Goal: Use online tool/utility

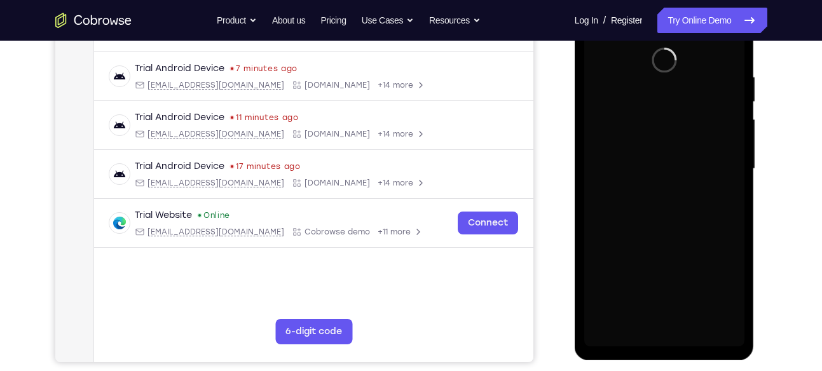
scroll to position [223, 0]
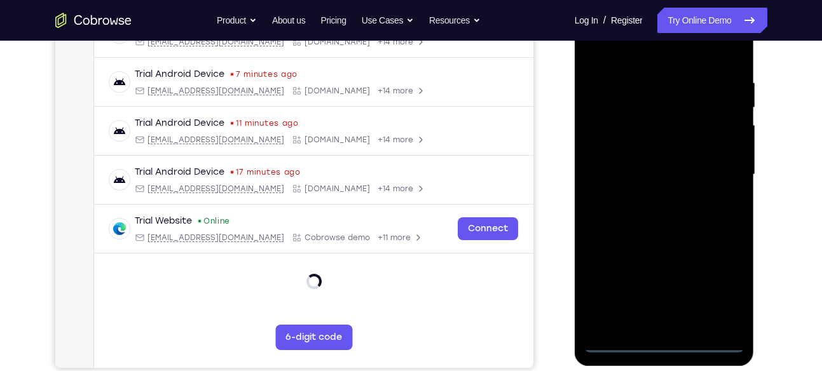
click at [665, 339] on div at bounding box center [664, 175] width 160 height 356
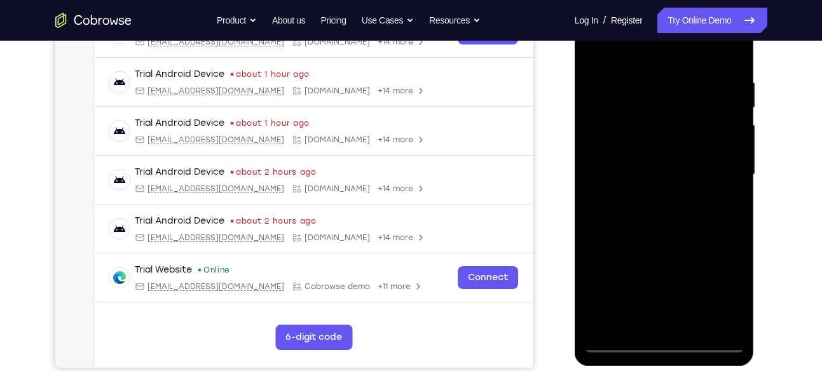
click at [719, 289] on div at bounding box center [664, 175] width 160 height 356
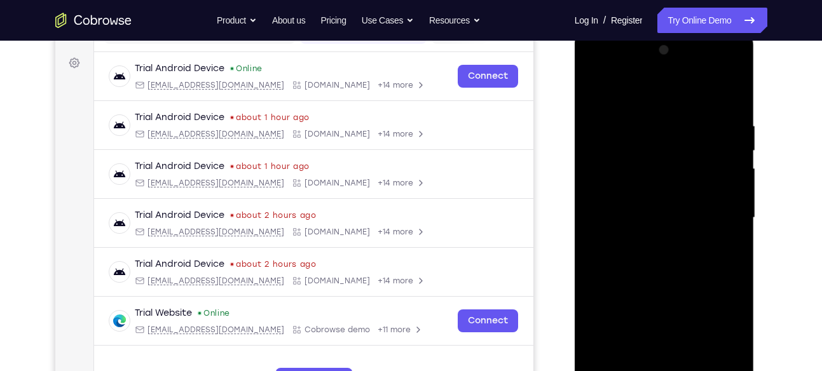
scroll to position [177, 0]
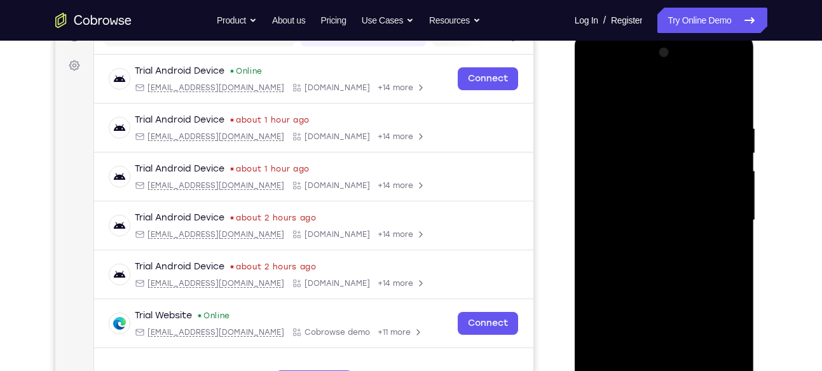
click at [645, 92] on div at bounding box center [664, 221] width 160 height 356
click at [722, 218] on div at bounding box center [664, 221] width 160 height 356
click at [647, 243] on div at bounding box center [664, 221] width 160 height 356
click at [651, 209] on div at bounding box center [664, 221] width 160 height 356
click at [650, 223] on div at bounding box center [664, 221] width 160 height 356
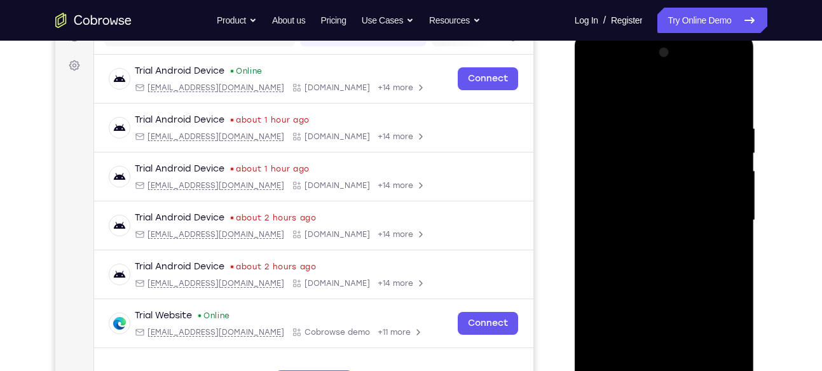
click at [641, 263] on div at bounding box center [664, 221] width 160 height 356
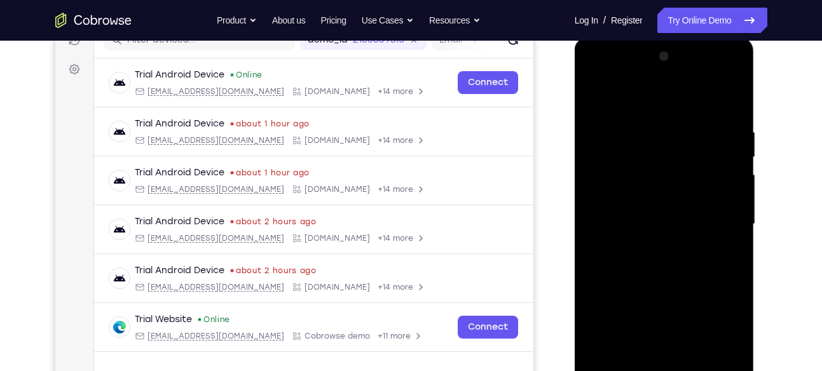
scroll to position [173, 0]
drag, startPoint x: 647, startPoint y: 103, endPoint x: 620, endPoint y: 6, distance: 100.4
click at [620, 38] on html "Online web based iOS Simulators and Android Emulators. Run iPhone, iPad, Mobile…" at bounding box center [665, 229] width 181 height 382
click at [641, 266] on div at bounding box center [664, 225] width 160 height 356
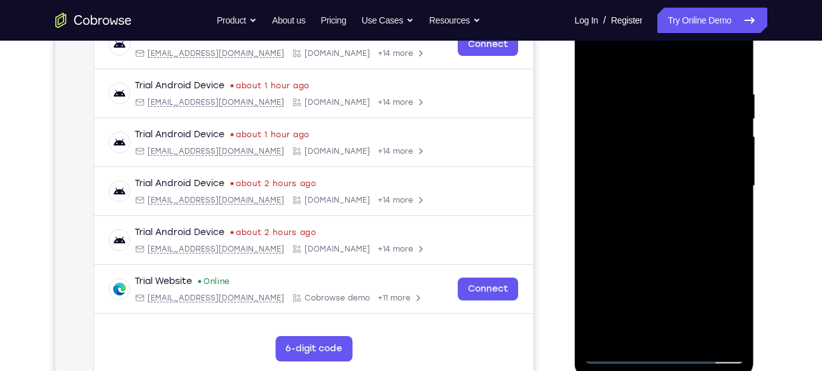
scroll to position [212, 0]
click at [734, 78] on div at bounding box center [664, 186] width 160 height 356
drag, startPoint x: 702, startPoint y: 210, endPoint x: 702, endPoint y: 139, distance: 71.2
click at [702, 139] on div at bounding box center [664, 186] width 160 height 356
drag, startPoint x: 681, startPoint y: 224, endPoint x: 678, endPoint y: 151, distance: 73.8
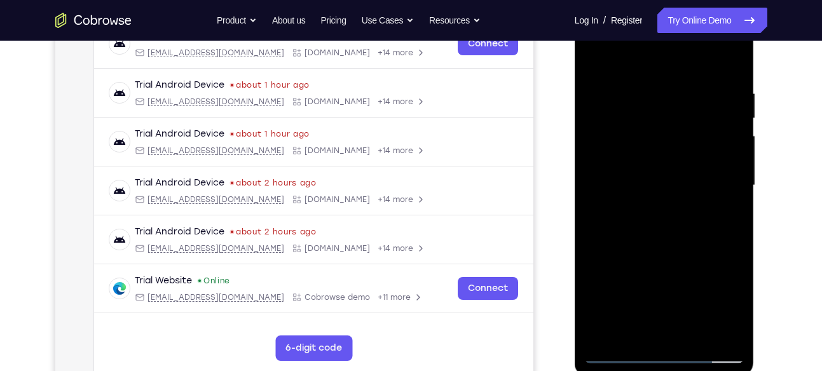
click at [678, 151] on div at bounding box center [664, 186] width 160 height 356
drag, startPoint x: 678, startPoint y: 151, endPoint x: 685, endPoint y: 322, distance: 171.2
click at [685, 322] on div at bounding box center [664, 186] width 160 height 356
click at [696, 334] on div at bounding box center [664, 186] width 160 height 356
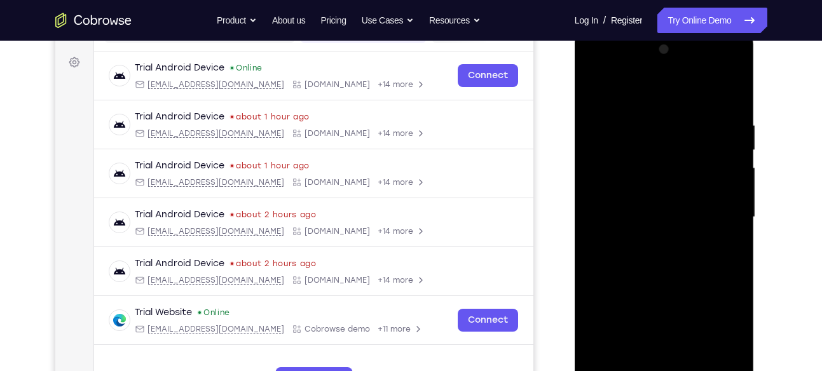
scroll to position [180, 0]
click at [673, 281] on div at bounding box center [664, 218] width 160 height 356
click at [655, 206] on div at bounding box center [664, 218] width 160 height 356
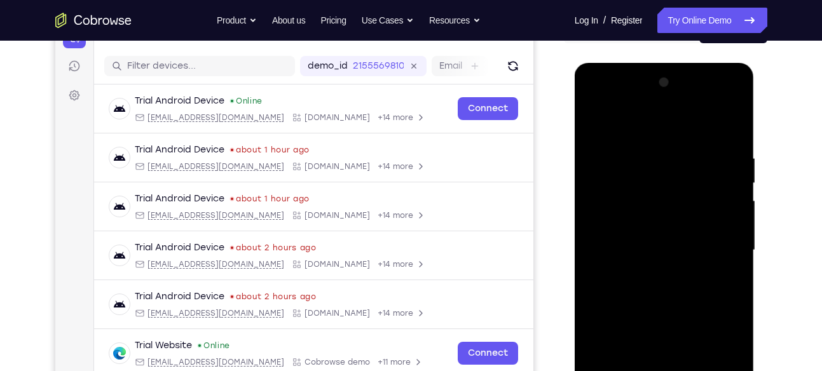
scroll to position [147, 0]
click at [597, 124] on div at bounding box center [664, 251] width 160 height 356
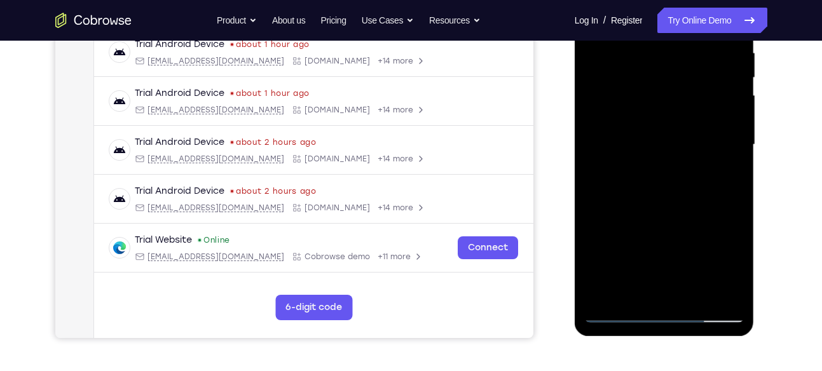
click at [637, 291] on div at bounding box center [664, 145] width 160 height 356
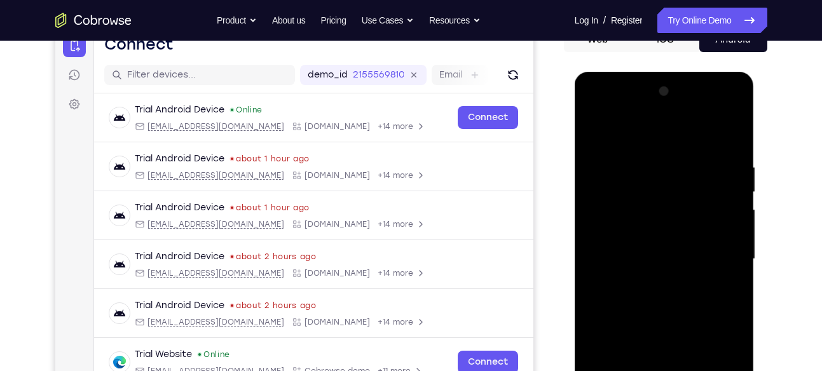
scroll to position [138, 0]
click at [644, 132] on div at bounding box center [664, 260] width 160 height 356
click at [602, 155] on div at bounding box center [664, 260] width 160 height 356
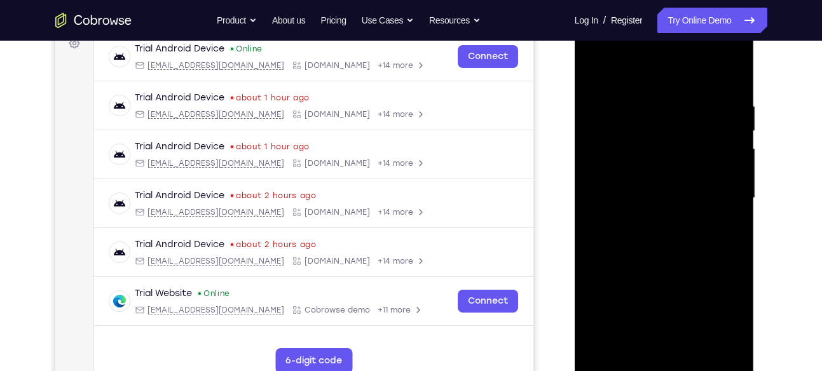
scroll to position [201, 0]
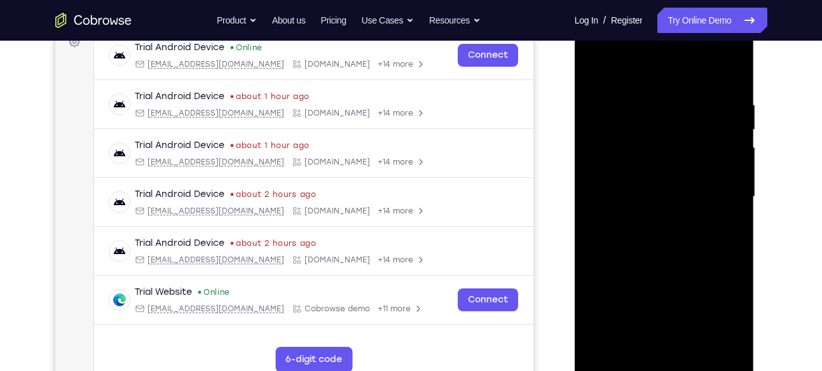
click at [644, 340] on div at bounding box center [664, 197] width 160 height 356
click at [617, 360] on div at bounding box center [664, 197] width 160 height 356
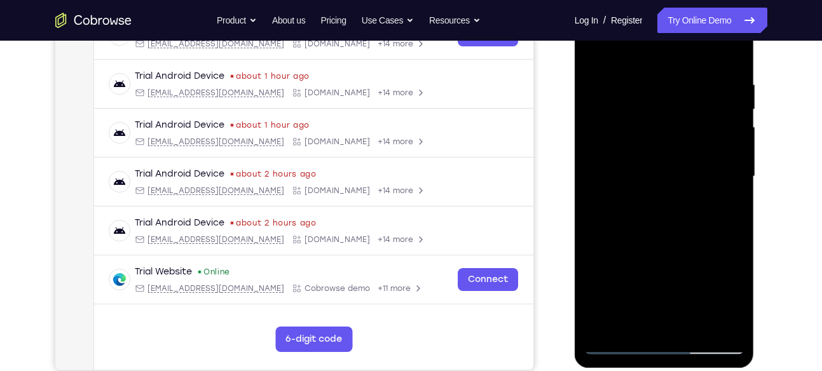
scroll to position [222, 0]
click at [620, 340] on div at bounding box center [664, 176] width 160 height 356
click at [617, 342] on div at bounding box center [664, 176] width 160 height 356
click at [687, 321] on div at bounding box center [664, 176] width 160 height 356
click at [617, 340] on div at bounding box center [664, 176] width 160 height 356
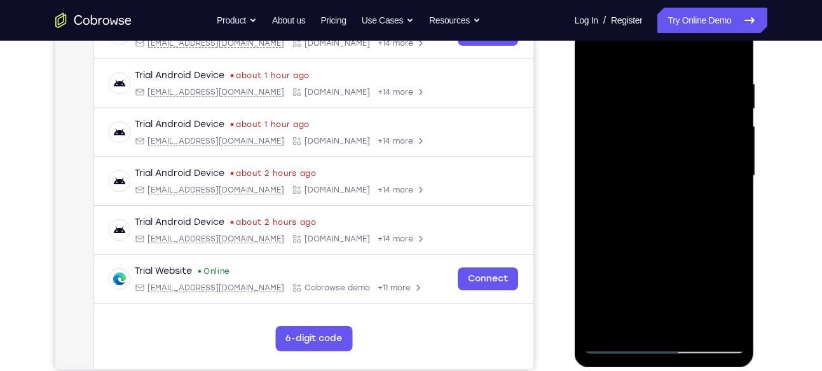
click at [619, 341] on div at bounding box center [664, 176] width 160 height 356
click at [684, 324] on div at bounding box center [664, 176] width 160 height 356
click at [731, 300] on div at bounding box center [664, 176] width 160 height 356
click at [630, 317] on div at bounding box center [664, 176] width 160 height 356
click at [695, 250] on div at bounding box center [664, 176] width 160 height 356
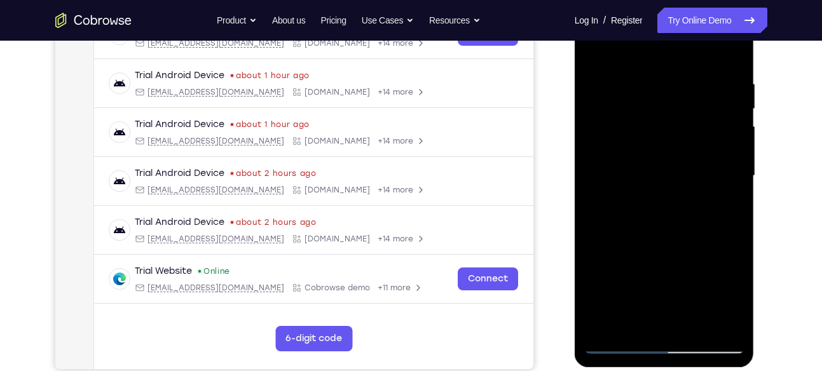
click at [733, 265] on div at bounding box center [664, 176] width 160 height 356
drag, startPoint x: 726, startPoint y: 222, endPoint x: 575, endPoint y: 231, distance: 150.4
click at [575, 231] on div at bounding box center [665, 178] width 180 height 379
click at [720, 220] on div at bounding box center [664, 176] width 160 height 356
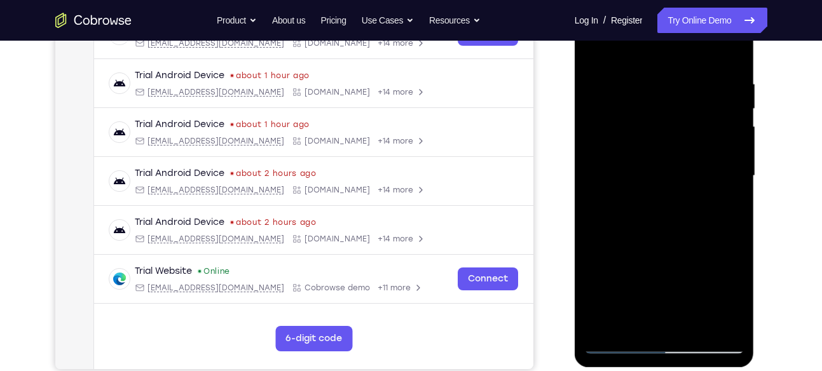
click at [600, 245] on div at bounding box center [664, 176] width 160 height 356
click at [619, 345] on div at bounding box center [664, 176] width 160 height 356
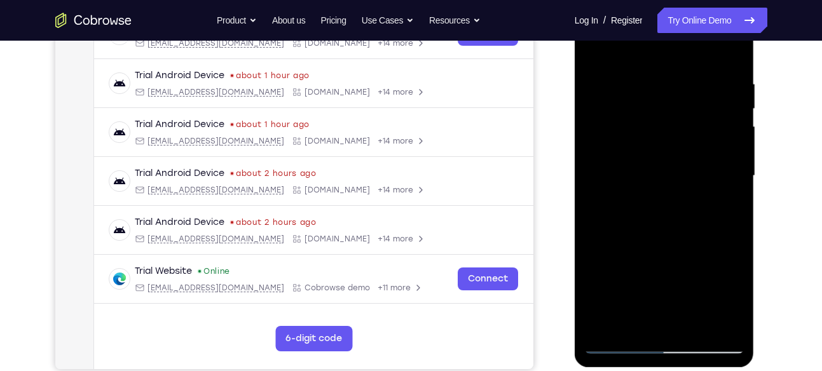
click at [724, 312] on div at bounding box center [664, 176] width 160 height 356
click at [731, 57] on div at bounding box center [664, 176] width 160 height 356
click at [724, 326] on div at bounding box center [664, 176] width 160 height 356
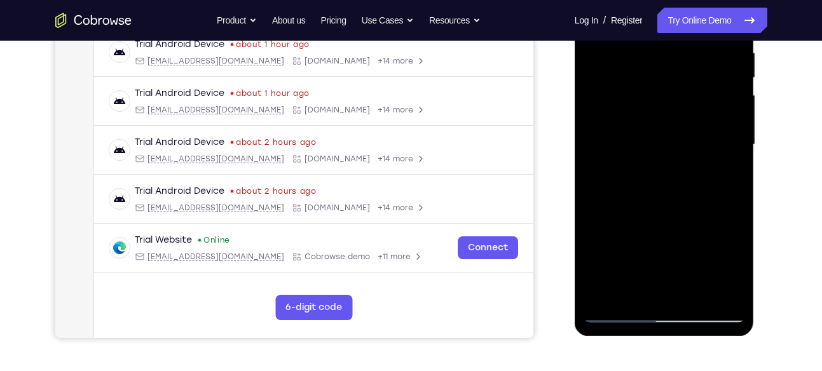
scroll to position [254, 0]
click at [605, 296] on div at bounding box center [664, 144] width 160 height 356
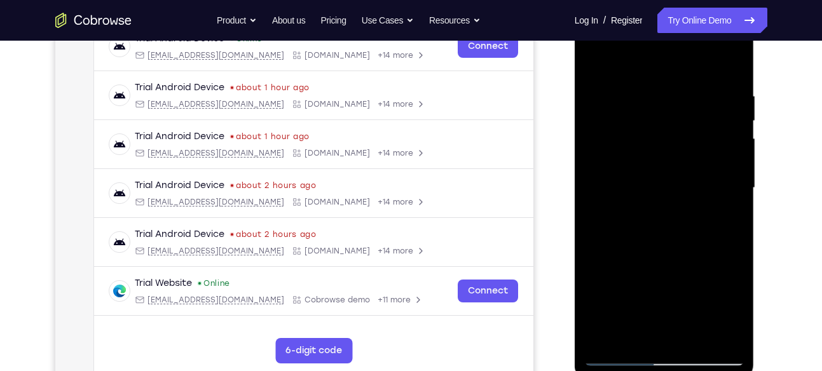
click at [647, 93] on div at bounding box center [664, 188] width 160 height 356
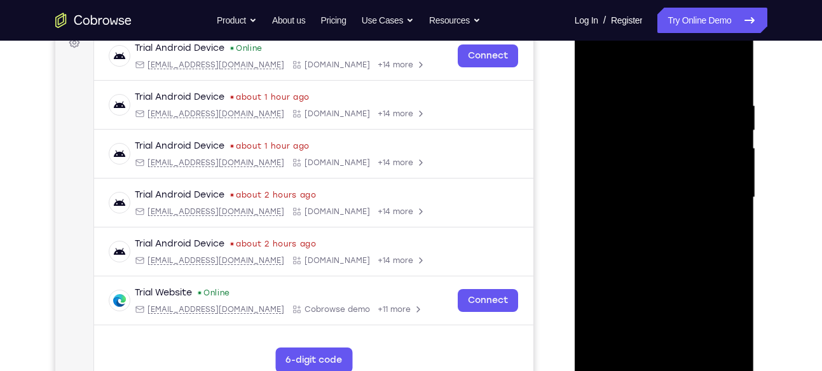
scroll to position [199, 0]
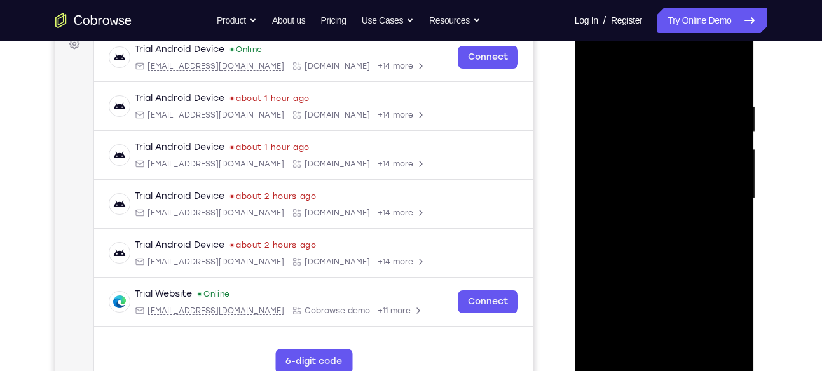
click at [723, 156] on div at bounding box center [664, 199] width 160 height 356
click at [603, 79] on div at bounding box center [664, 199] width 160 height 356
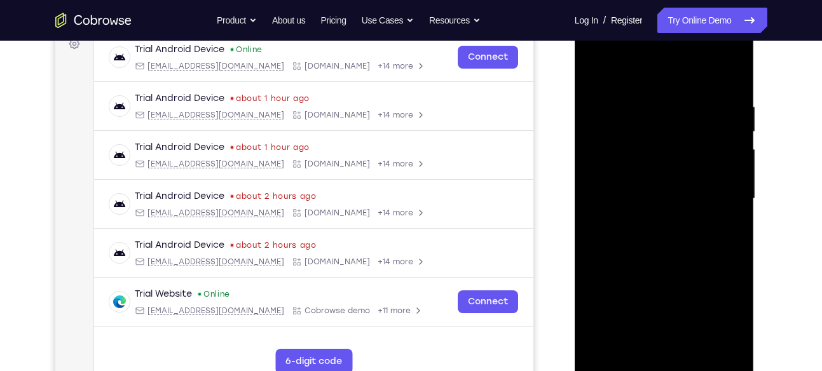
click at [693, 113] on div at bounding box center [664, 199] width 160 height 356
click at [595, 72] on div at bounding box center [664, 199] width 160 height 356
click at [599, 71] on div at bounding box center [664, 199] width 160 height 356
click at [724, 98] on div at bounding box center [664, 199] width 160 height 356
click at [603, 74] on div at bounding box center [664, 199] width 160 height 356
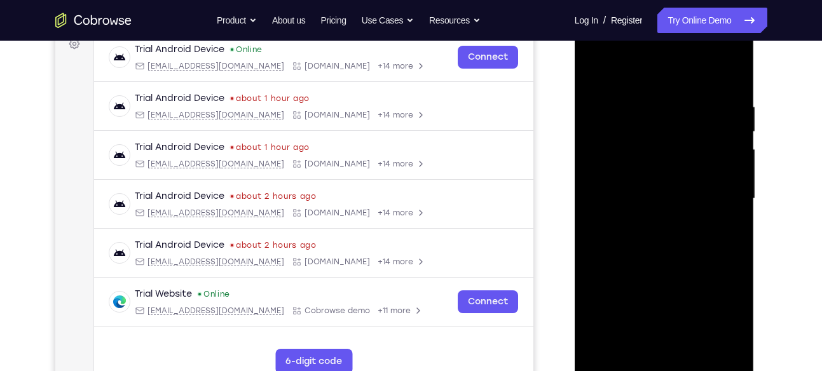
click at [657, 115] on div at bounding box center [664, 199] width 160 height 356
click at [640, 351] on div at bounding box center [664, 199] width 160 height 356
click at [606, 346] on div at bounding box center [664, 199] width 160 height 356
drag, startPoint x: 653, startPoint y: 98, endPoint x: 659, endPoint y: 337, distance: 239.2
click at [659, 337] on div at bounding box center [664, 199] width 160 height 356
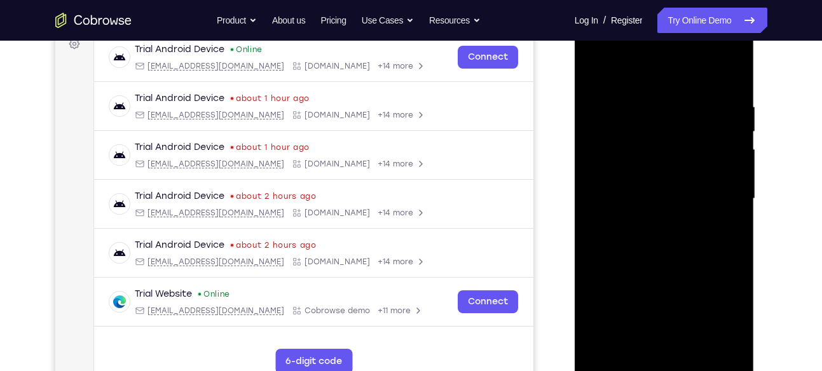
drag, startPoint x: 692, startPoint y: 247, endPoint x: 689, endPoint y: 213, distance: 33.9
click at [689, 213] on div at bounding box center [664, 199] width 160 height 356
drag, startPoint x: 689, startPoint y: 213, endPoint x: 685, endPoint y: 279, distance: 66.2
click at [685, 279] on div at bounding box center [664, 199] width 160 height 356
click at [689, 96] on div at bounding box center [664, 199] width 160 height 356
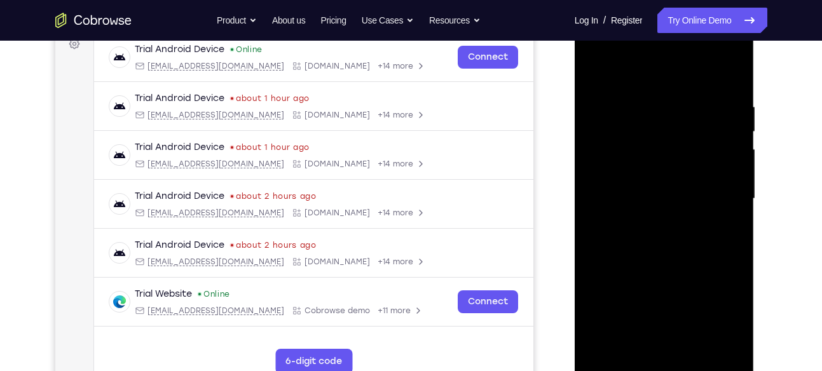
click at [713, 338] on div at bounding box center [664, 199] width 160 height 356
click at [731, 214] on div at bounding box center [664, 199] width 160 height 356
click at [602, 75] on div at bounding box center [664, 199] width 160 height 356
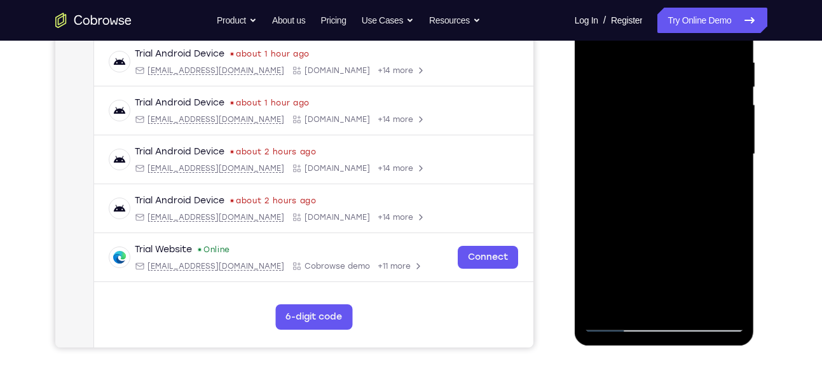
scroll to position [244, 0]
drag, startPoint x: 633, startPoint y: 178, endPoint x: 621, endPoint y: 177, distance: 12.1
click at [621, 177] on div at bounding box center [664, 154] width 160 height 356
click at [609, 247] on div at bounding box center [664, 154] width 160 height 356
click at [594, 239] on div at bounding box center [664, 154] width 160 height 356
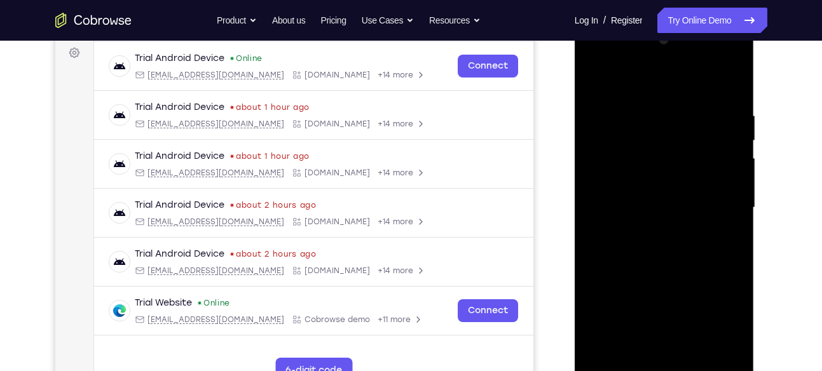
scroll to position [148, 0]
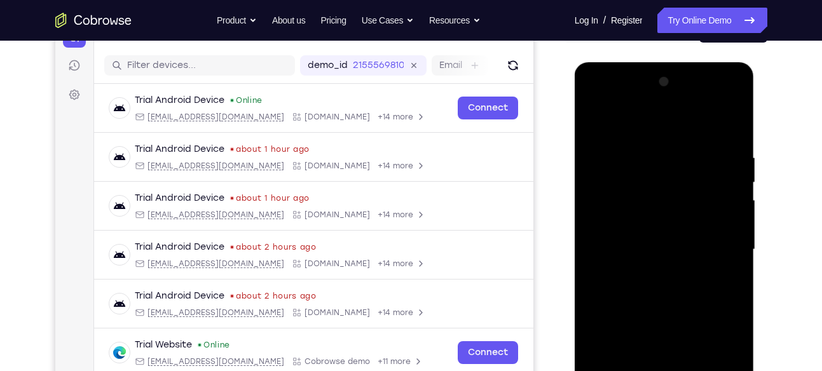
click at [593, 116] on div at bounding box center [664, 250] width 160 height 356
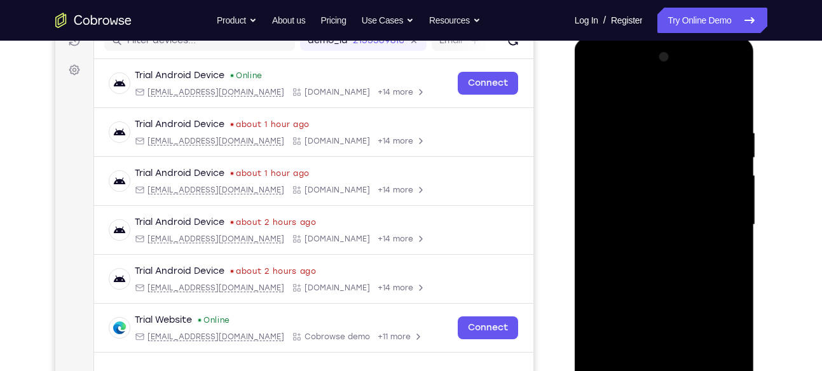
scroll to position [174, 0]
click at [596, 96] on div at bounding box center [664, 224] width 160 height 356
click at [664, 321] on div at bounding box center [664, 224] width 160 height 356
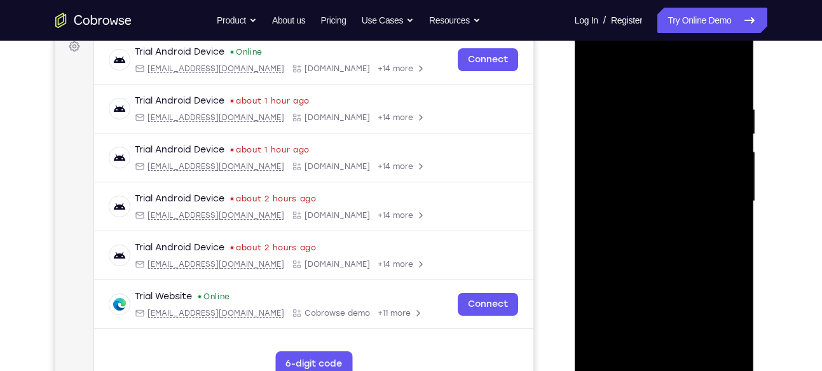
scroll to position [198, 0]
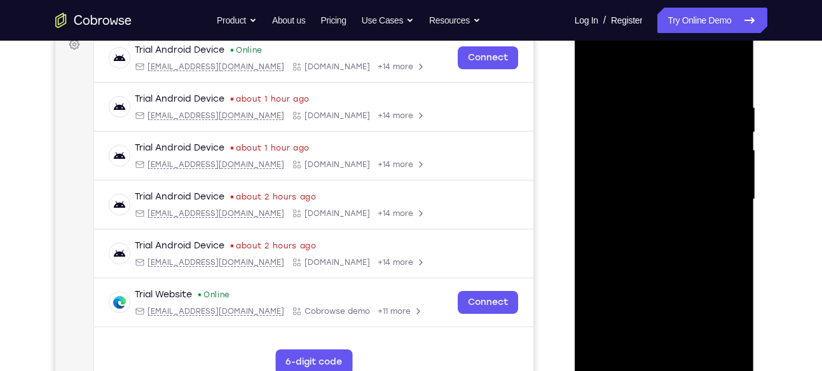
drag, startPoint x: 667, startPoint y: 261, endPoint x: 661, endPoint y: 217, distance: 44.3
click at [661, 217] on div at bounding box center [664, 200] width 160 height 356
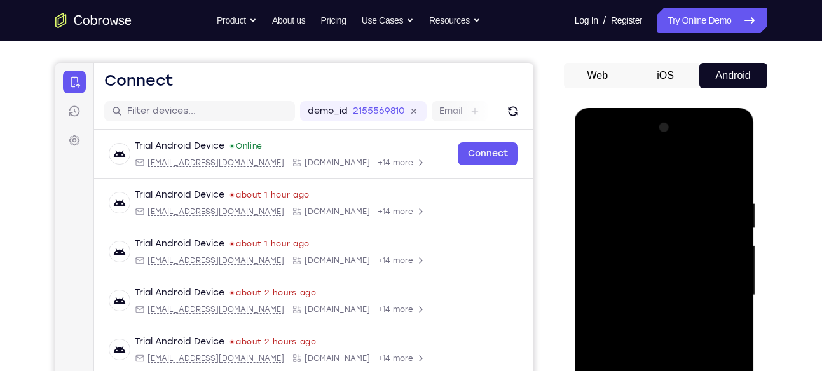
scroll to position [99, 0]
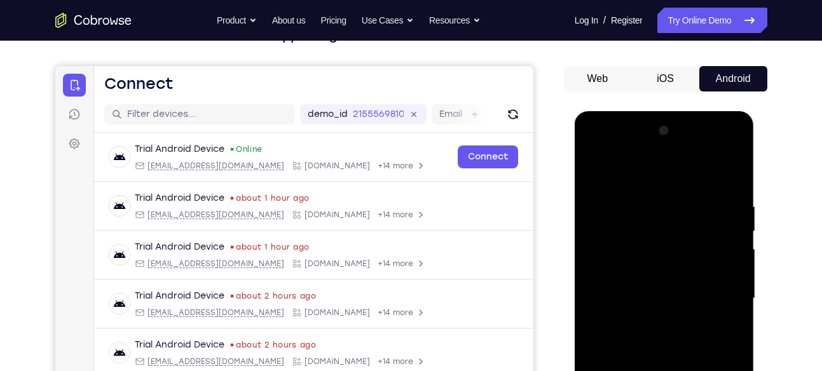
click at [595, 171] on div at bounding box center [664, 299] width 160 height 356
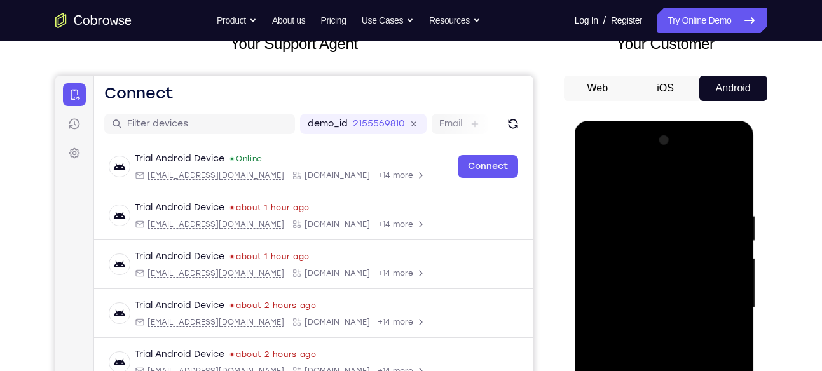
scroll to position [89, 0]
drag, startPoint x: 631, startPoint y: 216, endPoint x: 635, endPoint y: 304, distance: 88.5
click at [635, 304] on div at bounding box center [664, 309] width 160 height 356
click at [605, 214] on div at bounding box center [664, 309] width 160 height 356
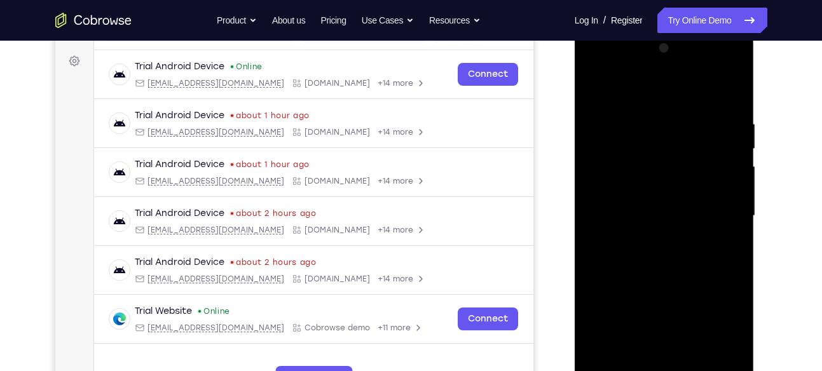
scroll to position [182, 0]
click at [700, 226] on div at bounding box center [664, 216] width 160 height 356
click at [733, 89] on div at bounding box center [664, 216] width 160 height 356
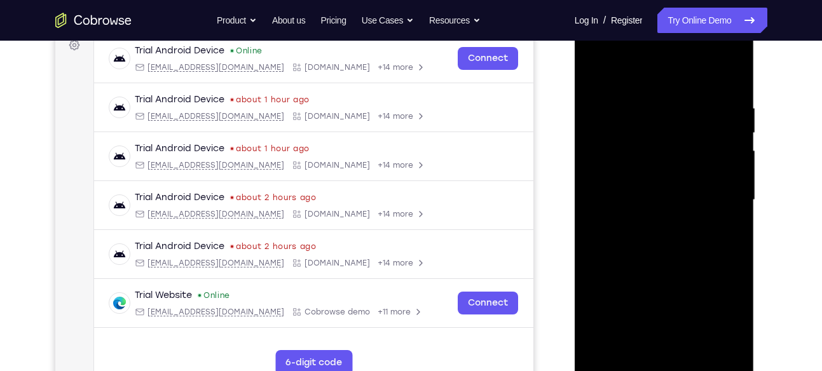
scroll to position [242, 0]
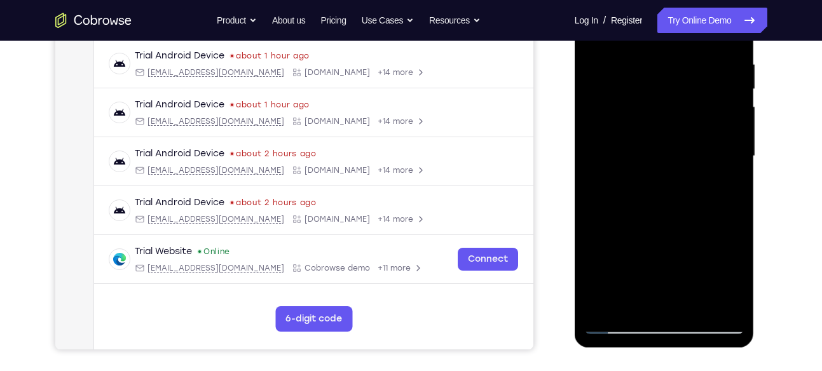
click at [603, 310] on div at bounding box center [664, 156] width 160 height 356
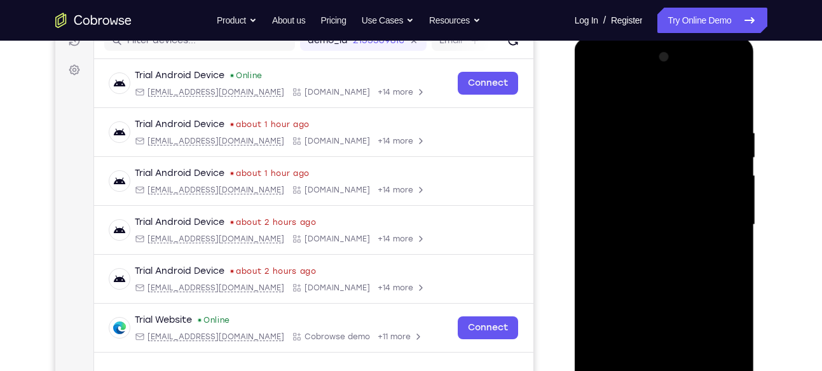
click at [721, 128] on div at bounding box center [664, 225] width 160 height 356
click at [598, 102] on div at bounding box center [664, 225] width 160 height 356
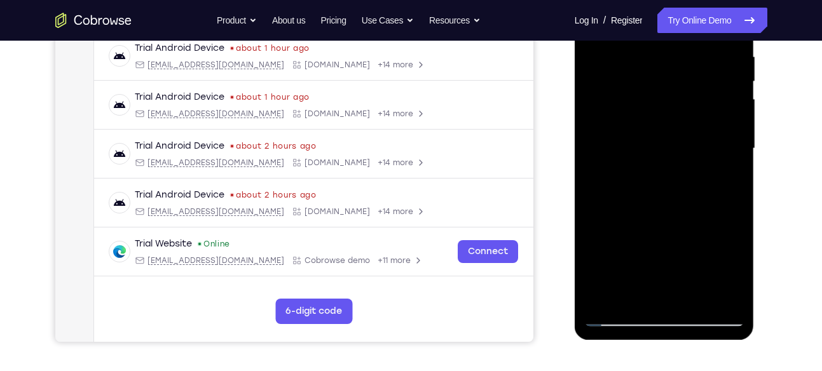
scroll to position [210, 0]
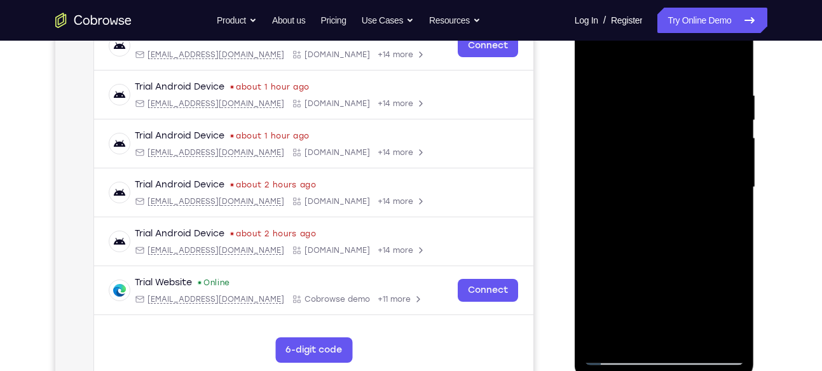
click at [694, 108] on div at bounding box center [664, 188] width 160 height 356
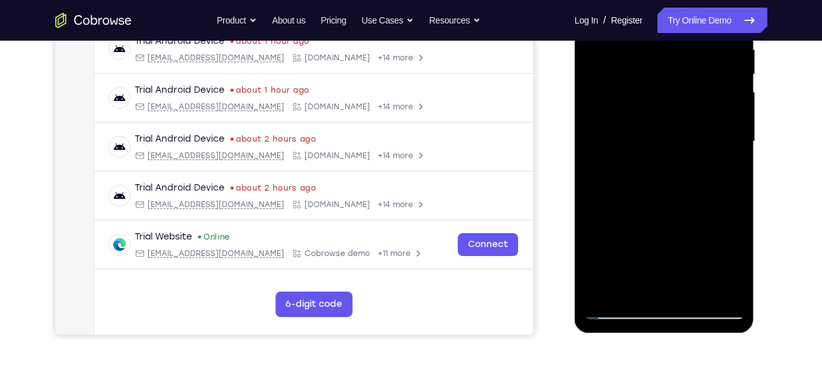
scroll to position [257, 0]
click at [673, 250] on div at bounding box center [664, 141] width 160 height 356
click at [685, 257] on div at bounding box center [664, 141] width 160 height 356
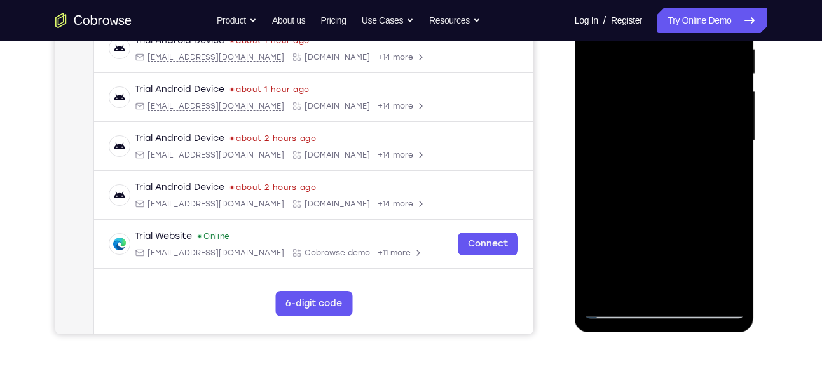
click at [685, 257] on div at bounding box center [664, 141] width 160 height 356
click at [712, 256] on div at bounding box center [664, 141] width 160 height 356
click at [691, 164] on div at bounding box center [664, 141] width 160 height 356
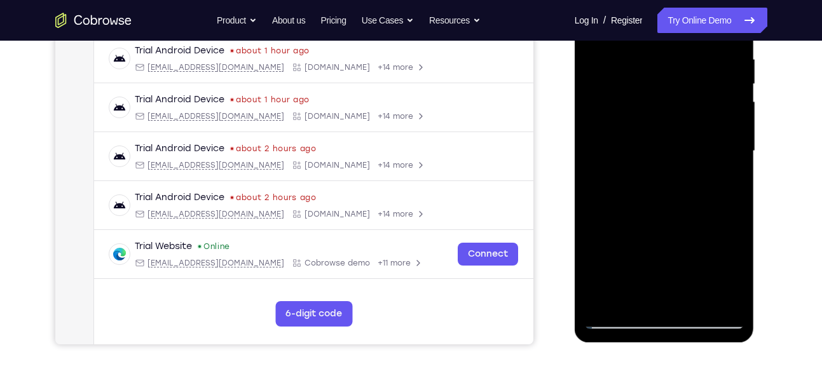
scroll to position [245, 0]
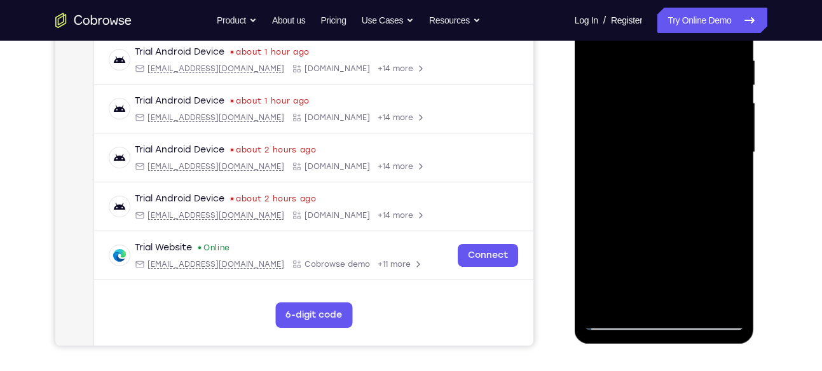
drag, startPoint x: 661, startPoint y: 169, endPoint x: 663, endPoint y: 201, distance: 32.5
click at [663, 201] on div at bounding box center [664, 153] width 160 height 356
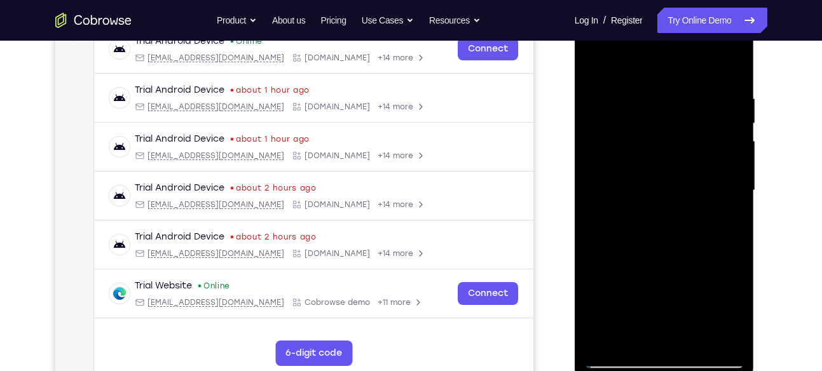
scroll to position [205, 0]
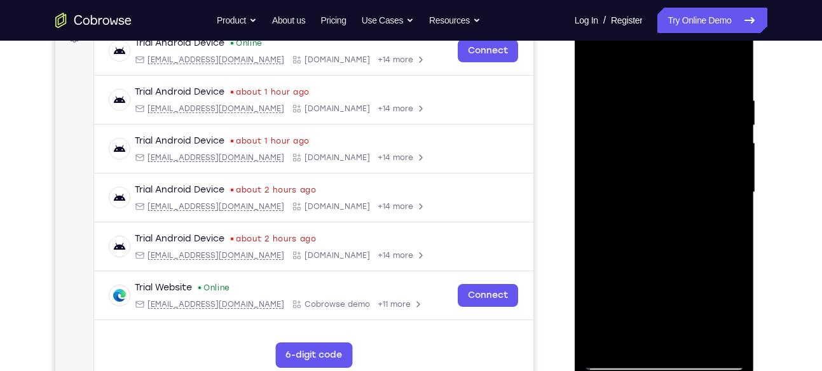
click at [597, 64] on div at bounding box center [664, 193] width 160 height 356
drag, startPoint x: 687, startPoint y: 100, endPoint x: 694, endPoint y: 270, distance: 169.9
click at [694, 270] on div at bounding box center [664, 193] width 160 height 356
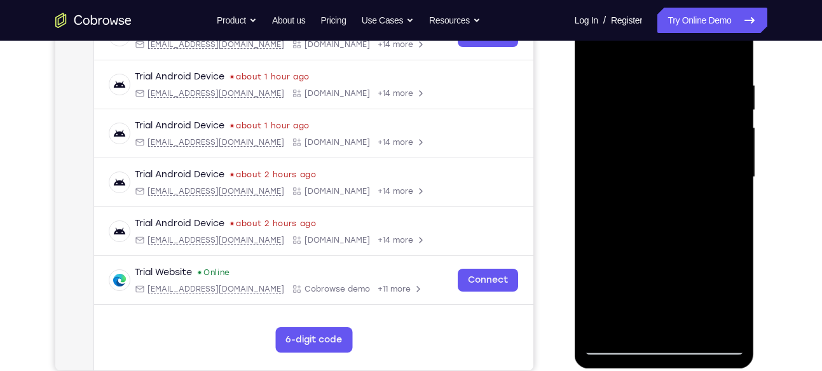
click at [657, 83] on div at bounding box center [664, 177] width 160 height 356
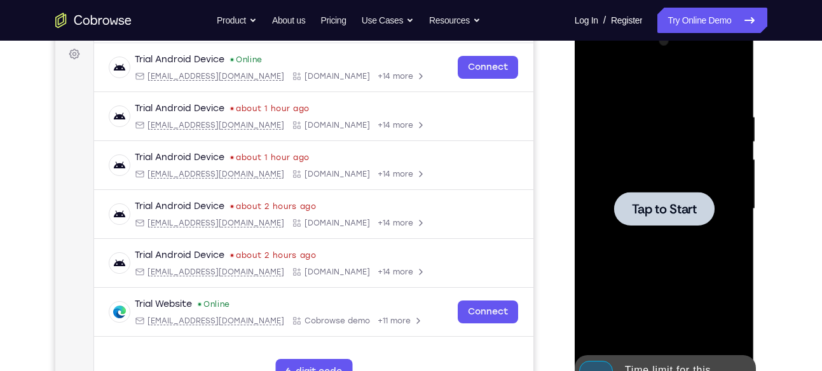
scroll to position [181, 0]
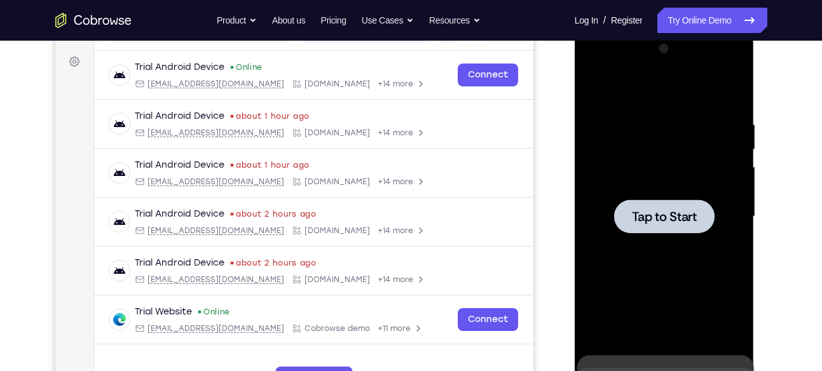
click at [687, 210] on span "Tap to Start" at bounding box center [664, 216] width 65 height 13
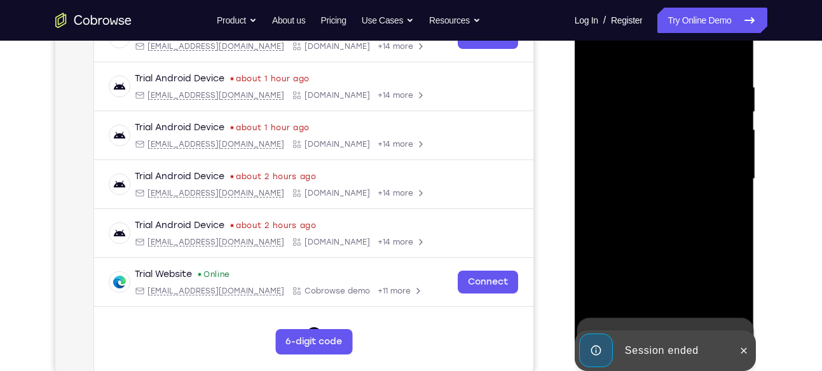
scroll to position [272, 0]
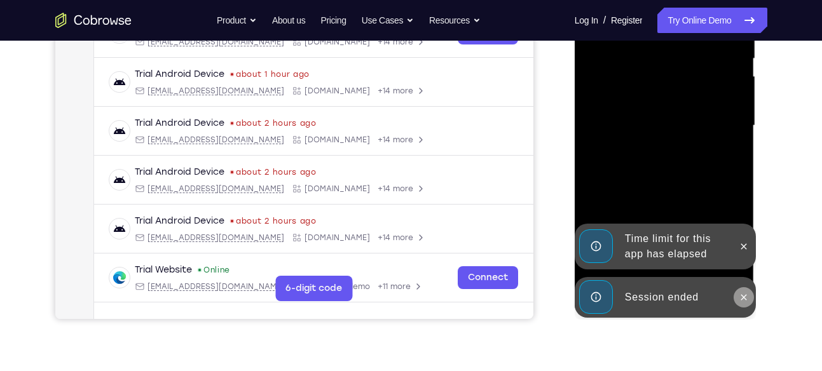
click at [750, 296] on button at bounding box center [744, 297] width 20 height 20
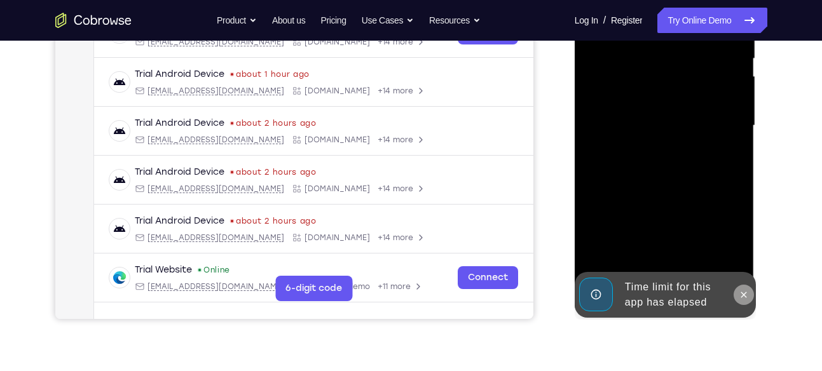
click at [741, 291] on icon at bounding box center [744, 295] width 10 height 10
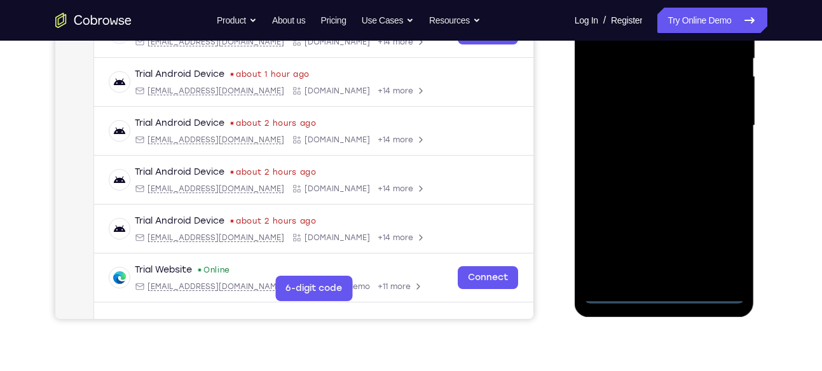
click at [663, 292] on div at bounding box center [664, 126] width 160 height 356
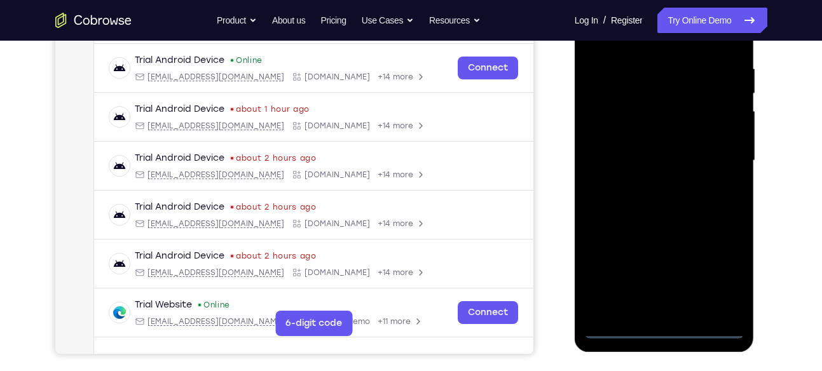
scroll to position [233, 0]
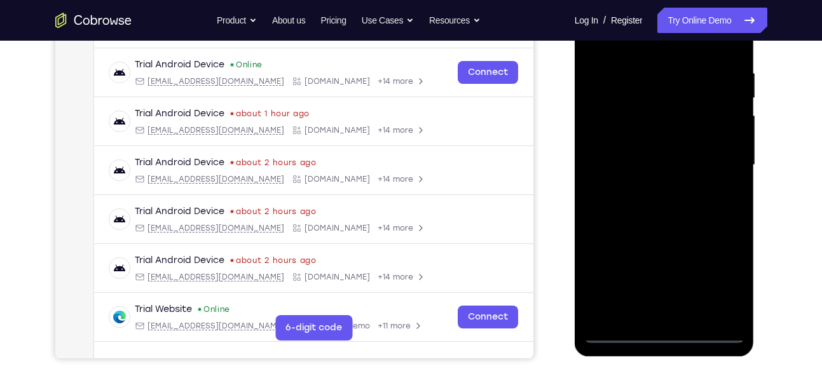
click at [721, 291] on div at bounding box center [664, 165] width 160 height 356
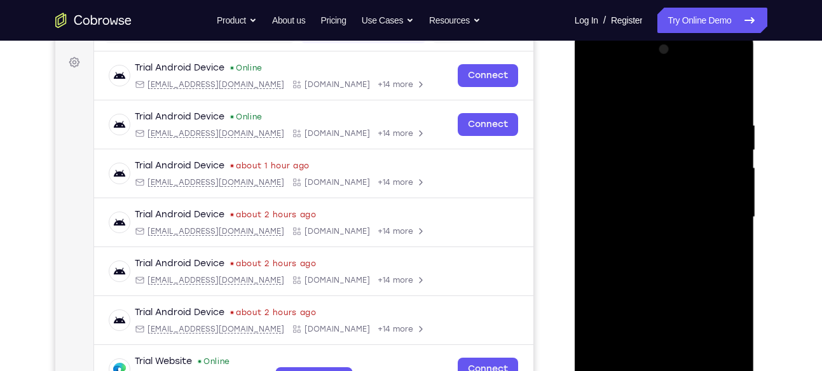
scroll to position [181, 0]
click at [656, 97] on div at bounding box center [664, 217] width 160 height 356
click at [721, 207] on div at bounding box center [664, 217] width 160 height 356
click at [652, 238] on div at bounding box center [664, 217] width 160 height 356
click at [666, 202] on div at bounding box center [664, 217] width 160 height 356
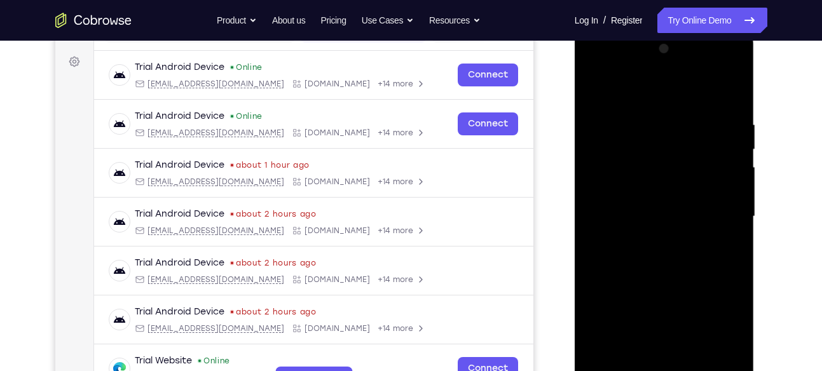
click at [663, 211] on div at bounding box center [664, 217] width 160 height 356
click at [670, 256] on div at bounding box center [664, 217] width 160 height 356
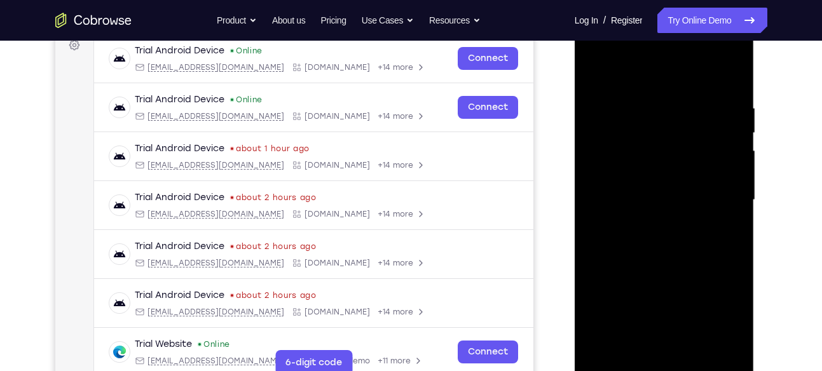
click at [647, 96] on div at bounding box center [664, 200] width 160 height 356
click at [737, 87] on div at bounding box center [664, 200] width 160 height 356
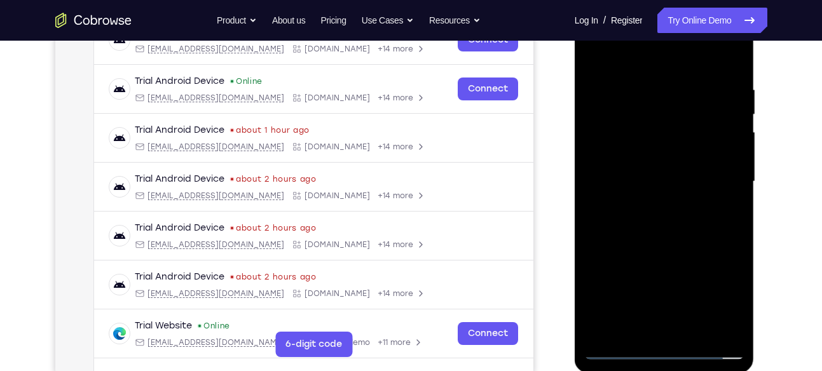
scroll to position [217, 0]
drag, startPoint x: 694, startPoint y: 177, endPoint x: 694, endPoint y: 166, distance: 11.5
click at [694, 166] on div at bounding box center [664, 181] width 160 height 356
click at [593, 190] on div at bounding box center [664, 181] width 160 height 356
click at [595, 289] on div at bounding box center [664, 181] width 160 height 356
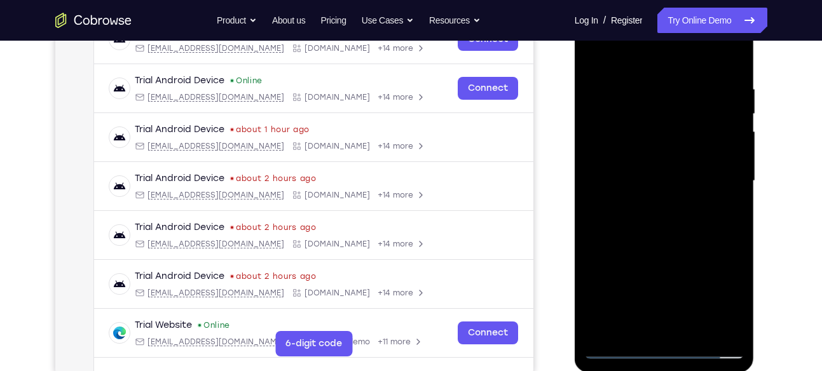
click at [729, 197] on div at bounding box center [664, 181] width 160 height 356
drag, startPoint x: 689, startPoint y: 233, endPoint x: 668, endPoint y: 75, distance: 159.1
click at [668, 75] on div at bounding box center [664, 181] width 160 height 356
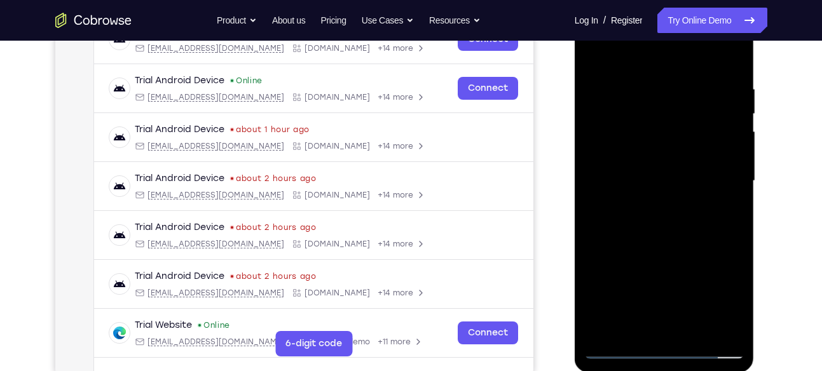
drag, startPoint x: 678, startPoint y: 227, endPoint x: 656, endPoint y: 66, distance: 162.3
click at [656, 66] on div at bounding box center [664, 181] width 160 height 356
drag, startPoint x: 671, startPoint y: 228, endPoint x: 660, endPoint y: 59, distance: 169.5
click at [660, 59] on div at bounding box center [664, 181] width 160 height 356
drag, startPoint x: 674, startPoint y: 203, endPoint x: 647, endPoint y: 67, distance: 138.8
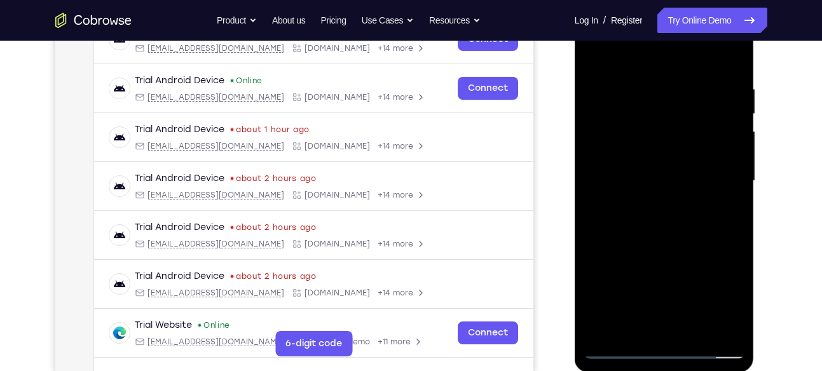
click at [647, 67] on div at bounding box center [664, 181] width 160 height 356
drag, startPoint x: 653, startPoint y: 202, endPoint x: 650, endPoint y: 158, distance: 43.4
click at [650, 158] on div at bounding box center [664, 181] width 160 height 356
click at [597, 233] on div at bounding box center [664, 181] width 160 height 356
drag, startPoint x: 655, startPoint y: 268, endPoint x: 659, endPoint y: 99, distance: 169.8
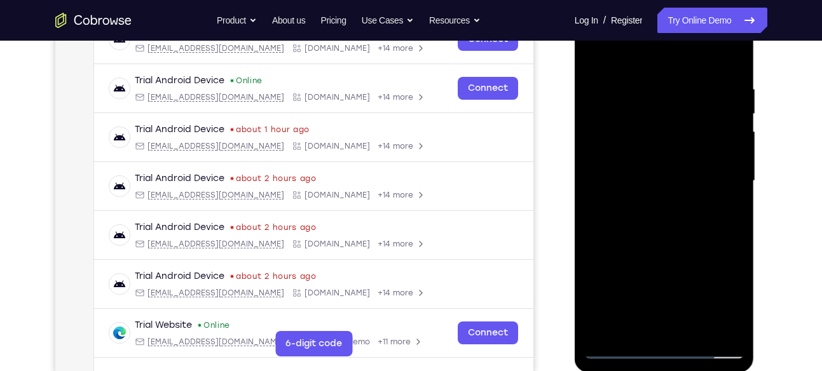
click at [659, 99] on div at bounding box center [664, 181] width 160 height 356
drag, startPoint x: 671, startPoint y: 220, endPoint x: 664, endPoint y: 90, distance: 130.6
click at [664, 90] on div at bounding box center [664, 181] width 160 height 356
click at [596, 231] on div at bounding box center [664, 181] width 160 height 356
drag, startPoint x: 657, startPoint y: 276, endPoint x: 643, endPoint y: 106, distance: 171.0
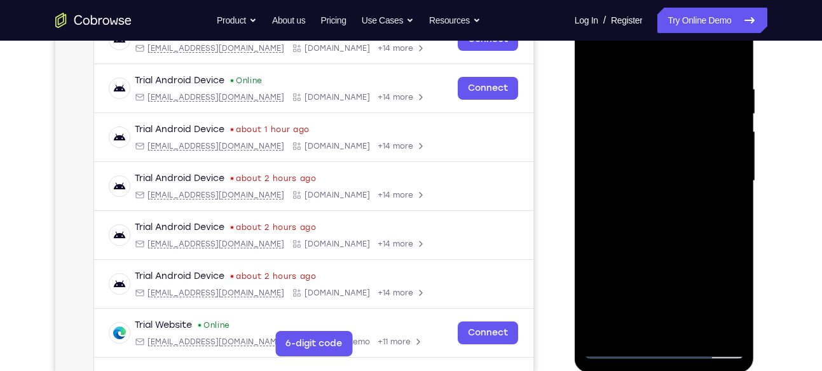
click at [643, 106] on div at bounding box center [664, 181] width 160 height 356
drag, startPoint x: 664, startPoint y: 231, endPoint x: 647, endPoint y: 107, distance: 124.6
click at [647, 107] on div at bounding box center [664, 181] width 160 height 356
click at [596, 235] on div at bounding box center [664, 181] width 160 height 356
drag, startPoint x: 647, startPoint y: 252, endPoint x: 641, endPoint y: 157, distance: 95.0
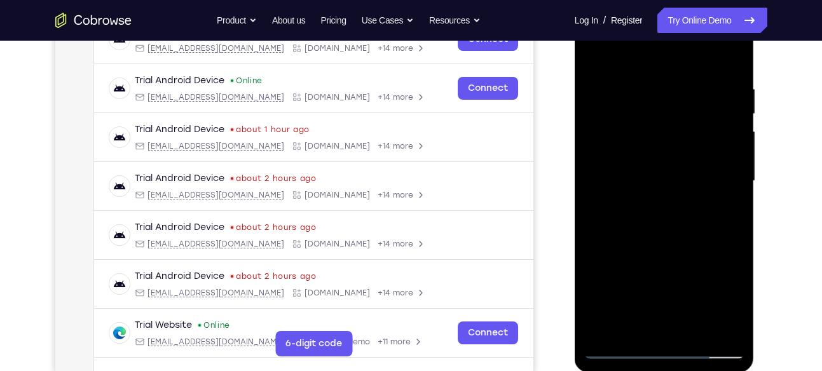
click at [641, 157] on div at bounding box center [664, 181] width 160 height 356
drag, startPoint x: 647, startPoint y: 249, endPoint x: 643, endPoint y: 156, distance: 92.9
click at [643, 156] on div at bounding box center [664, 181] width 160 height 356
drag, startPoint x: 647, startPoint y: 186, endPoint x: 654, endPoint y: 95, distance: 91.2
click at [654, 95] on div at bounding box center [664, 181] width 160 height 356
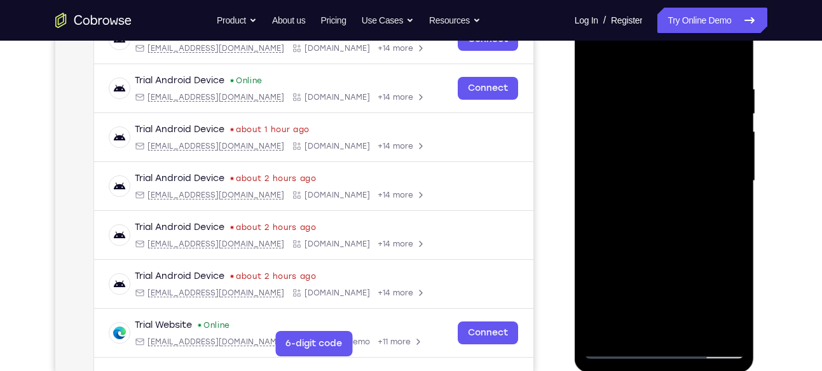
click at [592, 244] on div at bounding box center [664, 181] width 160 height 356
drag, startPoint x: 651, startPoint y: 267, endPoint x: 625, endPoint y: 77, distance: 191.9
click at [625, 77] on div at bounding box center [664, 181] width 160 height 356
drag, startPoint x: 638, startPoint y: 203, endPoint x: 637, endPoint y: 46, distance: 157.7
click at [637, 46] on div at bounding box center [664, 181] width 160 height 356
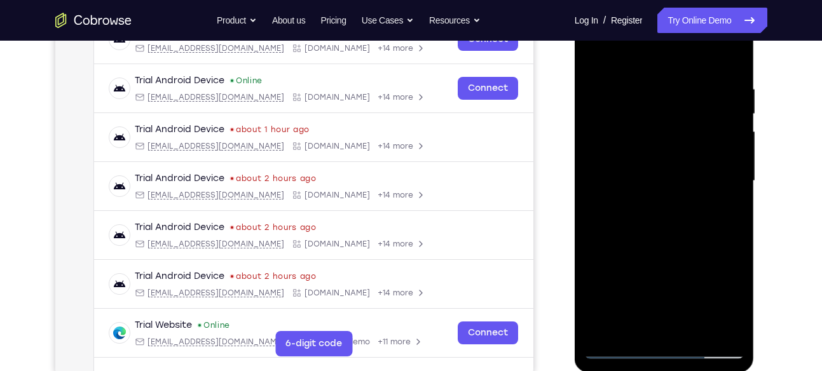
drag, startPoint x: 664, startPoint y: 259, endPoint x: 625, endPoint y: 90, distance: 173.5
click at [625, 90] on div at bounding box center [664, 181] width 160 height 356
click at [734, 207] on div at bounding box center [664, 181] width 160 height 356
drag, startPoint x: 699, startPoint y: 181, endPoint x: 679, endPoint y: 132, distance: 52.4
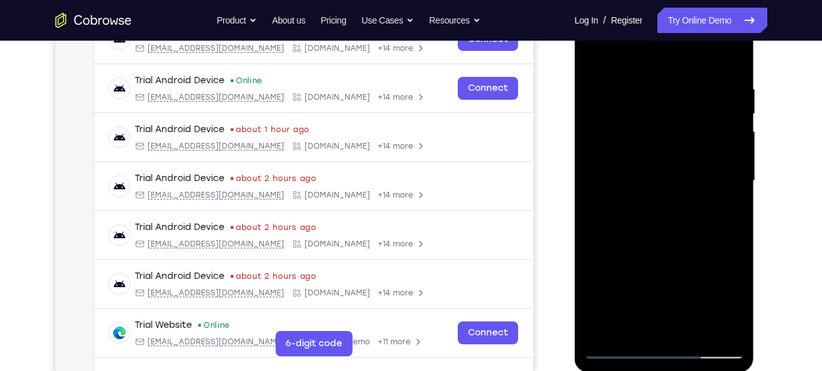
click at [679, 132] on div at bounding box center [664, 181] width 160 height 356
drag, startPoint x: 661, startPoint y: 206, endPoint x: 629, endPoint y: 92, distance: 118.4
click at [629, 92] on div at bounding box center [664, 181] width 160 height 356
drag, startPoint x: 664, startPoint y: 251, endPoint x: 641, endPoint y: 69, distance: 182.7
click at [641, 69] on div at bounding box center [664, 181] width 160 height 356
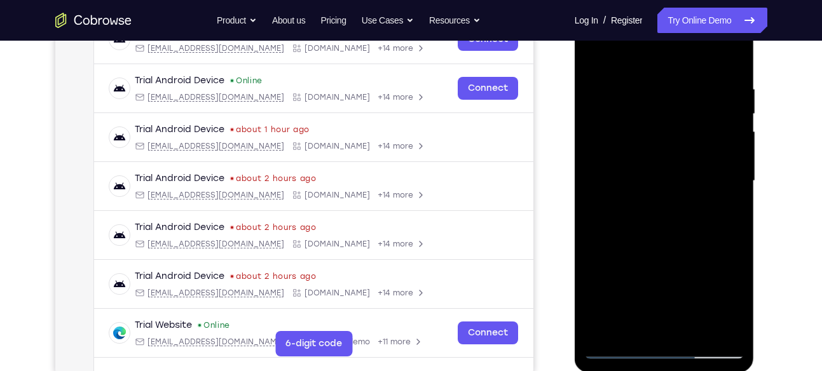
drag, startPoint x: 675, startPoint y: 209, endPoint x: 675, endPoint y: 174, distance: 34.3
click at [675, 174] on div at bounding box center [664, 181] width 160 height 356
click at [597, 202] on div at bounding box center [664, 181] width 160 height 356
drag, startPoint x: 660, startPoint y: 230, endPoint x: 628, endPoint y: 115, distance: 118.8
click at [628, 115] on div at bounding box center [664, 181] width 160 height 356
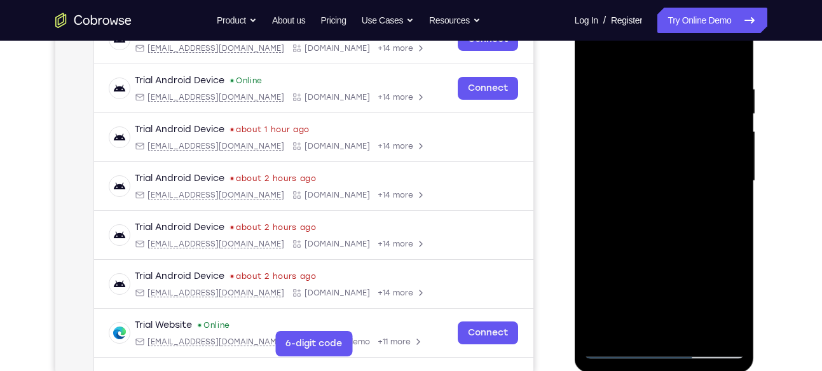
drag, startPoint x: 671, startPoint y: 211, endPoint x: 660, endPoint y: 144, distance: 67.6
click at [660, 144] on div at bounding box center [664, 181] width 160 height 356
drag, startPoint x: 677, startPoint y: 252, endPoint x: 649, endPoint y: 125, distance: 129.7
click at [649, 125] on div at bounding box center [664, 181] width 160 height 356
drag, startPoint x: 666, startPoint y: 203, endPoint x: 645, endPoint y: 60, distance: 145.1
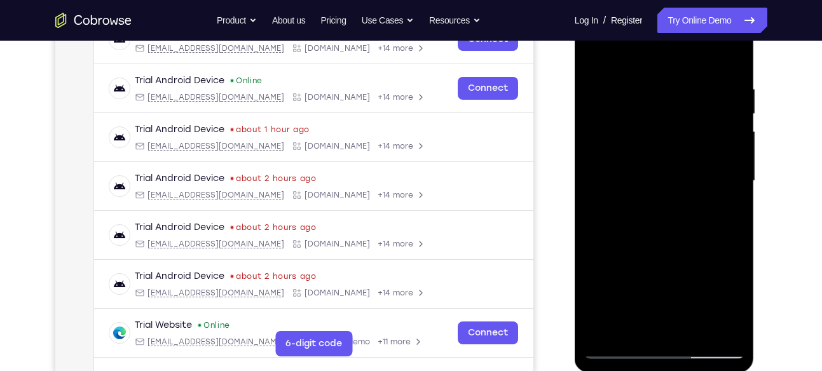
click at [645, 60] on div at bounding box center [664, 181] width 160 height 356
drag, startPoint x: 674, startPoint y: 247, endPoint x: 652, endPoint y: 85, distance: 163.0
click at [652, 85] on div at bounding box center [664, 181] width 160 height 356
drag, startPoint x: 661, startPoint y: 228, endPoint x: 654, endPoint y: 105, distance: 123.6
click at [654, 105] on div at bounding box center [664, 181] width 160 height 356
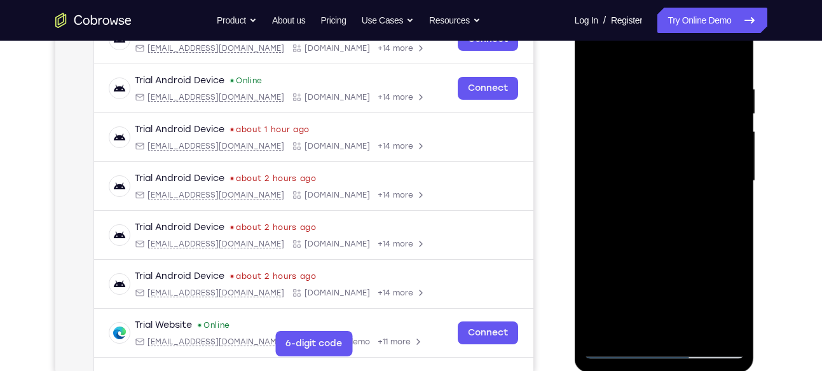
drag, startPoint x: 683, startPoint y: 263, endPoint x: 659, endPoint y: 128, distance: 136.3
click at [659, 128] on div at bounding box center [664, 181] width 160 height 356
drag, startPoint x: 660, startPoint y: 189, endPoint x: 659, endPoint y: 149, distance: 39.4
click at [659, 149] on div at bounding box center [664, 181] width 160 height 356
click at [596, 238] on div at bounding box center [664, 181] width 160 height 356
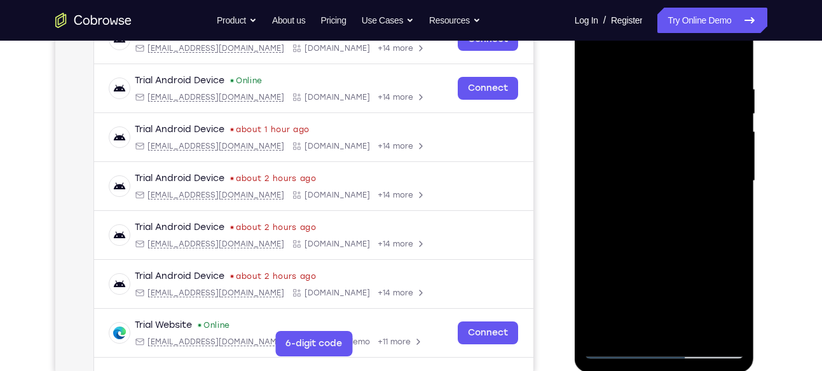
drag, startPoint x: 681, startPoint y: 224, endPoint x: 673, endPoint y: 95, distance: 129.3
click at [673, 95] on div at bounding box center [664, 181] width 160 height 356
drag, startPoint x: 670, startPoint y: 225, endPoint x: 668, endPoint y: 134, distance: 91.0
click at [668, 134] on div at bounding box center [664, 181] width 160 height 356
drag, startPoint x: 674, startPoint y: 238, endPoint x: 645, endPoint y: 117, distance: 124.8
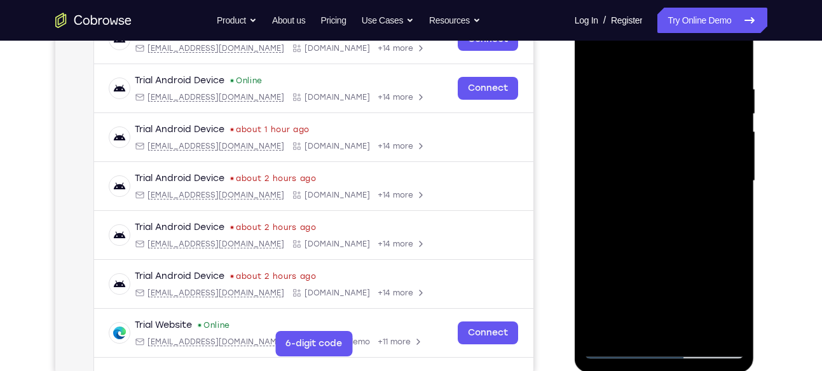
click at [645, 117] on div at bounding box center [664, 181] width 160 height 356
click at [596, 197] on div at bounding box center [664, 181] width 160 height 356
drag, startPoint x: 653, startPoint y: 255, endPoint x: 645, endPoint y: 88, distance: 166.8
click at [645, 88] on div at bounding box center [664, 181] width 160 height 356
drag, startPoint x: 667, startPoint y: 224, endPoint x: 652, endPoint y: 142, distance: 83.4
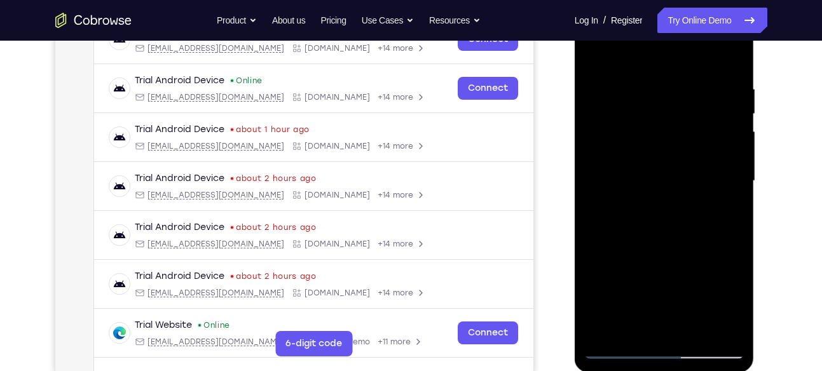
click at [652, 142] on div at bounding box center [664, 181] width 160 height 356
drag, startPoint x: 674, startPoint y: 258, endPoint x: 665, endPoint y: 123, distance: 135.1
click at [665, 123] on div at bounding box center [664, 181] width 160 height 356
drag, startPoint x: 675, startPoint y: 237, endPoint x: 670, endPoint y: 110, distance: 126.6
click at [670, 110] on div at bounding box center [664, 181] width 160 height 356
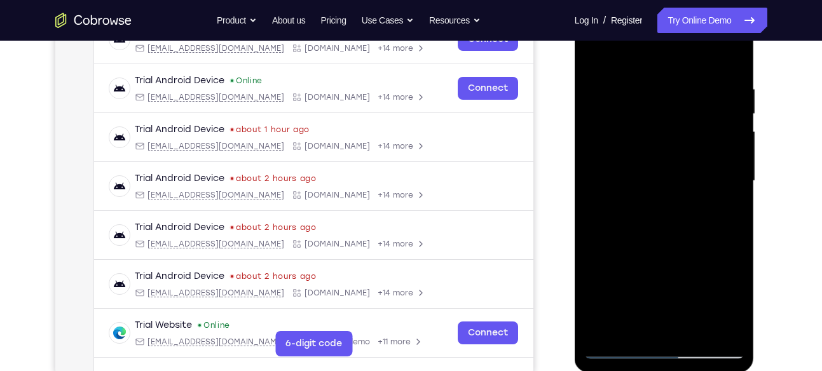
click at [596, 269] on div at bounding box center [664, 181] width 160 height 356
drag, startPoint x: 656, startPoint y: 264, endPoint x: 643, endPoint y: 114, distance: 150.0
click at [643, 114] on div at bounding box center [664, 181] width 160 height 356
drag, startPoint x: 662, startPoint y: 247, endPoint x: 637, endPoint y: 72, distance: 176.1
click at [637, 72] on div at bounding box center [664, 181] width 160 height 356
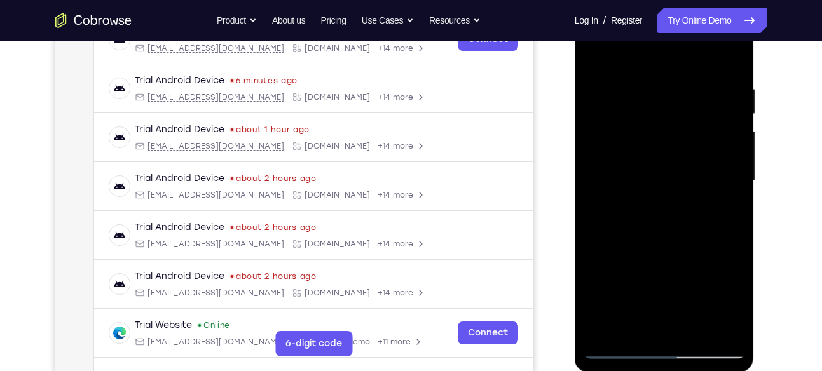
drag, startPoint x: 659, startPoint y: 270, endPoint x: 645, endPoint y: 73, distance: 197.0
click at [645, 73] on div at bounding box center [664, 181] width 160 height 356
drag, startPoint x: 653, startPoint y: 233, endPoint x: 642, endPoint y: 88, distance: 145.4
click at [642, 88] on div at bounding box center [664, 181] width 160 height 356
drag, startPoint x: 660, startPoint y: 231, endPoint x: 648, endPoint y: 67, distance: 164.5
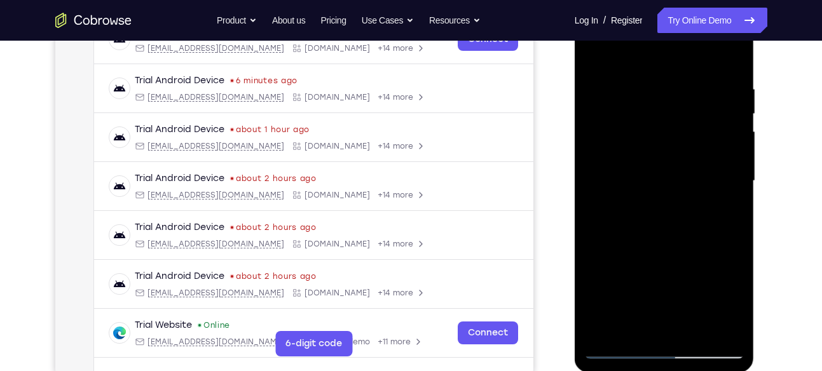
click at [648, 67] on div at bounding box center [664, 181] width 160 height 356
drag, startPoint x: 668, startPoint y: 212, endPoint x: 645, endPoint y: 104, distance: 109.7
click at [645, 104] on div at bounding box center [664, 181] width 160 height 356
drag, startPoint x: 667, startPoint y: 236, endPoint x: 667, endPoint y: 64, distance: 171.7
click at [667, 64] on div at bounding box center [664, 181] width 160 height 356
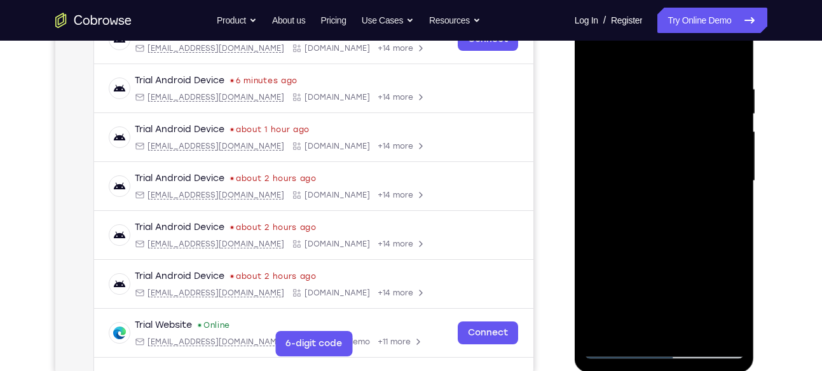
drag, startPoint x: 691, startPoint y: 215, endPoint x: 687, endPoint y: 65, distance: 149.5
click at [687, 65] on div at bounding box center [664, 181] width 160 height 356
drag, startPoint x: 665, startPoint y: 225, endPoint x: 654, endPoint y: 34, distance: 191.1
click at [654, 34] on div at bounding box center [664, 181] width 160 height 356
drag, startPoint x: 673, startPoint y: 212, endPoint x: 668, endPoint y: 48, distance: 164.2
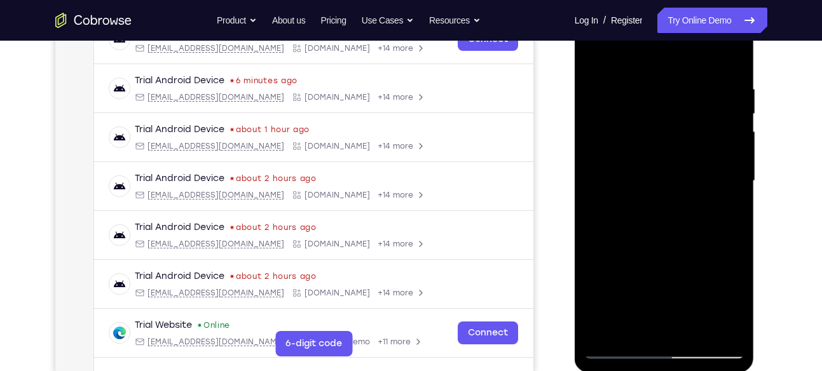
click at [668, 48] on div at bounding box center [664, 181] width 160 height 356
drag, startPoint x: 680, startPoint y: 222, endPoint x: 674, endPoint y: 67, distance: 155.3
click at [674, 67] on div at bounding box center [664, 181] width 160 height 356
drag
click at [663, 59] on div at bounding box center [664, 181] width 160 height 356
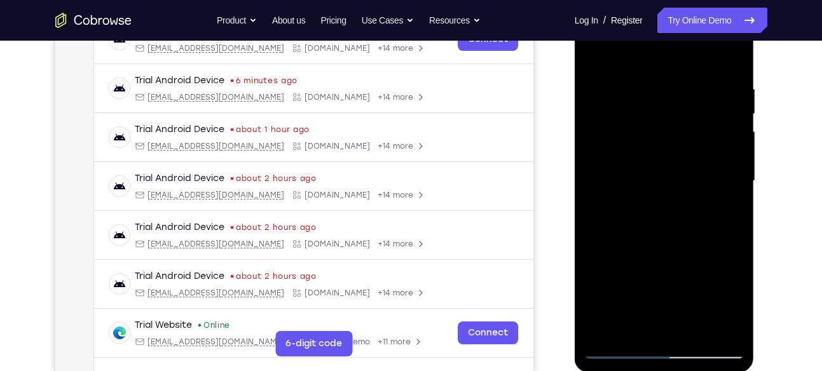
click at [659, 41] on div at bounding box center [664, 181] width 160 height 356
click at [645, 59] on div at bounding box center [664, 181] width 160 height 356
click at [641, 123] on div at bounding box center [664, 181] width 160 height 356
click at [652, 78] on div at bounding box center [664, 181] width 160 height 356
click at [647, 75] on div at bounding box center [664, 181] width 160 height 356
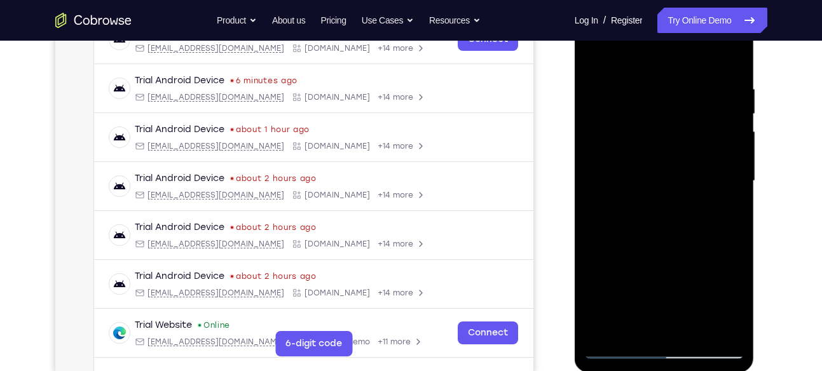
click at [655, 74] on div at bounding box center [664, 181] width 160 height 356
click at [647, 55] on div at bounding box center [664, 181] width 160 height 356
click at [654, 76] on div at bounding box center [664, 181] width 160 height 356
click at [673, 83] on div at bounding box center [664, 181] width 160 height 356
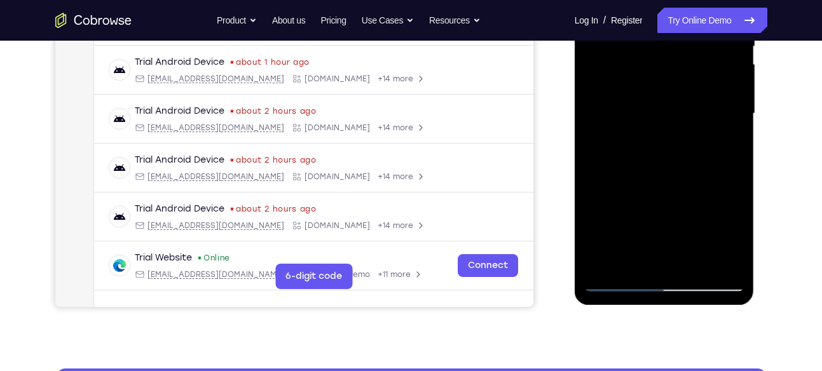
scroll to position [289, 0]
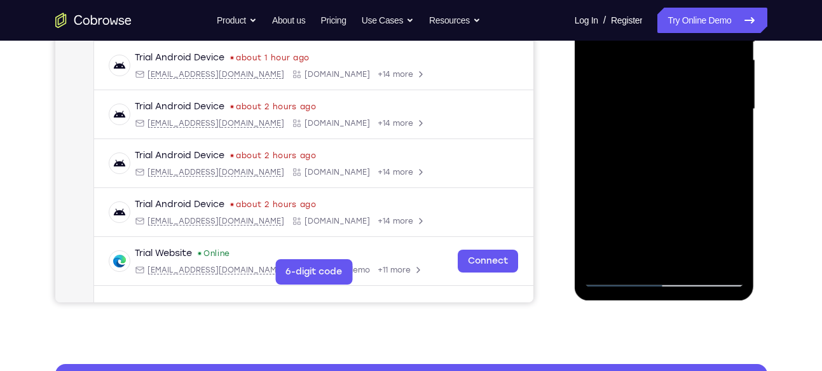
click at [652, 93] on div at bounding box center [664, 109] width 160 height 356
click at [605, 261] on div at bounding box center [664, 109] width 160 height 356
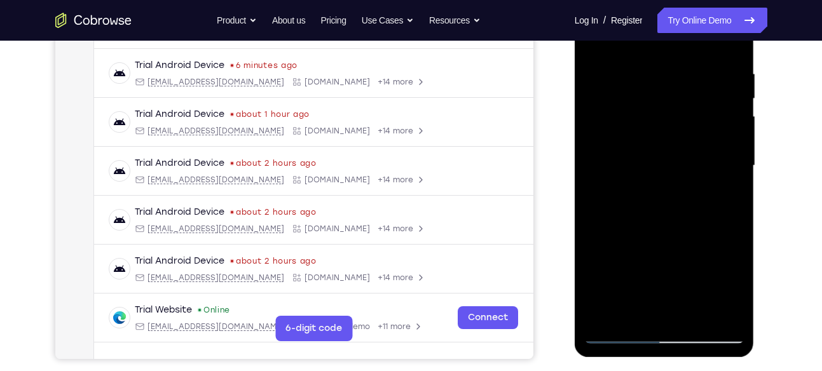
scroll to position [233, 0]
click at [605, 313] on div at bounding box center [664, 165] width 160 height 356
click at [698, 318] on div at bounding box center [664, 165] width 160 height 356
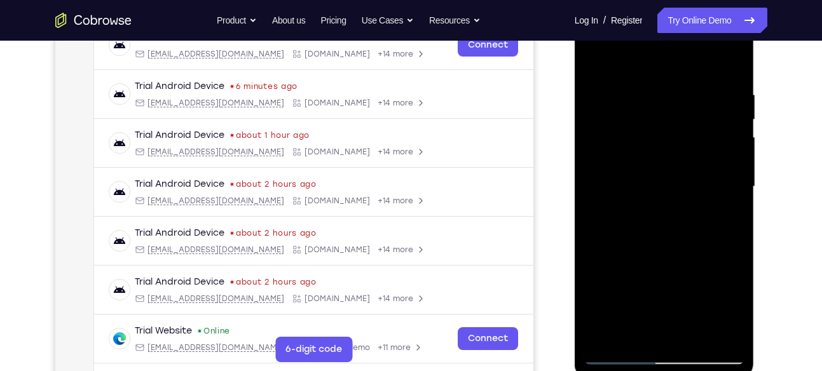
scroll to position [209, 0]
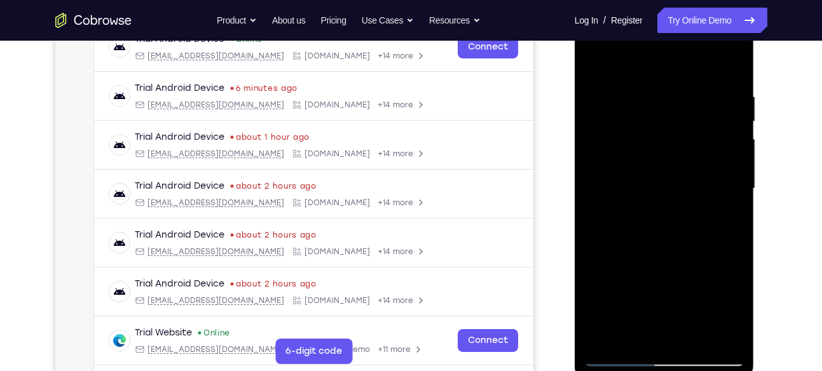
click at [666, 255] on div at bounding box center [664, 189] width 160 height 356
click at [607, 108] on div at bounding box center [664, 189] width 160 height 356
click at [661, 114] on div at bounding box center [664, 189] width 160 height 356
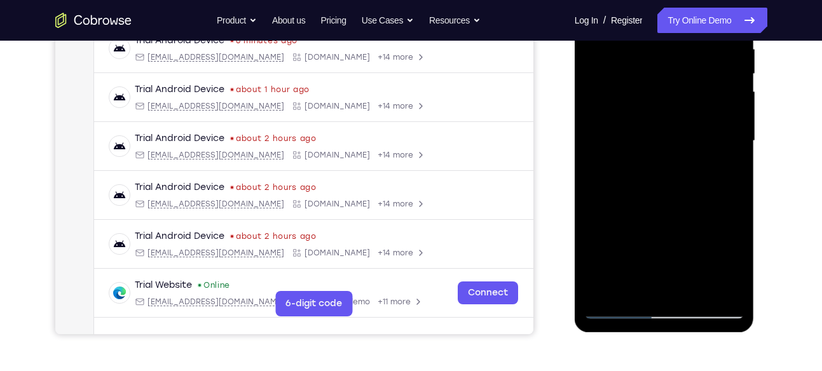
scroll to position [258, 0]
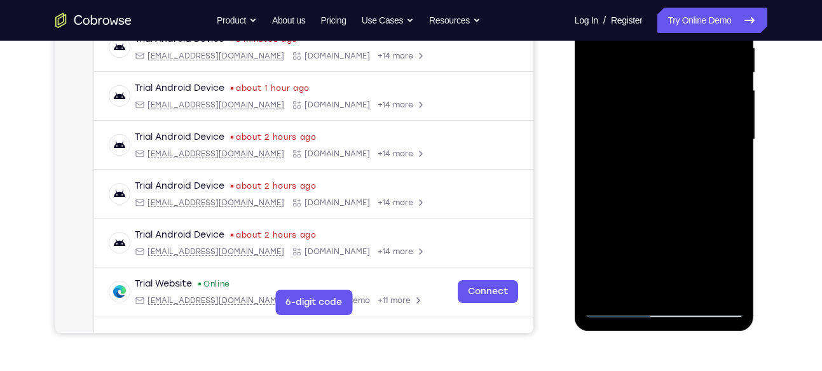
click at [633, 289] on div at bounding box center [664, 140] width 160 height 356
drag, startPoint x: 661, startPoint y: 273, endPoint x: 639, endPoint y: 225, distance: 53.2
click at [639, 225] on div at bounding box center [664, 140] width 160 height 356
click at [621, 309] on div at bounding box center [664, 140] width 160 height 356
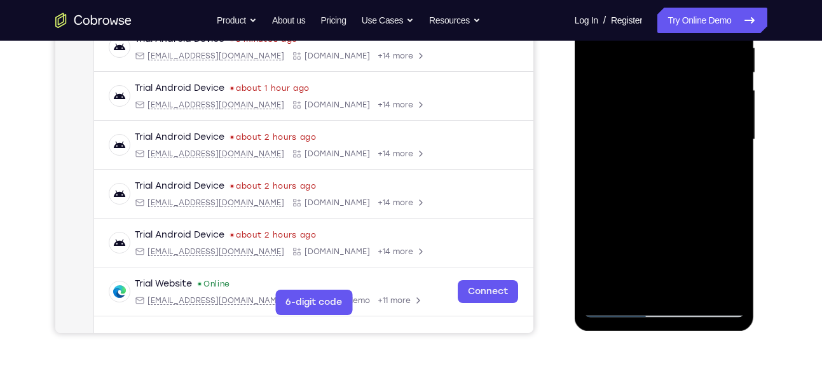
click at [699, 289] on div at bounding box center [664, 140] width 160 height 356
drag, startPoint x: 666, startPoint y: 221, endPoint x: 645, endPoint y: 123, distance: 100.0
click at [645, 123] on div at bounding box center [664, 140] width 160 height 356
click at [671, 181] on div at bounding box center [664, 140] width 160 height 356
click at [619, 305] on div at bounding box center [664, 140] width 160 height 356
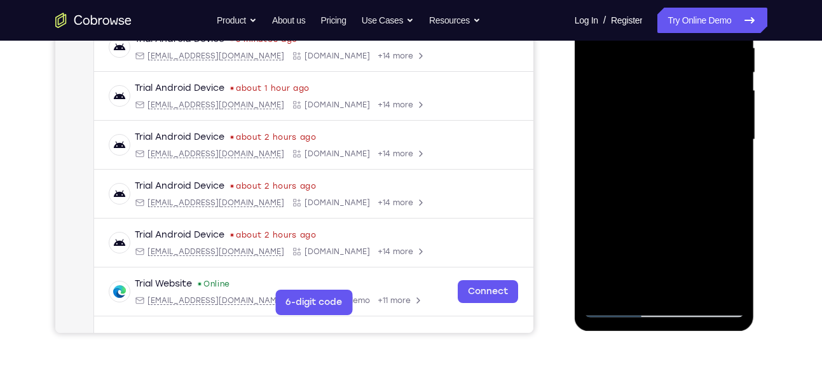
click at [665, 212] on div at bounding box center [664, 140] width 160 height 356
click at [676, 231] on div at bounding box center [664, 140] width 160 height 356
click at [712, 233] on div at bounding box center [664, 140] width 160 height 356
click at [689, 146] on div at bounding box center [664, 140] width 160 height 356
click at [652, 261] on div at bounding box center [664, 140] width 160 height 356
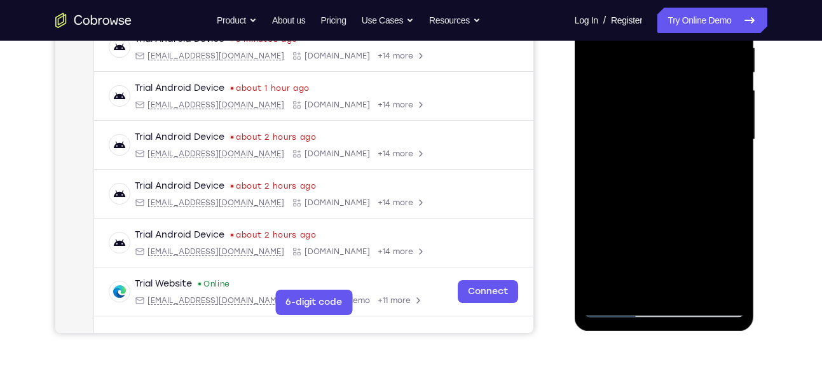
click at [681, 261] on div at bounding box center [664, 140] width 160 height 356
click at [632, 281] on div at bounding box center [664, 140] width 160 height 356
click at [701, 217] on div at bounding box center [664, 140] width 160 height 356
click at [730, 161] on div at bounding box center [664, 140] width 160 height 356
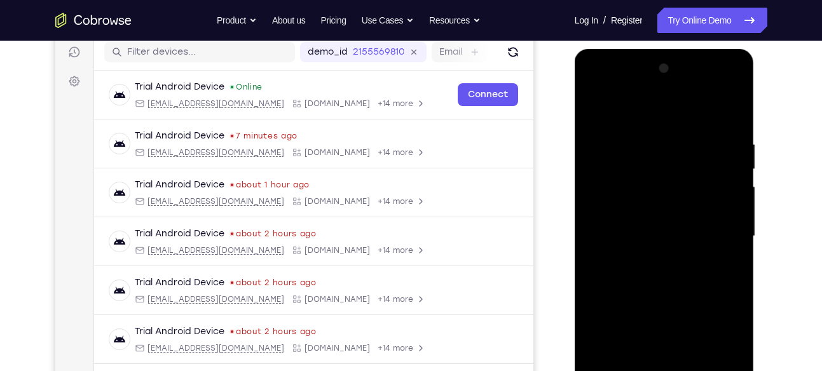
scroll to position [159, 0]
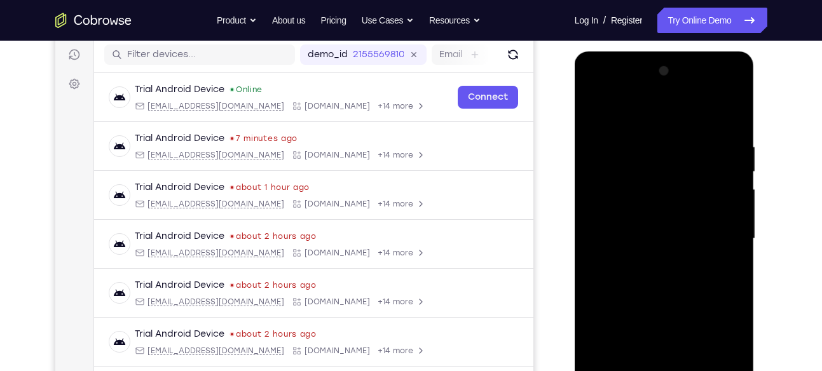
click at [598, 114] on div at bounding box center [664, 239] width 160 height 356
drag, startPoint x: 692, startPoint y: 126, endPoint x: 694, endPoint y: 303, distance: 176.8
click at [694, 303] on div at bounding box center [664, 239] width 160 height 356
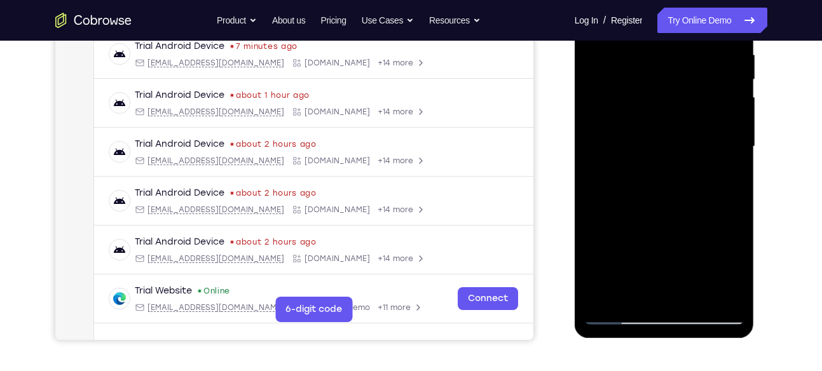
scroll to position [261, 0]
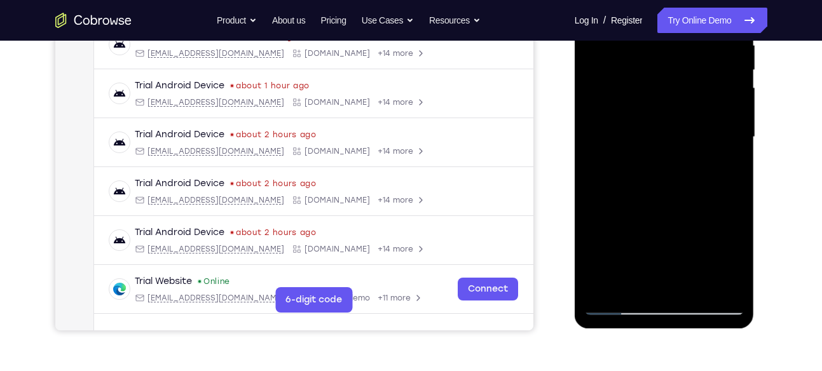
click at [694, 287] on div at bounding box center [664, 137] width 160 height 356
drag, startPoint x: 678, startPoint y: 221, endPoint x: 668, endPoint y: 175, distance: 47.4
click at [668, 175] on div at bounding box center [664, 137] width 160 height 356
click at [668, 195] on div at bounding box center [664, 137] width 160 height 356
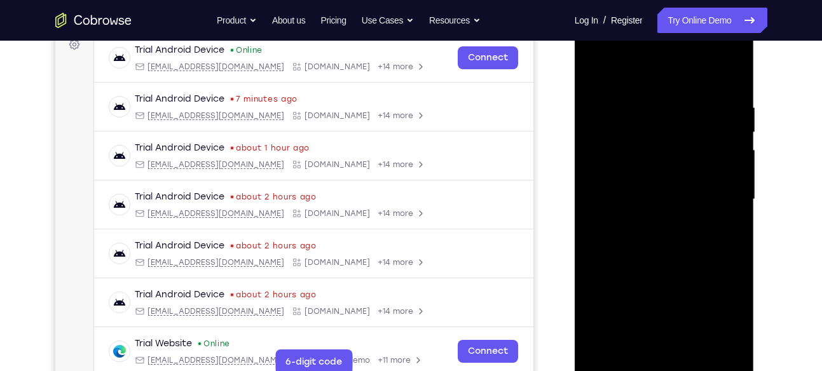
scroll to position [197, 0]
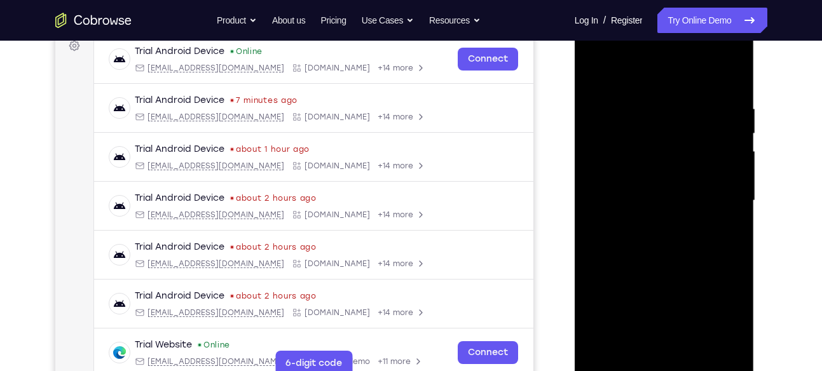
click at [617, 75] on div at bounding box center [664, 201] width 160 height 356
click at [725, 226] on div at bounding box center [664, 201] width 160 height 356
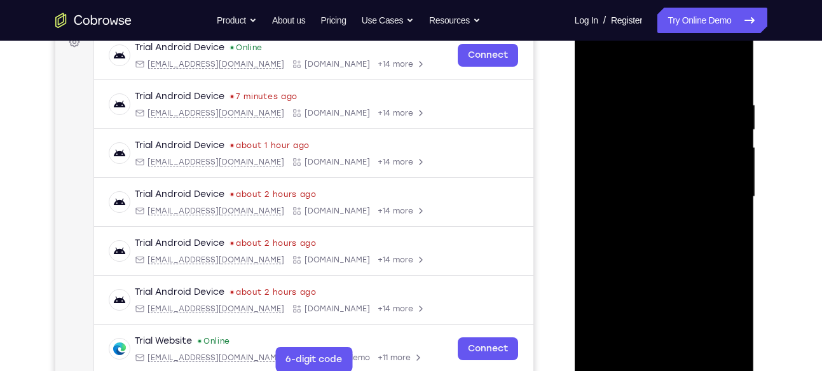
scroll to position [200, 0]
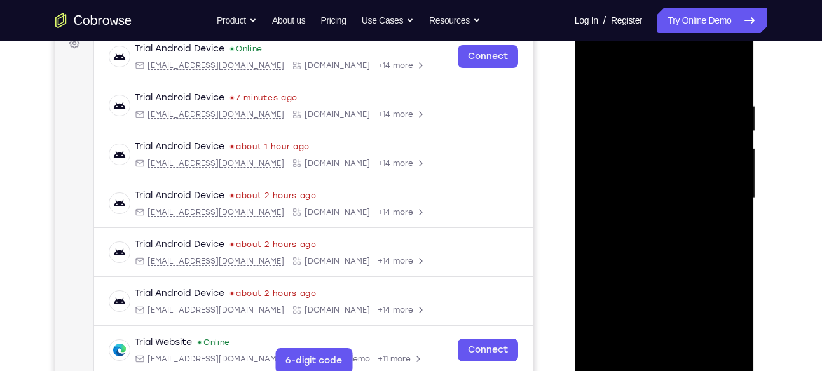
click at [596, 67] on div at bounding box center [664, 198] width 160 height 356
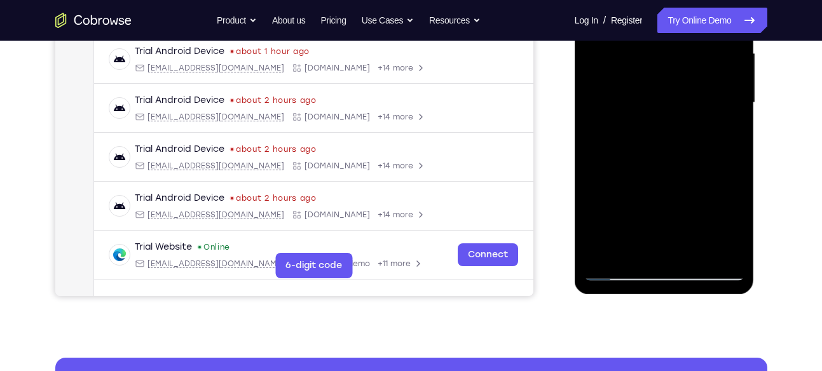
scroll to position [296, 0]
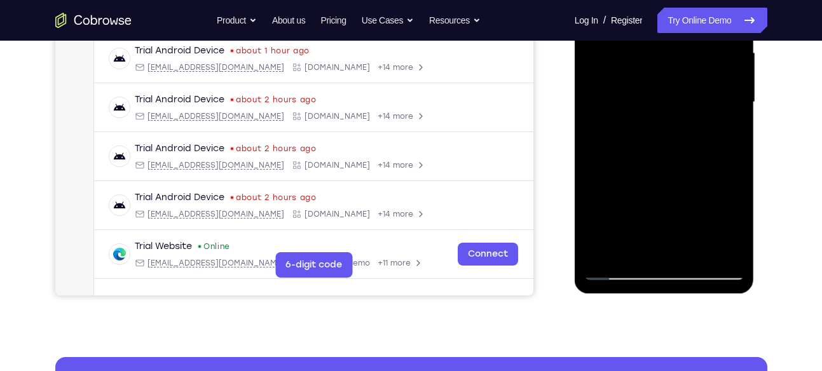
click at [617, 196] on div at bounding box center [664, 102] width 160 height 356
drag, startPoint x: 617, startPoint y: 196, endPoint x: 619, endPoint y: 118, distance: 78.2
click at [619, 118] on div at bounding box center [664, 102] width 160 height 356
click at [602, 252] on div at bounding box center [664, 102] width 160 height 356
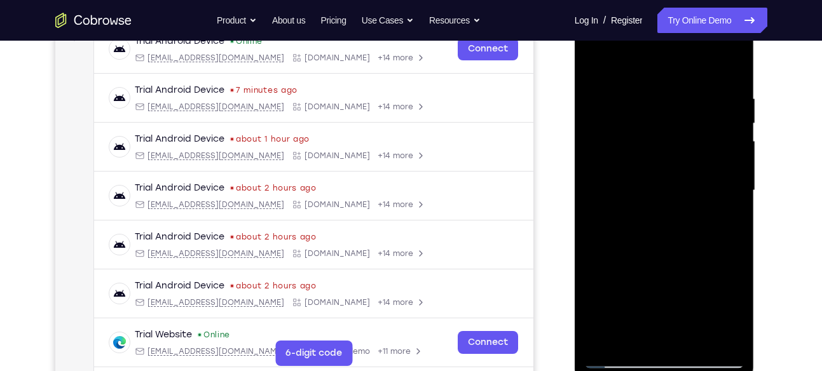
scroll to position [207, 0]
drag, startPoint x: 663, startPoint y: 107, endPoint x: 698, endPoint y: 291, distance: 187.8
click at [698, 291] on div at bounding box center [664, 191] width 160 height 356
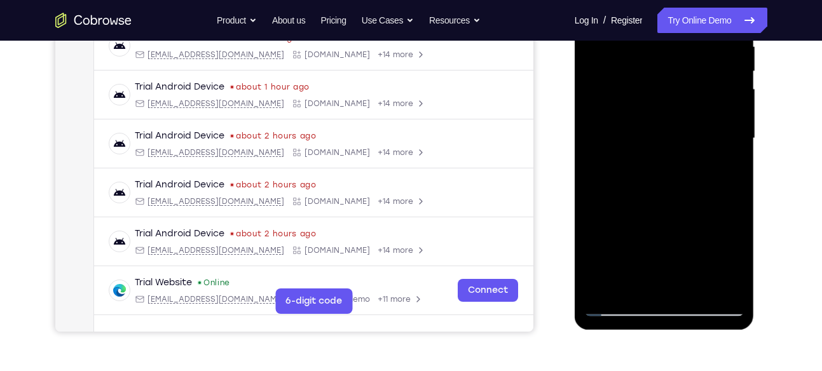
scroll to position [260, 0]
click at [680, 208] on div at bounding box center [664, 138] width 160 height 356
drag, startPoint x: 680, startPoint y: 155, endPoint x: 680, endPoint y: 208, distance: 53.4
click at [680, 208] on div at bounding box center [664, 138] width 160 height 356
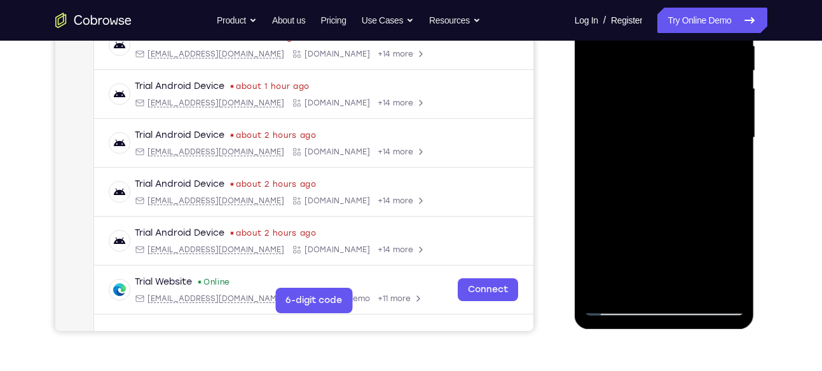
scroll to position [221, 0]
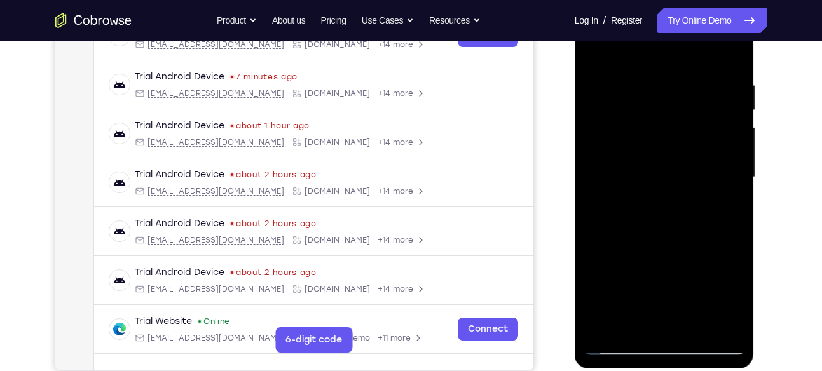
drag, startPoint x: 667, startPoint y: 100, endPoint x: 670, endPoint y: 260, distance: 159.6
click at [670, 260] on div at bounding box center [664, 177] width 160 height 356
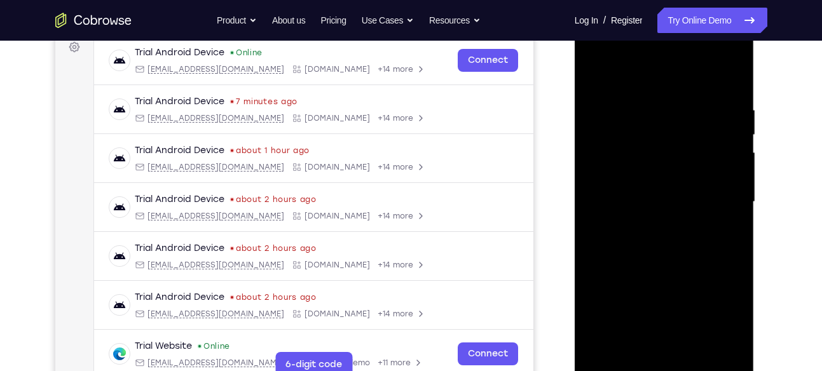
scroll to position [195, 0]
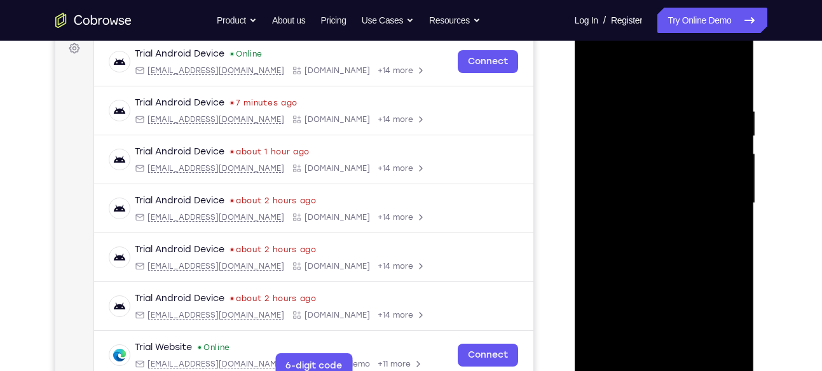
click at [734, 78] on div at bounding box center [664, 203] width 160 height 356
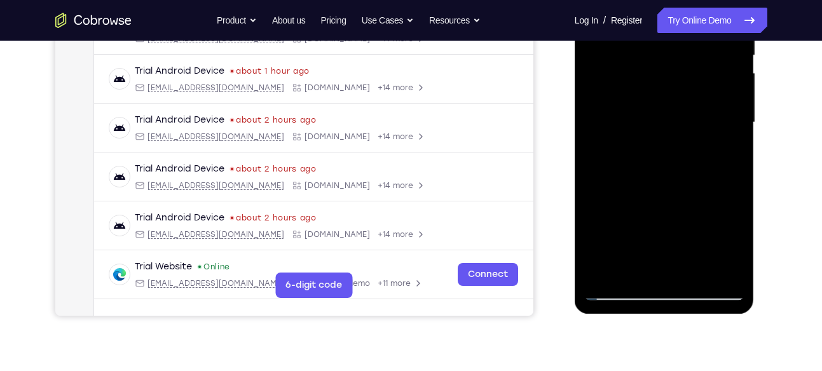
scroll to position [209, 0]
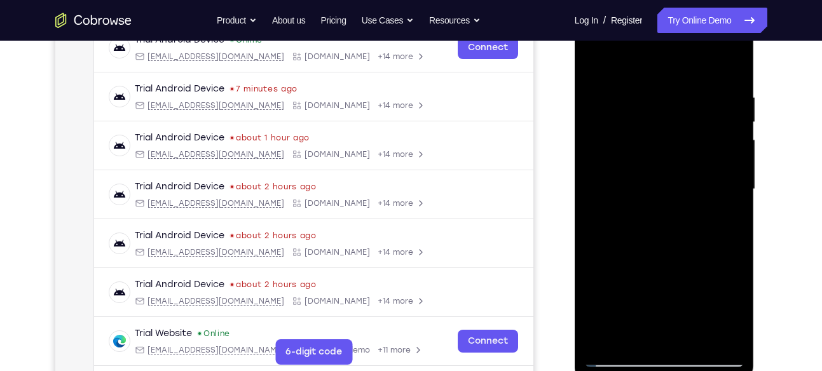
click at [666, 96] on div at bounding box center [664, 189] width 160 height 356
drag, startPoint x: 646, startPoint y: 219, endPoint x: 638, endPoint y: 158, distance: 61.6
click at [638, 158] on div at bounding box center [664, 189] width 160 height 356
drag, startPoint x: 649, startPoint y: 261, endPoint x: 640, endPoint y: 188, distance: 74.3
click at [640, 188] on div at bounding box center [664, 189] width 160 height 356
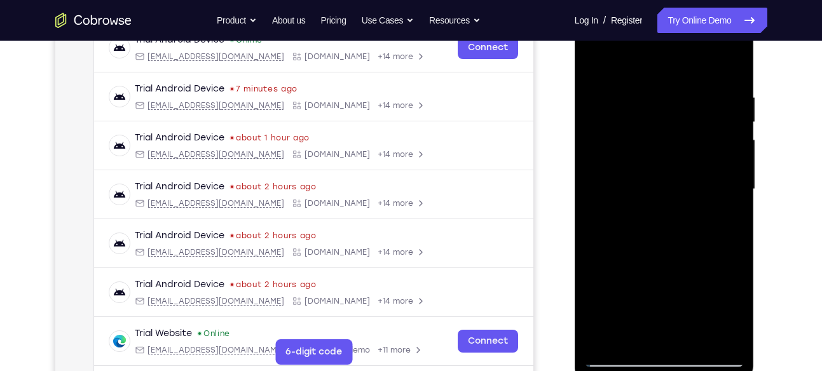
click at [627, 225] on div at bounding box center [664, 189] width 160 height 356
drag, startPoint x: 649, startPoint y: 151, endPoint x: 658, endPoint y: 261, distance: 110.4
click at [658, 261] on div at bounding box center [664, 189] width 160 height 356
click at [644, 104] on div at bounding box center [664, 189] width 160 height 356
click at [595, 57] on div at bounding box center [664, 189] width 160 height 356
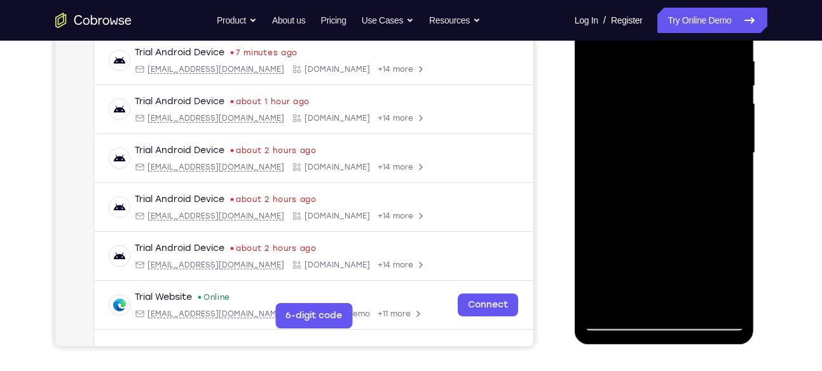
scroll to position [245, 0]
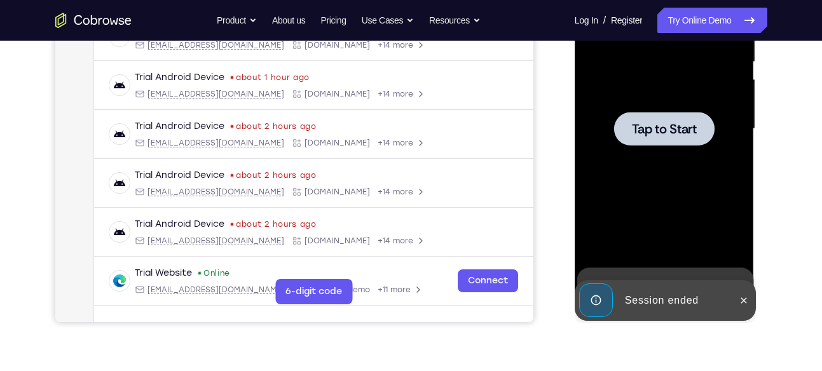
click at [659, 176] on div at bounding box center [664, 129] width 160 height 356
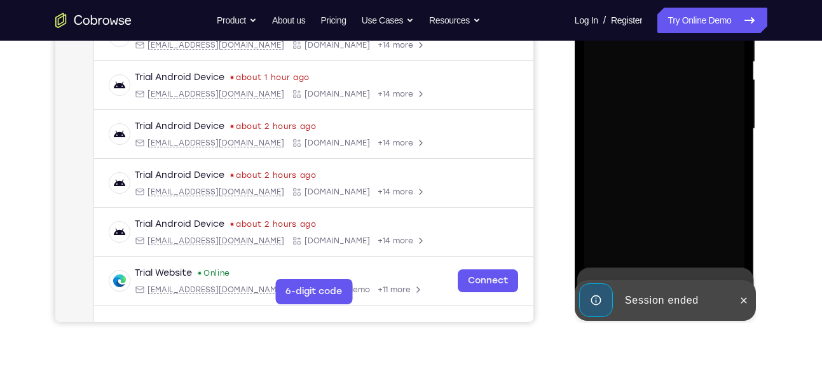
scroll to position [294, 0]
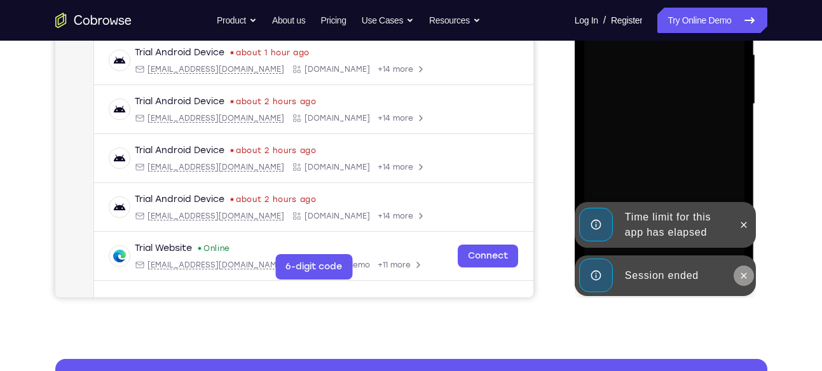
click at [742, 271] on icon at bounding box center [744, 276] width 10 height 10
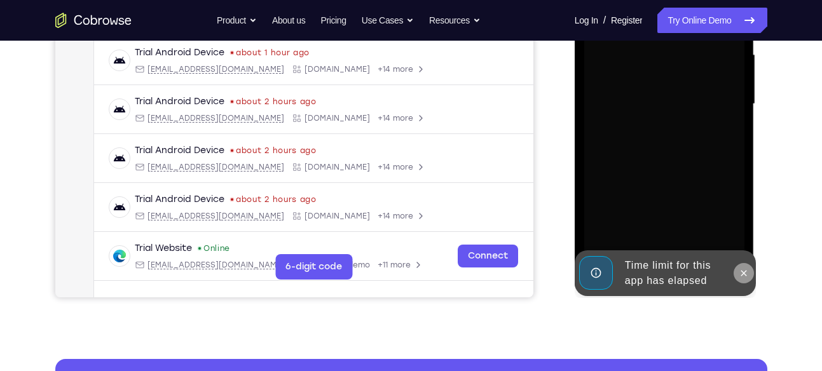
click at [746, 270] on icon at bounding box center [744, 273] width 10 height 10
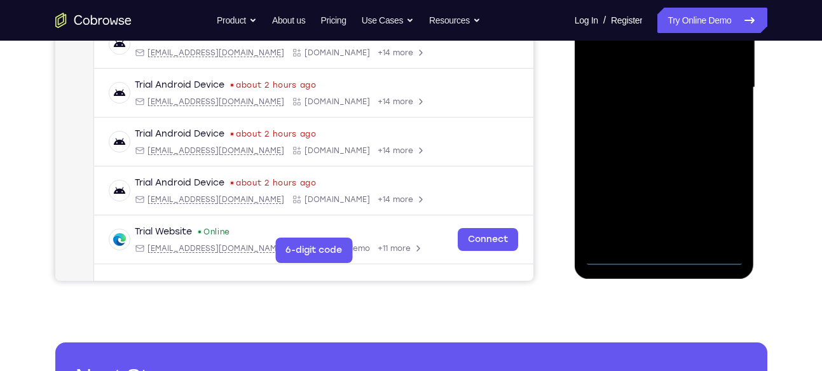
scroll to position [311, 0]
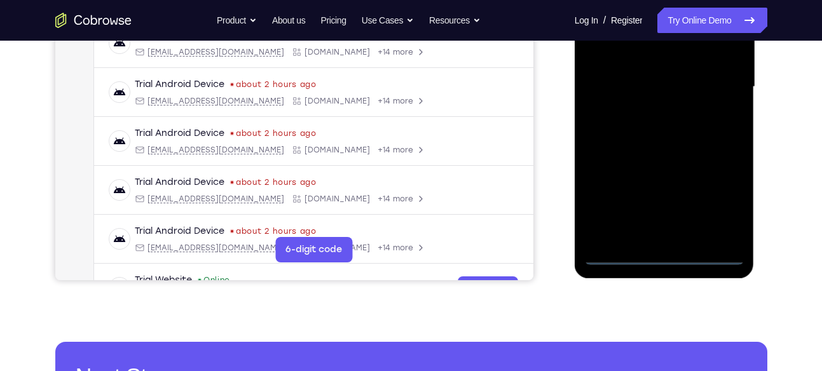
click at [664, 251] on div at bounding box center [664, 87] width 160 height 356
click at [666, 255] on div at bounding box center [664, 87] width 160 height 356
click at [723, 205] on div at bounding box center [664, 87] width 160 height 356
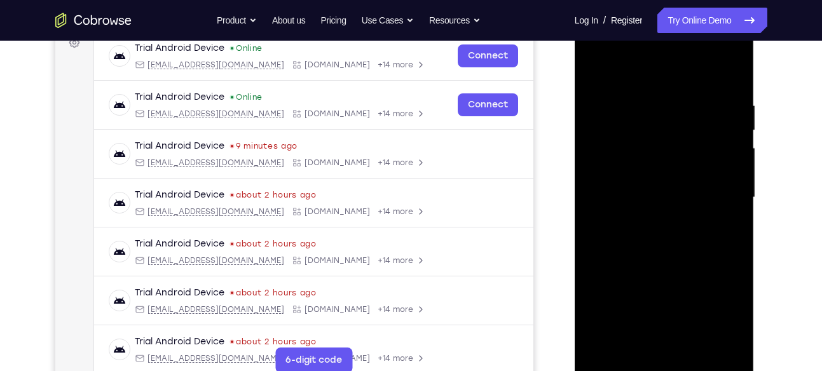
scroll to position [163, 0]
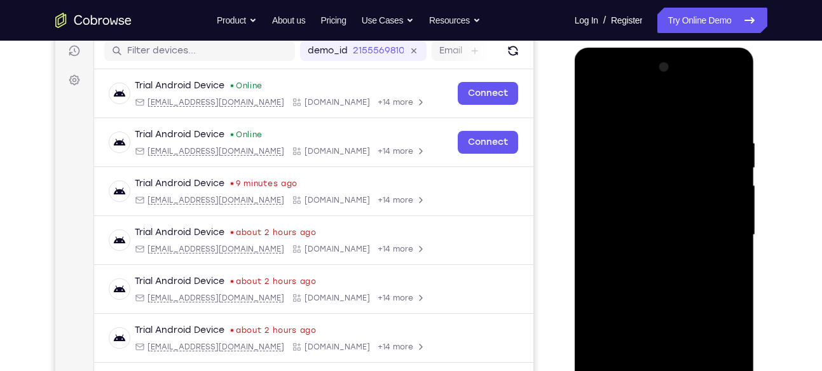
click at [688, 113] on div at bounding box center [664, 235] width 160 height 356
click at [724, 227] on div at bounding box center [664, 235] width 160 height 356
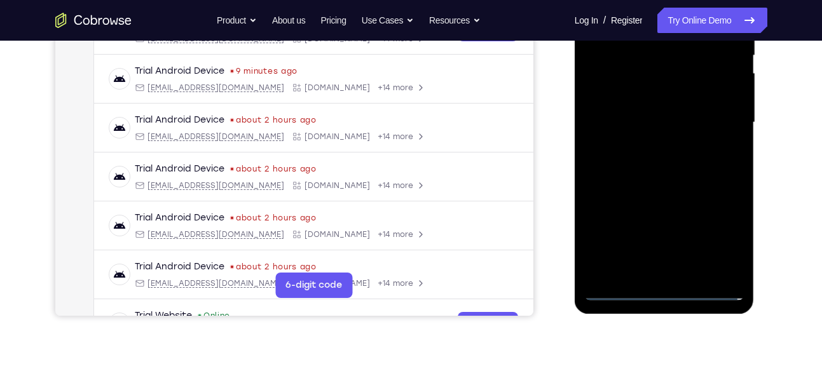
scroll to position [286, 0]
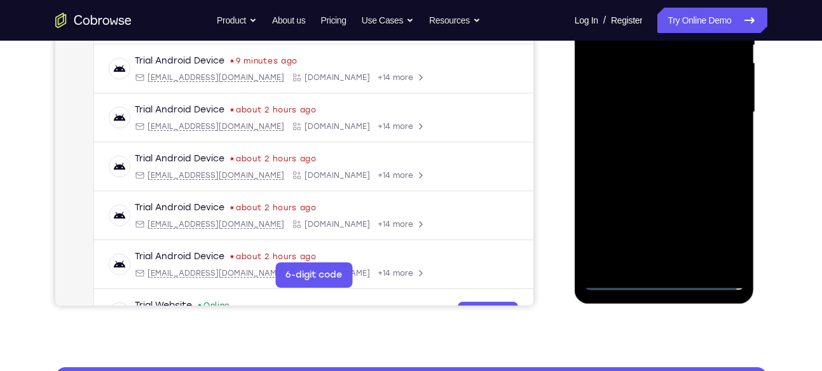
click at [679, 261] on div at bounding box center [664, 113] width 160 height 356
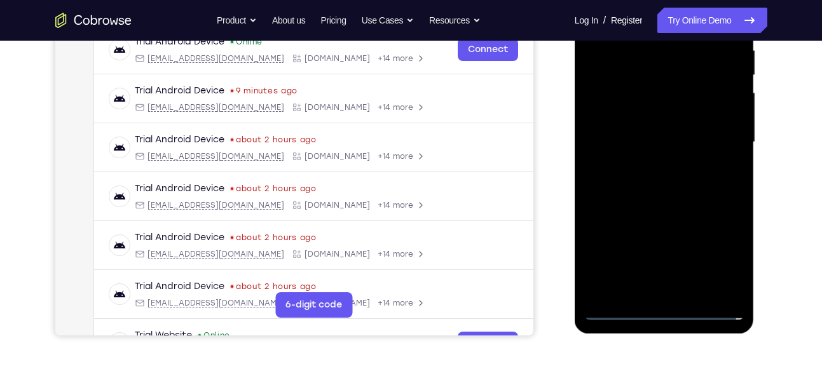
scroll to position [254, 0]
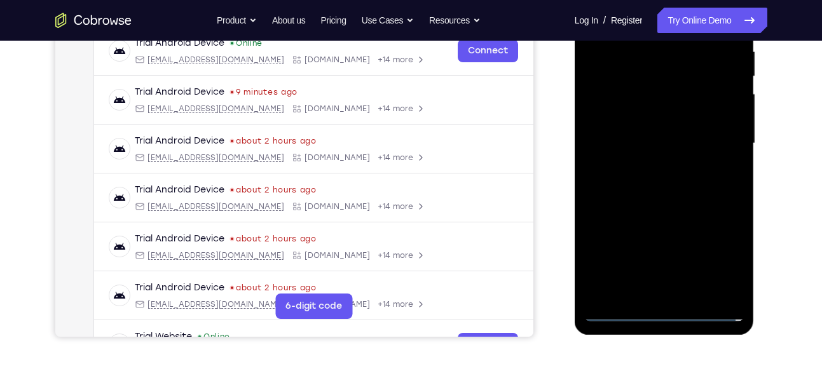
click at [651, 128] on div at bounding box center [664, 144] width 160 height 356
click at [669, 137] on div at bounding box center [664, 144] width 160 height 356
click at [656, 183] on div at bounding box center [664, 144] width 160 height 356
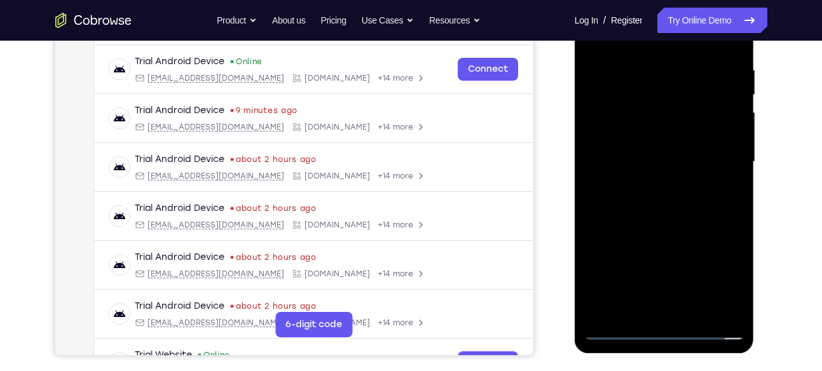
scroll to position [243, 0]
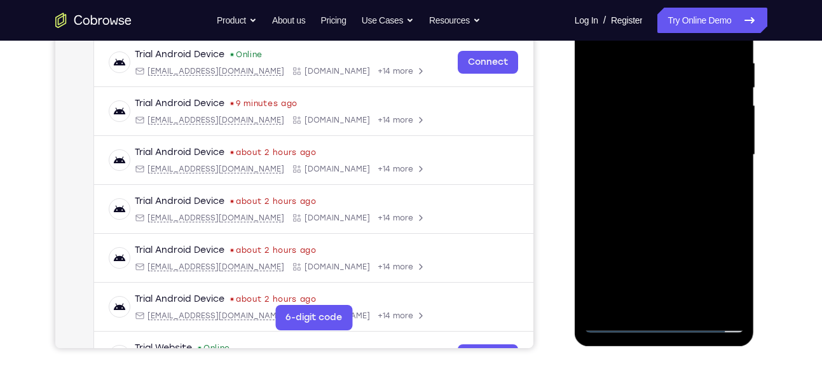
click at [656, 191] on div at bounding box center [664, 155] width 160 height 356
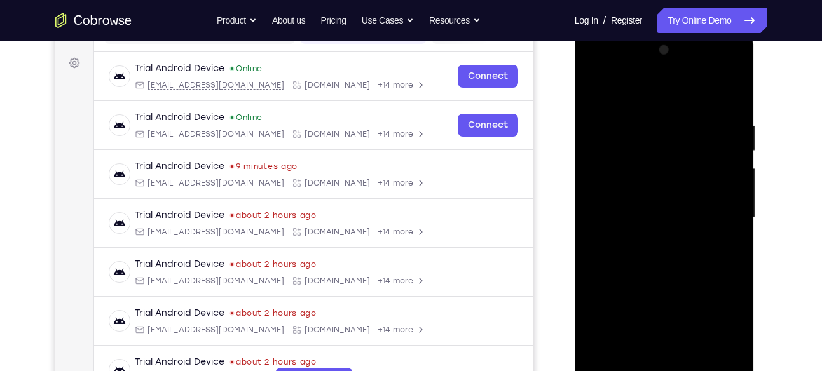
scroll to position [179, 0]
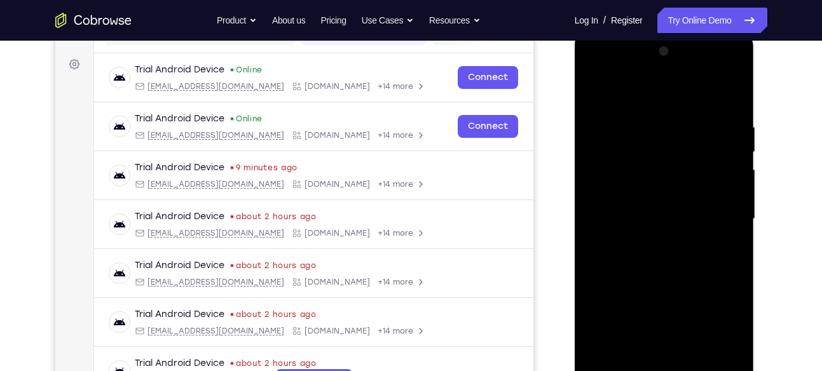
click at [726, 235] on div at bounding box center [664, 219] width 160 height 356
click at [721, 219] on div at bounding box center [664, 219] width 160 height 356
click at [692, 260] on div at bounding box center [664, 219] width 160 height 356
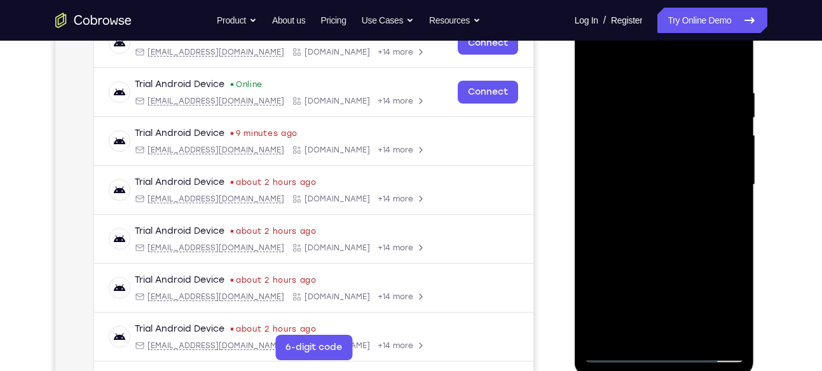
scroll to position [263, 0]
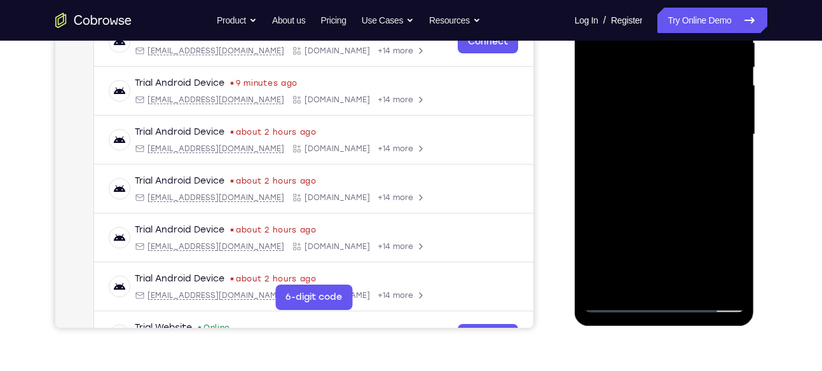
click at [675, 193] on div at bounding box center [664, 135] width 160 height 356
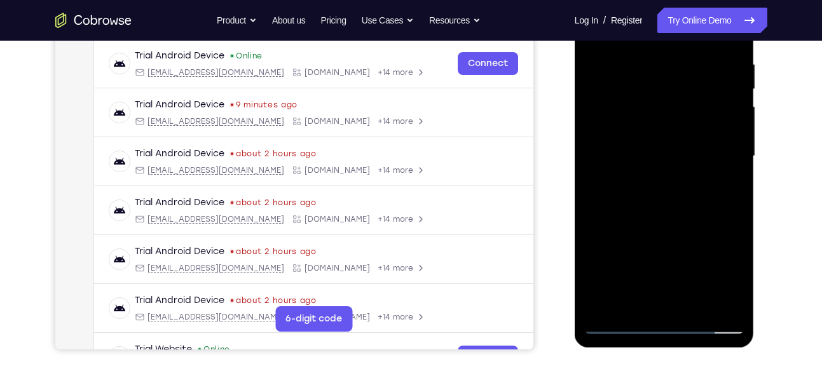
scroll to position [222, 0]
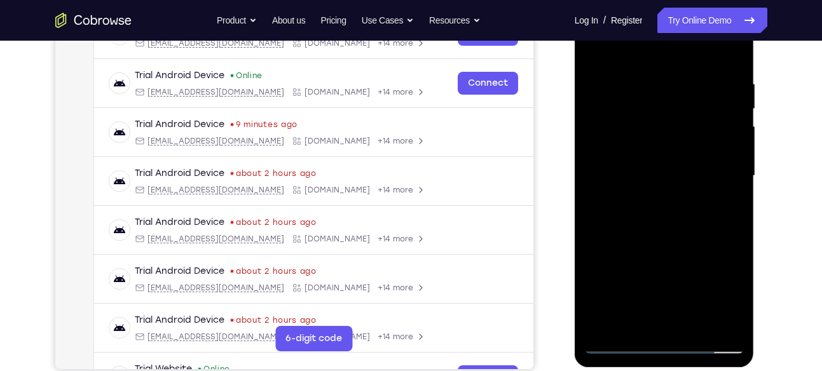
click at [729, 48] on div at bounding box center [664, 176] width 160 height 356
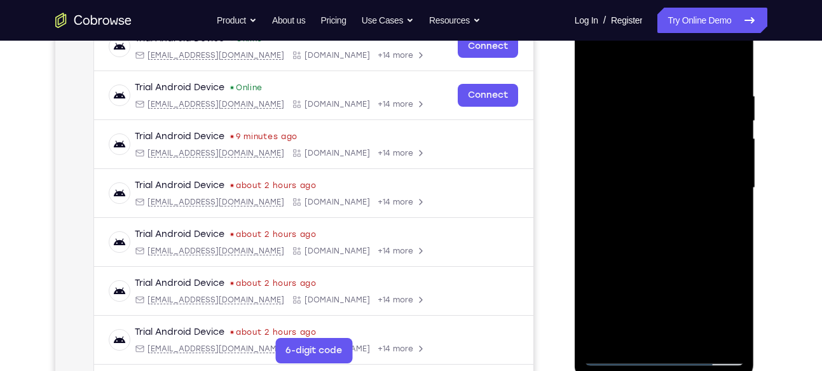
click at [640, 85] on div at bounding box center [664, 188] width 160 height 356
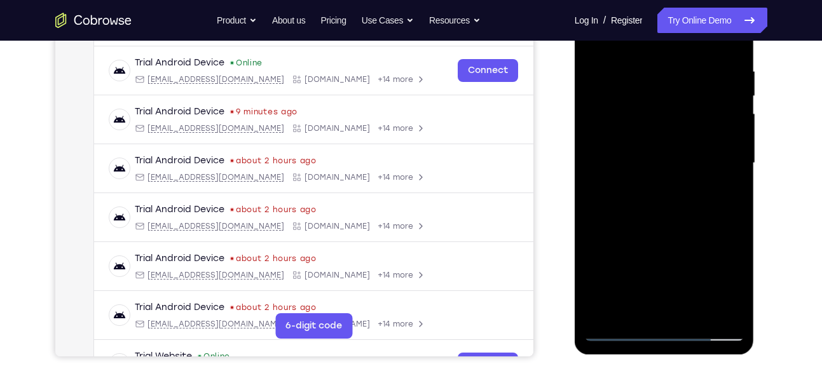
scroll to position [235, 0]
drag, startPoint x: 649, startPoint y: 185, endPoint x: 637, endPoint y: 103, distance: 82.9
click at [637, 103] on div at bounding box center [664, 163] width 160 height 356
click at [688, 240] on div at bounding box center [664, 163] width 160 height 356
drag, startPoint x: 628, startPoint y: 258, endPoint x: 619, endPoint y: 179, distance: 79.3
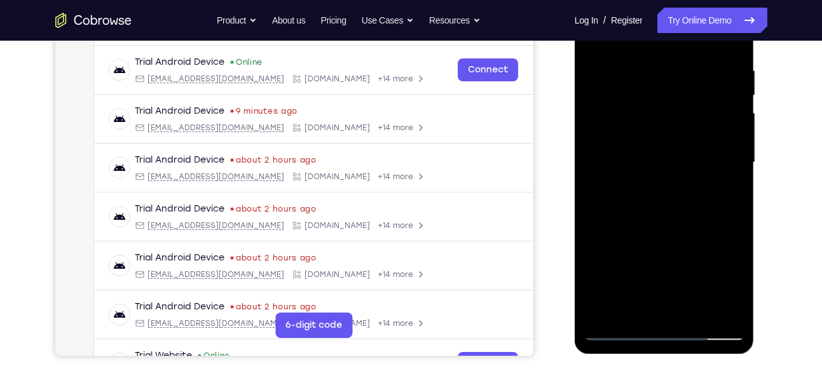
click at [619, 179] on div at bounding box center [664, 163] width 160 height 356
drag, startPoint x: 628, startPoint y: 188, endPoint x: 621, endPoint y: 107, distance: 80.4
click at [621, 107] on div at bounding box center [664, 163] width 160 height 356
click at [621, 106] on div at bounding box center [664, 163] width 160 height 356
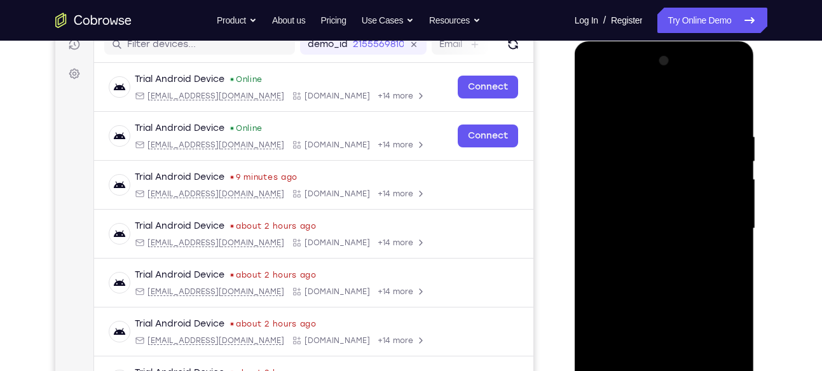
scroll to position [168, 0]
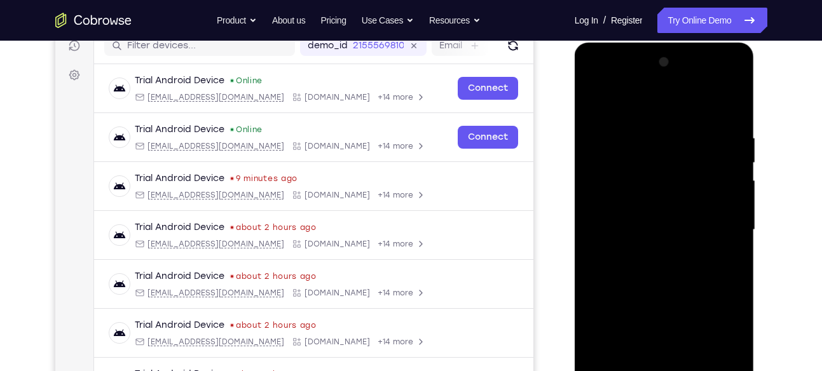
drag, startPoint x: 649, startPoint y: 137, endPoint x: 646, endPoint y: 191, distance: 53.5
click at [646, 191] on div at bounding box center [664, 230] width 160 height 356
click at [655, 144] on div at bounding box center [664, 230] width 160 height 356
click at [593, 100] on div at bounding box center [664, 230] width 160 height 356
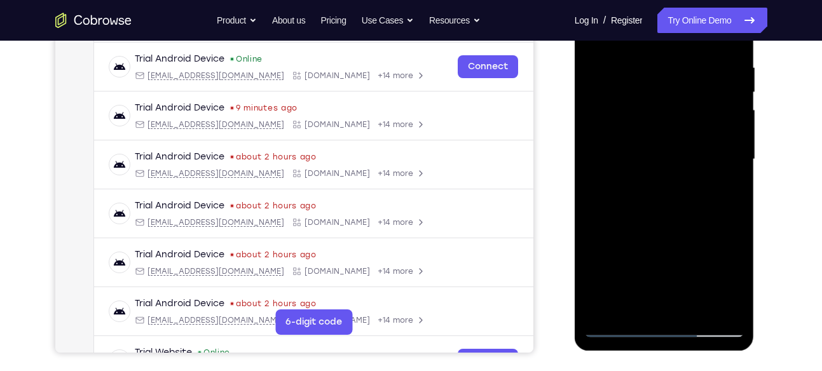
scroll to position [239, 0]
drag, startPoint x: 653, startPoint y: 189, endPoint x: 632, endPoint y: 137, distance: 56.8
click at [632, 137] on div at bounding box center [664, 159] width 160 height 356
click at [680, 249] on div at bounding box center [664, 159] width 160 height 356
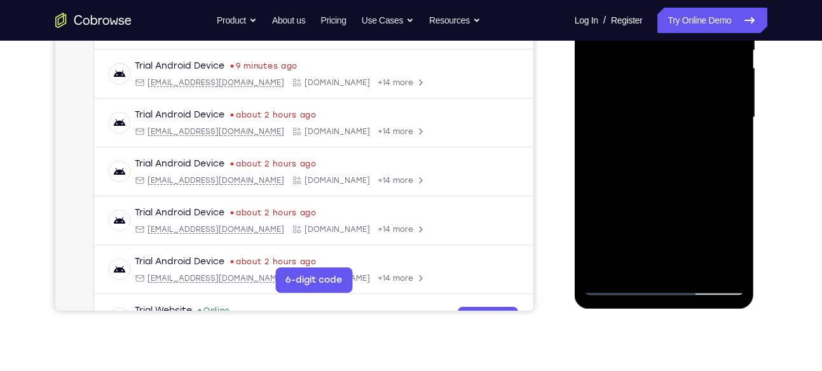
scroll to position [281, 0]
click at [691, 266] on div at bounding box center [664, 117] width 160 height 356
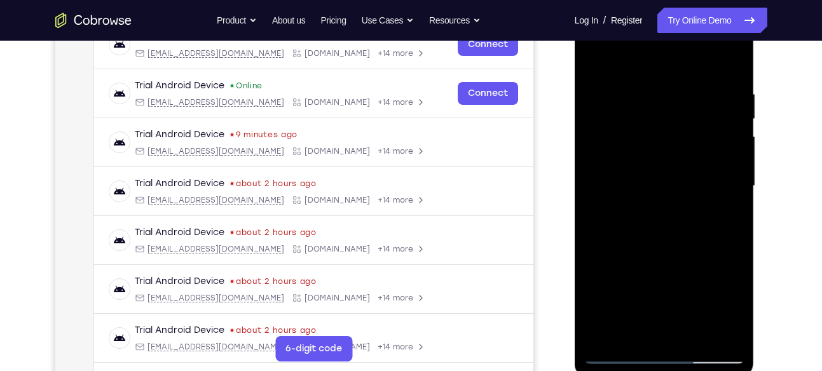
scroll to position [204, 0]
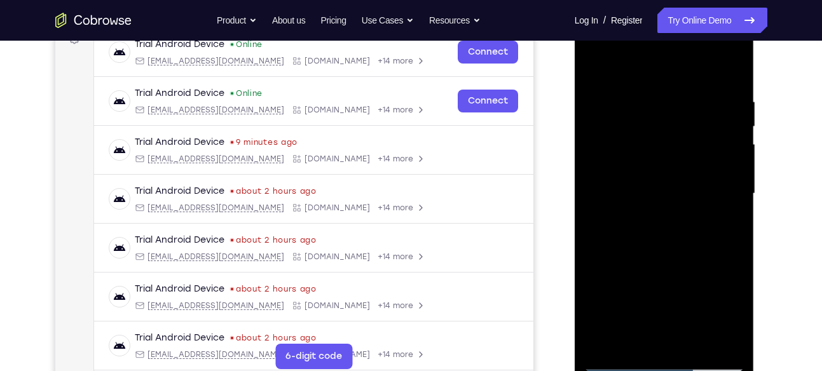
click at [661, 263] on div at bounding box center [664, 194] width 160 height 356
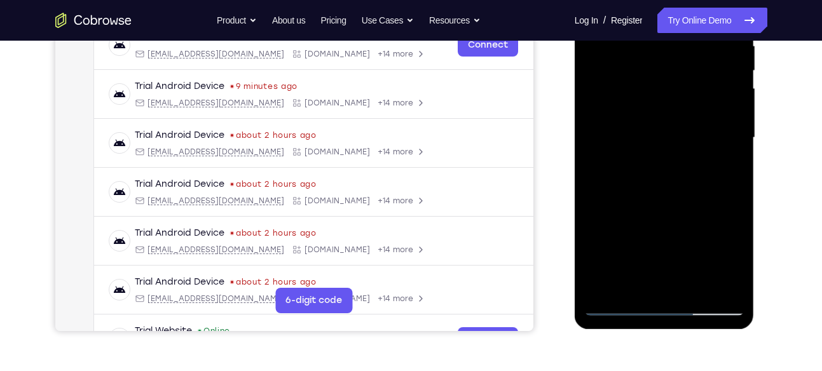
scroll to position [261, 0]
drag, startPoint x: 661, startPoint y: 207, endPoint x: 655, endPoint y: 192, distance: 15.7
click at [655, 192] on div at bounding box center [664, 137] width 160 height 356
click at [668, 205] on div at bounding box center [664, 137] width 160 height 356
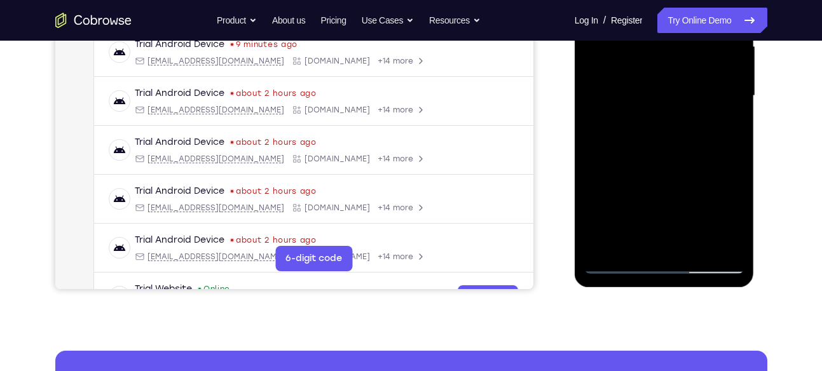
click at [641, 239] on div at bounding box center [664, 96] width 160 height 356
click at [720, 131] on div at bounding box center [664, 96] width 160 height 356
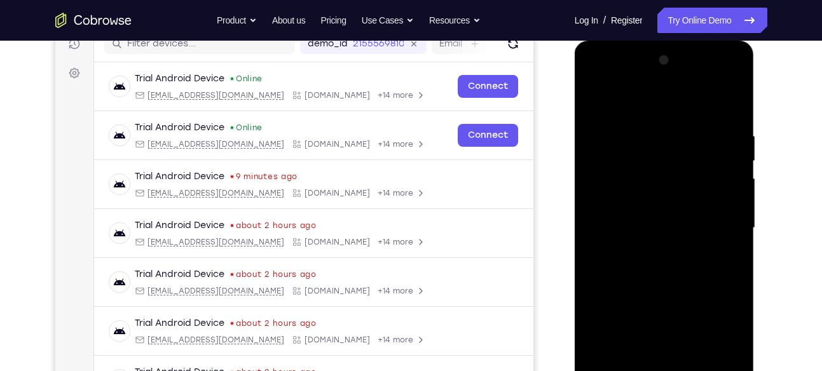
scroll to position [169, 0]
click at [596, 104] on div at bounding box center [664, 229] width 160 height 356
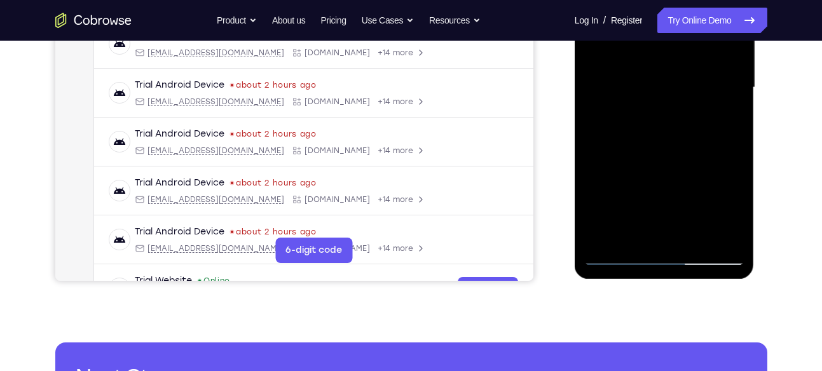
scroll to position [311, 0]
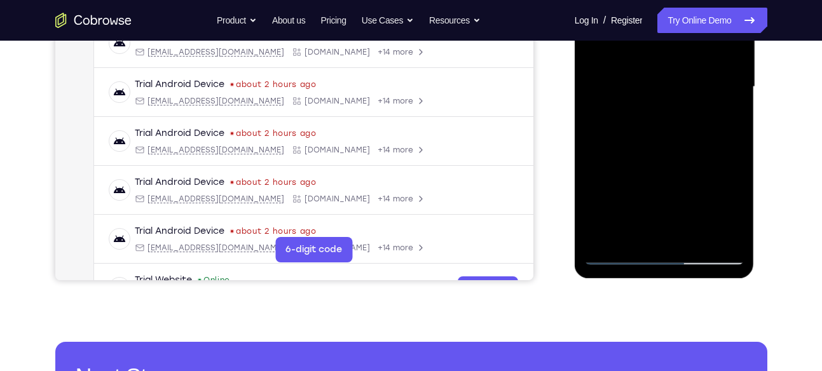
click at [651, 46] on div at bounding box center [664, 87] width 160 height 356
drag, startPoint x: 662, startPoint y: 192, endPoint x: 654, endPoint y: 128, distance: 64.8
click at [654, 128] on div at bounding box center [664, 87] width 160 height 356
drag, startPoint x: 662, startPoint y: 215, endPoint x: 648, endPoint y: 148, distance: 68.8
click at [648, 148] on div at bounding box center [664, 87] width 160 height 356
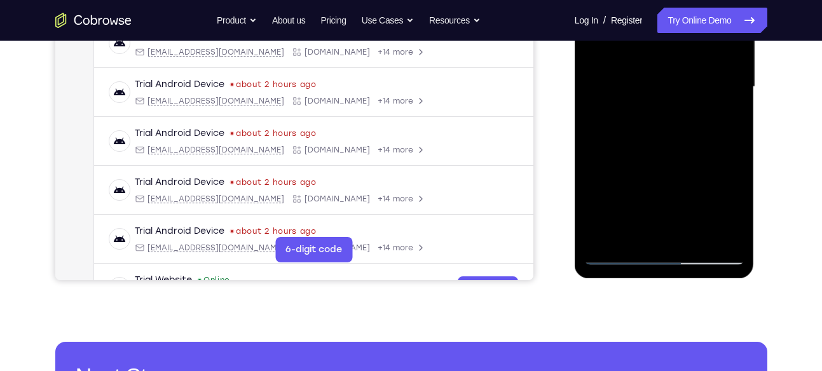
drag, startPoint x: 675, startPoint y: 223, endPoint x: 663, endPoint y: 155, distance: 69.1
click at [663, 155] on div at bounding box center [664, 87] width 160 height 356
drag, startPoint x: 663, startPoint y: 227, endPoint x: 657, endPoint y: 175, distance: 52.5
click at [657, 175] on div at bounding box center [664, 87] width 160 height 356
drag, startPoint x: 632, startPoint y: 235, endPoint x: 629, endPoint y: 150, distance: 84.6
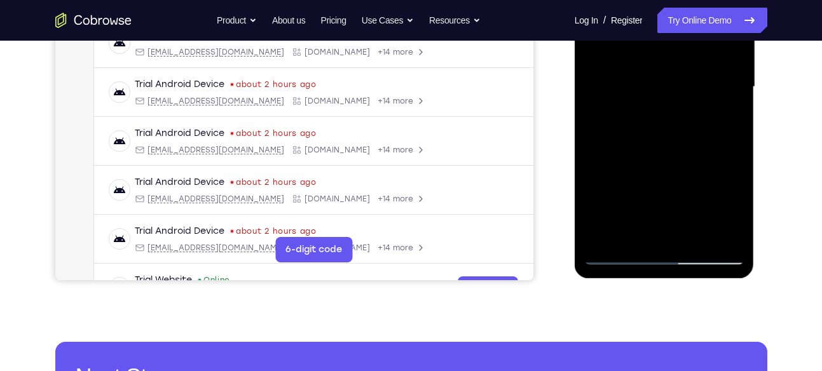
click at [629, 150] on div at bounding box center [664, 87] width 160 height 356
drag, startPoint x: 645, startPoint y: 203, endPoint x: 632, endPoint y: 136, distance: 68.0
click at [632, 136] on div at bounding box center [664, 87] width 160 height 356
drag, startPoint x: 647, startPoint y: 213, endPoint x: 642, endPoint y: 156, distance: 56.8
click at [642, 156] on div at bounding box center [664, 87] width 160 height 356
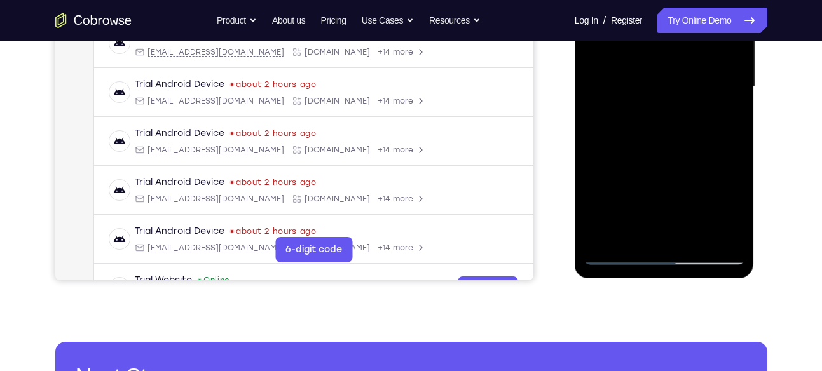
drag, startPoint x: 652, startPoint y: 209, endPoint x: 644, endPoint y: 130, distance: 79.4
click at [644, 130] on div at bounding box center [664, 87] width 160 height 356
click at [620, 257] on div at bounding box center [664, 87] width 160 height 356
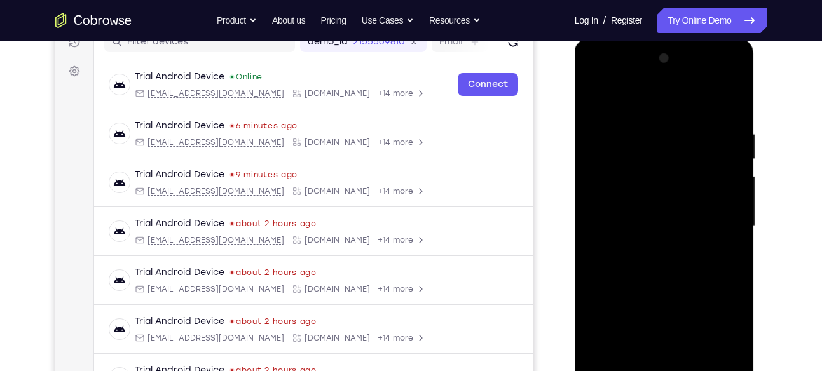
scroll to position [170, 0]
click at [596, 105] on div at bounding box center [664, 228] width 160 height 356
drag, startPoint x: 658, startPoint y: 128, endPoint x: 655, endPoint y: 217, distance: 89.7
click at [655, 217] on div at bounding box center [664, 228] width 160 height 356
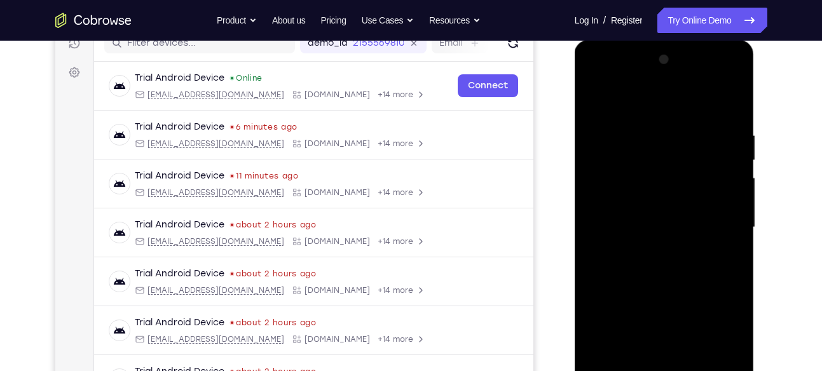
click at [651, 128] on div at bounding box center [664, 228] width 160 height 356
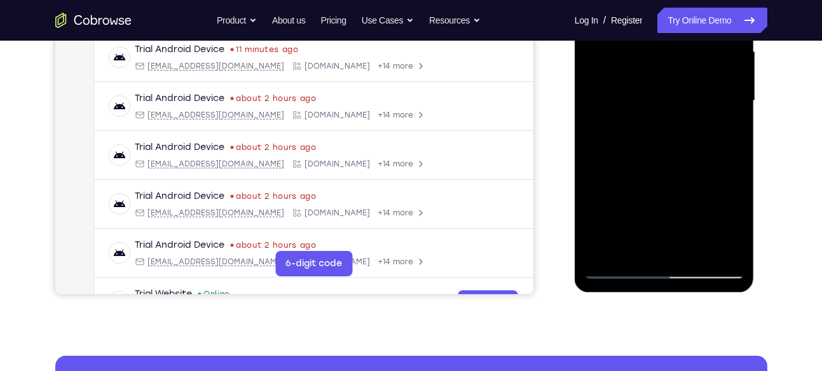
scroll to position [298, 0]
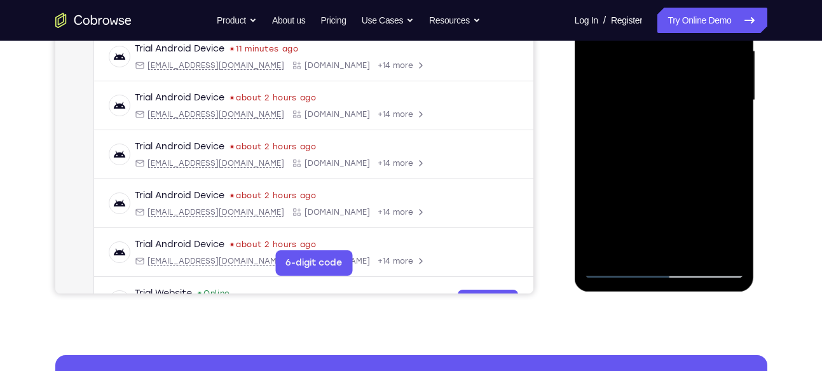
click at [713, 249] on div at bounding box center [664, 100] width 160 height 356
click at [720, 156] on div at bounding box center [664, 100] width 160 height 356
click at [715, 244] on div at bounding box center [664, 100] width 160 height 356
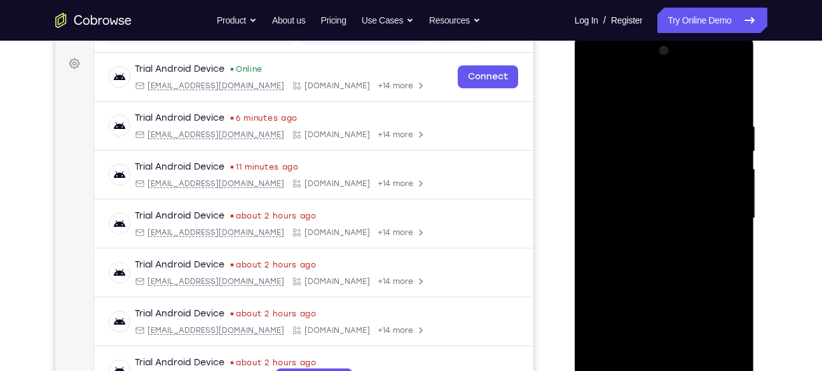
scroll to position [161, 0]
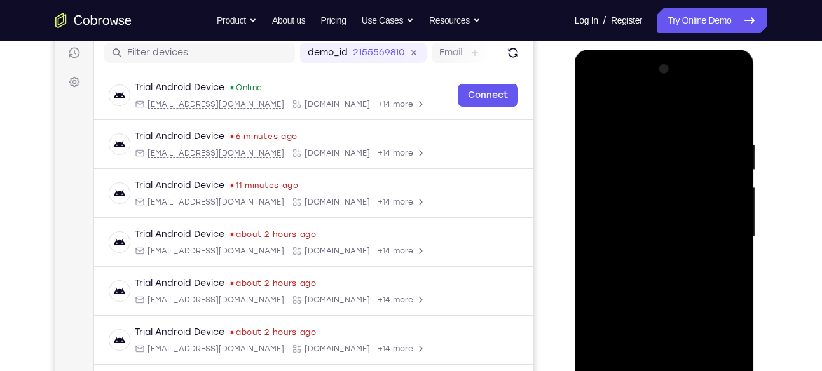
click at [606, 113] on div at bounding box center [664, 237] width 160 height 356
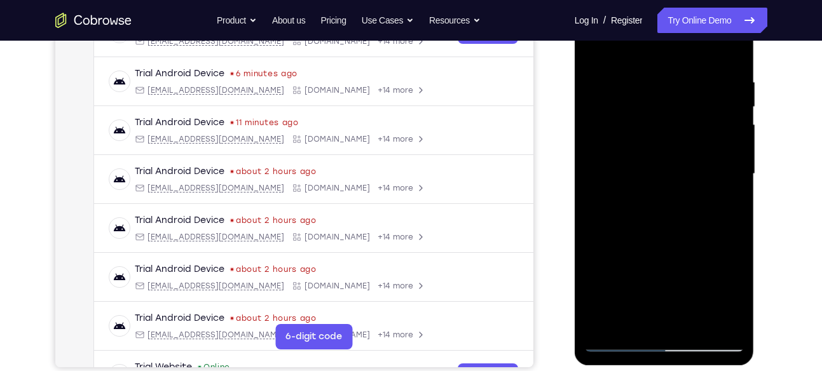
scroll to position [224, 0]
click at [714, 225] on div at bounding box center [664, 174] width 160 height 356
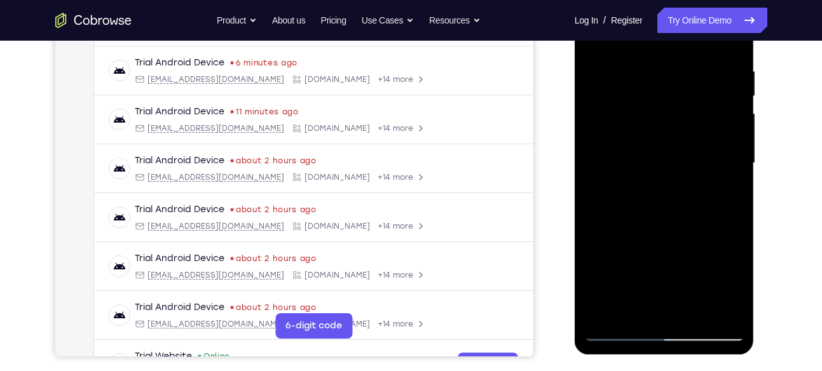
scroll to position [231, 0]
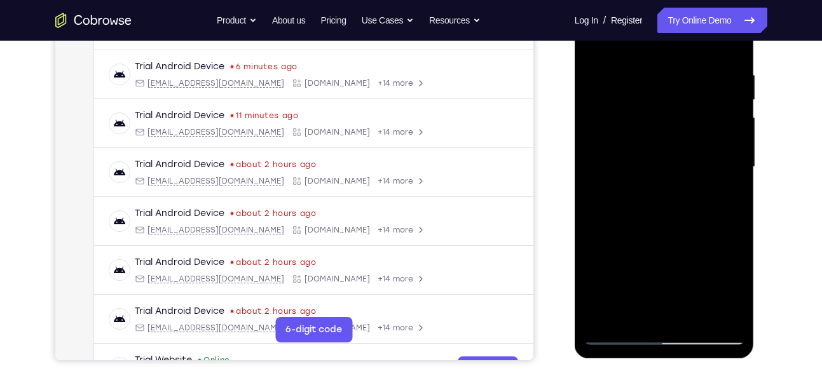
click at [661, 59] on div at bounding box center [664, 167] width 160 height 356
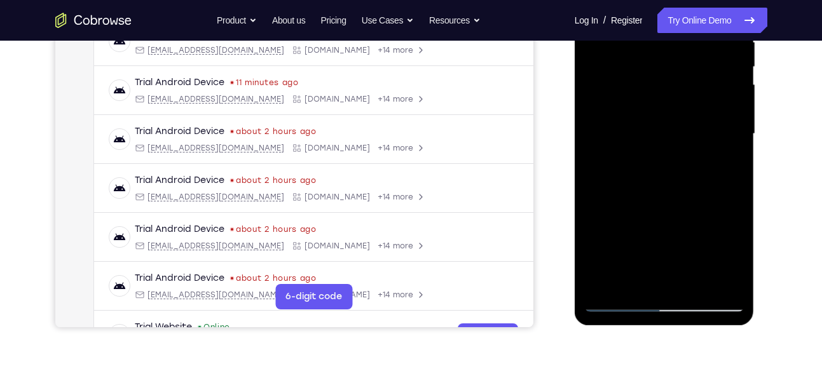
scroll to position [289, 0]
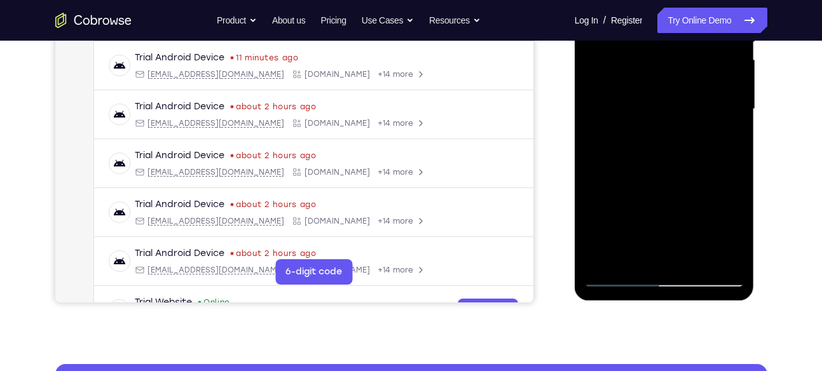
click at [617, 279] on div at bounding box center [664, 109] width 160 height 356
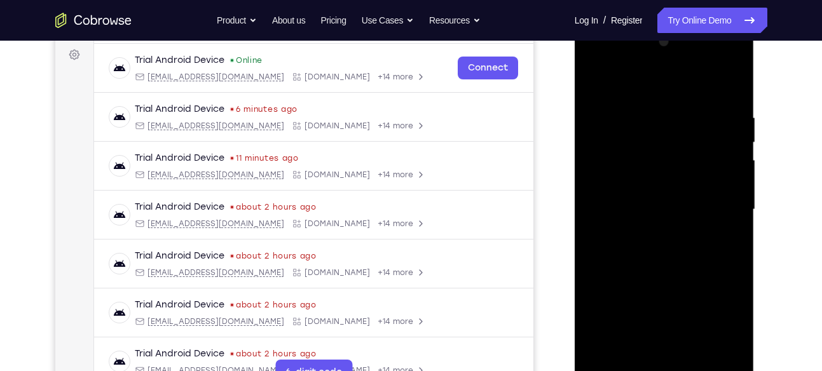
scroll to position [177, 0]
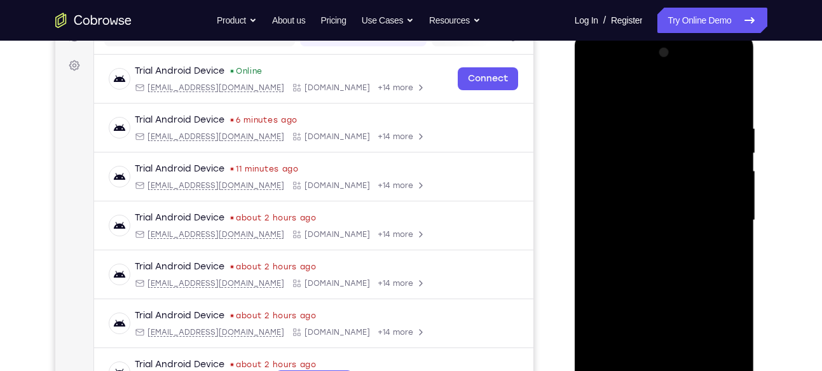
click at [733, 108] on div at bounding box center [664, 221] width 160 height 356
click at [597, 93] on div at bounding box center [664, 221] width 160 height 356
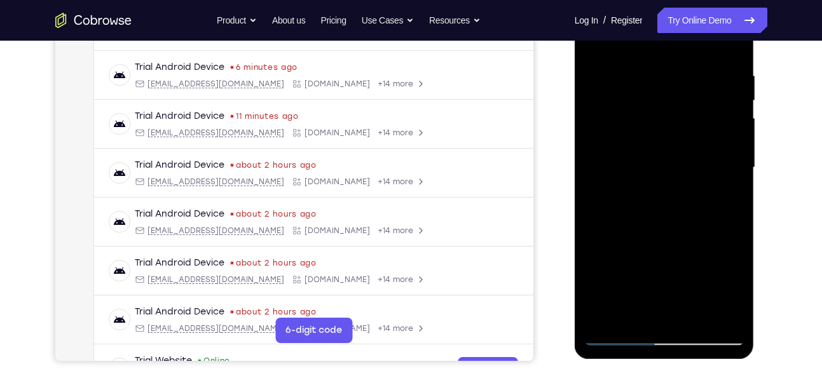
scroll to position [231, 0]
click at [723, 217] on div at bounding box center [664, 167] width 160 height 356
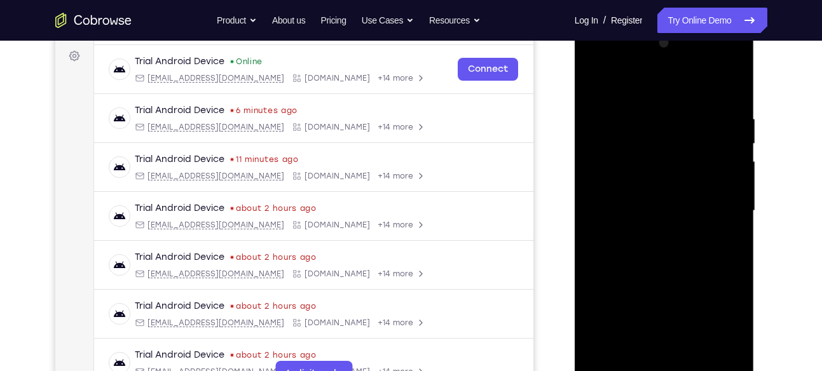
scroll to position [186, 0]
click at [633, 141] on div at bounding box center [664, 212] width 160 height 356
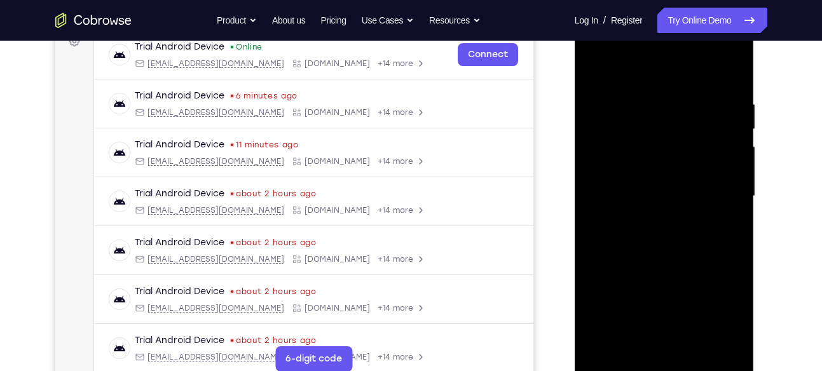
scroll to position [203, 0]
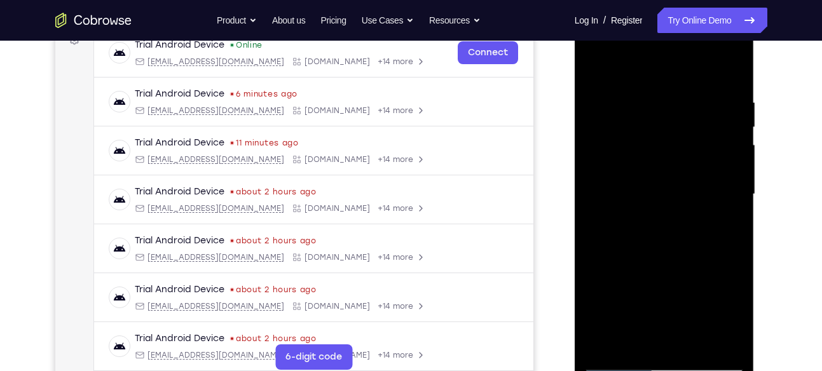
click at [716, 208] on div at bounding box center [664, 195] width 160 height 356
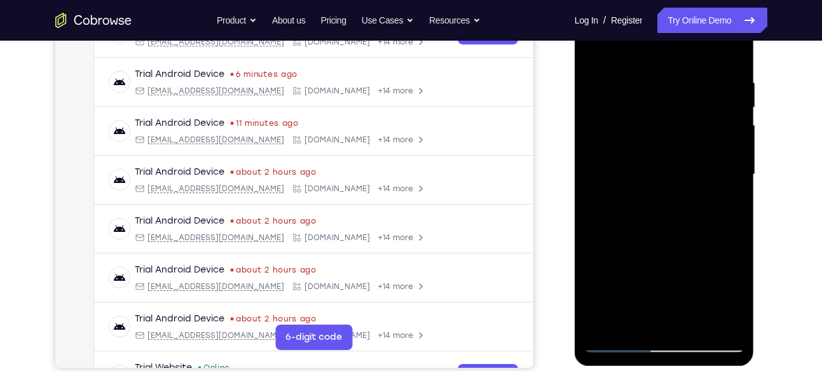
scroll to position [236, 0]
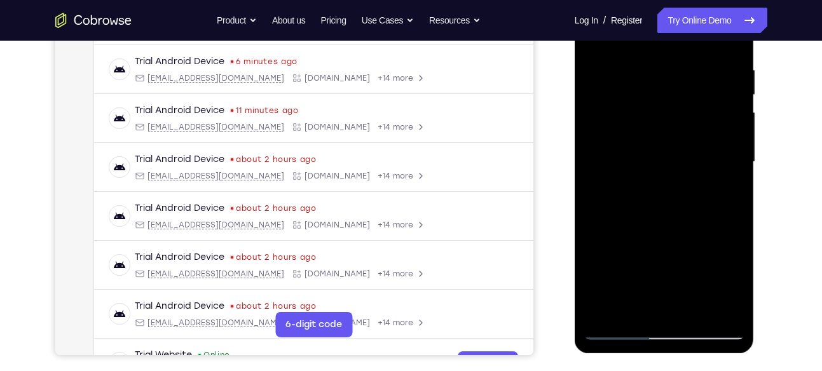
drag, startPoint x: 679, startPoint y: 256, endPoint x: 680, endPoint y: 118, distance: 137.4
click at [680, 118] on div at bounding box center [664, 162] width 160 height 356
drag, startPoint x: 680, startPoint y: 248, endPoint x: 656, endPoint y: 100, distance: 150.1
click at [656, 100] on div at bounding box center [664, 162] width 160 height 356
drag, startPoint x: 669, startPoint y: 263, endPoint x: 645, endPoint y: 156, distance: 109.5
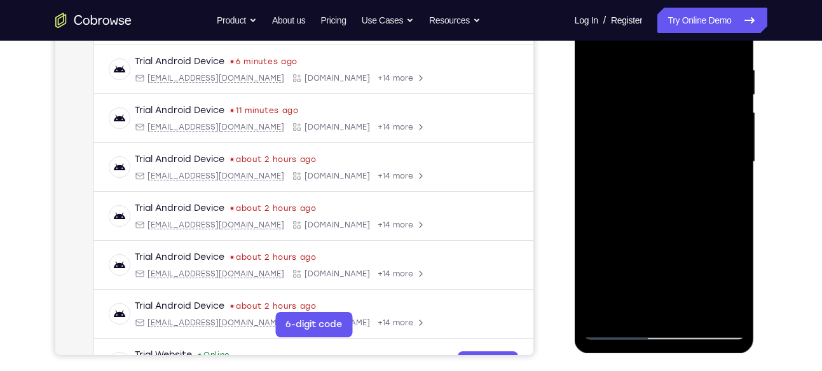
click at [645, 156] on div at bounding box center [664, 162] width 160 height 356
click at [656, 123] on div at bounding box center [664, 162] width 160 height 356
click at [716, 164] on div at bounding box center [664, 162] width 160 height 356
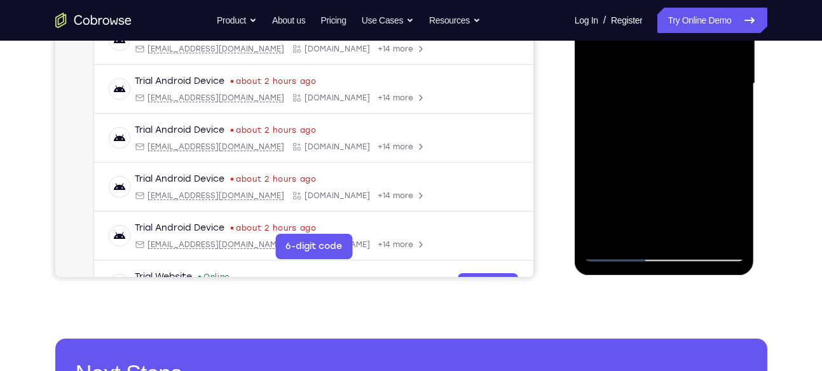
scroll to position [315, 0]
click at [609, 230] on div at bounding box center [664, 83] width 160 height 356
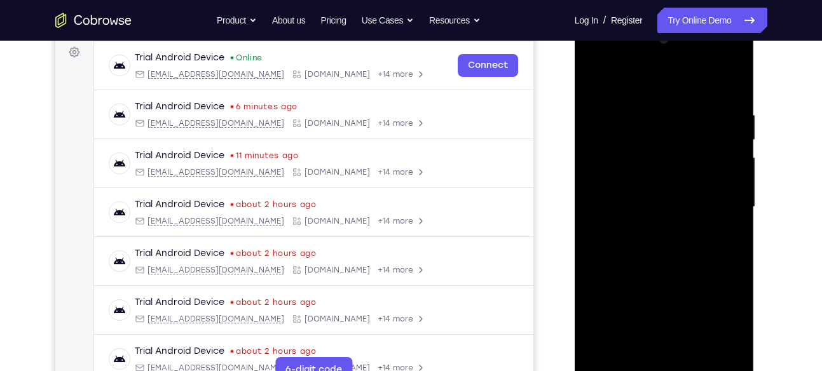
scroll to position [184, 0]
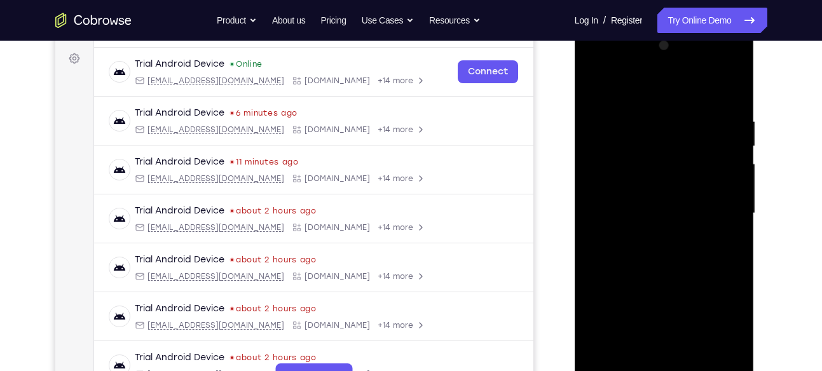
drag, startPoint x: 649, startPoint y: 113, endPoint x: 657, endPoint y: 273, distance: 161.1
click at [657, 273] on div at bounding box center [664, 214] width 160 height 356
click at [645, 125] on div at bounding box center [664, 214] width 160 height 356
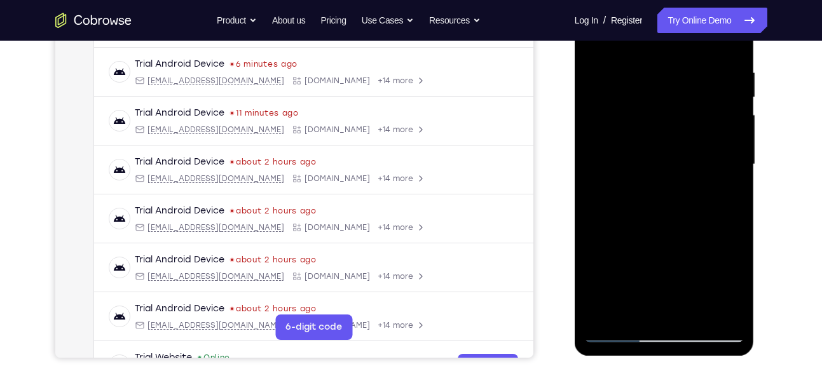
click at [729, 148] on div at bounding box center [664, 165] width 160 height 356
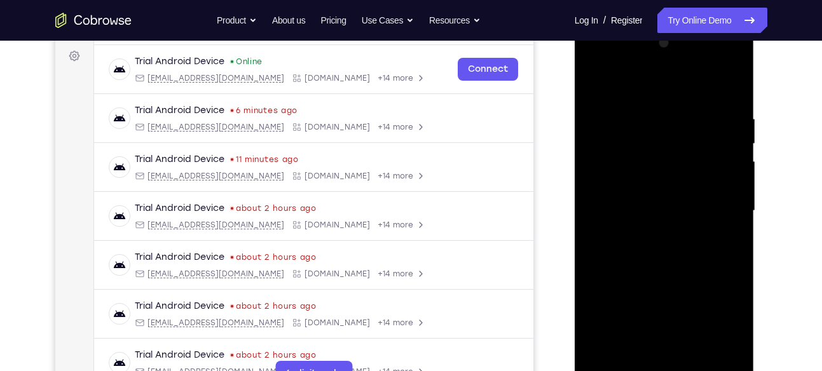
click at [729, 148] on div at bounding box center [664, 211] width 160 height 356
click at [592, 174] on div at bounding box center [664, 211] width 160 height 356
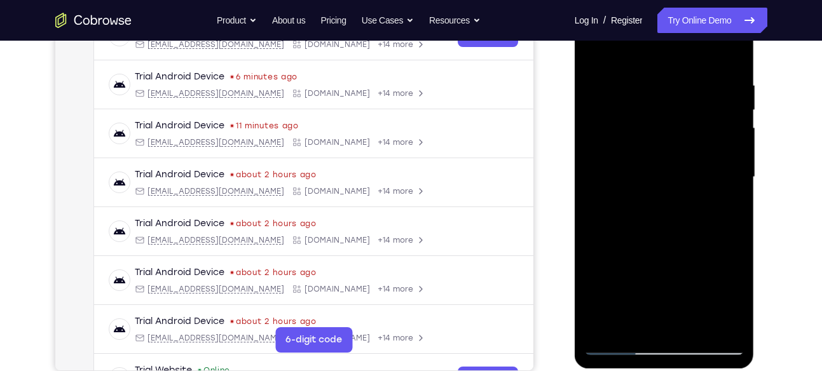
drag, startPoint x: 722, startPoint y: 217, endPoint x: 616, endPoint y: 203, distance: 106.4
click at [616, 203] on div at bounding box center [664, 177] width 160 height 356
click at [699, 197] on div at bounding box center [664, 177] width 160 height 356
click at [733, 188] on div at bounding box center [664, 177] width 160 height 356
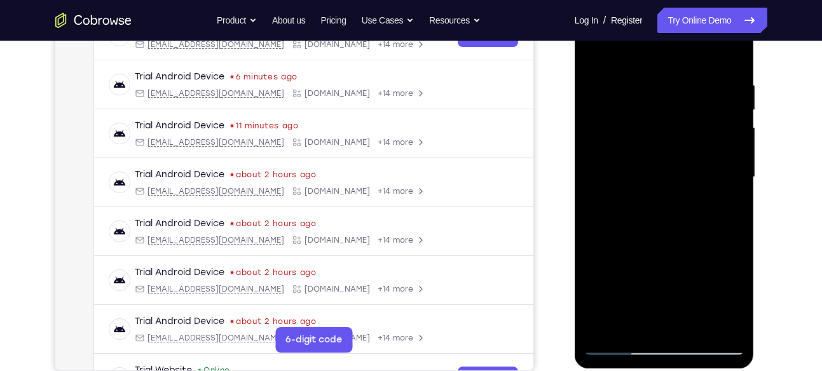
click at [733, 188] on div at bounding box center [664, 177] width 160 height 356
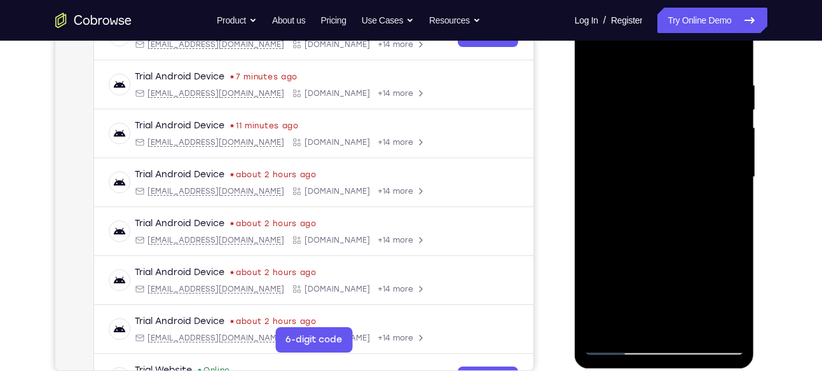
click at [733, 188] on div at bounding box center [664, 177] width 160 height 356
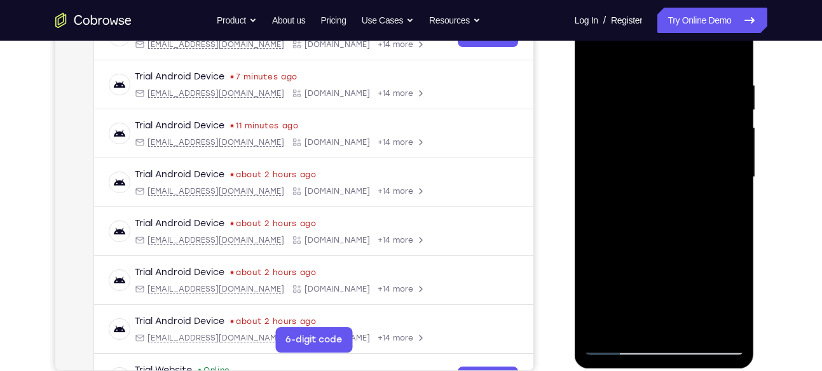
click at [733, 188] on div at bounding box center [664, 177] width 160 height 356
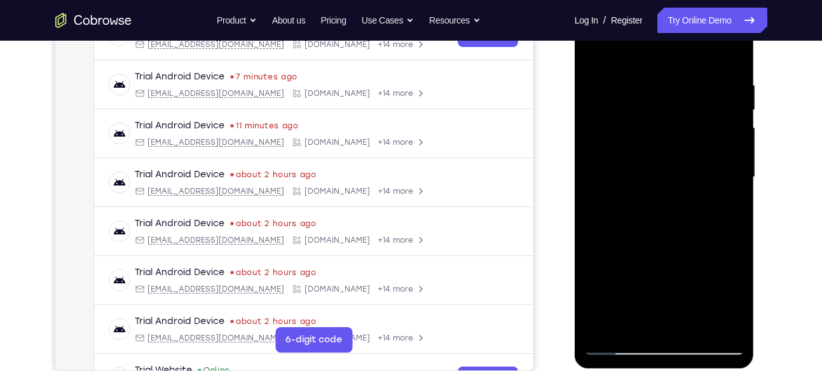
click at [733, 188] on div at bounding box center [664, 177] width 160 height 356
click at [733, 50] on div at bounding box center [664, 177] width 160 height 356
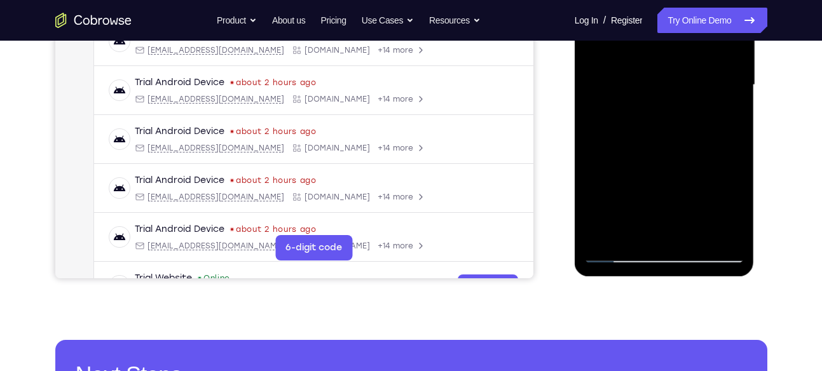
scroll to position [315, 0]
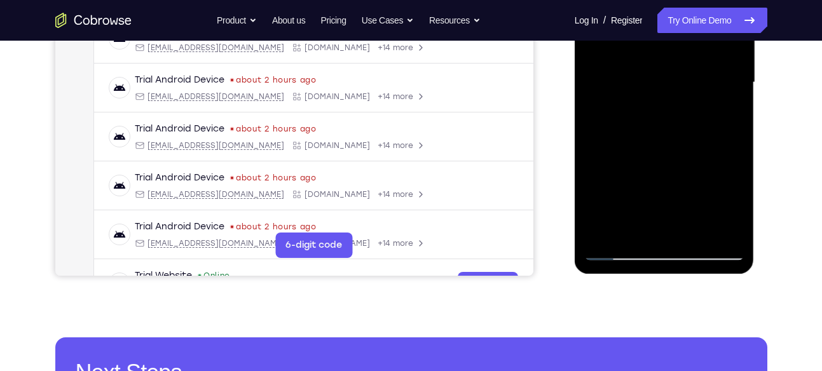
click at [700, 231] on div at bounding box center [664, 83] width 160 height 356
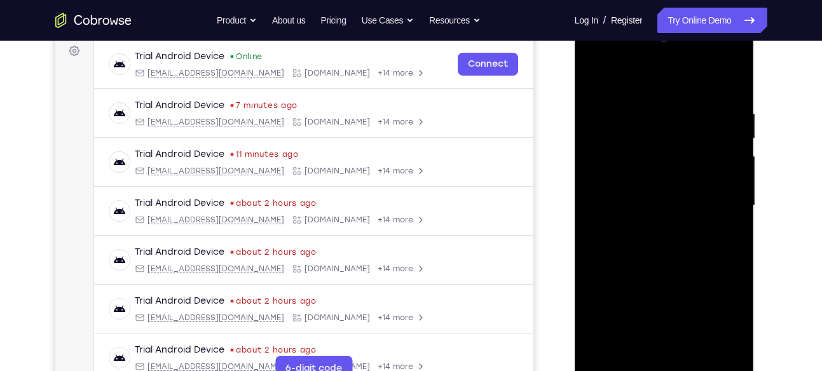
scroll to position [186, 0]
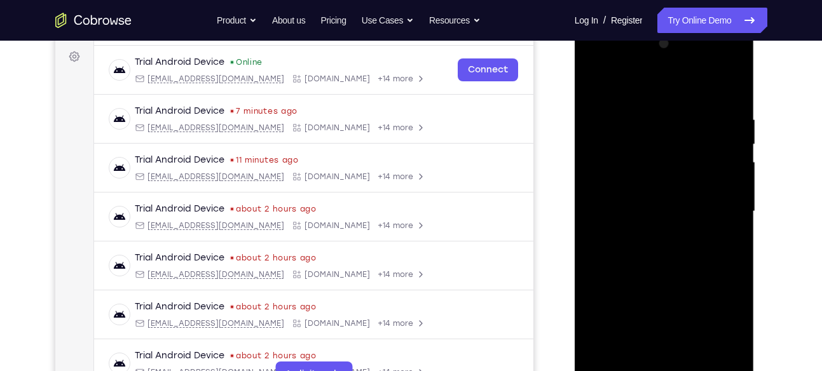
click at [596, 85] on div at bounding box center [664, 212] width 160 height 356
click at [732, 80] on div at bounding box center [664, 212] width 160 height 356
click at [638, 107] on div at bounding box center [664, 212] width 160 height 356
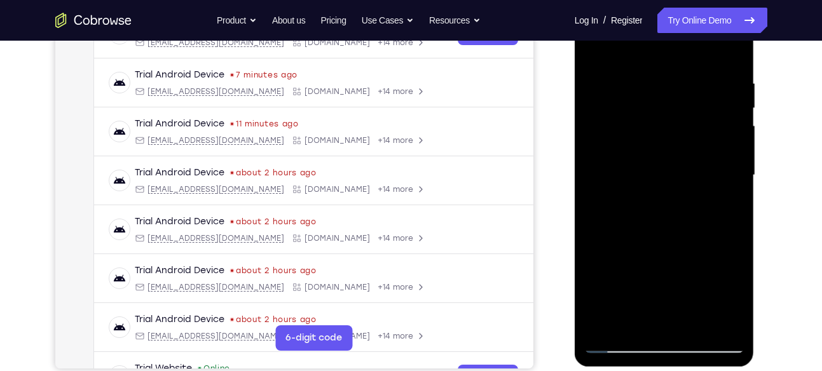
scroll to position [224, 0]
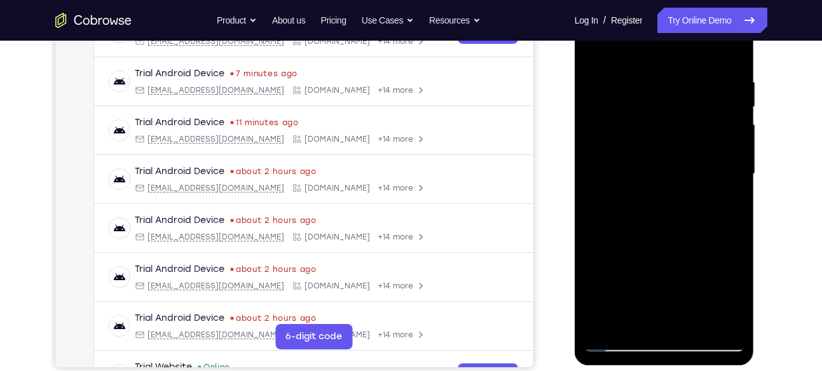
drag, startPoint x: 644, startPoint y: 203, endPoint x: 642, endPoint y: 132, distance: 71.2
click at [642, 132] on div at bounding box center [664, 174] width 160 height 356
drag, startPoint x: 644, startPoint y: 235, endPoint x: 640, endPoint y: 134, distance: 101.2
click at [640, 134] on div at bounding box center [664, 174] width 160 height 356
drag, startPoint x: 631, startPoint y: 234, endPoint x: 628, endPoint y: 122, distance: 111.9
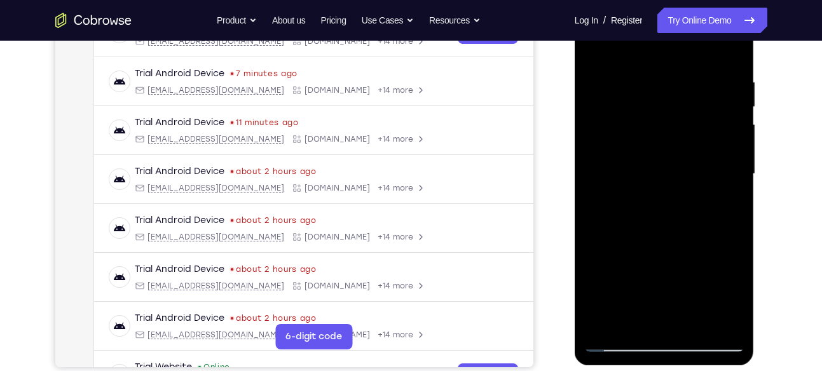
click at [628, 122] on div at bounding box center [664, 174] width 160 height 356
drag, startPoint x: 637, startPoint y: 214, endPoint x: 633, endPoint y: 112, distance: 102.4
click at [633, 112] on div at bounding box center [664, 174] width 160 height 356
drag, startPoint x: 640, startPoint y: 228, endPoint x: 635, endPoint y: 112, distance: 115.9
click at [635, 112] on div at bounding box center [664, 174] width 160 height 356
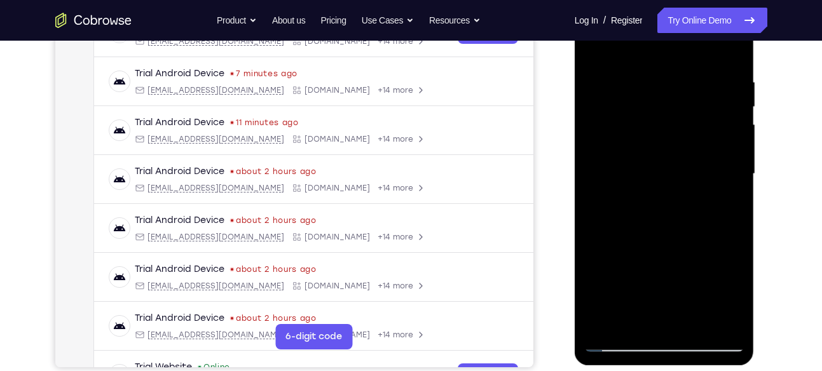
drag, startPoint x: 637, startPoint y: 182, endPoint x: 637, endPoint y: 86, distance: 95.4
click at [637, 86] on div at bounding box center [664, 174] width 160 height 356
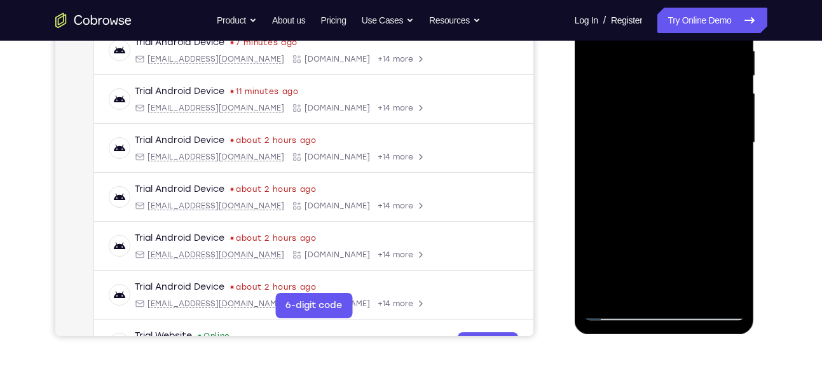
click at [607, 291] on div at bounding box center [664, 143] width 160 height 356
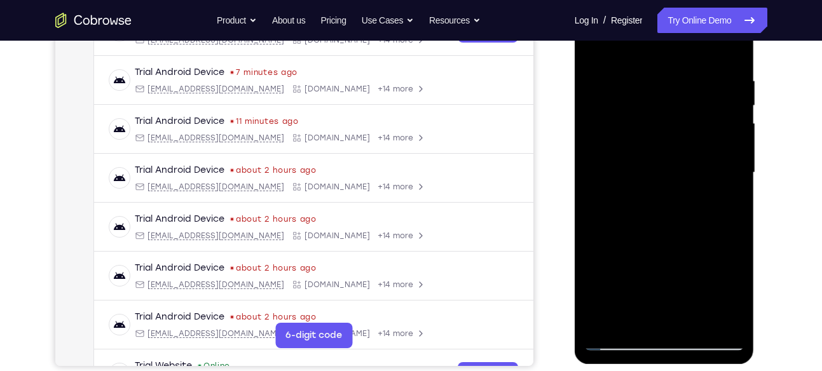
scroll to position [207, 0]
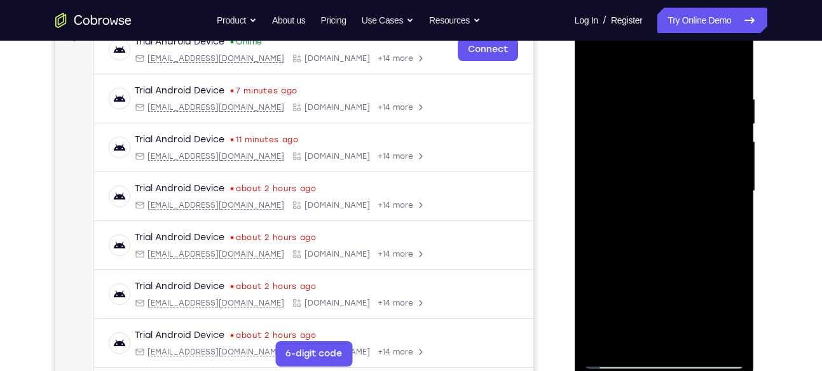
drag, startPoint x: 638, startPoint y: 119, endPoint x: 640, endPoint y: 301, distance: 181.9
click at [640, 301] on div at bounding box center [664, 191] width 160 height 356
drag, startPoint x: 670, startPoint y: 106, endPoint x: 684, endPoint y: 324, distance: 219.2
click at [684, 324] on div at bounding box center [664, 191] width 160 height 356
click at [642, 94] on div at bounding box center [664, 191] width 160 height 356
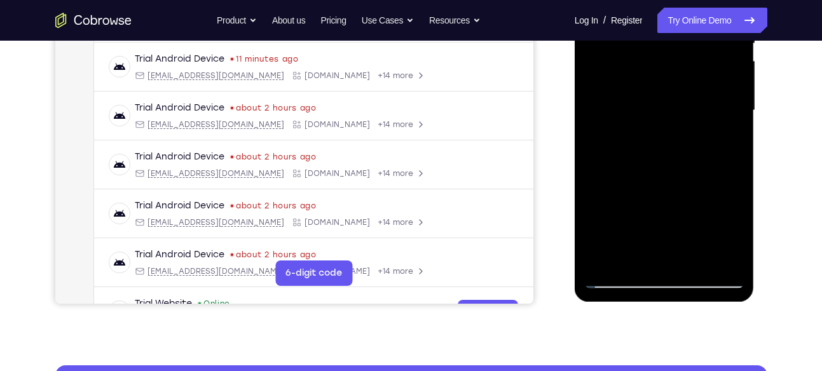
scroll to position [191, 0]
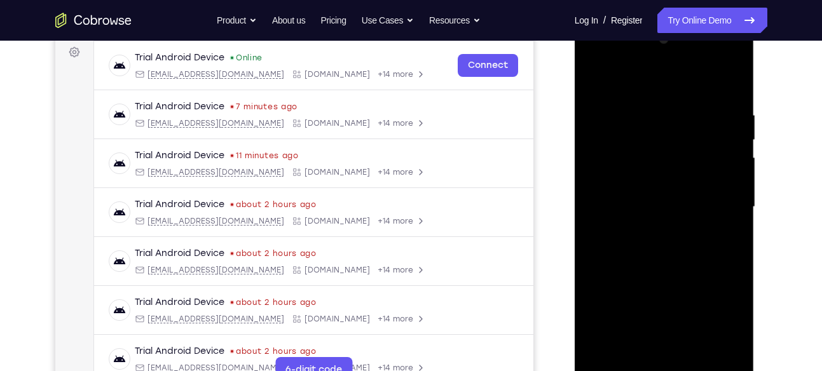
click at [736, 132] on div at bounding box center [664, 207] width 160 height 356
click at [722, 126] on div at bounding box center [664, 207] width 160 height 356
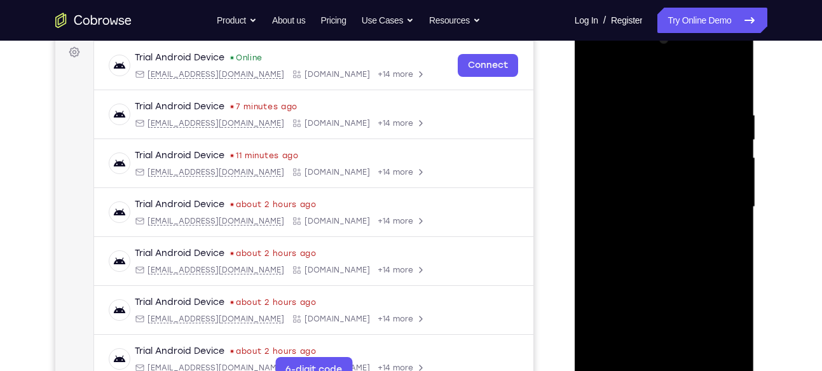
click at [731, 85] on div at bounding box center [664, 207] width 160 height 356
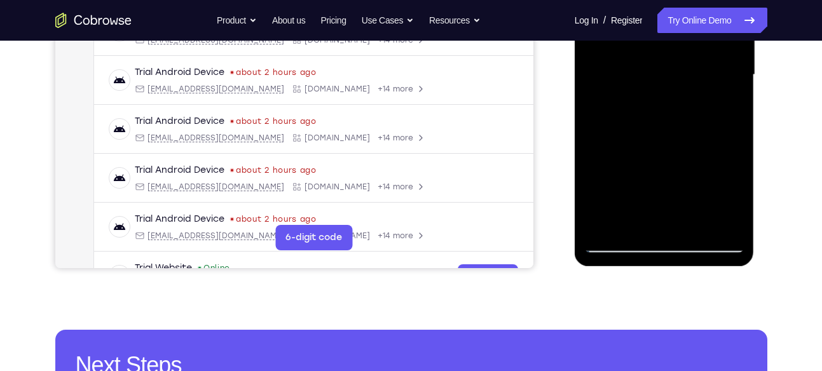
scroll to position [326, 0]
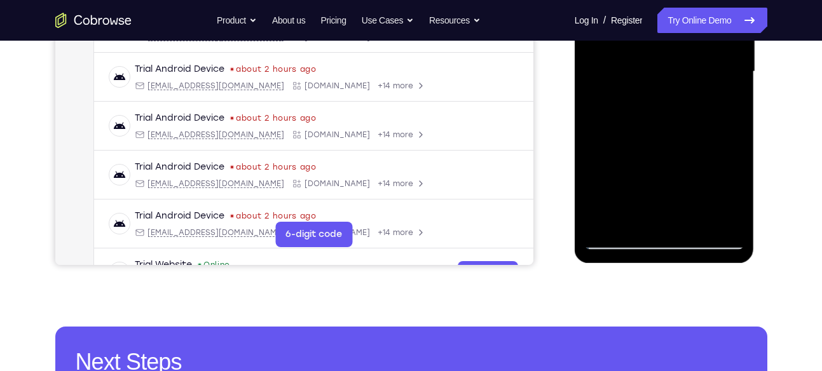
click at [695, 223] on div at bounding box center [664, 72] width 160 height 356
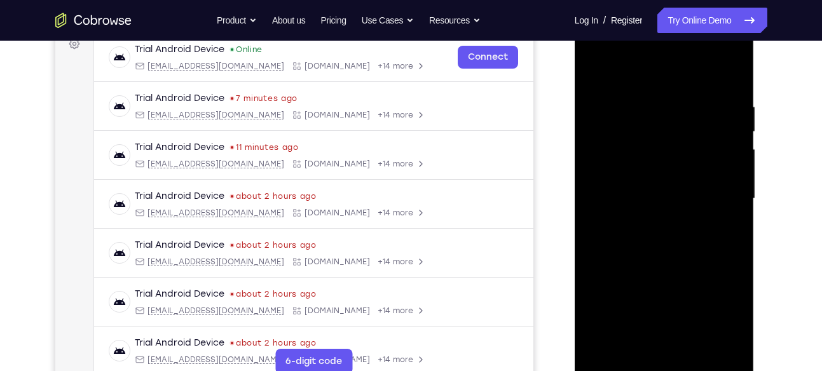
scroll to position [183, 0]
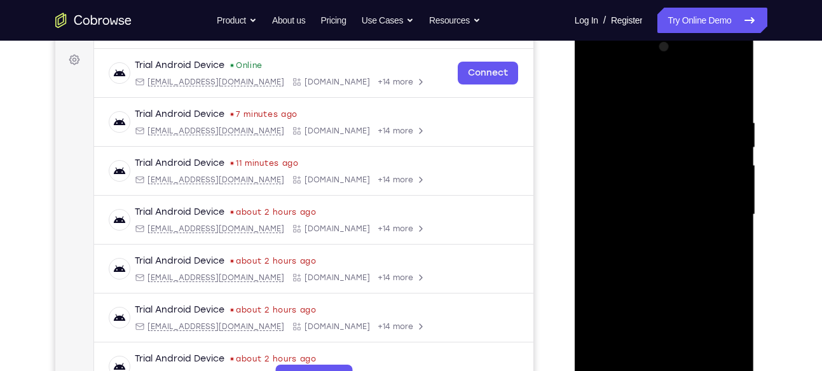
click at [601, 81] on div at bounding box center [664, 215] width 160 height 356
drag, startPoint x: 649, startPoint y: 110, endPoint x: 660, endPoint y: 287, distance: 177.1
click at [660, 287] on div at bounding box center [664, 215] width 160 height 356
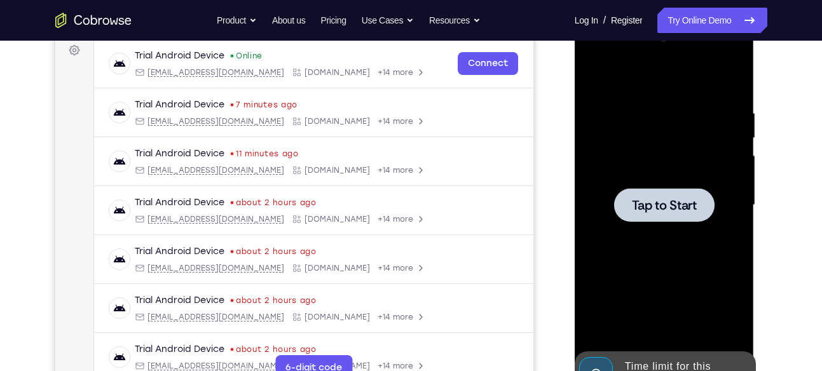
scroll to position [207, 0]
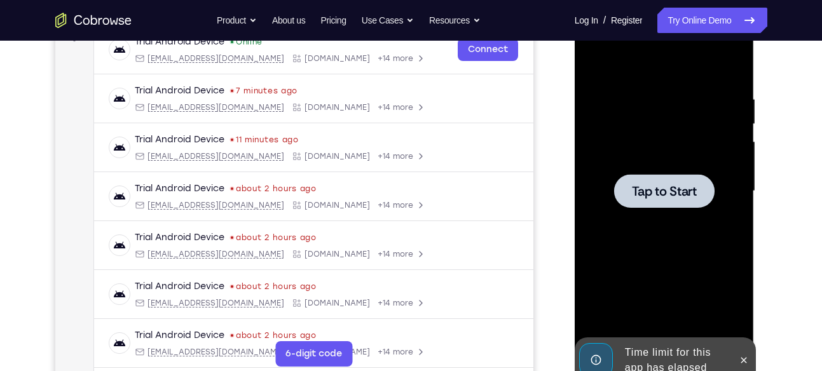
click at [701, 182] on div at bounding box center [664, 191] width 100 height 34
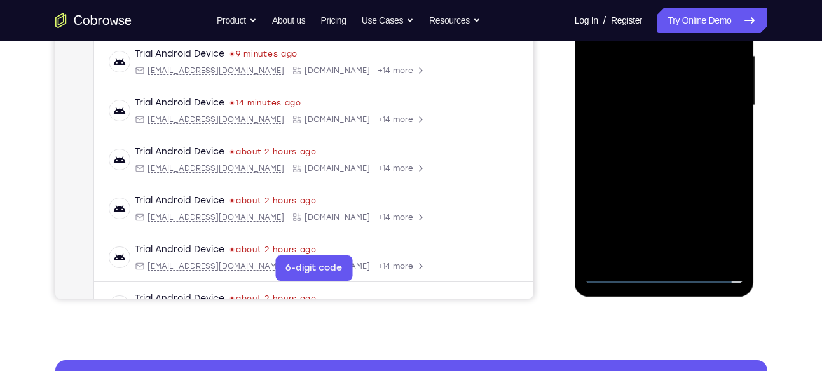
scroll to position [298, 0]
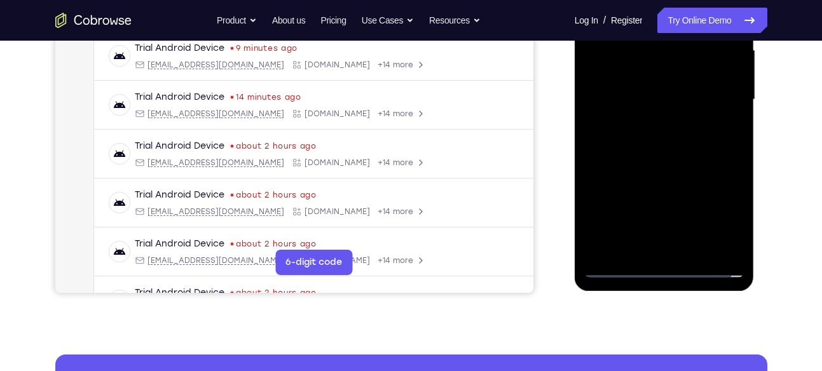
click at [662, 268] on div at bounding box center [664, 100] width 160 height 356
click at [718, 214] on div at bounding box center [664, 100] width 160 height 356
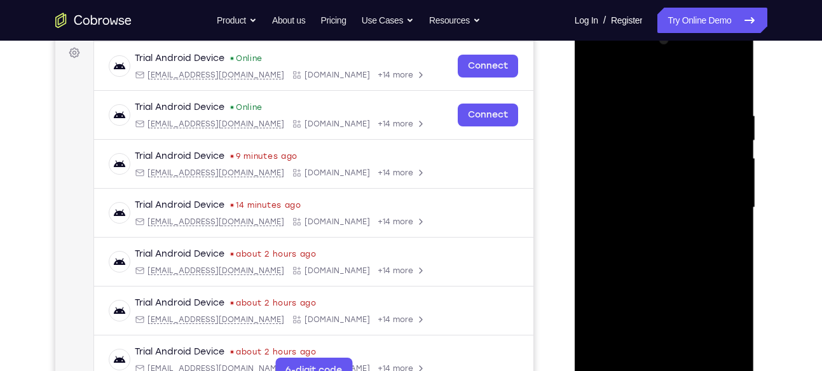
scroll to position [189, 0]
click at [666, 84] on div at bounding box center [664, 209] width 160 height 356
click at [713, 197] on div at bounding box center [664, 209] width 160 height 356
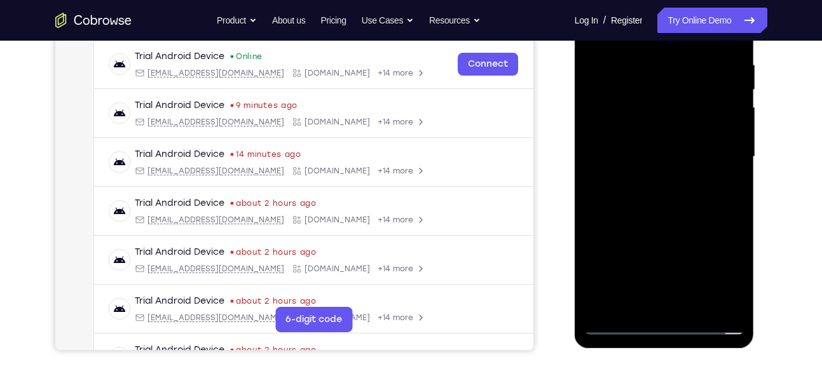
click at [647, 181] on div at bounding box center [664, 157] width 160 height 356
click at [679, 145] on div at bounding box center [664, 157] width 160 height 356
click at [678, 149] on div at bounding box center [664, 157] width 160 height 356
click at [670, 196] on div at bounding box center [664, 157] width 160 height 356
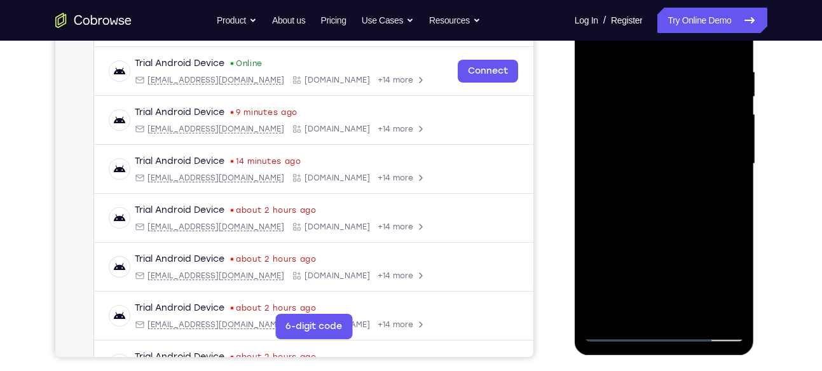
scroll to position [233, 0]
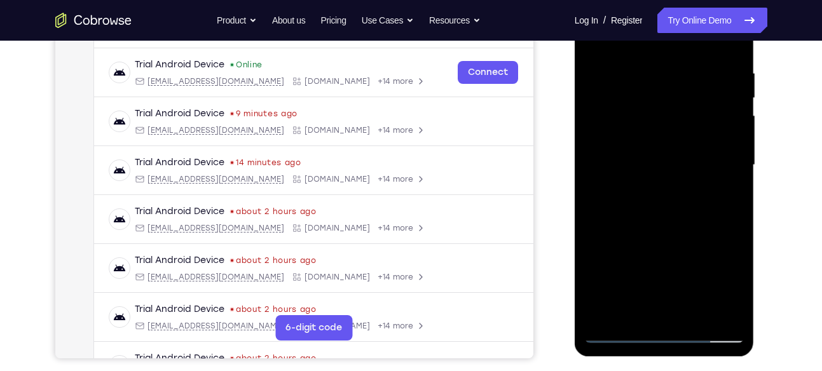
click at [650, 76] on div at bounding box center [664, 165] width 160 height 356
click at [731, 54] on div at bounding box center [664, 165] width 160 height 356
click at [653, 62] on div at bounding box center [664, 165] width 160 height 356
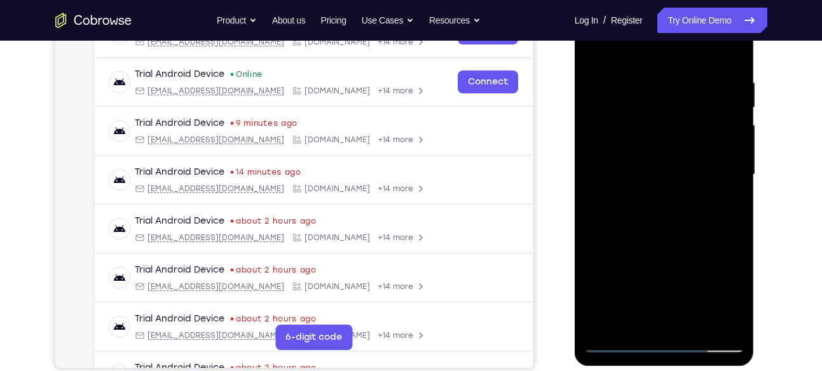
scroll to position [219, 0]
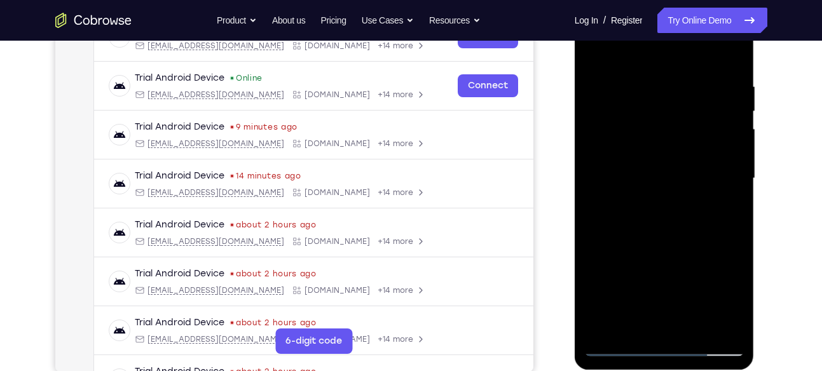
click at [727, 110] on div at bounding box center [664, 179] width 160 height 356
click at [589, 106] on div at bounding box center [664, 179] width 160 height 356
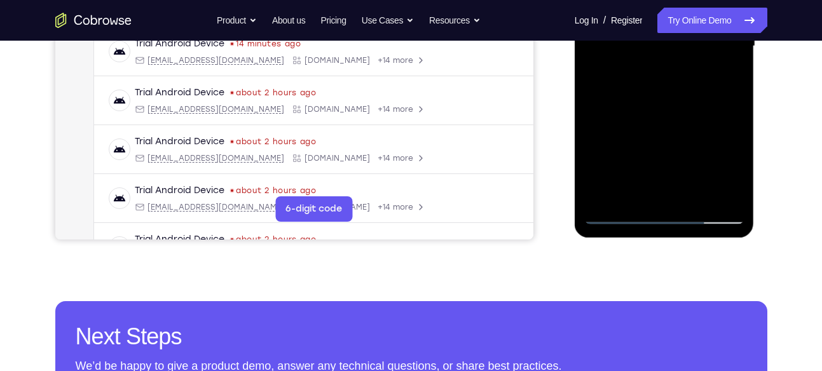
scroll to position [354, 0]
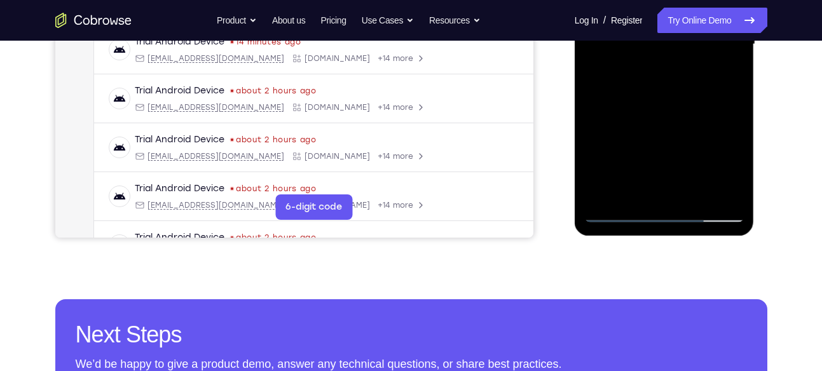
click at [641, 182] on div at bounding box center [664, 44] width 160 height 356
click at [620, 209] on div at bounding box center [664, 44] width 160 height 356
click at [725, 189] on div at bounding box center [664, 44] width 160 height 356
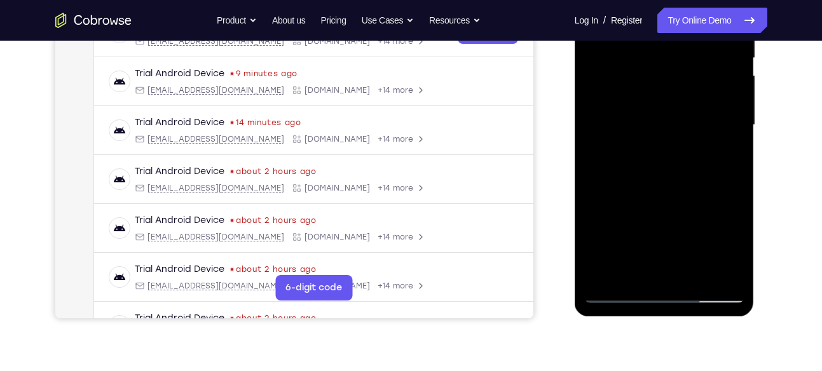
scroll to position [256, 0]
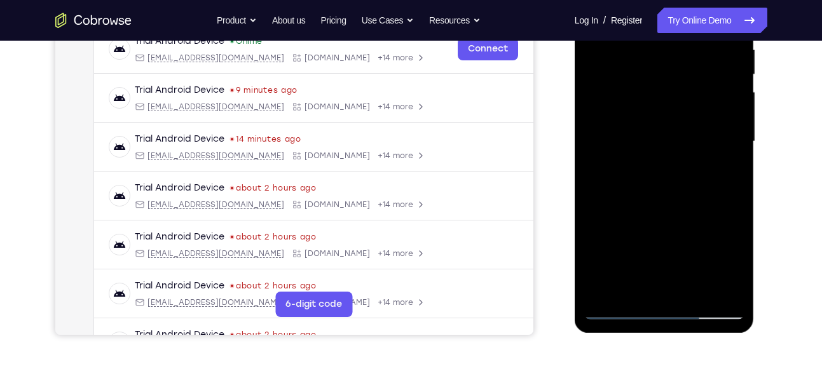
click at [724, 132] on div at bounding box center [664, 142] width 160 height 356
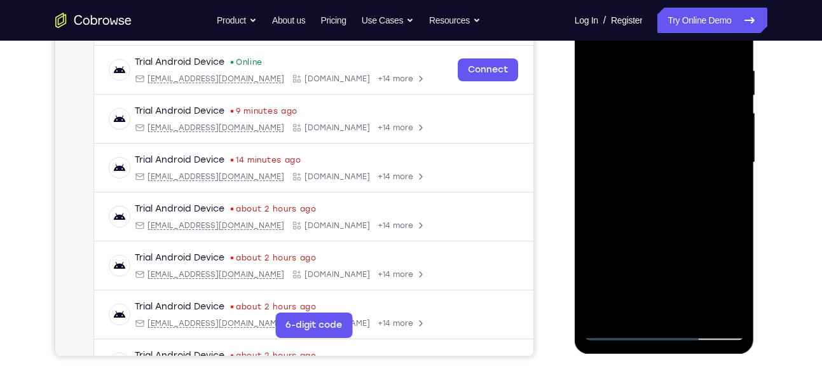
scroll to position [233, 0]
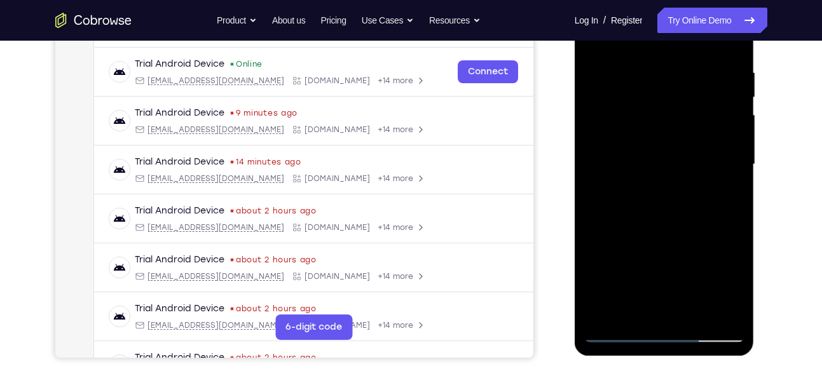
click at [724, 132] on div at bounding box center [664, 165] width 160 height 356
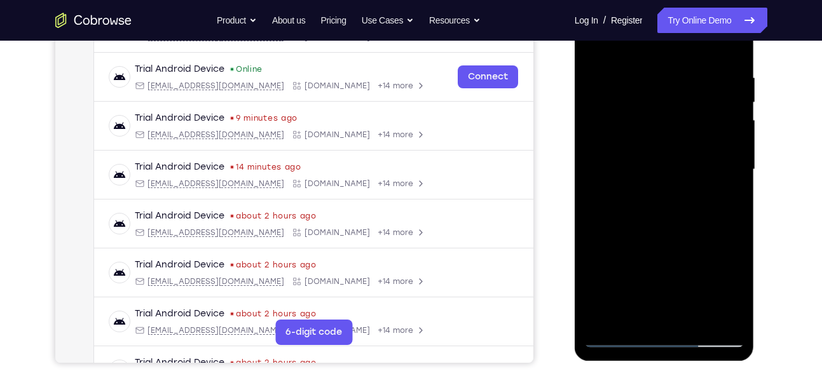
scroll to position [228, 0]
click at [724, 132] on div at bounding box center [664, 170] width 160 height 356
drag, startPoint x: 724, startPoint y: 161, endPoint x: 614, endPoint y: 118, distance: 118.6
click at [614, 118] on div at bounding box center [664, 170] width 160 height 356
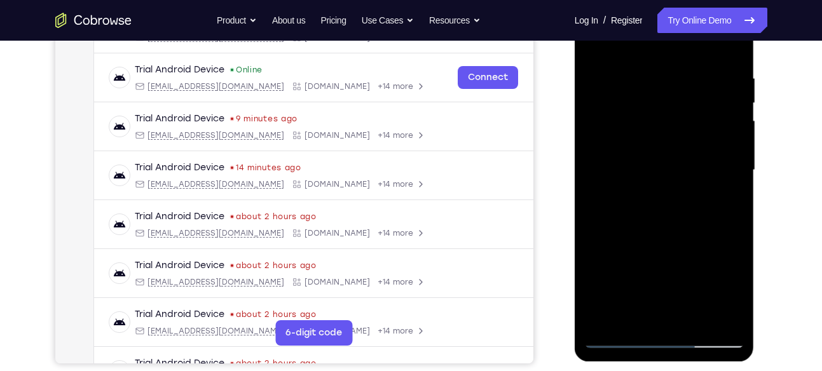
click at [597, 139] on div at bounding box center [664, 170] width 160 height 356
click at [649, 155] on div at bounding box center [664, 170] width 160 height 356
click at [664, 149] on div at bounding box center [664, 170] width 160 height 356
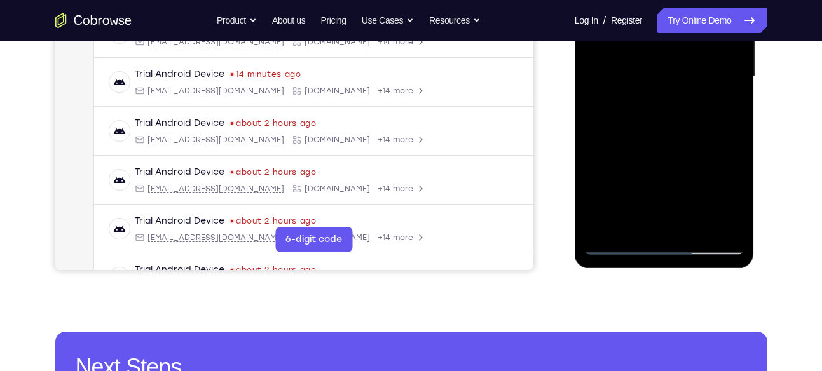
scroll to position [322, 0]
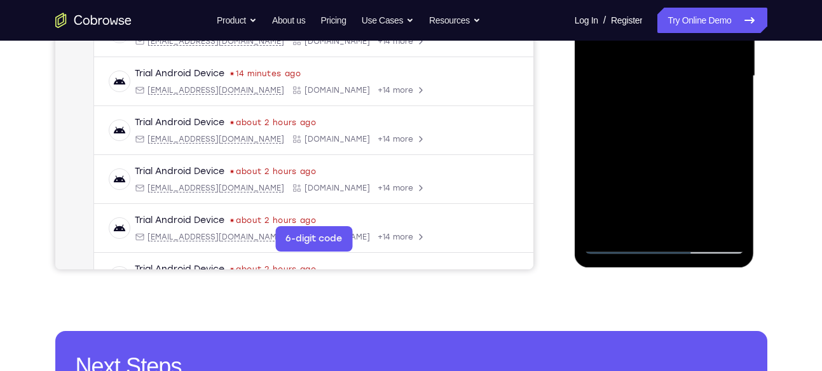
click at [733, 186] on div at bounding box center [664, 76] width 160 height 356
click at [693, 224] on div at bounding box center [664, 76] width 160 height 356
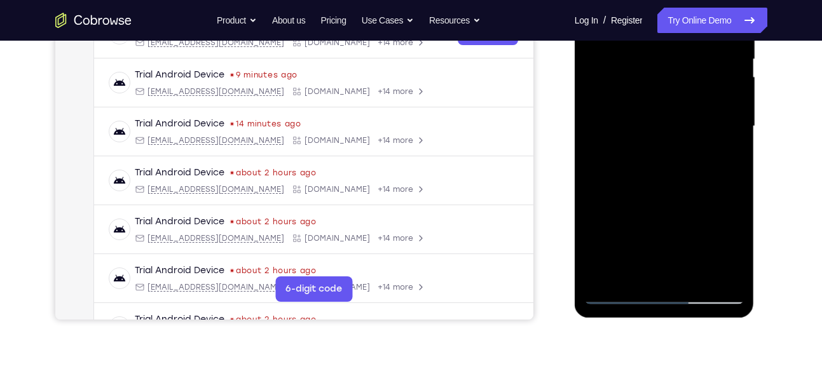
click at [680, 193] on div at bounding box center [664, 126] width 160 height 356
click at [637, 231] on div at bounding box center [664, 126] width 160 height 356
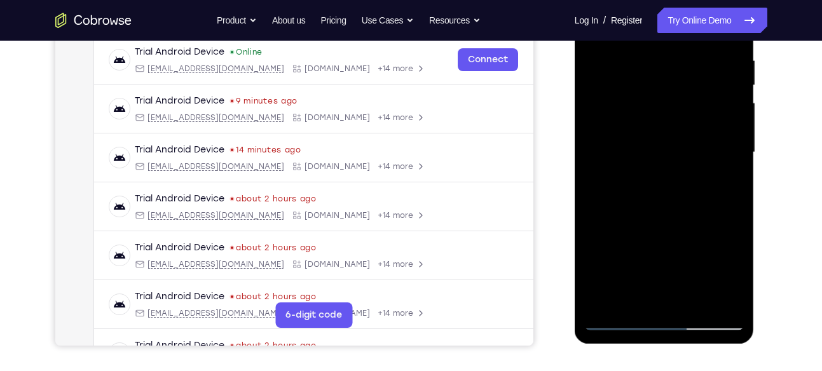
scroll to position [163, 0]
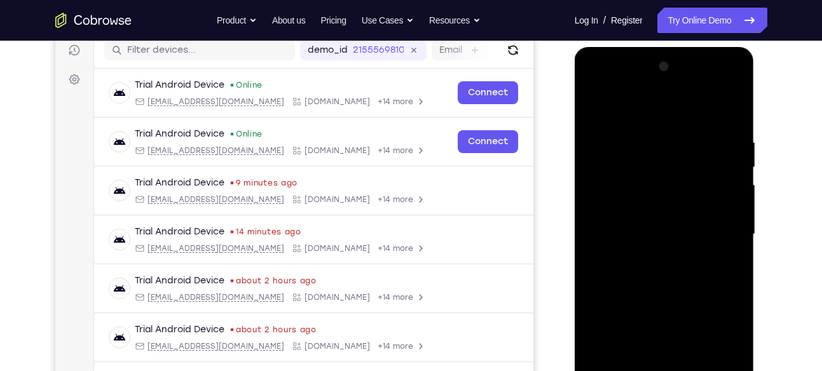
click at [594, 107] on div at bounding box center [664, 235] width 160 height 356
click at [650, 221] on div at bounding box center [664, 235] width 160 height 356
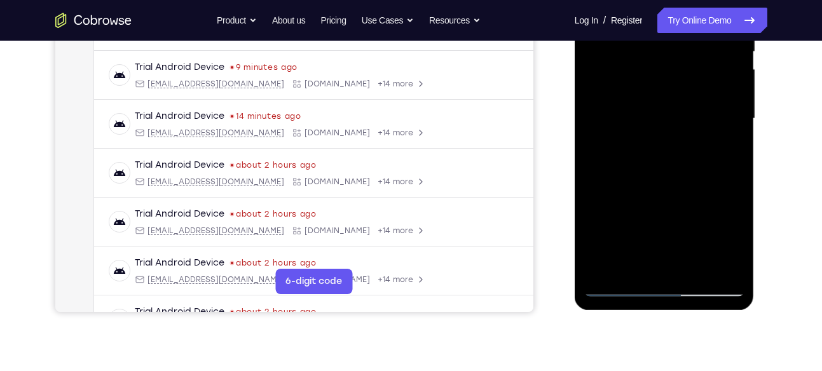
scroll to position [219, 0]
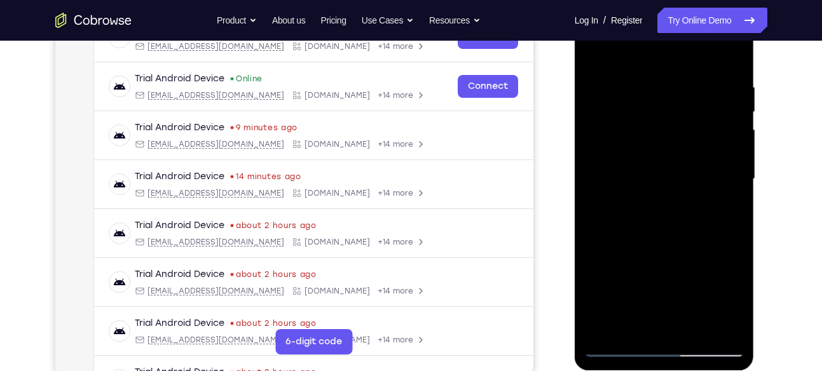
click at [596, 58] on div at bounding box center [664, 179] width 160 height 356
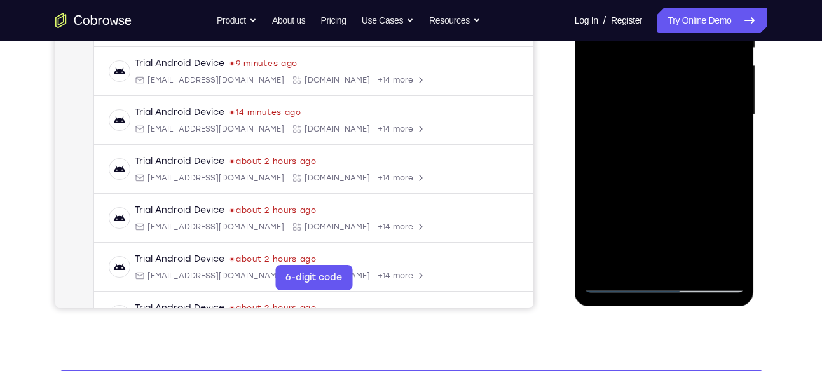
click at [675, 108] on div at bounding box center [664, 115] width 160 height 356
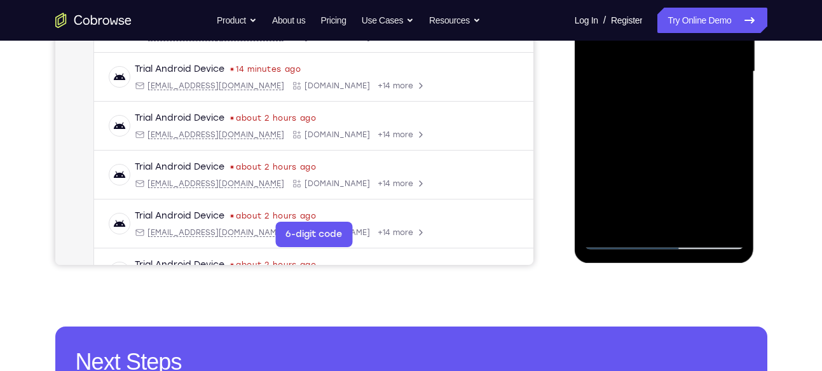
scroll to position [327, 0]
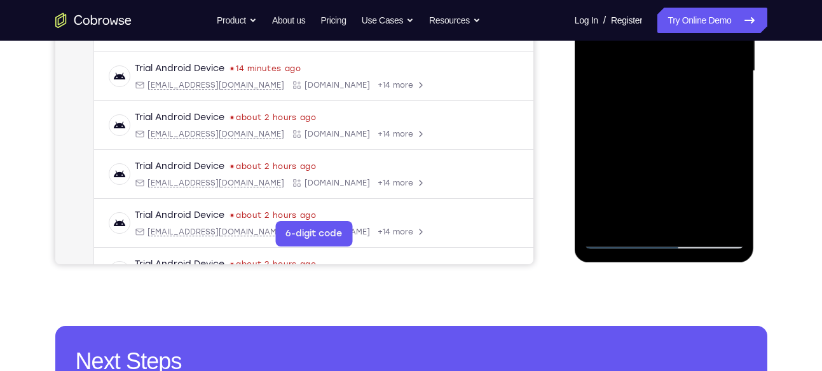
click at [645, 216] on div at bounding box center [664, 71] width 160 height 356
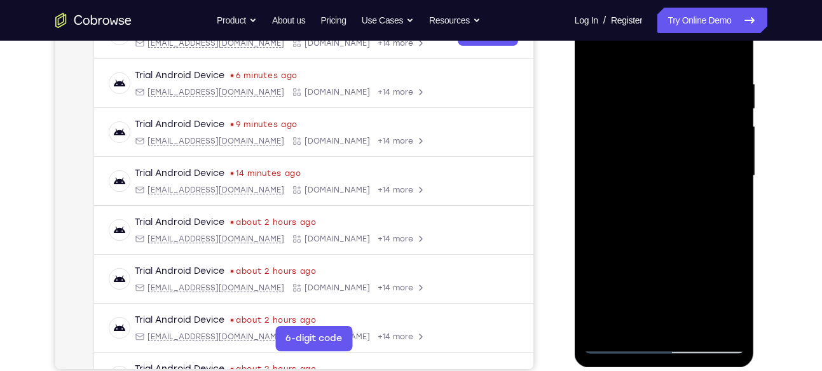
click at [595, 51] on div at bounding box center [664, 176] width 160 height 356
drag, startPoint x: 676, startPoint y: 64, endPoint x: 659, endPoint y: 244, distance: 180.7
click at [659, 244] on div at bounding box center [664, 176] width 160 height 356
click at [652, 85] on div at bounding box center [664, 176] width 160 height 356
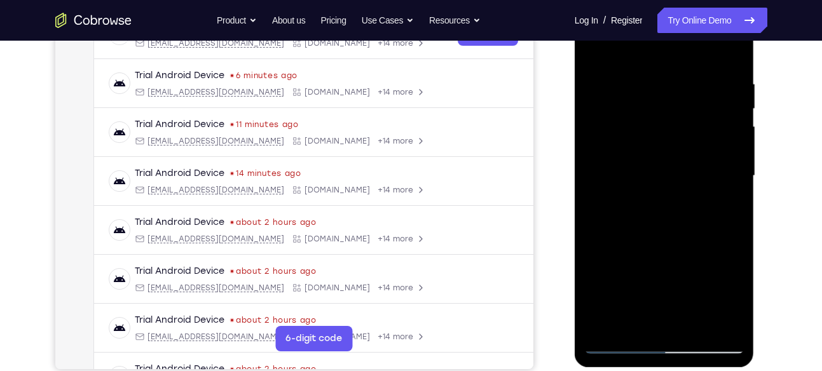
click at [704, 103] on div at bounding box center [664, 176] width 160 height 356
click at [719, 119] on div at bounding box center [664, 176] width 160 height 356
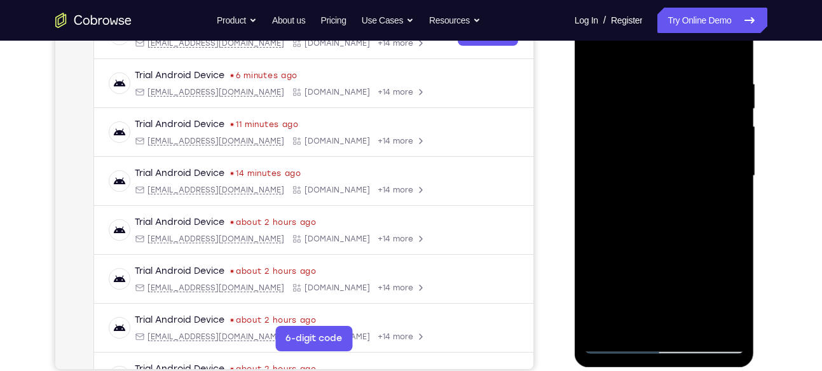
click at [719, 119] on div at bounding box center [664, 176] width 160 height 356
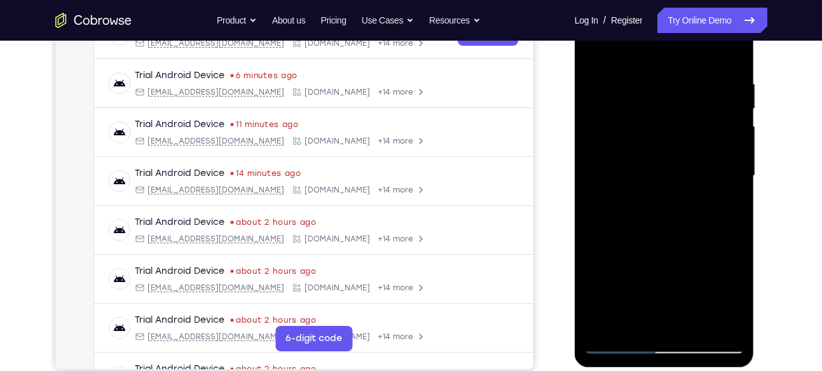
click at [598, 53] on div at bounding box center [664, 176] width 160 height 356
click at [720, 214] on div at bounding box center [664, 176] width 160 height 356
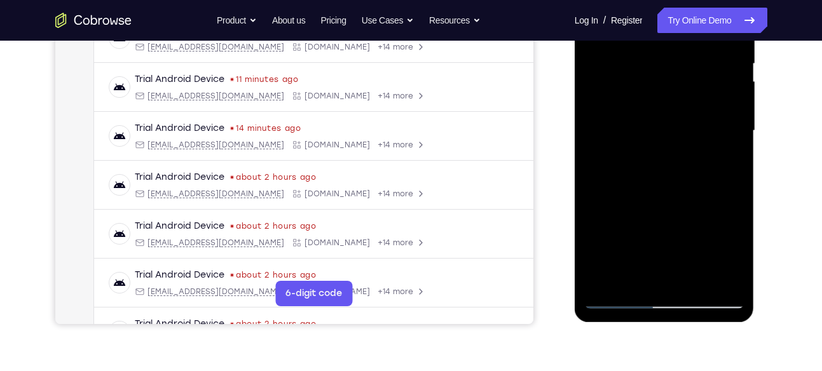
scroll to position [301, 0]
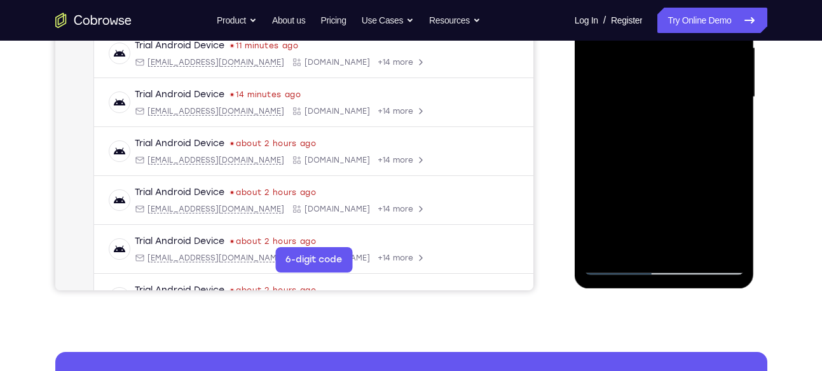
click at [693, 242] on div at bounding box center [664, 97] width 160 height 356
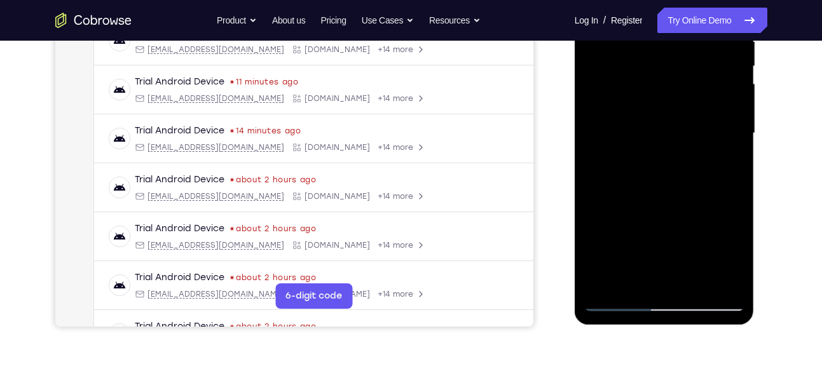
scroll to position [264, 0]
drag, startPoint x: 671, startPoint y: 114, endPoint x: 671, endPoint y: 122, distance: 7.6
click at [671, 122] on div at bounding box center [664, 134] width 160 height 356
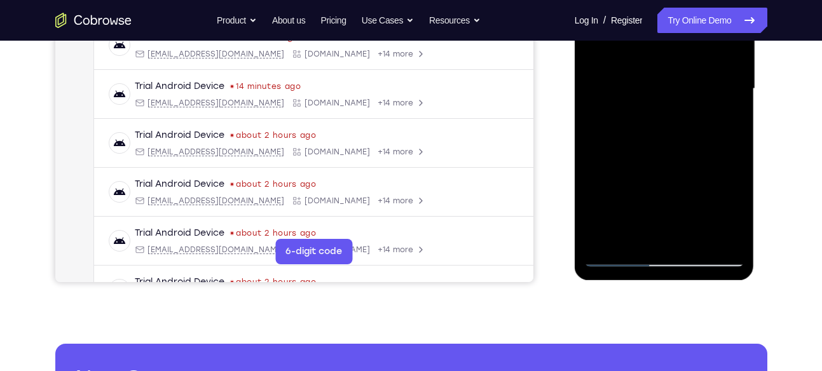
scroll to position [319, 0]
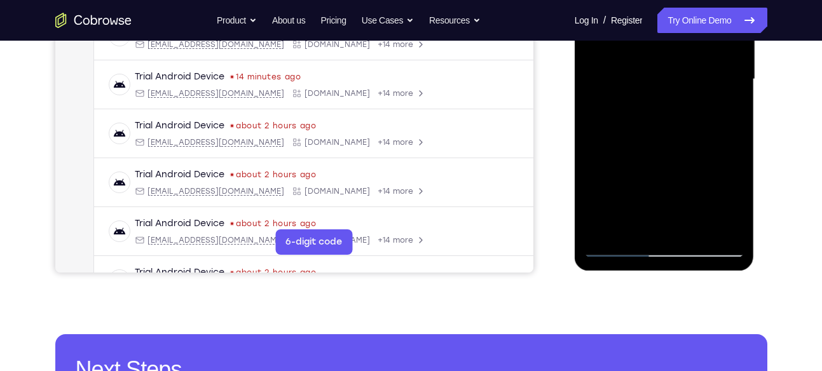
click at [619, 247] on div at bounding box center [664, 79] width 160 height 356
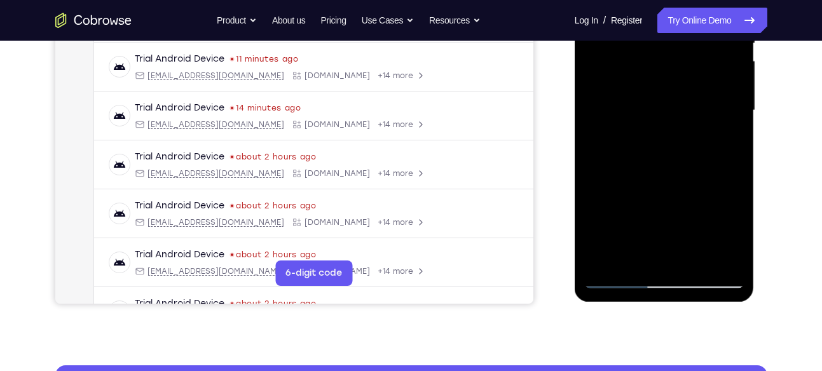
scroll to position [288, 0]
click at [609, 262] on div at bounding box center [664, 110] width 160 height 356
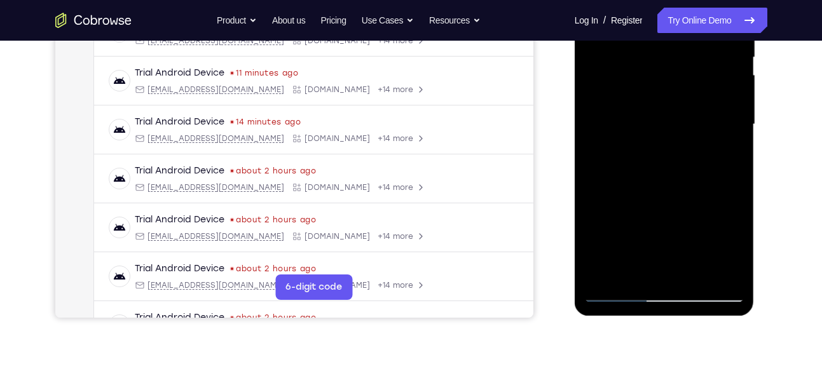
scroll to position [250, 0]
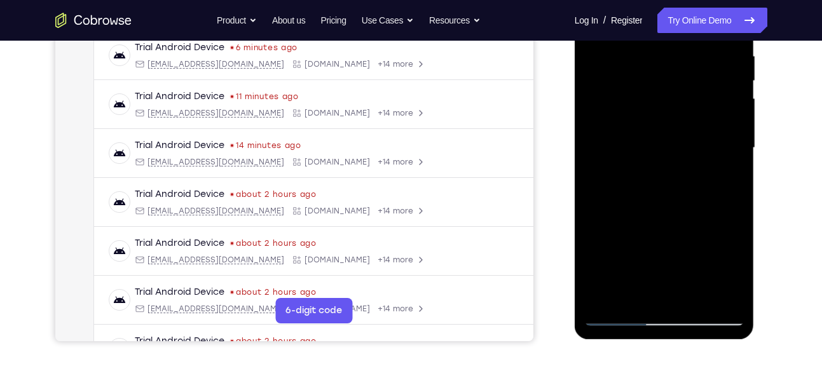
drag, startPoint x: 654, startPoint y: 81, endPoint x: 663, endPoint y: 295, distance: 214.5
click at [663, 295] on div at bounding box center [664, 148] width 160 height 356
click at [643, 58] on div at bounding box center [664, 148] width 160 height 356
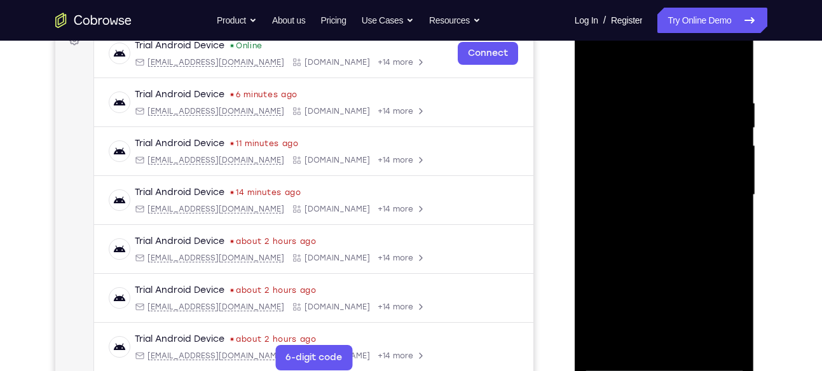
scroll to position [202, 0]
click at [717, 100] on div at bounding box center [664, 196] width 160 height 356
click at [720, 125] on div at bounding box center [664, 196] width 160 height 356
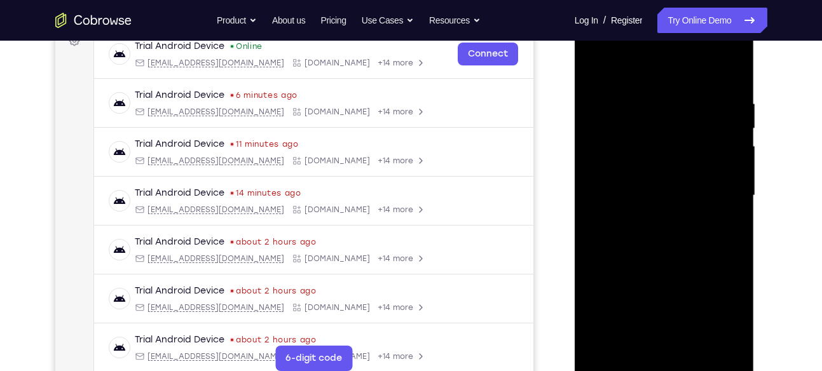
click at [603, 151] on div at bounding box center [664, 196] width 160 height 356
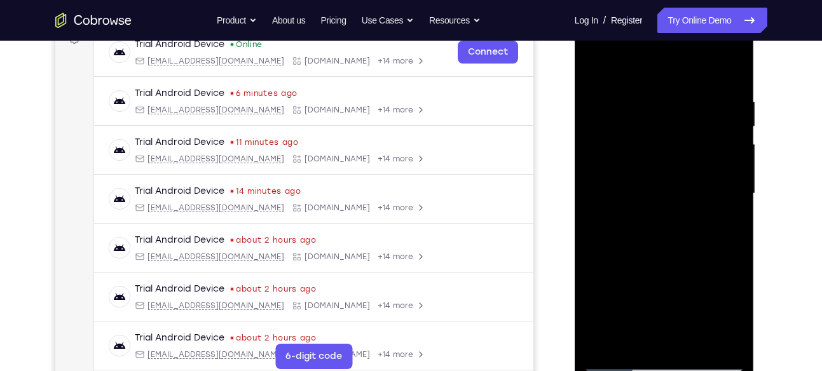
scroll to position [206, 0]
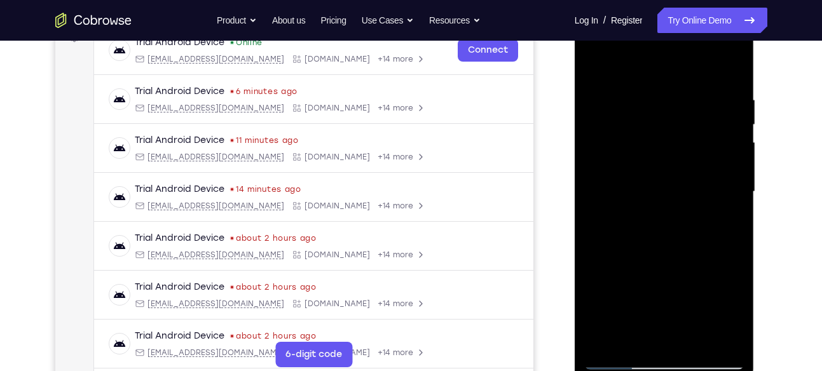
click at [653, 184] on div at bounding box center [664, 192] width 160 height 356
click at [599, 67] on div at bounding box center [664, 192] width 160 height 356
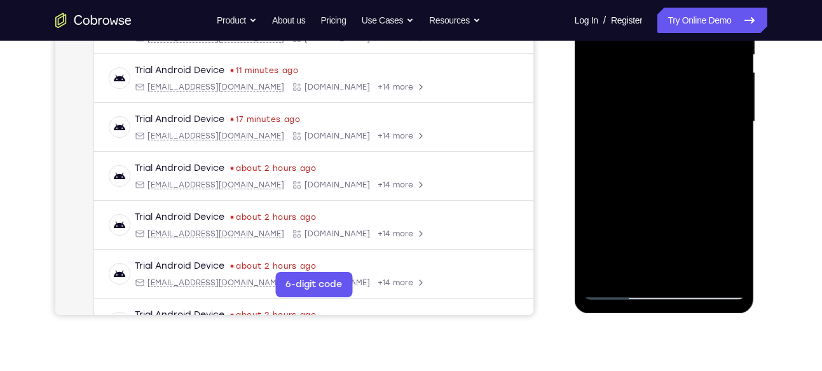
scroll to position [277, 0]
click at [720, 135] on div at bounding box center [664, 121] width 160 height 356
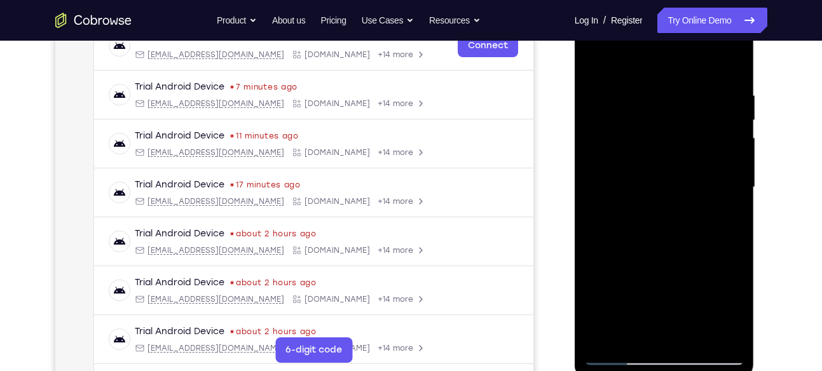
scroll to position [208, 0]
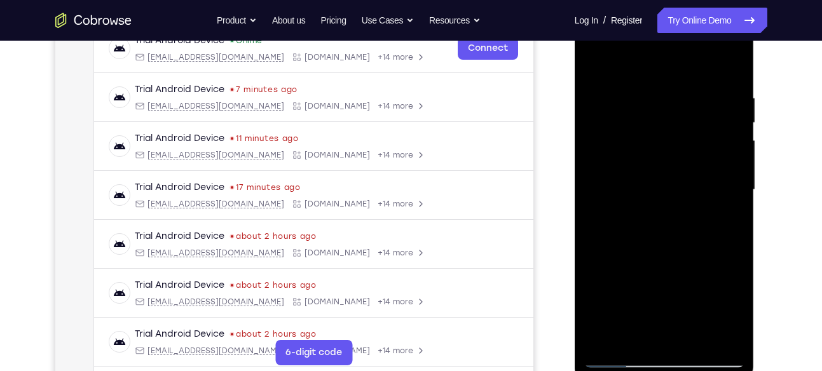
click at [598, 62] on div at bounding box center [664, 190] width 160 height 356
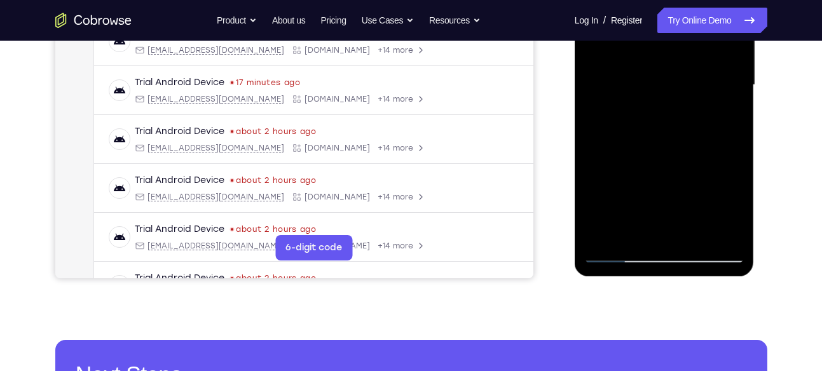
scroll to position [313, 0]
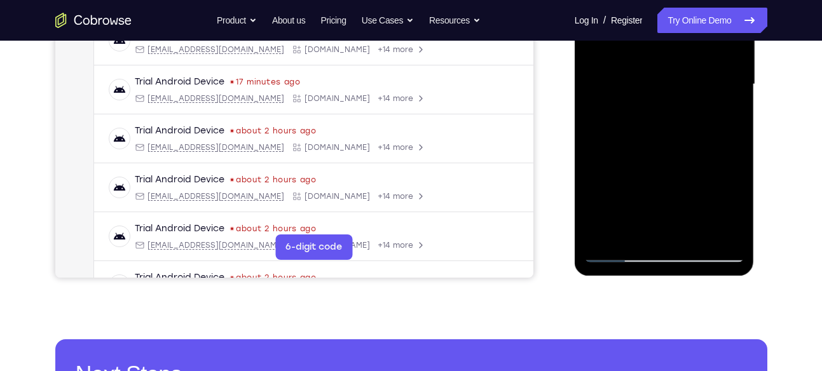
drag, startPoint x: 665, startPoint y: 74, endPoint x: 671, endPoint y: 78, distance: 7.3
click at [671, 78] on div at bounding box center [664, 85] width 160 height 356
drag, startPoint x: 669, startPoint y: 166, endPoint x: 668, endPoint y: 59, distance: 106.8
click at [668, 59] on div at bounding box center [664, 85] width 160 height 356
drag, startPoint x: 658, startPoint y: 148, endPoint x: 653, endPoint y: 61, distance: 86.6
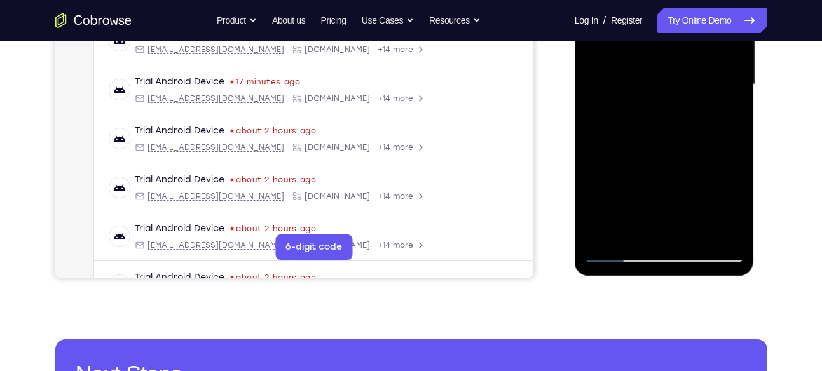
click at [653, 61] on div at bounding box center [664, 85] width 160 height 356
click at [613, 170] on div at bounding box center [664, 85] width 160 height 356
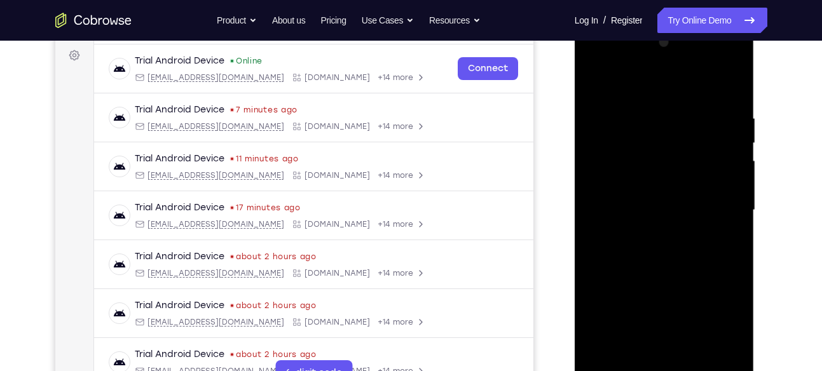
scroll to position [181, 0]
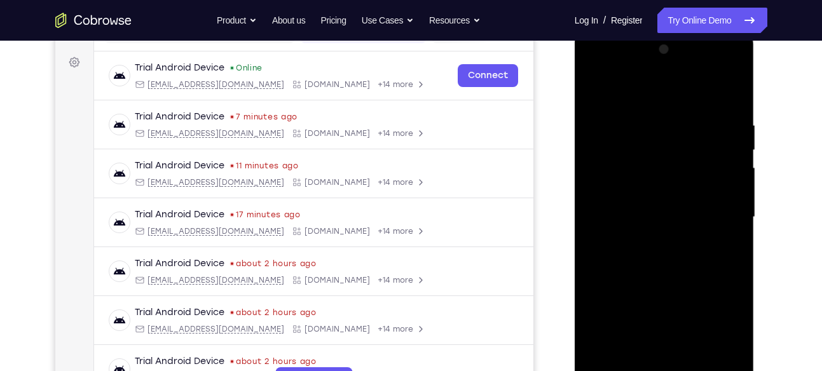
click at [738, 140] on div at bounding box center [664, 217] width 160 height 356
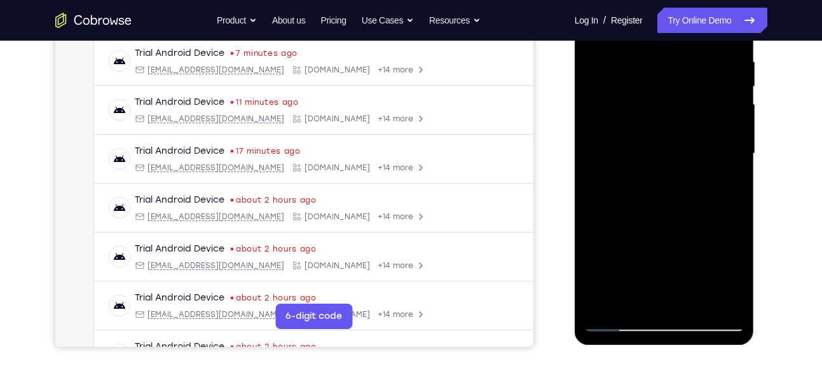
drag, startPoint x: 698, startPoint y: 106, endPoint x: 696, endPoint y: 244, distance: 138.0
click at [696, 244] on div at bounding box center [664, 154] width 160 height 356
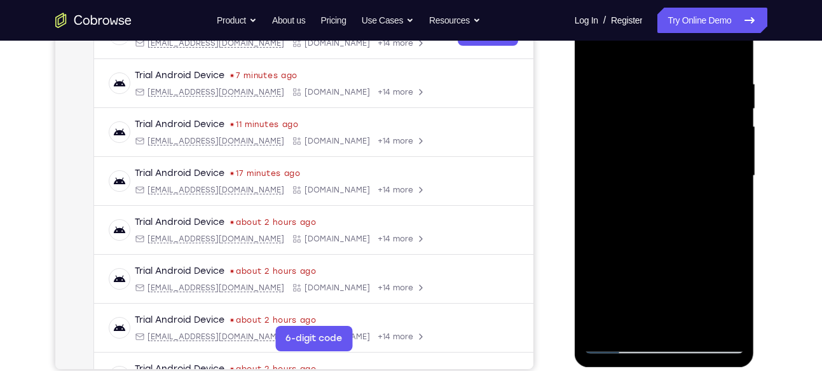
scroll to position [221, 0]
click at [693, 329] on div at bounding box center [664, 177] width 160 height 356
click at [640, 166] on div at bounding box center [664, 177] width 160 height 356
click at [638, 322] on div at bounding box center [664, 177] width 160 height 356
click at [635, 322] on div at bounding box center [664, 177] width 160 height 356
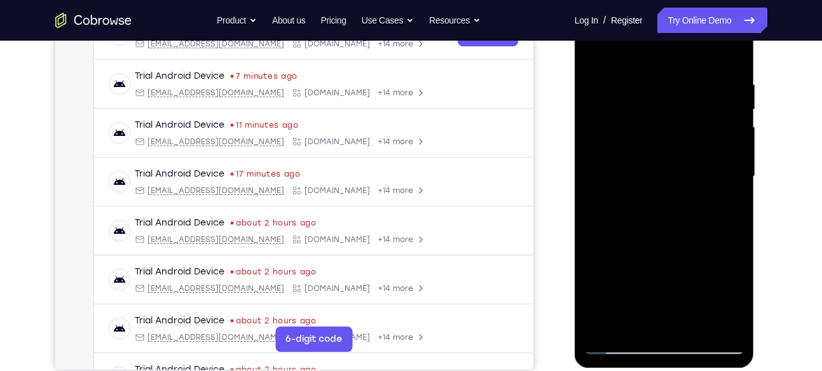
click at [702, 244] on div at bounding box center [664, 177] width 160 height 356
click at [600, 52] on div at bounding box center [664, 177] width 160 height 356
drag, startPoint x: 650, startPoint y: 85, endPoint x: 654, endPoint y: 331, distance: 246.8
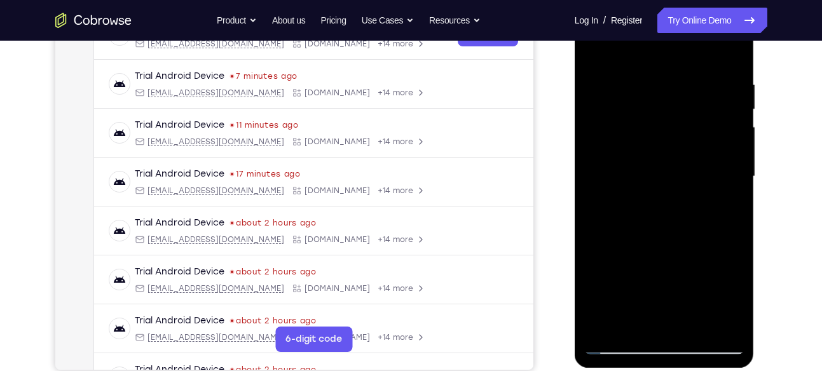
click at [654, 331] on div at bounding box center [664, 177] width 160 height 356
drag, startPoint x: 677, startPoint y: 88, endPoint x: 687, endPoint y: 307, distance: 219.6
click at [687, 307] on div at bounding box center [664, 177] width 160 height 356
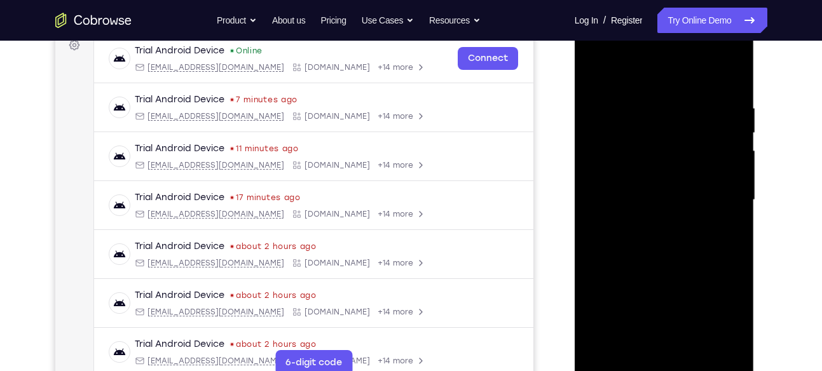
drag, startPoint x: 658, startPoint y: 213, endPoint x: 649, endPoint y: 123, distance: 90.7
click at [649, 123] on div at bounding box center [664, 200] width 160 height 356
drag, startPoint x: 649, startPoint y: 149, endPoint x: 662, endPoint y: 310, distance: 162.0
click at [662, 310] on div at bounding box center [664, 200] width 160 height 356
drag, startPoint x: 661, startPoint y: 94, endPoint x: 677, endPoint y: 326, distance: 232.6
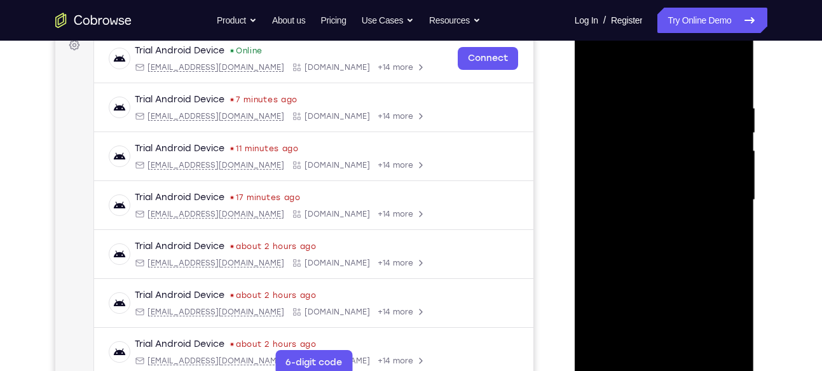
click at [677, 326] on div at bounding box center [664, 200] width 160 height 356
click at [684, 94] on div at bounding box center [664, 200] width 160 height 356
click at [726, 136] on div at bounding box center [664, 200] width 160 height 356
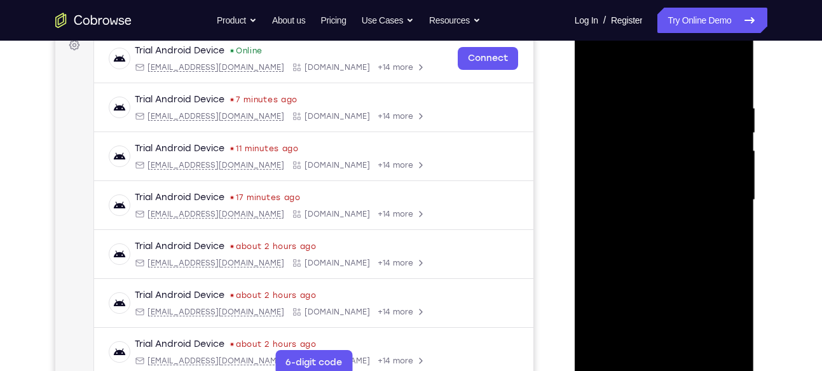
click at [726, 136] on div at bounding box center [664, 200] width 160 height 356
click at [732, 192] on div at bounding box center [664, 200] width 160 height 356
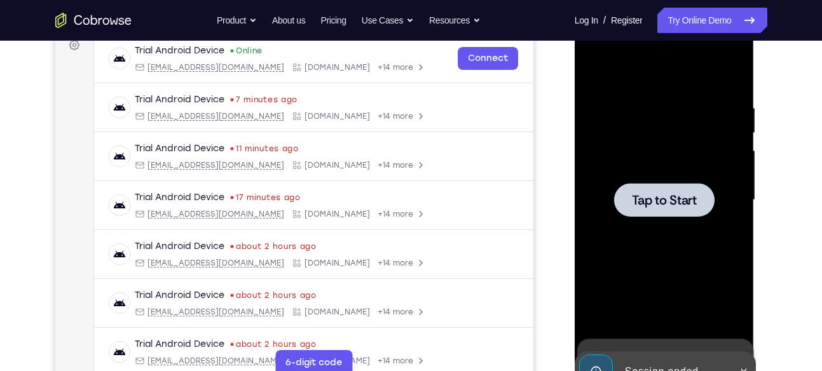
click at [668, 177] on div at bounding box center [664, 200] width 160 height 356
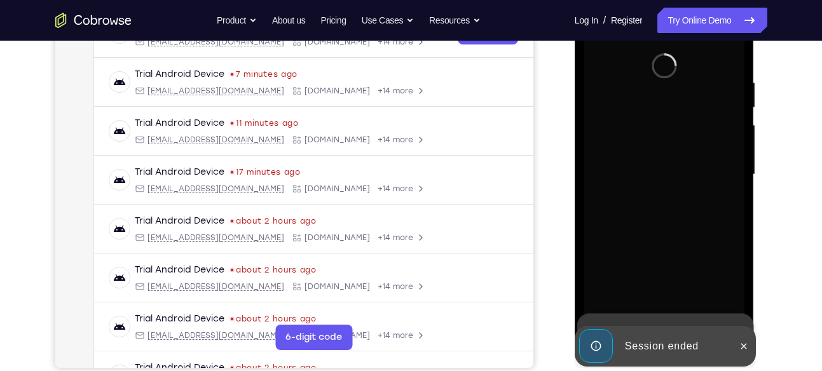
scroll to position [224, 0]
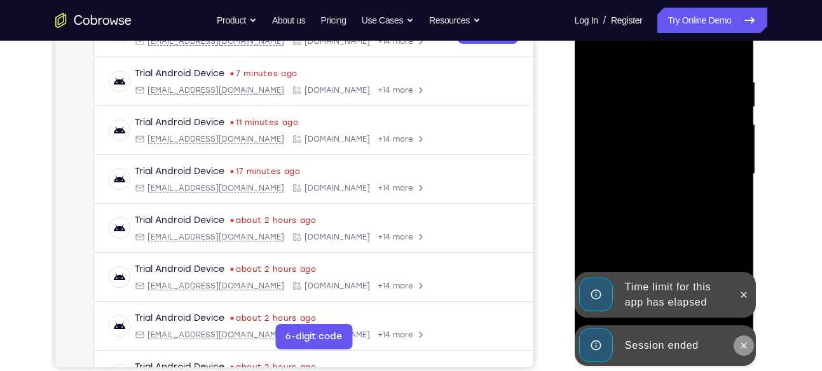
click at [740, 341] on icon at bounding box center [744, 346] width 10 height 10
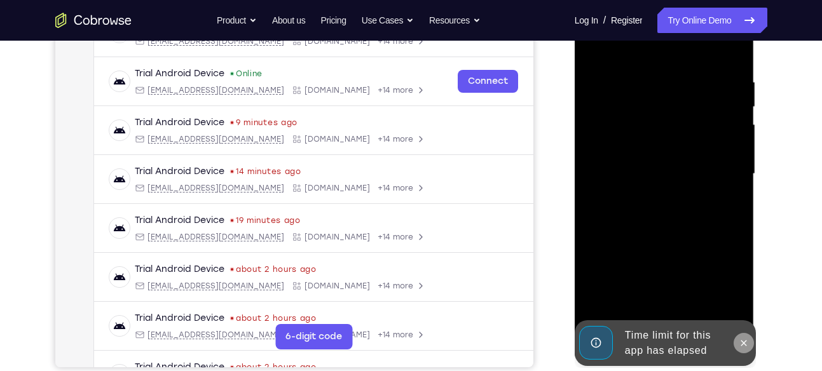
click at [743, 341] on icon at bounding box center [744, 343] width 6 height 6
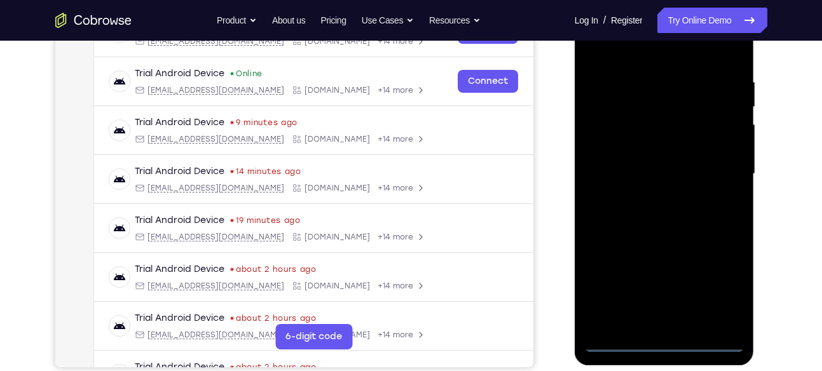
click at [664, 344] on div at bounding box center [664, 174] width 160 height 356
click at [720, 285] on div at bounding box center [664, 174] width 160 height 356
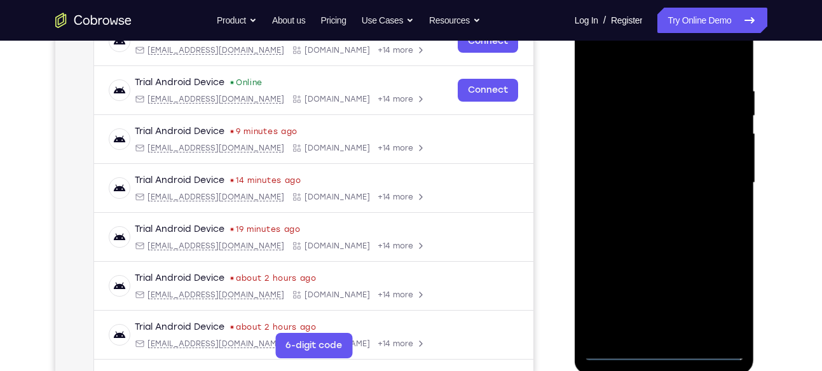
scroll to position [214, 0]
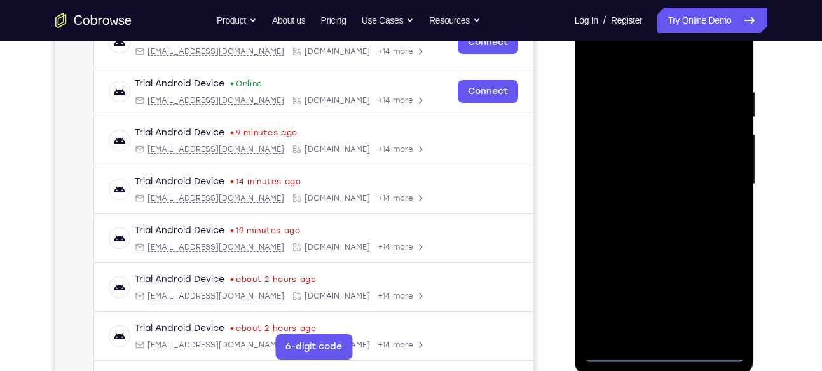
click at [659, 67] on div at bounding box center [664, 184] width 160 height 356
click at [726, 186] on div at bounding box center [664, 184] width 160 height 356
click at [646, 207] on div at bounding box center [664, 184] width 160 height 356
click at [656, 177] on div at bounding box center [664, 184] width 160 height 356
click at [654, 132] on div at bounding box center [664, 184] width 160 height 356
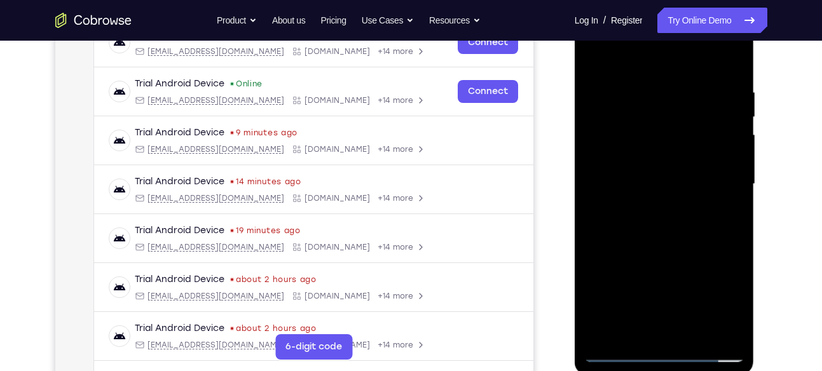
click at [651, 181] on div at bounding box center [664, 184] width 160 height 356
click at [651, 219] on div at bounding box center [664, 184] width 160 height 356
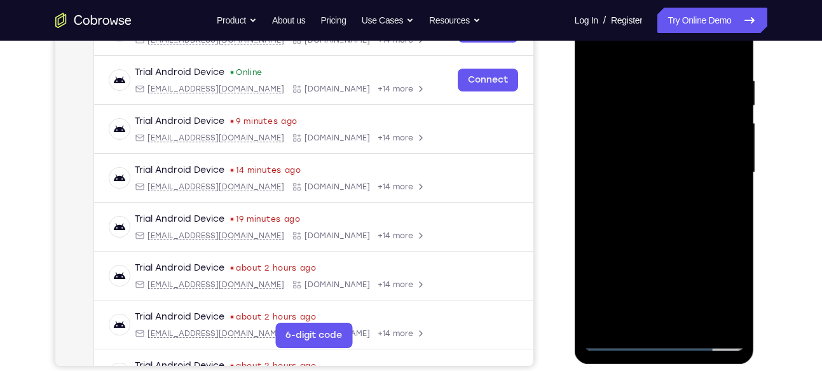
scroll to position [226, 0]
click at [733, 53] on div at bounding box center [664, 172] width 160 height 356
drag, startPoint x: 666, startPoint y: 231, endPoint x: 670, endPoint y: 103, distance: 128.5
click at [670, 103] on div at bounding box center [664, 172] width 160 height 356
click at [595, 207] on div at bounding box center [664, 172] width 160 height 356
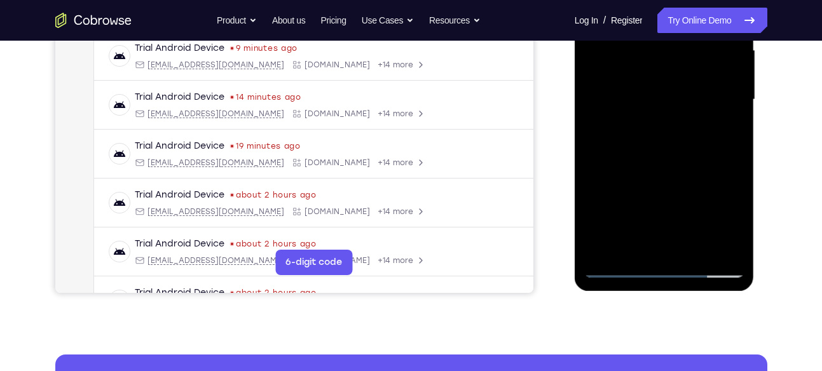
scroll to position [299, 0]
click at [606, 251] on div at bounding box center [664, 99] width 160 height 356
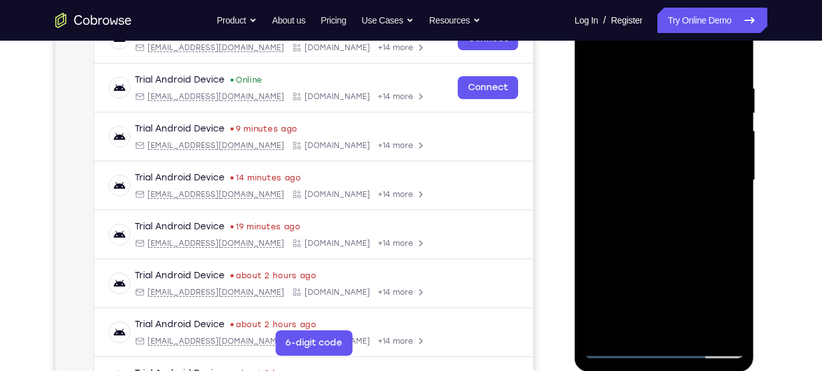
scroll to position [203, 0]
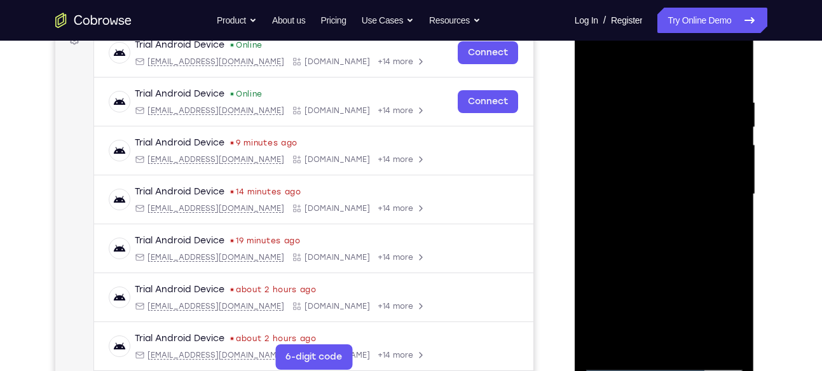
click at [654, 105] on div at bounding box center [664, 195] width 160 height 356
click at [721, 134] on div at bounding box center [664, 195] width 160 height 356
click at [595, 137] on div at bounding box center [664, 195] width 160 height 356
click at [712, 336] on div at bounding box center [664, 195] width 160 height 356
drag, startPoint x: 708, startPoint y: 231, endPoint x: 609, endPoint y: 223, distance: 99.0
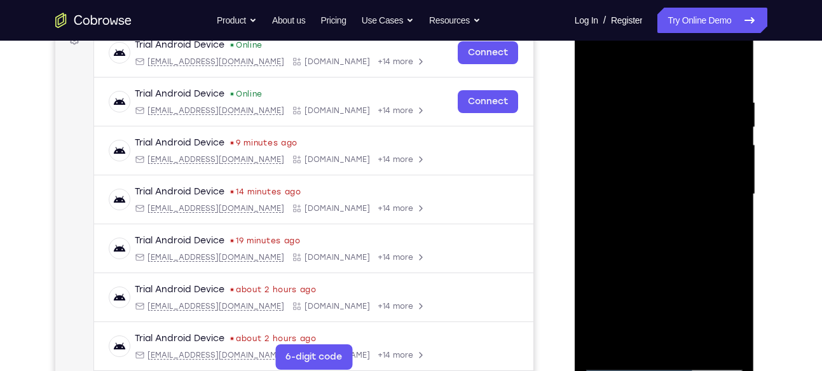
click at [609, 223] on div at bounding box center [664, 195] width 160 height 356
click at [705, 148] on div at bounding box center [664, 195] width 160 height 356
click at [706, 164] on div at bounding box center [664, 195] width 160 height 356
click at [717, 163] on div at bounding box center [664, 195] width 160 height 356
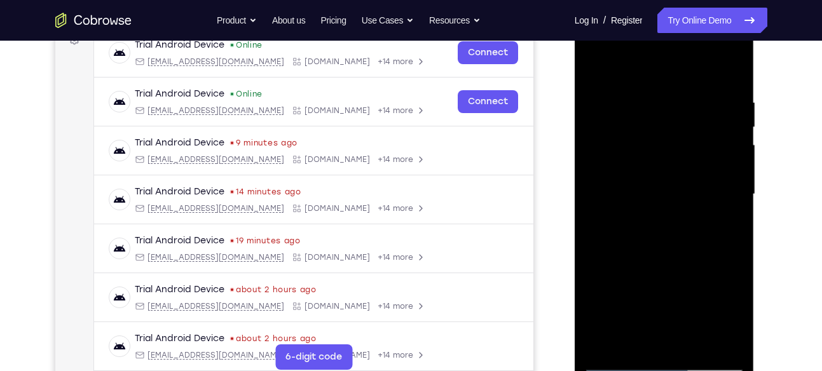
click at [717, 163] on div at bounding box center [664, 195] width 160 height 356
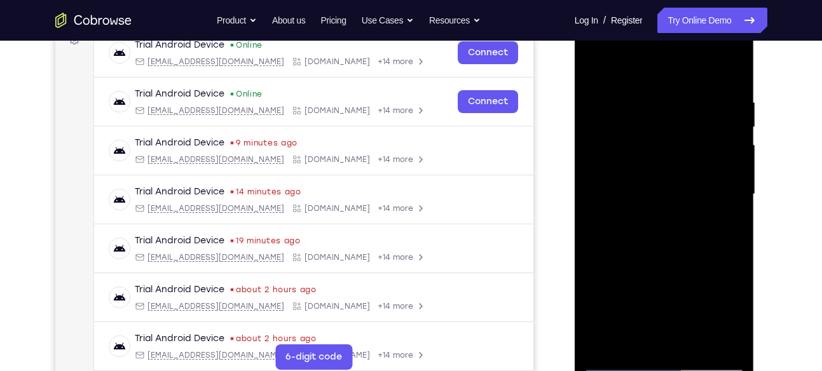
click at [717, 163] on div at bounding box center [664, 195] width 160 height 356
click at [720, 139] on div at bounding box center [664, 195] width 160 height 356
drag, startPoint x: 720, startPoint y: 139, endPoint x: 628, endPoint y: 134, distance: 92.3
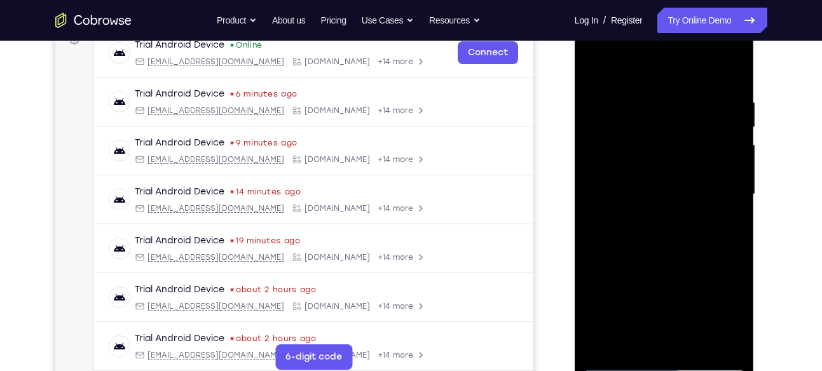
click at [628, 134] on div at bounding box center [664, 195] width 160 height 356
click at [718, 112] on div at bounding box center [664, 195] width 160 height 356
drag, startPoint x: 718, startPoint y: 112, endPoint x: 619, endPoint y: 119, distance: 99.4
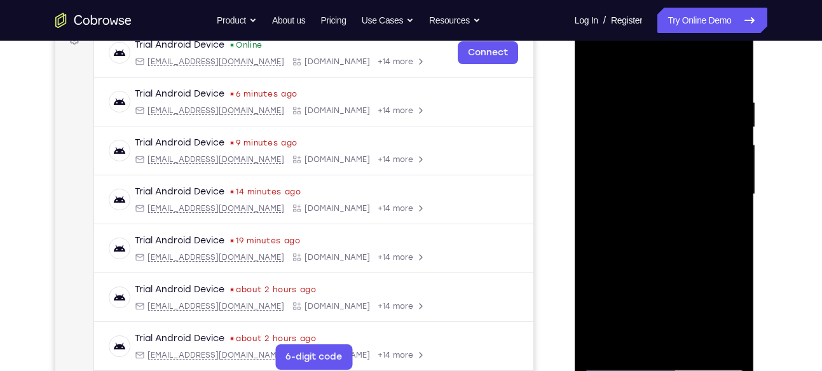
click at [619, 119] on div at bounding box center [664, 195] width 160 height 356
click at [710, 109] on div at bounding box center [664, 195] width 160 height 356
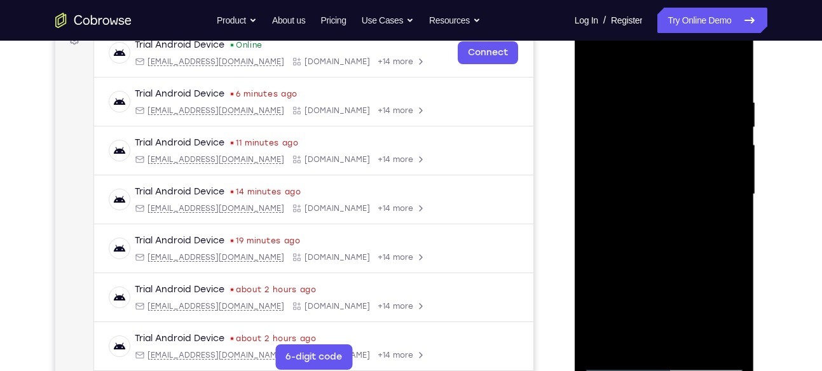
click at [710, 109] on div at bounding box center [664, 195] width 160 height 356
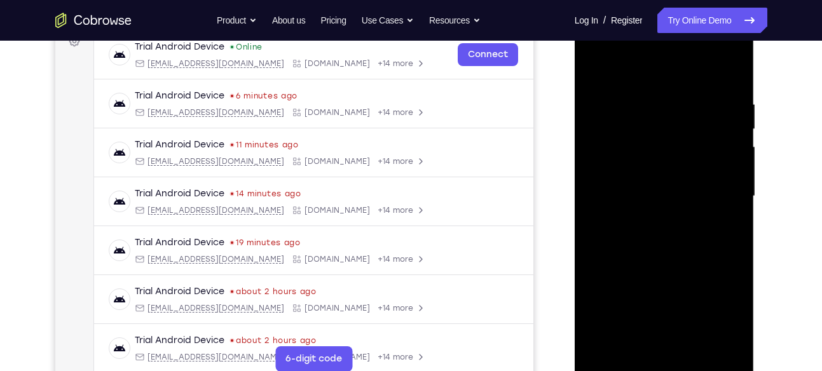
scroll to position [199, 0]
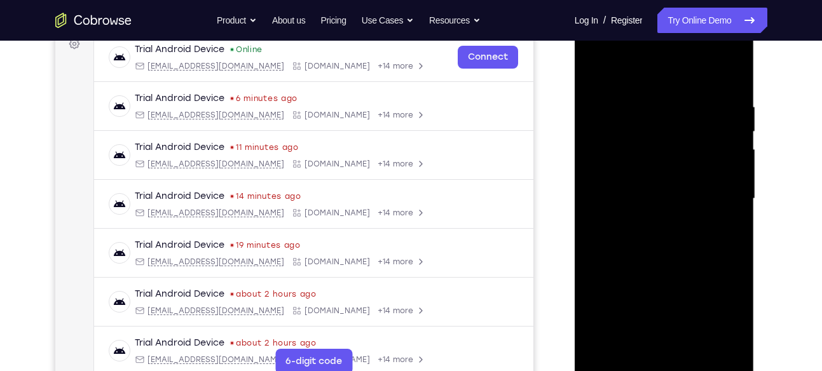
click at [715, 128] on div at bounding box center [664, 199] width 160 height 356
click at [588, 187] on div at bounding box center [664, 199] width 160 height 356
click at [731, 139] on div at bounding box center [664, 199] width 160 height 356
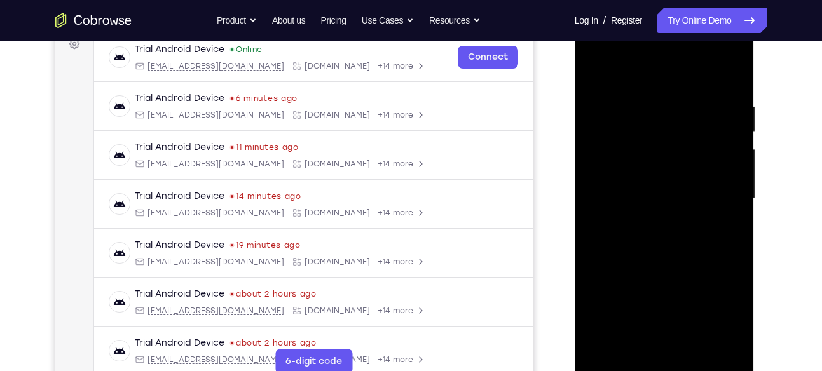
click at [731, 139] on div at bounding box center [664, 199] width 160 height 356
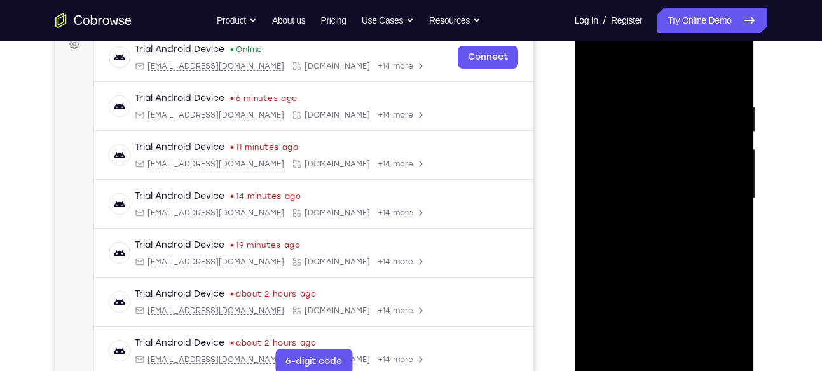
click at [731, 139] on div at bounding box center [664, 199] width 160 height 356
click at [731, 69] on div at bounding box center [664, 199] width 160 height 356
drag, startPoint x: 694, startPoint y: 105, endPoint x: 685, endPoint y: 284, distance: 178.9
click at [685, 284] on div at bounding box center [664, 199] width 160 height 356
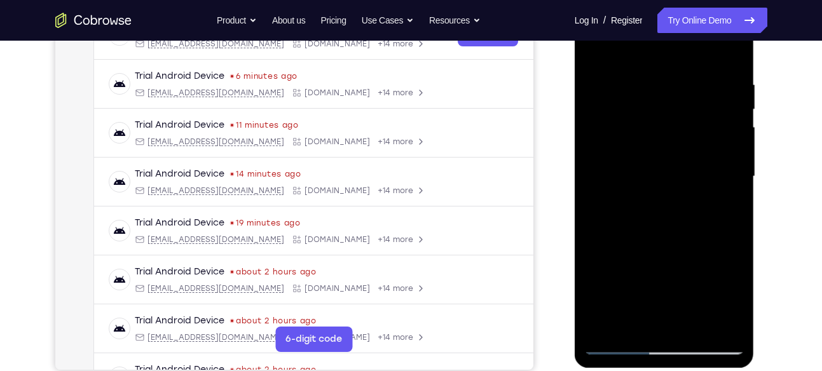
scroll to position [222, 0]
click at [696, 325] on div at bounding box center [664, 176] width 160 height 356
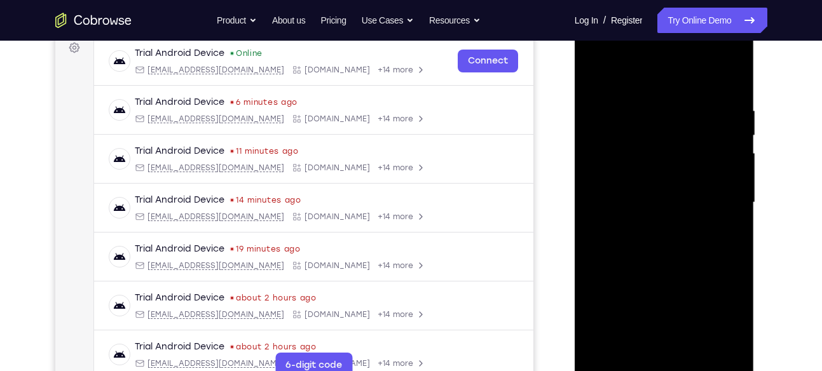
scroll to position [194, 0]
click at [657, 266] on div at bounding box center [664, 204] width 160 height 356
click at [642, 192] on div at bounding box center [664, 204] width 160 height 356
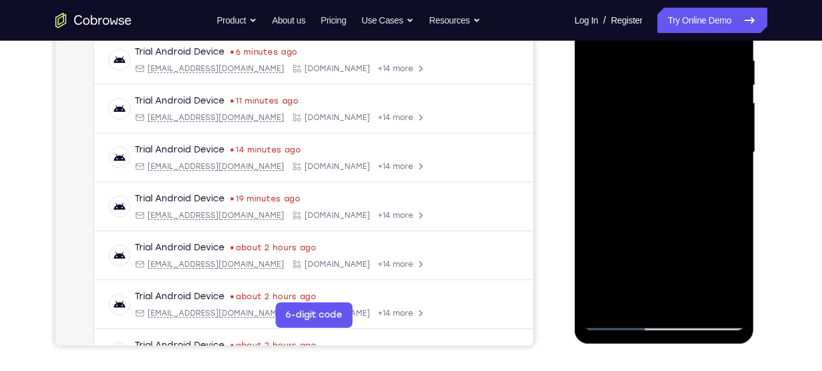
click at [633, 294] on div at bounding box center [664, 153] width 160 height 356
click at [632, 298] on div at bounding box center [664, 153] width 160 height 356
click at [696, 226] on div at bounding box center [664, 153] width 160 height 356
click at [721, 176] on div at bounding box center [664, 153] width 160 height 356
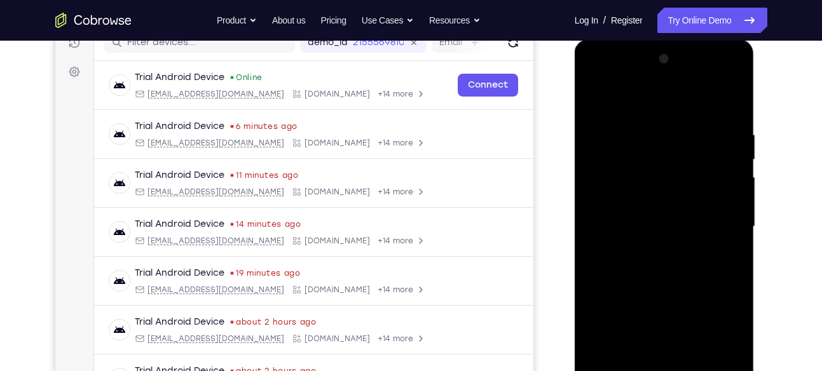
scroll to position [170, 0]
click at [606, 106] on div at bounding box center [664, 228] width 160 height 356
click at [599, 106] on div at bounding box center [664, 228] width 160 height 356
drag, startPoint x: 642, startPoint y: 120, endPoint x: 646, endPoint y: 333, distance: 213.7
click at [646, 333] on div at bounding box center [664, 228] width 160 height 356
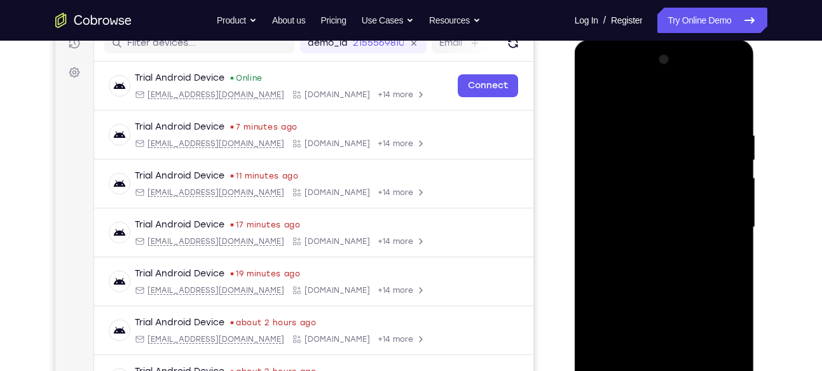
click at [647, 124] on div at bounding box center [664, 228] width 160 height 356
click at [731, 148] on div at bounding box center [664, 228] width 160 height 356
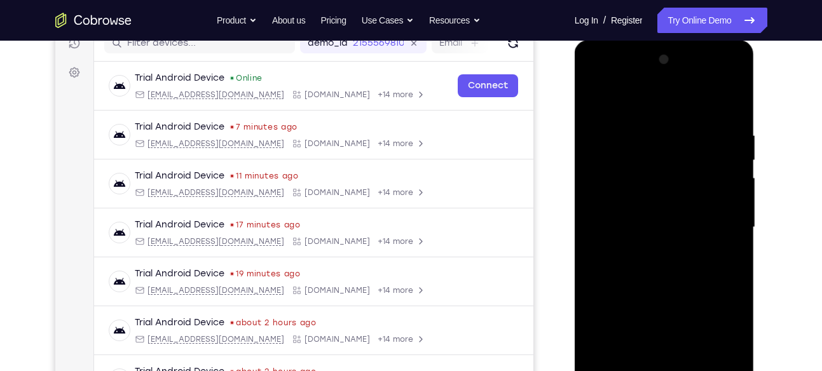
click at [731, 148] on div at bounding box center [664, 228] width 160 height 356
click at [599, 186] on div at bounding box center [664, 228] width 160 height 356
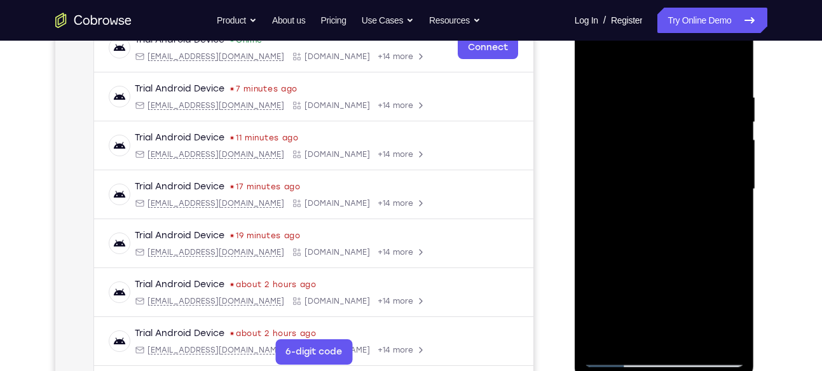
scroll to position [210, 0]
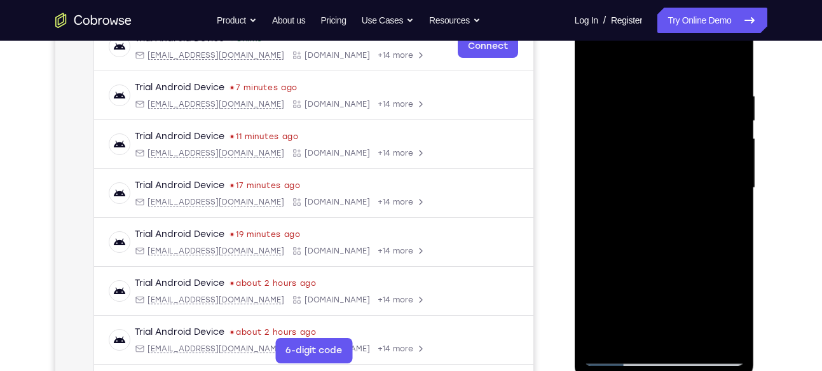
click at [717, 232] on div at bounding box center [664, 188] width 160 height 356
click at [719, 303] on div at bounding box center [664, 188] width 160 height 356
click at [676, 333] on div at bounding box center [664, 188] width 160 height 356
click at [642, 331] on div at bounding box center [664, 188] width 160 height 356
click at [629, 336] on div at bounding box center [664, 188] width 160 height 356
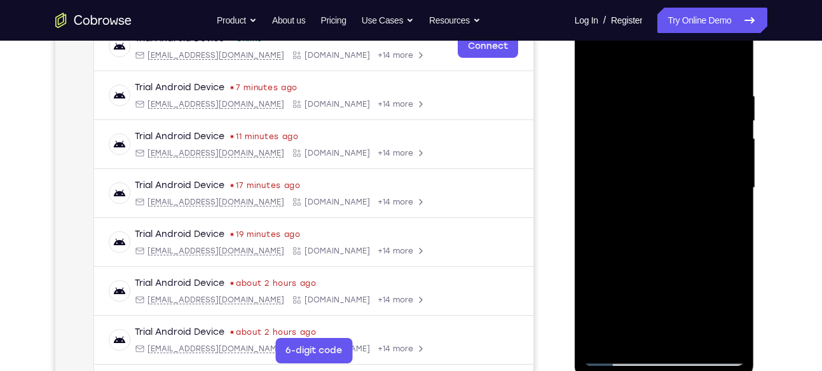
click at [733, 303] on div at bounding box center [664, 188] width 160 height 356
click at [617, 352] on div at bounding box center [664, 188] width 160 height 356
click at [727, 331] on div at bounding box center [664, 188] width 160 height 356
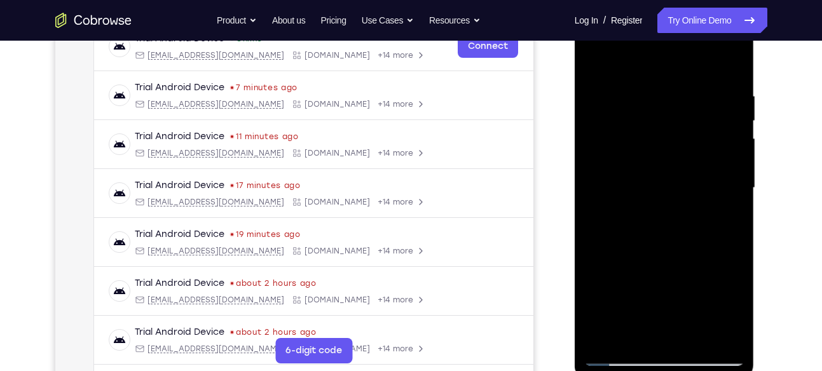
click at [726, 227] on div at bounding box center [664, 188] width 160 height 356
click at [724, 149] on div at bounding box center [664, 188] width 160 height 356
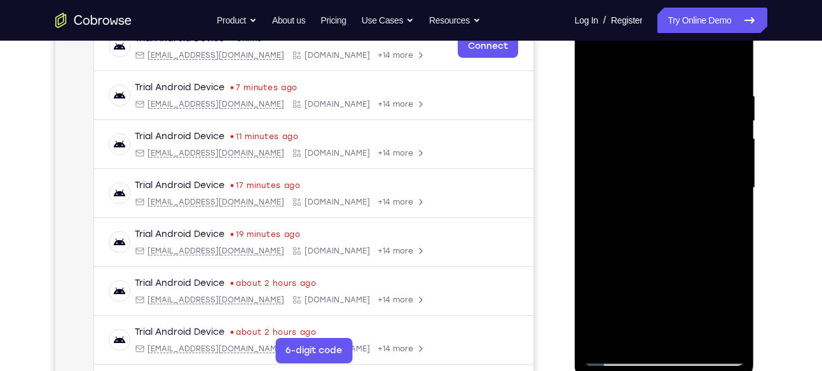
click at [724, 149] on div at bounding box center [664, 188] width 160 height 356
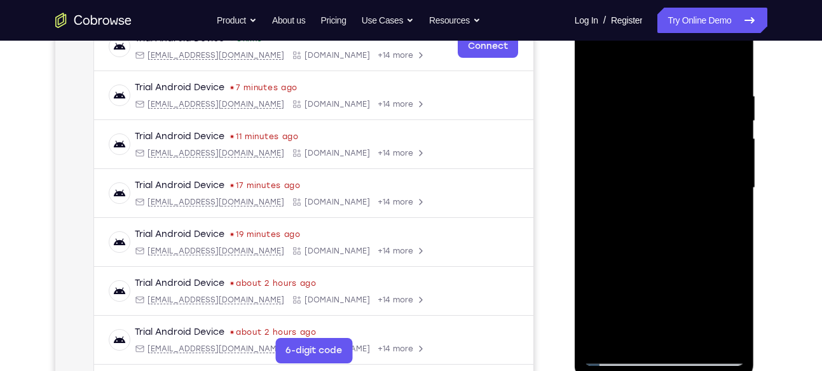
click at [730, 101] on div at bounding box center [664, 188] width 160 height 356
click at [733, 64] on div at bounding box center [664, 188] width 160 height 356
drag, startPoint x: 685, startPoint y: 101, endPoint x: 684, endPoint y: 294, distance: 193.3
click at [684, 294] on div at bounding box center [664, 188] width 160 height 356
click at [694, 334] on div at bounding box center [664, 188] width 160 height 356
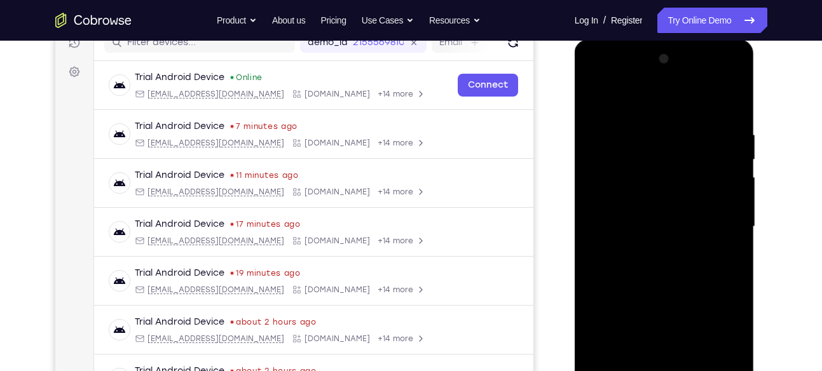
scroll to position [170, 0]
click at [600, 104] on div at bounding box center [664, 228] width 160 height 356
drag, startPoint x: 652, startPoint y: 135, endPoint x: 647, endPoint y: 347, distance: 211.8
click at [647, 347] on div at bounding box center [664, 228] width 160 height 356
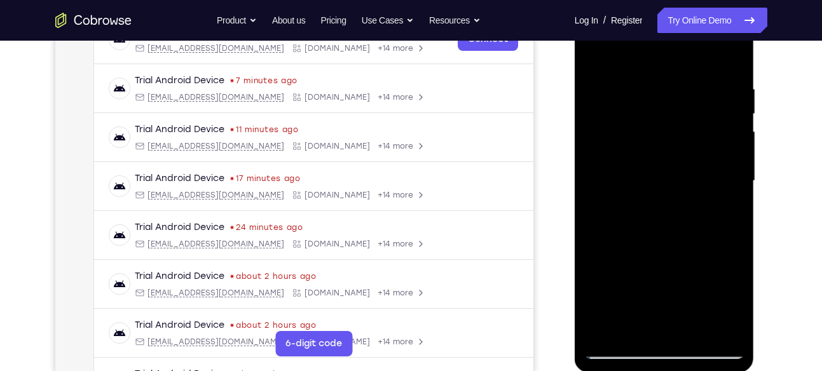
scroll to position [216, 0]
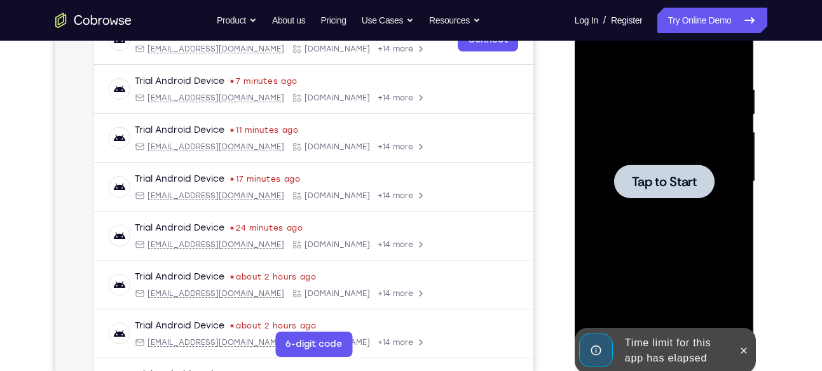
click at [681, 158] on div at bounding box center [664, 182] width 160 height 356
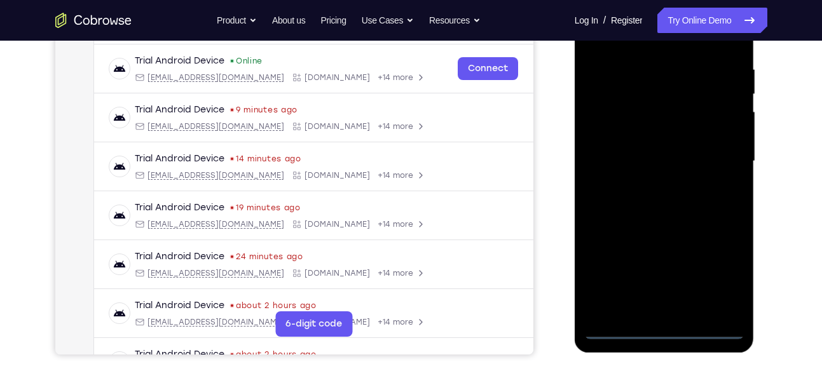
scroll to position [242, 0]
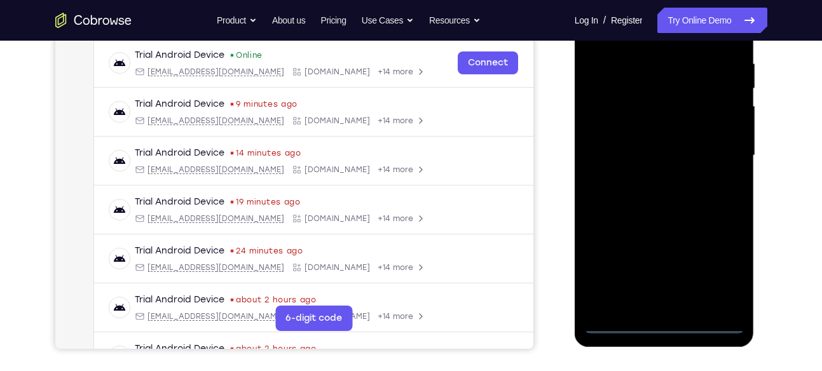
click at [669, 323] on div at bounding box center [664, 156] width 160 height 356
click at [731, 266] on div at bounding box center [664, 156] width 160 height 356
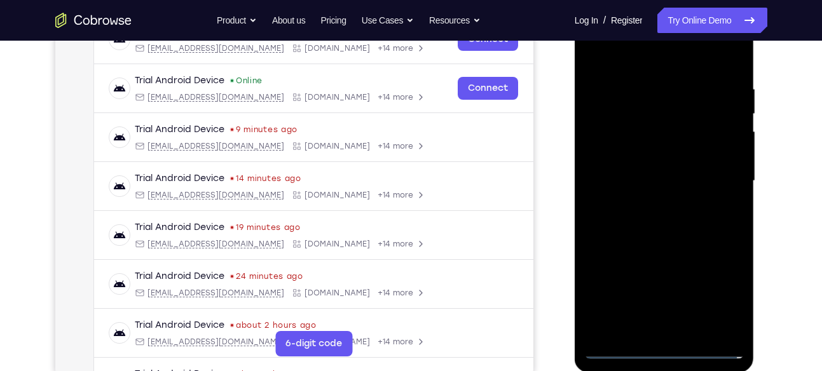
scroll to position [214, 0]
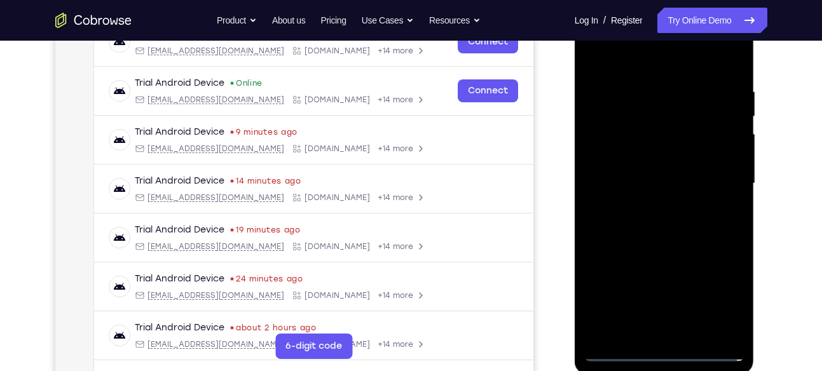
click at [721, 289] on div at bounding box center [664, 184] width 160 height 356
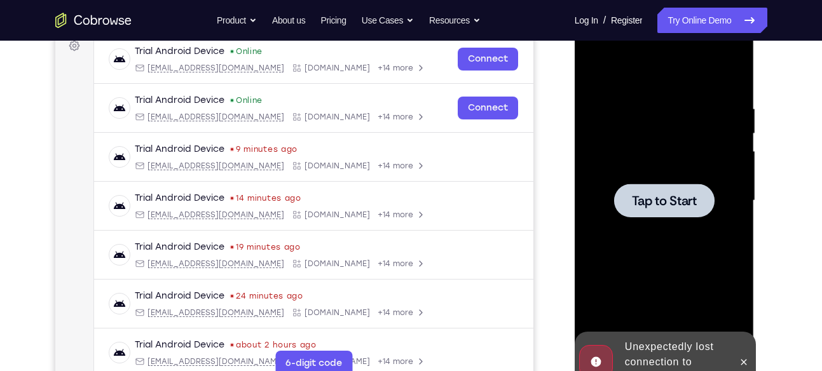
scroll to position [196, 0]
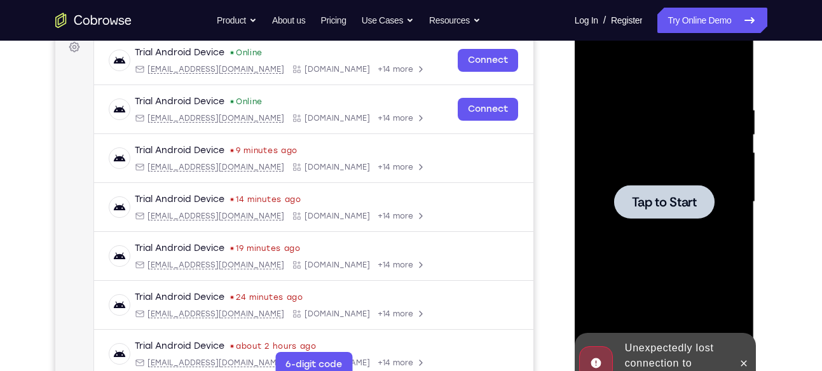
click at [706, 259] on div at bounding box center [664, 202] width 160 height 356
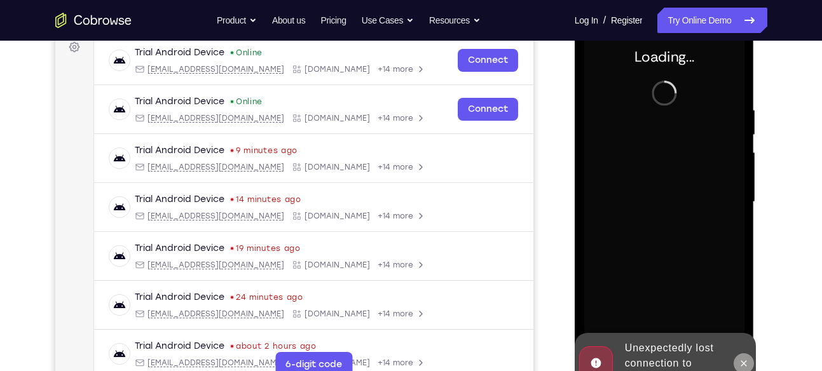
click at [740, 362] on icon at bounding box center [744, 364] width 10 height 10
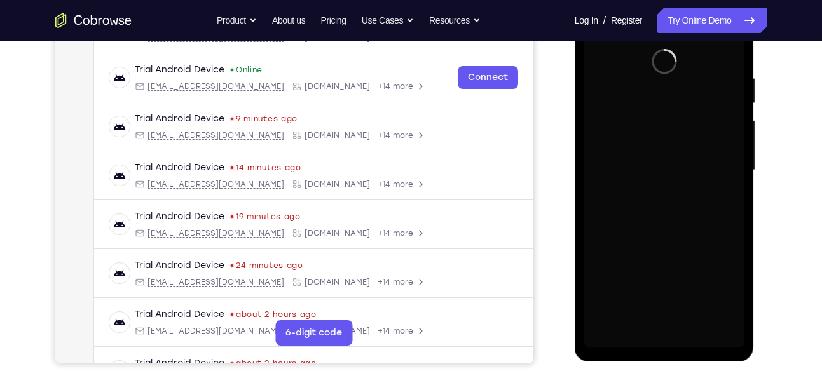
scroll to position [228, 0]
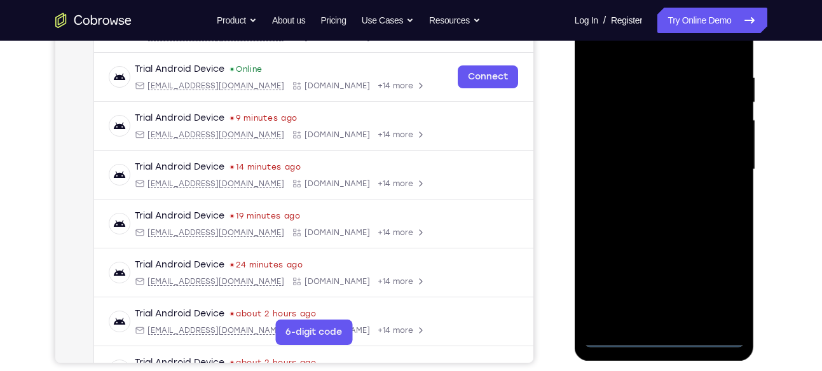
click at [664, 336] on div at bounding box center [664, 170] width 160 height 356
click at [715, 285] on div at bounding box center [664, 170] width 160 height 356
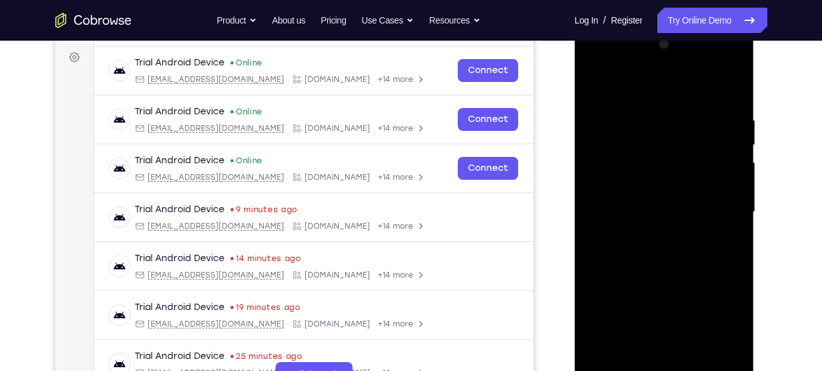
scroll to position [180, 0]
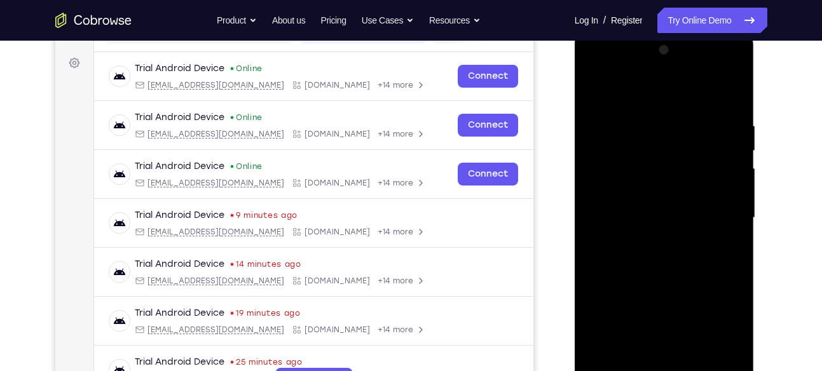
click at [649, 97] on div at bounding box center [664, 218] width 160 height 356
click at [613, 183] on div at bounding box center [664, 218] width 160 height 356
click at [645, 219] on div at bounding box center [664, 218] width 160 height 356
click at [663, 219] on div at bounding box center [664, 218] width 160 height 356
click at [677, 181] on div at bounding box center [664, 218] width 160 height 356
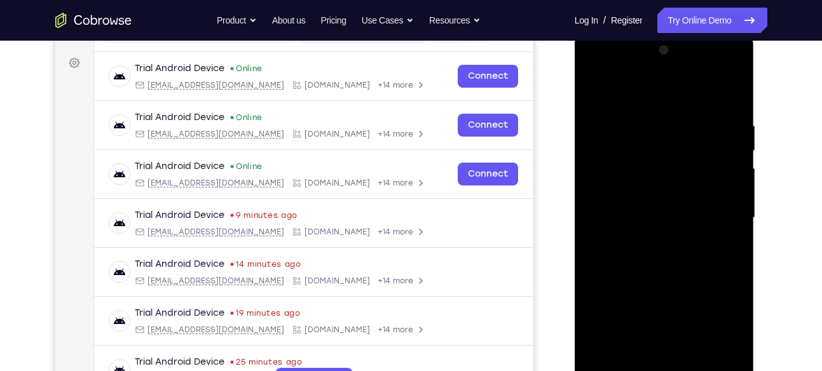
click at [669, 243] on div at bounding box center [664, 218] width 160 height 356
click at [669, 232] on div at bounding box center [664, 218] width 160 height 356
click at [645, 301] on div at bounding box center [664, 218] width 160 height 356
click at [713, 181] on div at bounding box center [664, 218] width 160 height 356
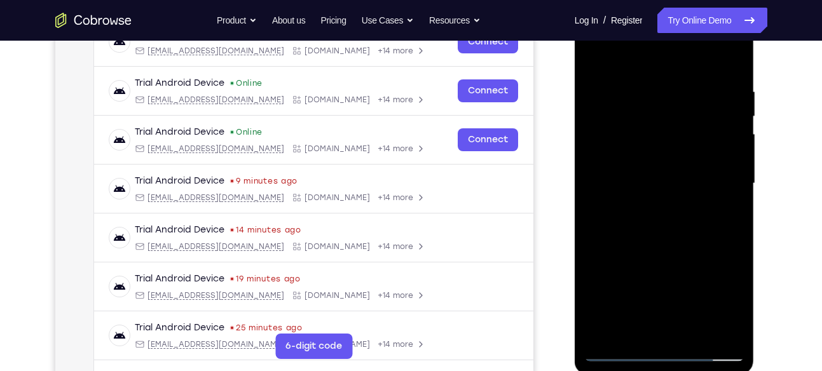
scroll to position [219, 0]
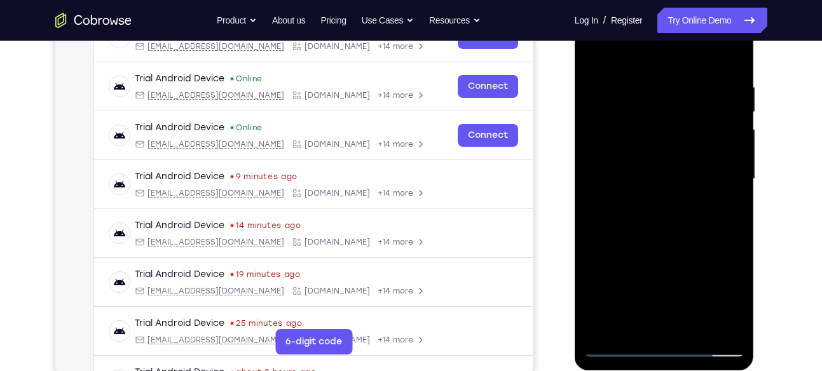
drag, startPoint x: 670, startPoint y: 303, endPoint x: 651, endPoint y: 146, distance: 157.6
click at [651, 146] on div at bounding box center [664, 179] width 160 height 356
click at [678, 317] on div at bounding box center [664, 179] width 160 height 356
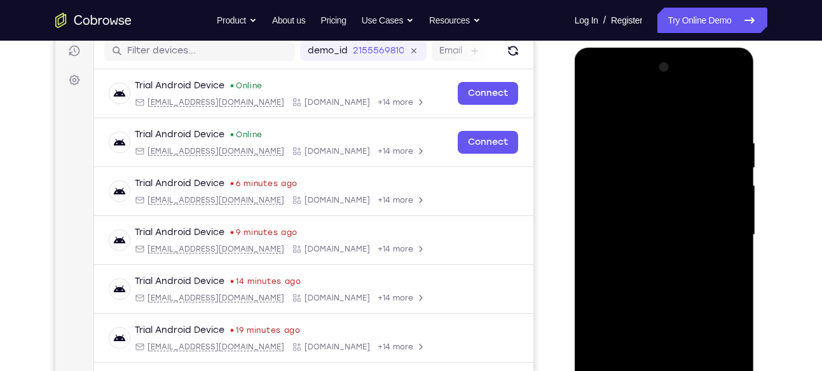
click at [682, 212] on div at bounding box center [664, 235] width 160 height 356
click at [614, 210] on div at bounding box center [664, 235] width 160 height 356
click at [637, 258] on div at bounding box center [664, 235] width 160 height 356
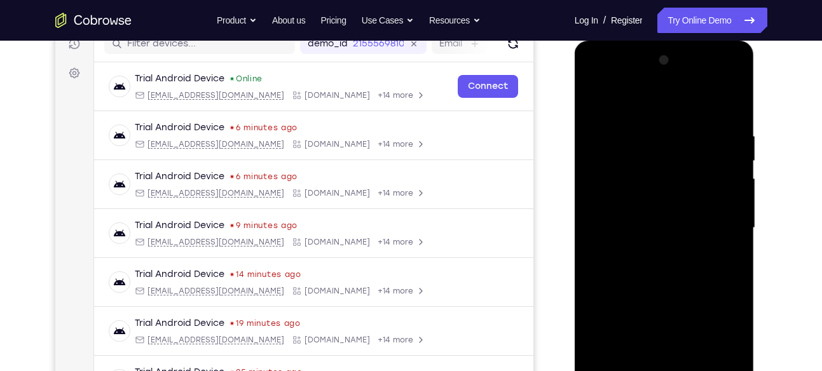
drag, startPoint x: 662, startPoint y: 262, endPoint x: 656, endPoint y: 174, distance: 88.6
click at [656, 174] on div at bounding box center [664, 228] width 160 height 356
drag, startPoint x: 660, startPoint y: 198, endPoint x: 666, endPoint y: 277, distance: 79.7
click at [666, 277] on div at bounding box center [664, 228] width 160 height 356
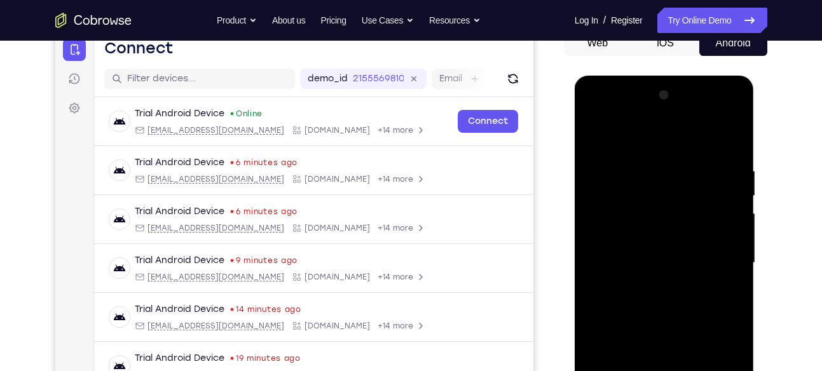
scroll to position [127, 0]
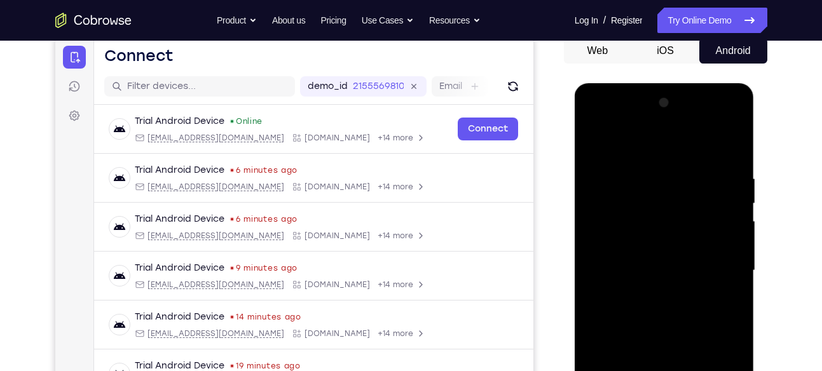
click at [628, 155] on div at bounding box center [664, 271] width 160 height 356
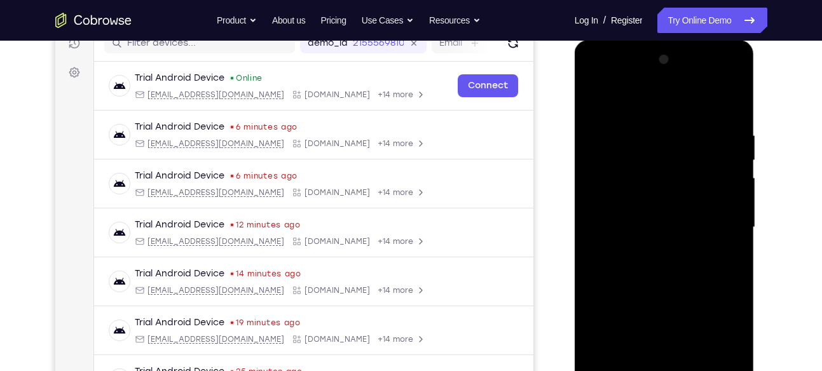
scroll to position [171, 0]
click at [659, 193] on div at bounding box center [664, 227] width 160 height 356
click at [657, 241] on div at bounding box center [664, 227] width 160 height 356
click at [664, 280] on div at bounding box center [664, 227] width 160 height 356
click at [710, 97] on div at bounding box center [664, 227] width 160 height 356
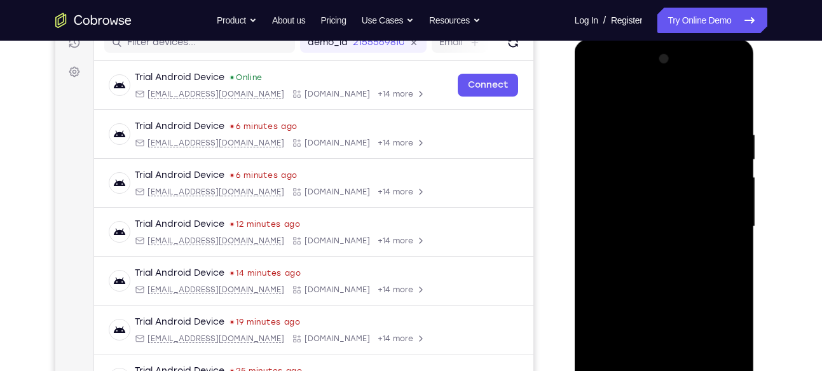
drag, startPoint x: 671, startPoint y: 287, endPoint x: 627, endPoint y: 177, distance: 118.4
click at [627, 177] on div at bounding box center [664, 227] width 160 height 356
click at [645, 234] on div at bounding box center [664, 227] width 160 height 356
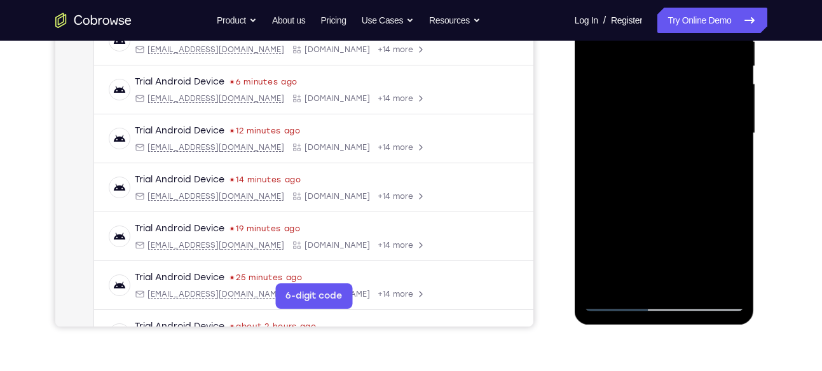
scroll to position [265, 0]
drag, startPoint x: 645, startPoint y: 140, endPoint x: 618, endPoint y: 125, distance: 31.0
click at [618, 125] on div at bounding box center [664, 133] width 160 height 356
drag, startPoint x: 663, startPoint y: 233, endPoint x: 639, endPoint y: 124, distance: 111.3
click at [639, 124] on div at bounding box center [664, 133] width 160 height 356
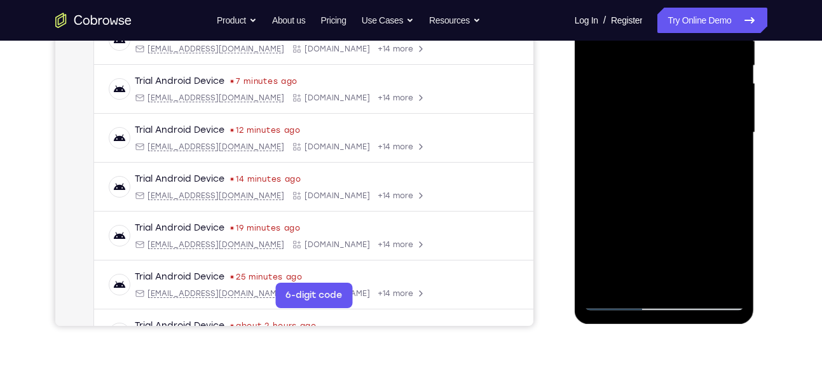
click at [619, 300] on div at bounding box center [664, 133] width 160 height 356
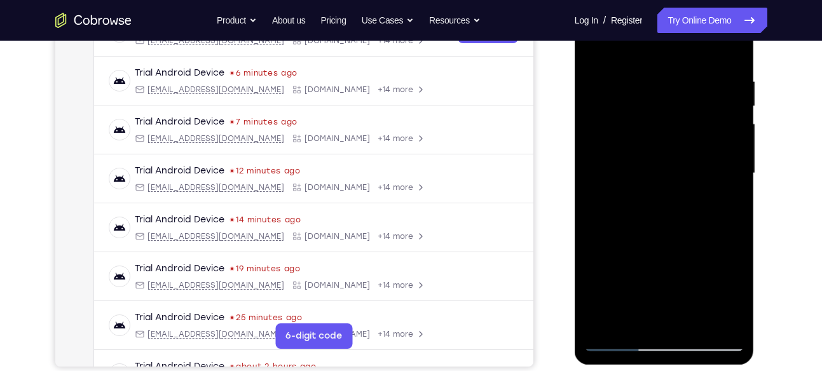
scroll to position [218, 0]
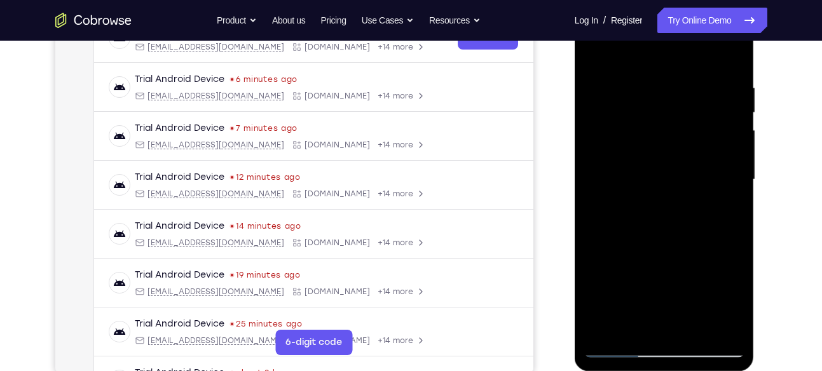
drag, startPoint x: 670, startPoint y: 258, endPoint x: 647, endPoint y: 105, distance: 154.9
click at [647, 105] on div at bounding box center [664, 180] width 160 height 356
drag, startPoint x: 656, startPoint y: 252, endPoint x: 642, endPoint y: 105, distance: 147.6
click at [642, 105] on div at bounding box center [664, 180] width 160 height 356
drag, startPoint x: 665, startPoint y: 290, endPoint x: 652, endPoint y: 109, distance: 181.7
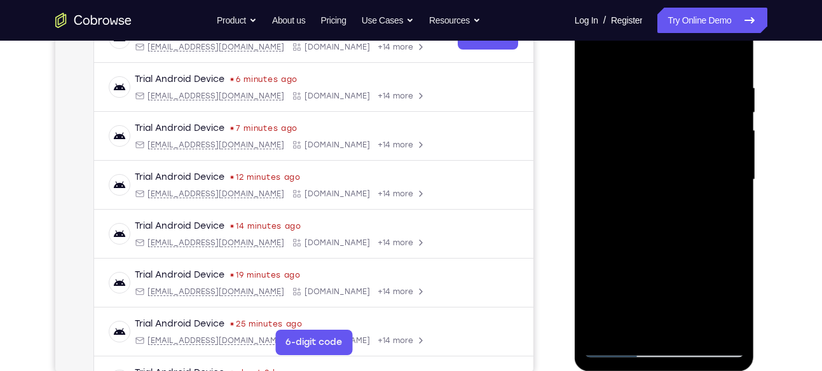
click at [652, 109] on div at bounding box center [664, 180] width 160 height 356
drag, startPoint x: 651, startPoint y: 286, endPoint x: 637, endPoint y: 97, distance: 190.0
click at [637, 97] on div at bounding box center [664, 180] width 160 height 356
drag, startPoint x: 649, startPoint y: 279, endPoint x: 633, endPoint y: 139, distance: 141.4
click at [633, 139] on div at bounding box center [664, 180] width 160 height 356
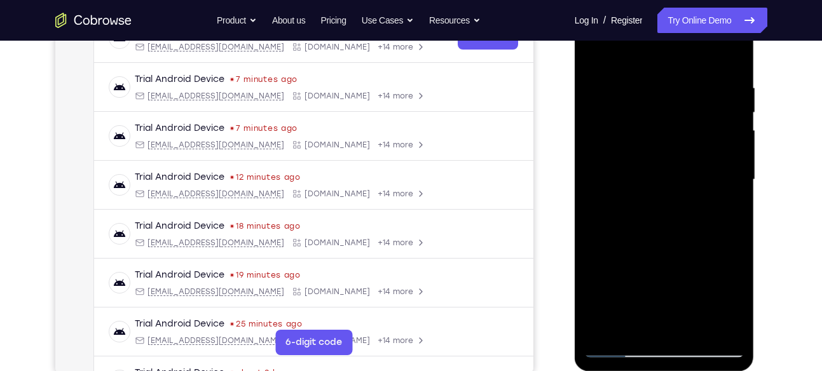
drag, startPoint x: 663, startPoint y: 172, endPoint x: 663, endPoint y: 214, distance: 42.0
click at [663, 214] on div at bounding box center [664, 180] width 160 height 356
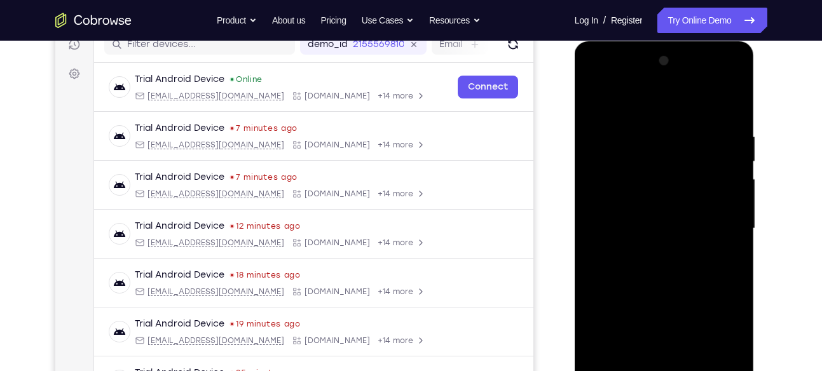
scroll to position [170, 0]
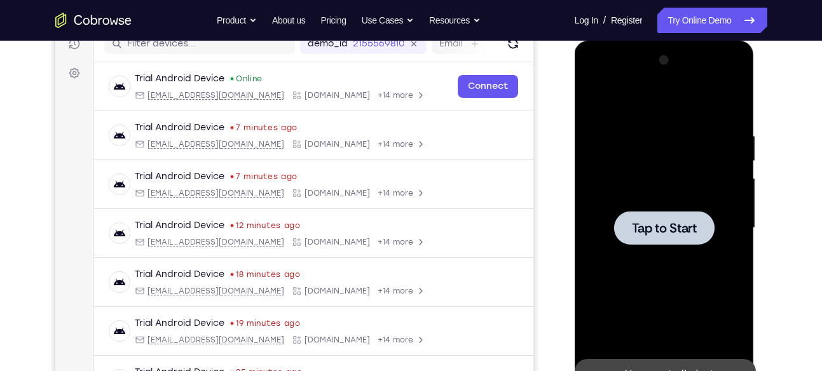
drag, startPoint x: 670, startPoint y: 151, endPoint x: 670, endPoint y: 212, distance: 61.0
click at [670, 41] on div "Tap to Start" at bounding box center [665, 41] width 180 height 0
click at [666, 212] on div at bounding box center [664, 228] width 100 height 34
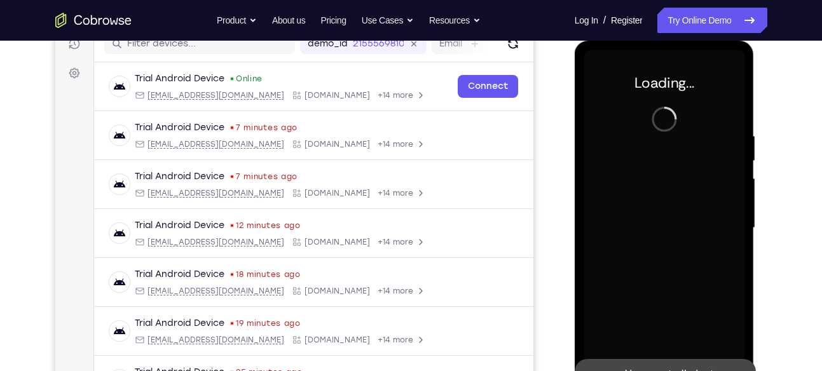
scroll to position [216, 0]
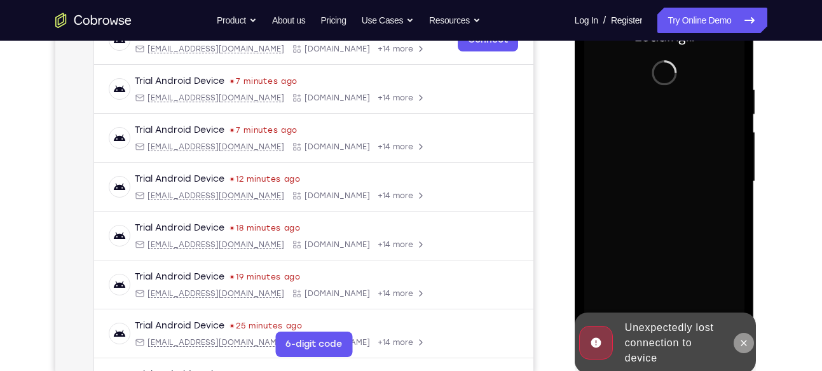
click at [747, 340] on icon at bounding box center [744, 343] width 6 height 6
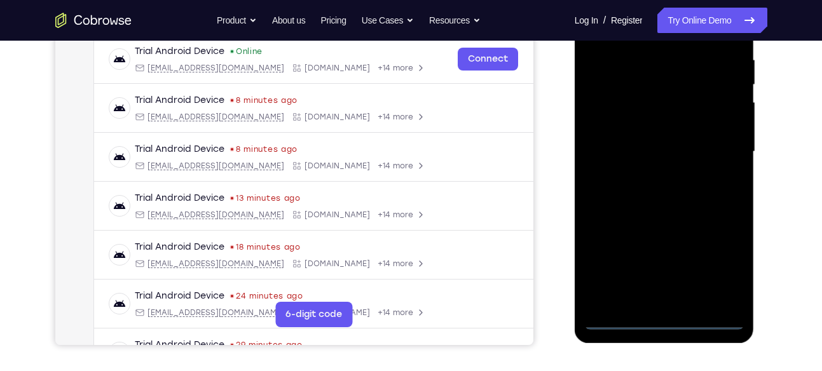
scroll to position [248, 0]
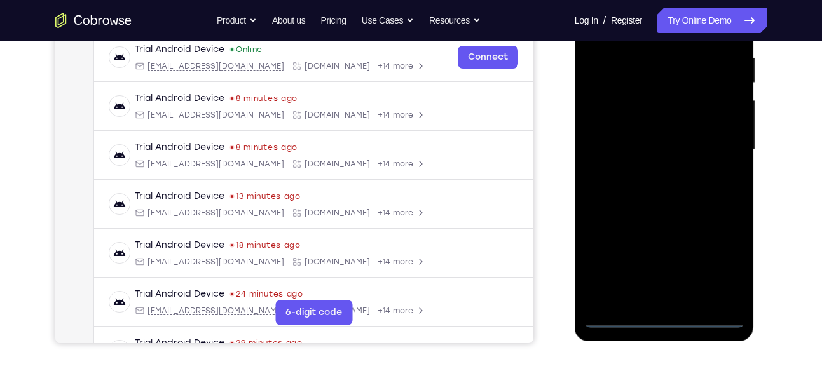
click at [666, 318] on div at bounding box center [664, 150] width 160 height 356
click at [715, 252] on div at bounding box center [664, 150] width 160 height 356
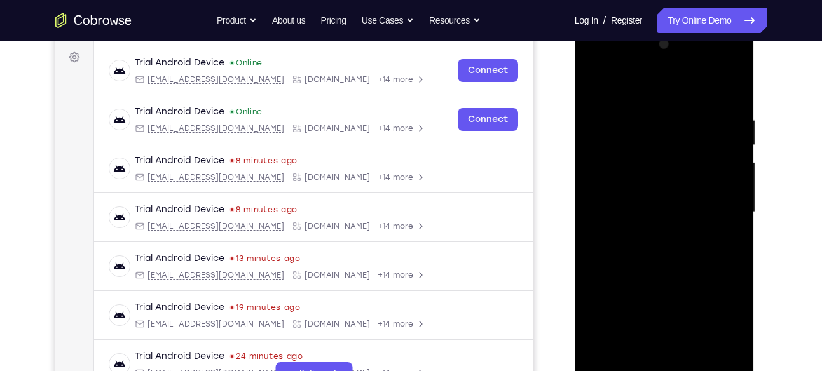
scroll to position [176, 0]
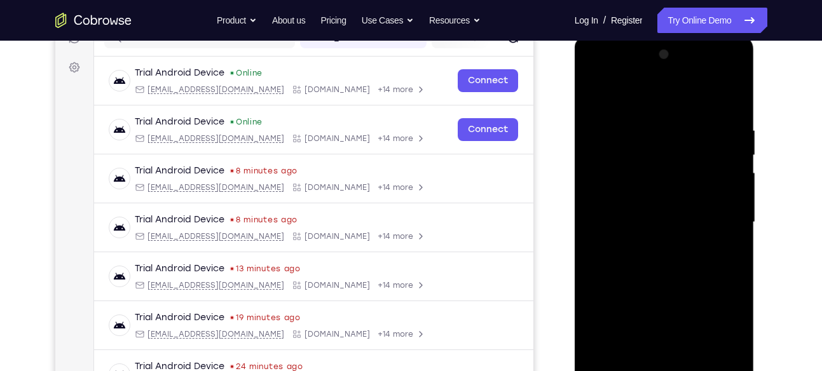
click at [651, 103] on div at bounding box center [664, 223] width 160 height 356
click at [722, 223] on div at bounding box center [664, 223] width 160 height 356
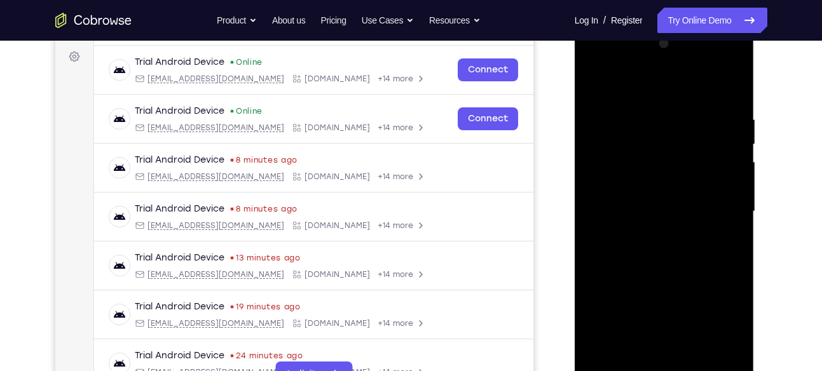
click at [647, 231] on div at bounding box center [664, 212] width 160 height 356
click at [662, 195] on div at bounding box center [664, 212] width 160 height 356
click at [664, 209] on div at bounding box center [664, 212] width 160 height 356
click at [664, 252] on div at bounding box center [664, 212] width 160 height 356
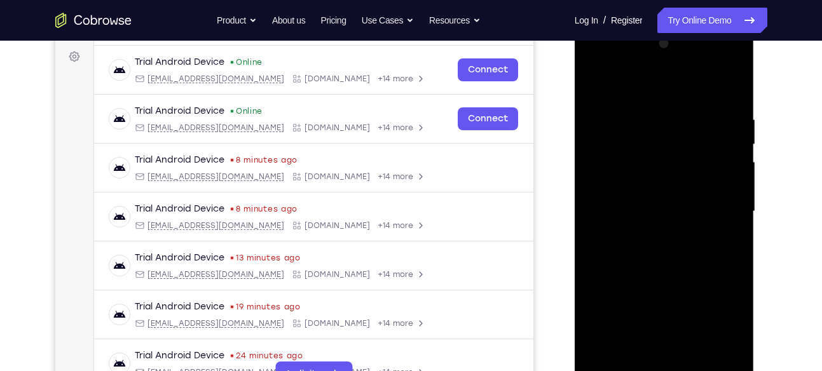
click at [664, 252] on div at bounding box center [664, 212] width 160 height 356
drag, startPoint x: 647, startPoint y: 90, endPoint x: 633, endPoint y: 24, distance: 67.6
click at [633, 24] on div at bounding box center [665, 213] width 180 height 379
drag, startPoint x: 660, startPoint y: 142, endPoint x: 666, endPoint y: 272, distance: 130.5
click at [666, 272] on div at bounding box center [664, 212] width 160 height 356
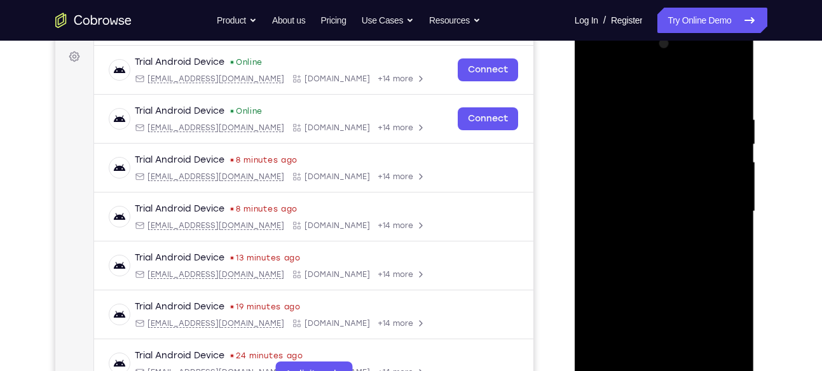
click at [727, 101] on div at bounding box center [664, 212] width 160 height 356
click at [594, 147] on div at bounding box center [664, 212] width 160 height 356
click at [717, 359] on div at bounding box center [664, 212] width 160 height 356
click at [726, 196] on div at bounding box center [664, 212] width 160 height 356
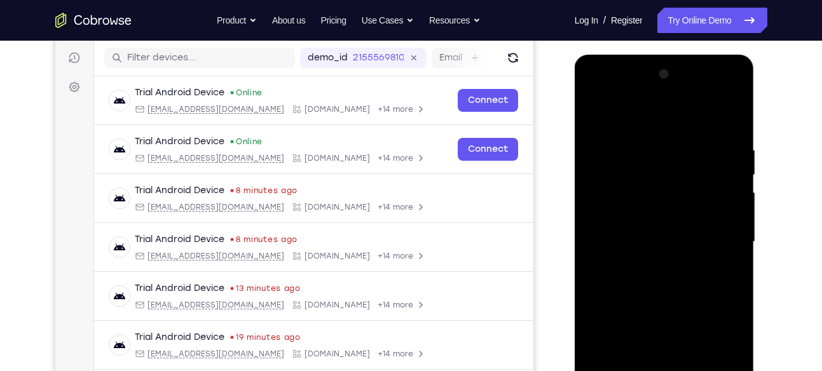
scroll to position [155, 0]
click at [729, 118] on div at bounding box center [664, 243] width 160 height 356
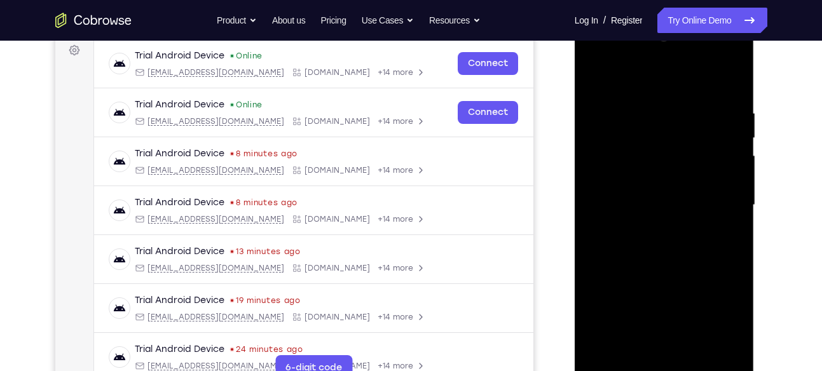
scroll to position [193, 0]
drag, startPoint x: 661, startPoint y: 191, endPoint x: 651, endPoint y: 110, distance: 82.1
click at [651, 110] on div at bounding box center [664, 205] width 160 height 356
drag, startPoint x: 637, startPoint y: 262, endPoint x: 634, endPoint y: 207, distance: 55.4
click at [634, 207] on div at bounding box center [664, 205] width 160 height 356
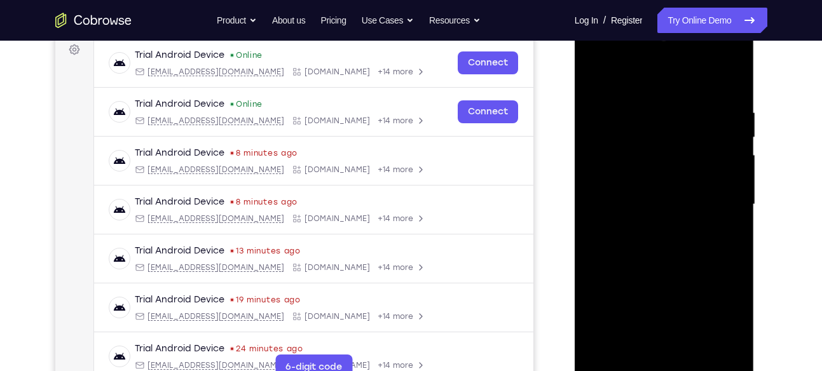
drag, startPoint x: 635, startPoint y: 279, endPoint x: 628, endPoint y: 150, distance: 128.6
click at [628, 150] on div at bounding box center [664, 205] width 160 height 356
drag, startPoint x: 649, startPoint y: 285, endPoint x: 633, endPoint y: 111, distance: 174.4
click at [633, 111] on div at bounding box center [664, 205] width 160 height 356
drag, startPoint x: 666, startPoint y: 264, endPoint x: 656, endPoint y: 143, distance: 121.2
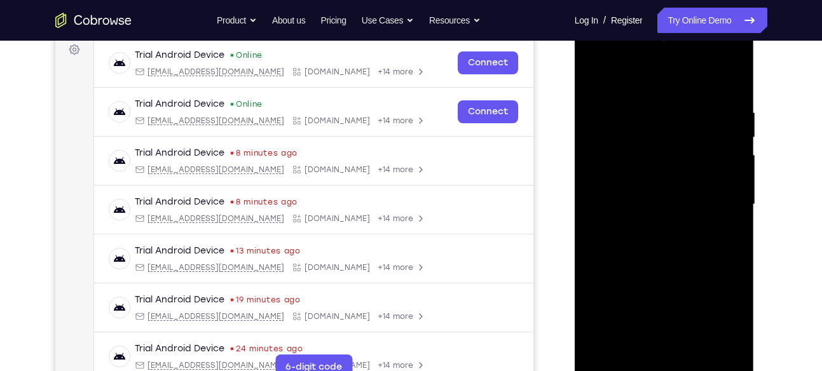
click at [656, 143] on div at bounding box center [664, 205] width 160 height 356
drag, startPoint x: 680, startPoint y: 275, endPoint x: 661, endPoint y: 123, distance: 152.5
click at [661, 123] on div at bounding box center [664, 205] width 160 height 356
drag, startPoint x: 680, startPoint y: 261, endPoint x: 668, endPoint y: 139, distance: 122.0
click at [668, 139] on div at bounding box center [664, 205] width 160 height 356
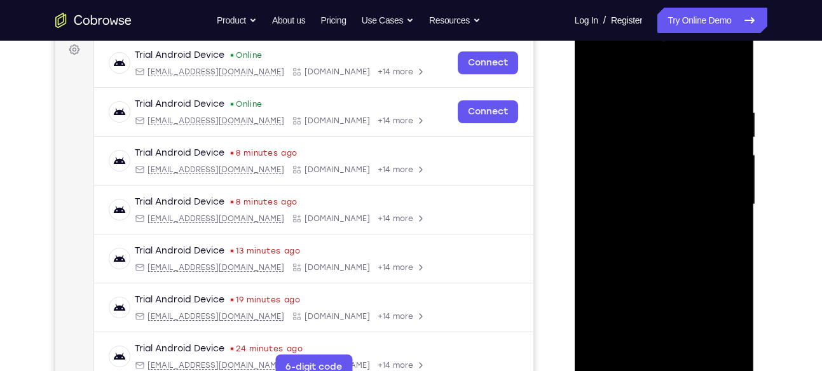
drag, startPoint x: 675, startPoint y: 262, endPoint x: 661, endPoint y: 121, distance: 141.2
click at [661, 121] on div at bounding box center [664, 205] width 160 height 356
drag, startPoint x: 685, startPoint y: 299, endPoint x: 668, endPoint y: 109, distance: 190.8
click at [668, 109] on div at bounding box center [664, 205] width 160 height 356
drag, startPoint x: 694, startPoint y: 259, endPoint x: 666, endPoint y: 119, distance: 143.3
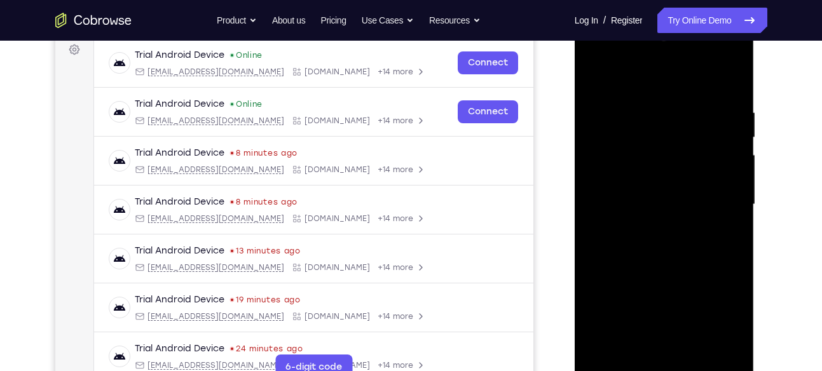
click at [666, 119] on div at bounding box center [664, 205] width 160 height 356
drag, startPoint x: 679, startPoint y: 263, endPoint x: 674, endPoint y: 163, distance: 99.3
click at [674, 163] on div at bounding box center [664, 205] width 160 height 356
drag, startPoint x: 663, startPoint y: 256, endPoint x: 652, endPoint y: 121, distance: 135.2
click at [652, 121] on div at bounding box center [664, 205] width 160 height 356
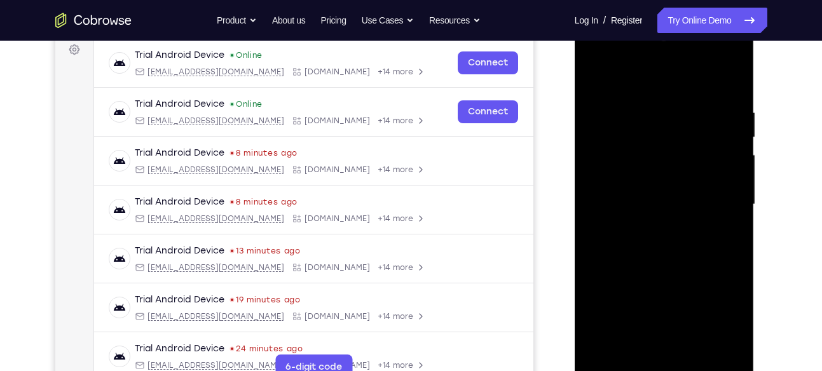
drag, startPoint x: 662, startPoint y: 284, endPoint x: 649, endPoint y: 141, distance: 143.6
click at [649, 141] on div at bounding box center [664, 205] width 160 height 356
drag, startPoint x: 664, startPoint y: 282, endPoint x: 656, endPoint y: 155, distance: 127.4
click at [656, 155] on div at bounding box center [664, 205] width 160 height 356
click at [607, 358] on div at bounding box center [664, 205] width 160 height 356
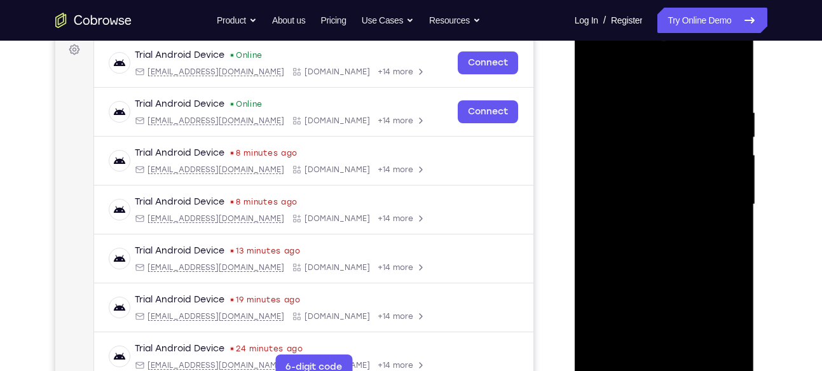
click at [607, 354] on div at bounding box center [664, 205] width 160 height 356
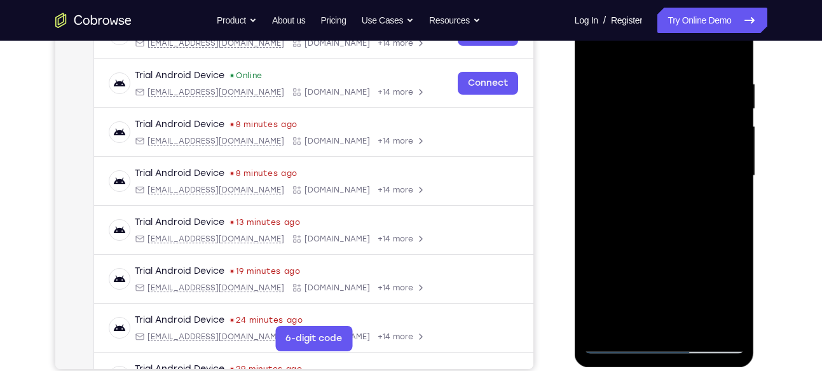
scroll to position [188, 0]
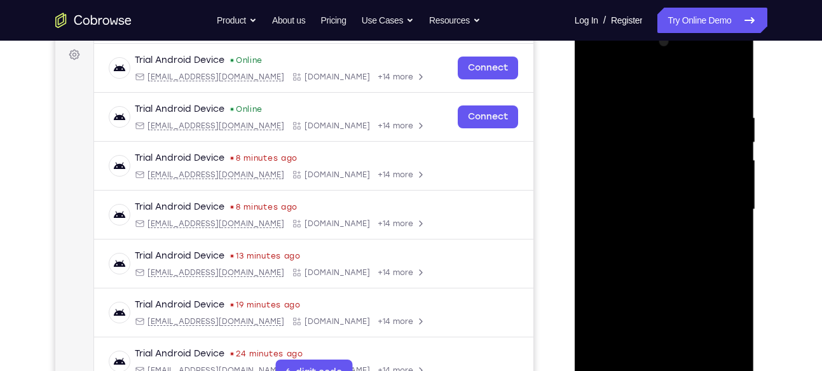
drag, startPoint x: 670, startPoint y: 104, endPoint x: 673, endPoint y: 310, distance: 205.4
click at [673, 310] on div at bounding box center [664, 210] width 160 height 356
click at [640, 107] on div at bounding box center [664, 210] width 160 height 356
click at [647, 107] on div at bounding box center [664, 210] width 160 height 356
click at [631, 85] on div at bounding box center [664, 210] width 160 height 356
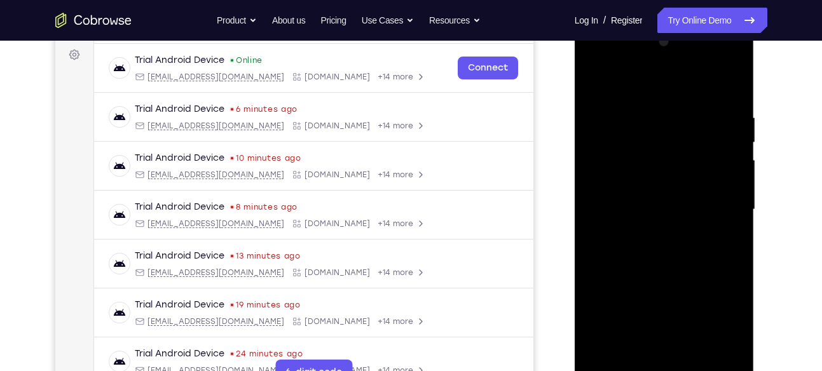
click at [597, 89] on div at bounding box center [664, 210] width 160 height 356
click at [603, 146] on div at bounding box center [664, 210] width 160 height 356
click at [606, 127] on div at bounding box center [664, 210] width 160 height 356
click at [595, 77] on div at bounding box center [664, 210] width 160 height 356
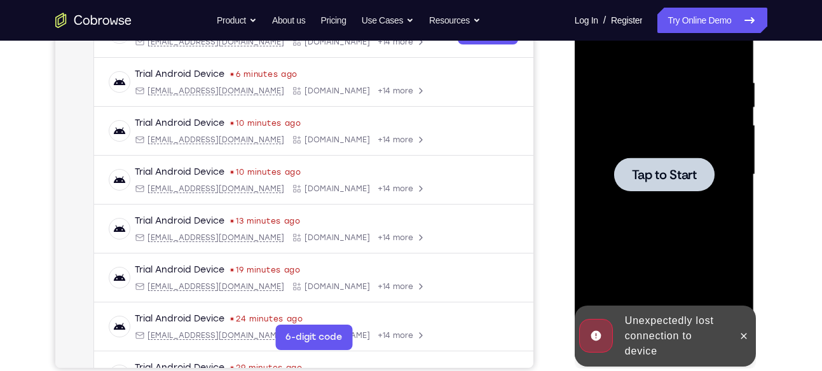
scroll to position [224, 0]
click at [644, 191] on div at bounding box center [664, 174] width 160 height 356
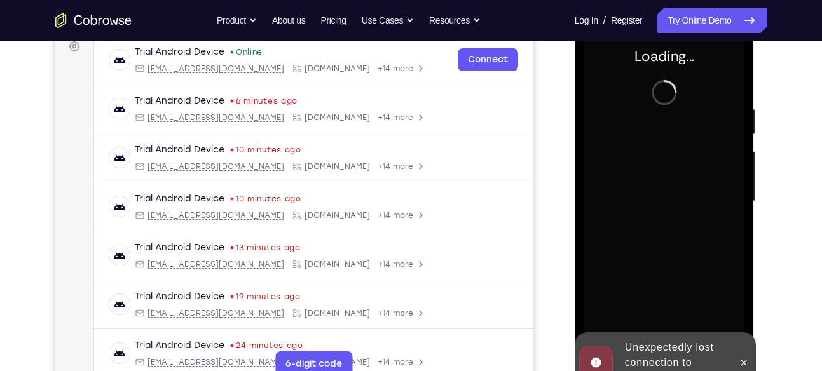
scroll to position [266, 0]
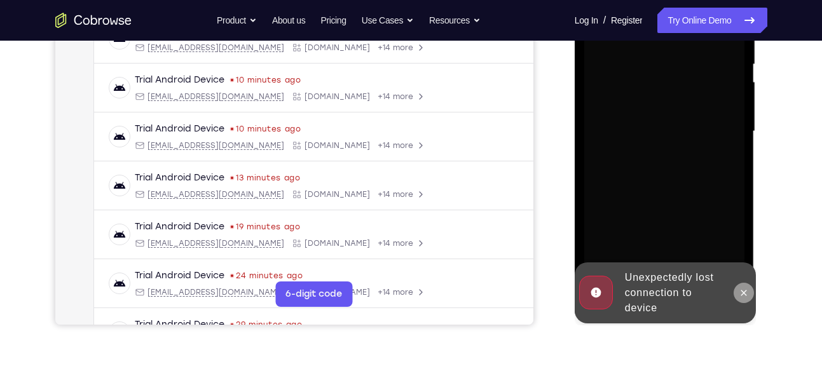
click at [744, 296] on icon at bounding box center [744, 293] width 10 height 10
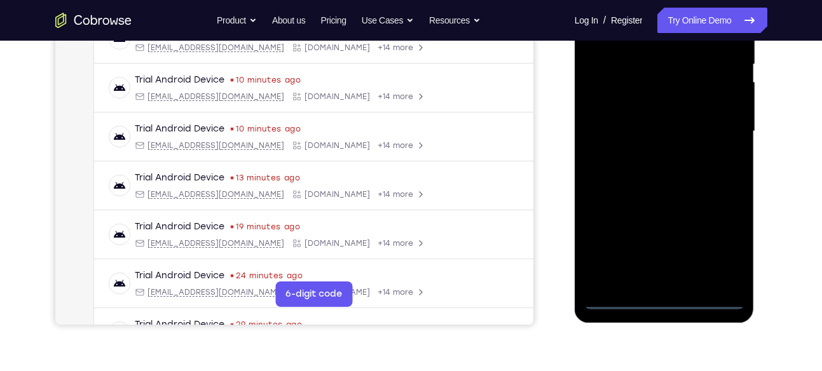
click at [659, 299] on div at bounding box center [664, 132] width 160 height 356
click at [725, 249] on div at bounding box center [664, 132] width 160 height 356
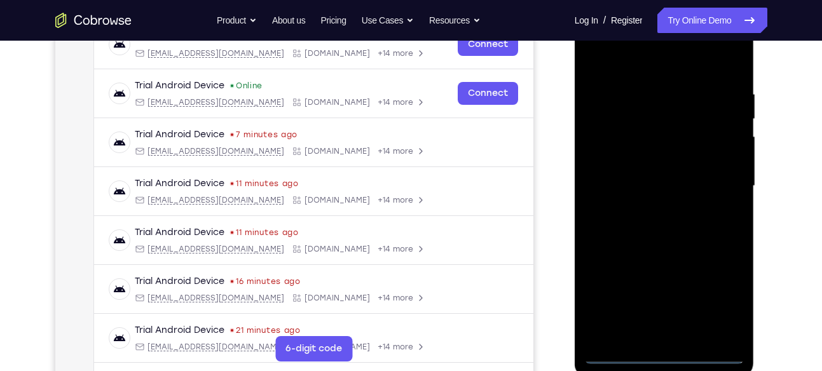
scroll to position [200, 0]
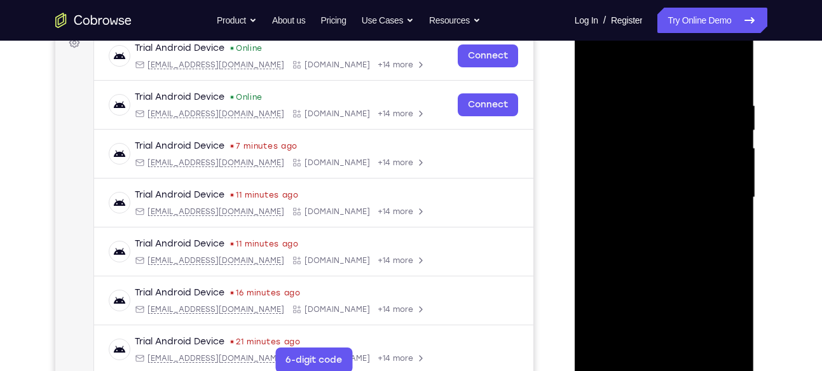
click at [648, 79] on div at bounding box center [664, 198] width 160 height 356
click at [715, 189] on div at bounding box center [664, 198] width 160 height 356
click at [652, 219] on div at bounding box center [664, 198] width 160 height 356
click at [658, 189] on div at bounding box center [664, 198] width 160 height 356
click at [625, 195] on div at bounding box center [664, 198] width 160 height 356
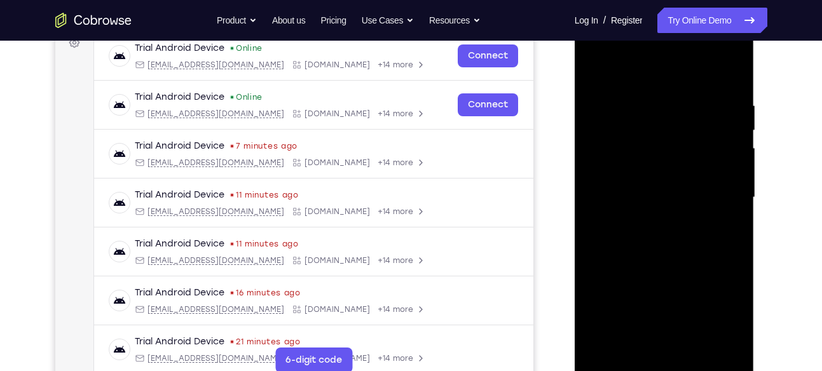
click at [626, 242] on div at bounding box center [664, 198] width 160 height 356
click at [732, 85] on div at bounding box center [664, 198] width 160 height 356
click at [644, 99] on div at bounding box center [664, 198] width 160 height 356
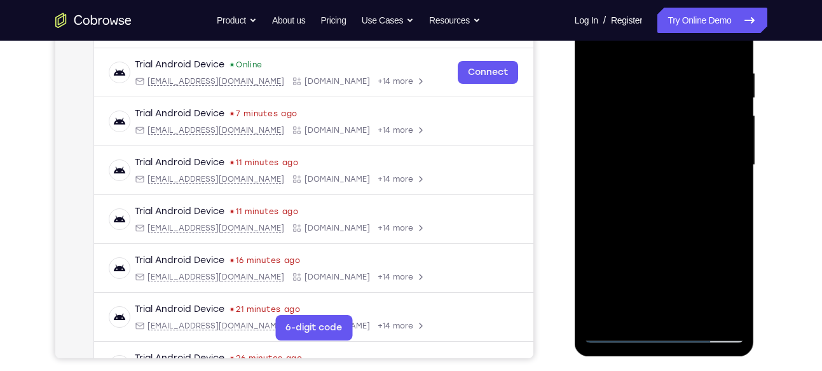
scroll to position [232, 0]
click at [705, 148] on div at bounding box center [664, 166] width 160 height 356
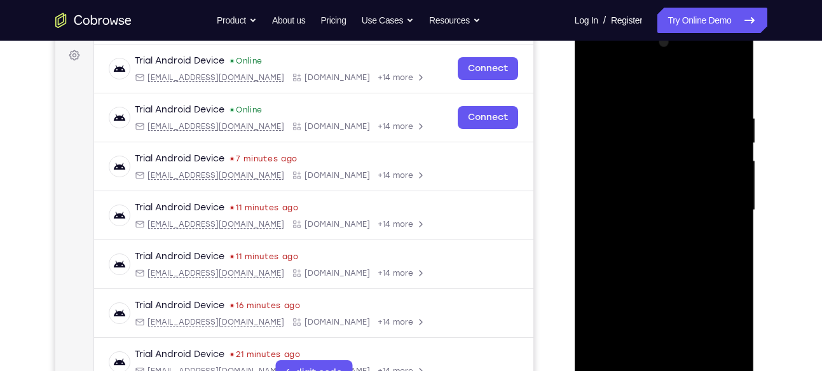
click at [726, 144] on div at bounding box center [664, 210] width 160 height 356
click at [606, 132] on div at bounding box center [664, 210] width 160 height 356
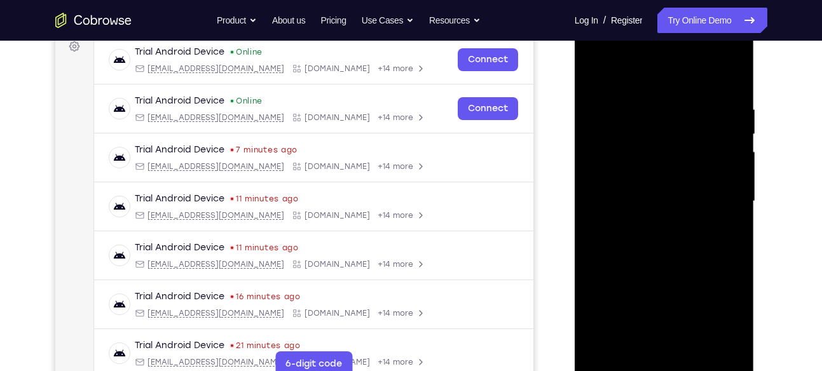
scroll to position [196, 0]
click at [731, 81] on div at bounding box center [664, 202] width 160 height 356
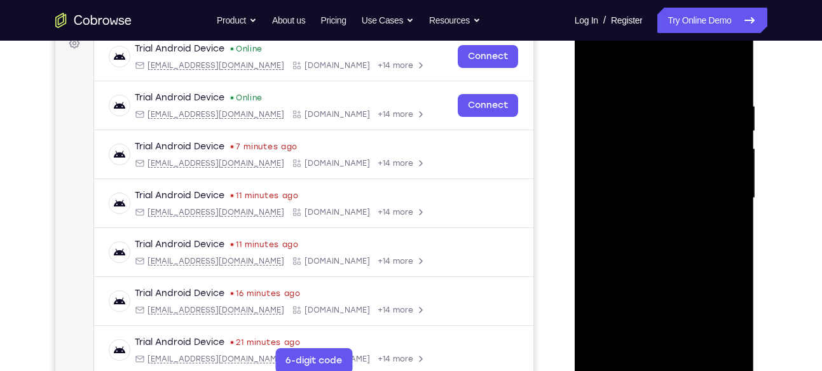
scroll to position [199, 0]
drag, startPoint x: 656, startPoint y: 109, endPoint x: 665, endPoint y: 314, distance: 204.9
click at [665, 314] on div at bounding box center [664, 199] width 160 height 356
click at [640, 105] on div at bounding box center [664, 199] width 160 height 356
click at [711, 115] on div at bounding box center [664, 199] width 160 height 356
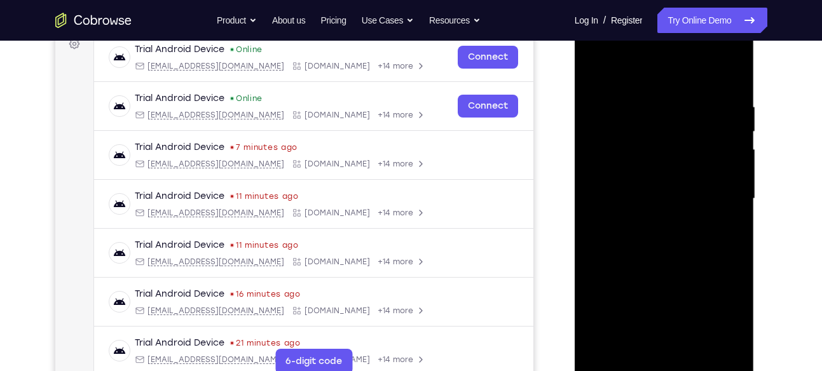
click at [600, 148] on div at bounding box center [664, 199] width 160 height 356
click at [651, 185] on div at bounding box center [664, 199] width 160 height 356
click at [661, 185] on div at bounding box center [664, 199] width 160 height 356
click at [653, 92] on div at bounding box center [664, 199] width 160 height 356
click at [598, 219] on div at bounding box center [664, 199] width 160 height 356
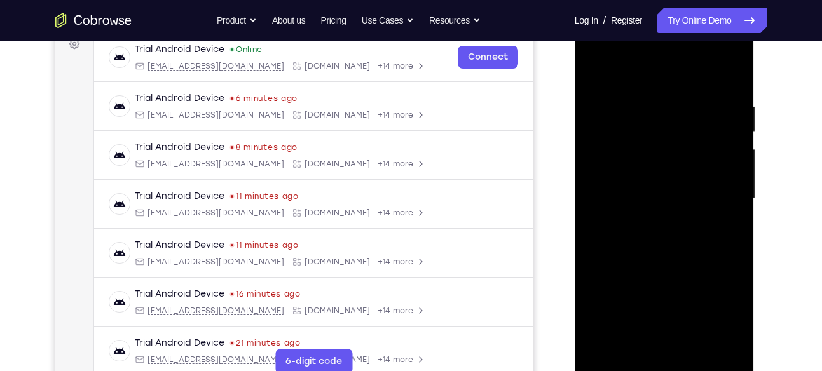
click at [595, 68] on div at bounding box center [664, 199] width 160 height 356
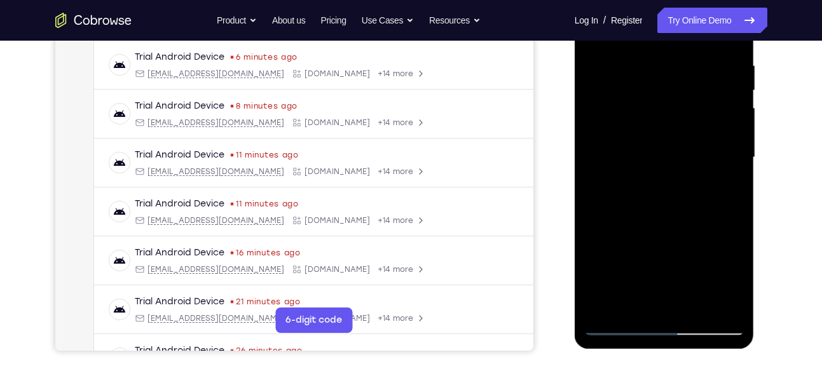
click at [643, 302] on div at bounding box center [664, 158] width 160 height 356
click at [617, 324] on div at bounding box center [664, 158] width 160 height 356
click at [722, 303] on div at bounding box center [664, 158] width 160 height 356
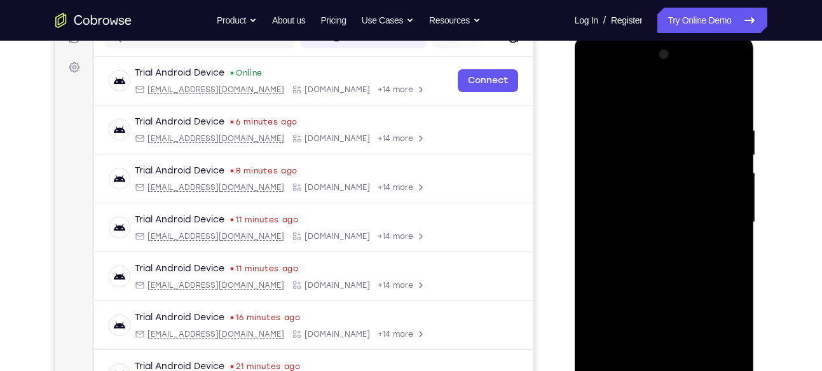
scroll to position [181, 0]
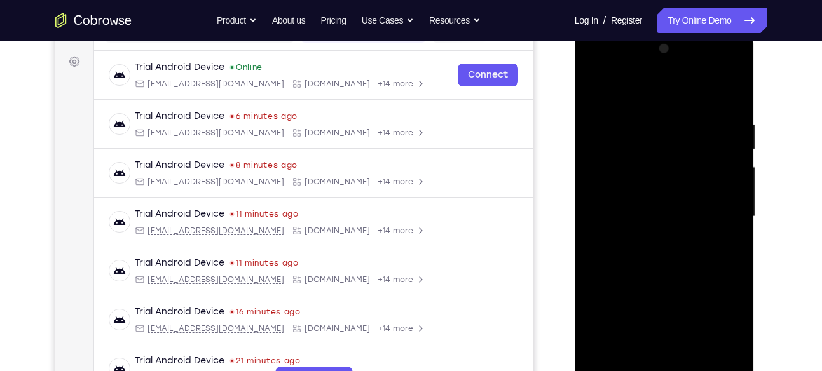
click at [719, 132] on div at bounding box center [664, 217] width 160 height 356
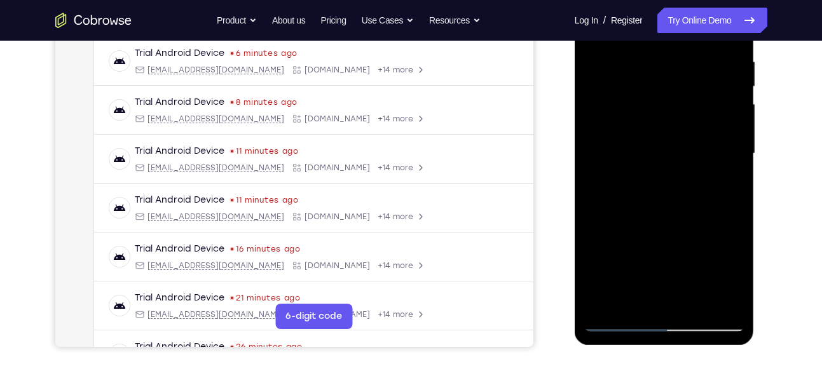
scroll to position [245, 0]
click at [719, 132] on div at bounding box center [664, 153] width 160 height 356
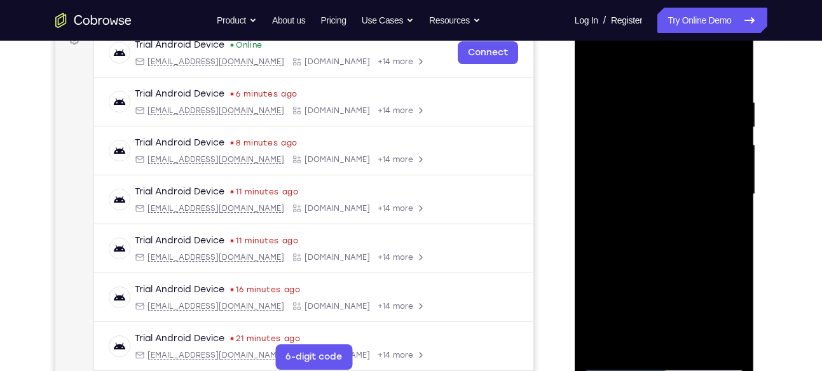
scroll to position [203, 0]
click at [727, 130] on div at bounding box center [664, 195] width 160 height 356
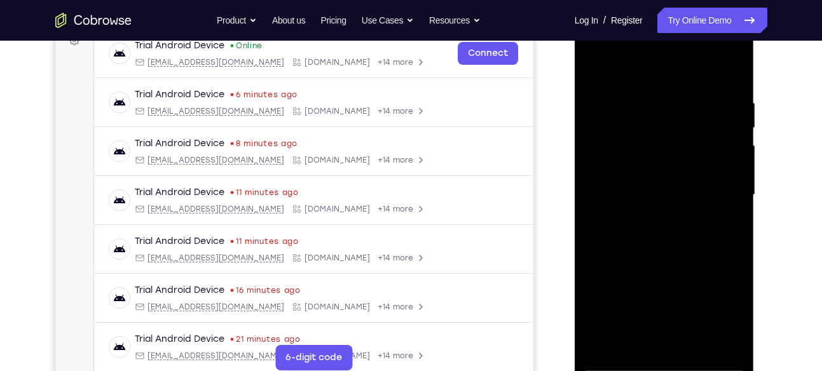
click at [729, 71] on div at bounding box center [664, 195] width 160 height 356
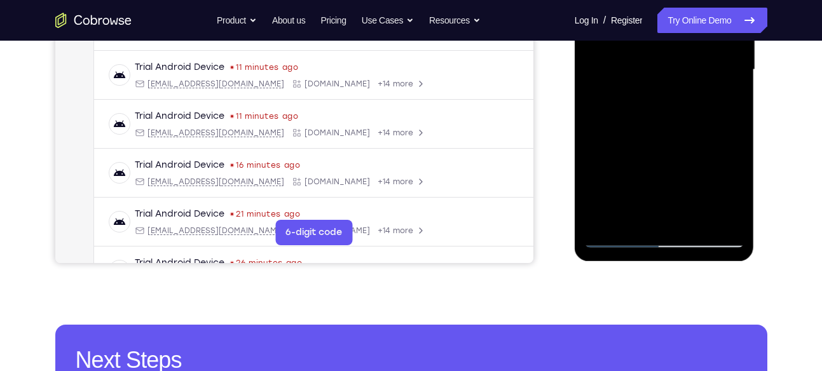
click at [696, 214] on div at bounding box center [664, 70] width 160 height 356
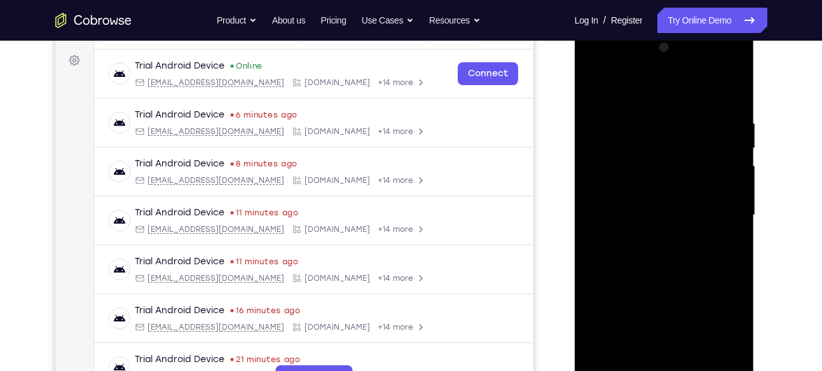
scroll to position [169, 0]
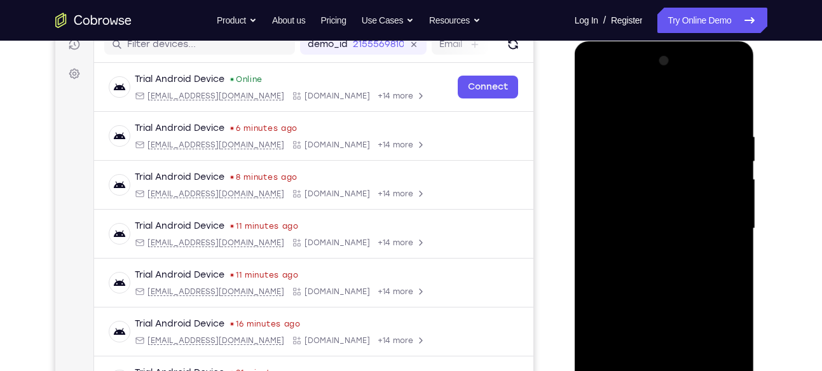
click at [675, 293] on div at bounding box center [664, 229] width 160 height 356
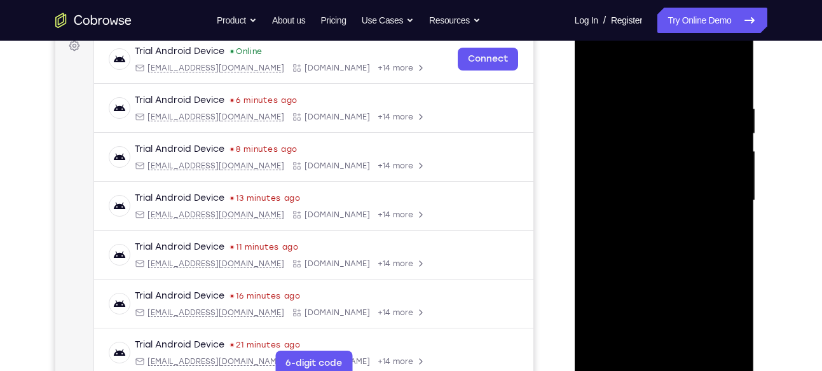
scroll to position [196, 0]
click at [670, 193] on div at bounding box center [664, 202] width 160 height 356
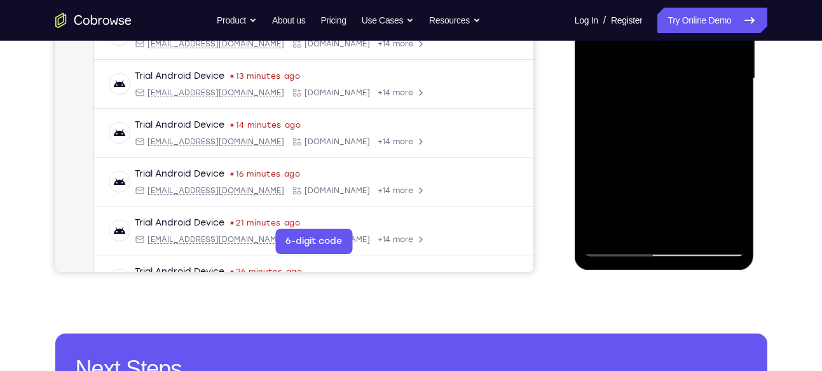
scroll to position [319, 0]
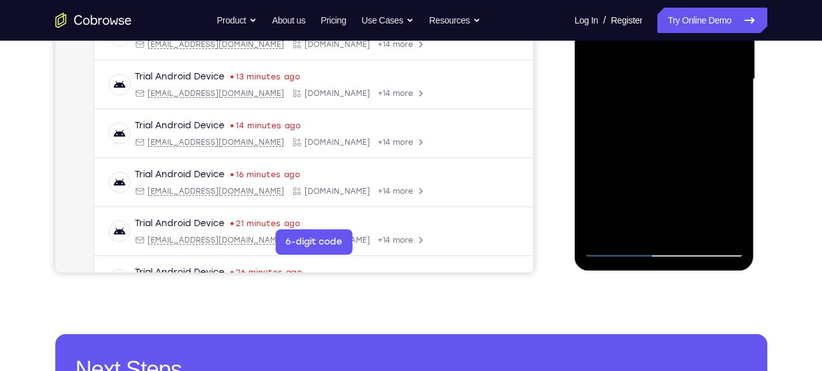
click at [644, 219] on div at bounding box center [664, 79] width 160 height 356
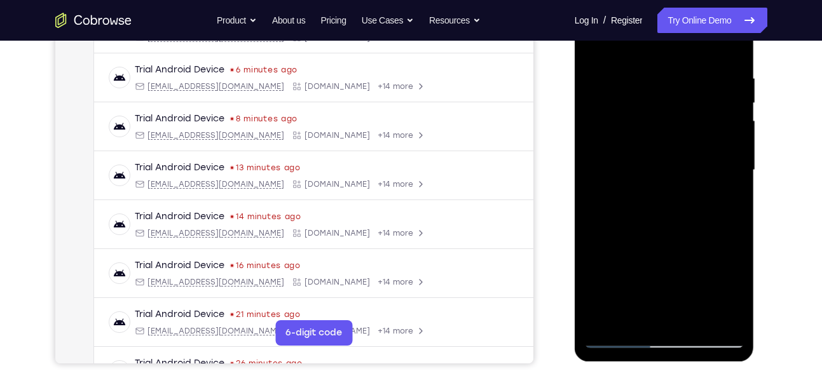
scroll to position [255, 0]
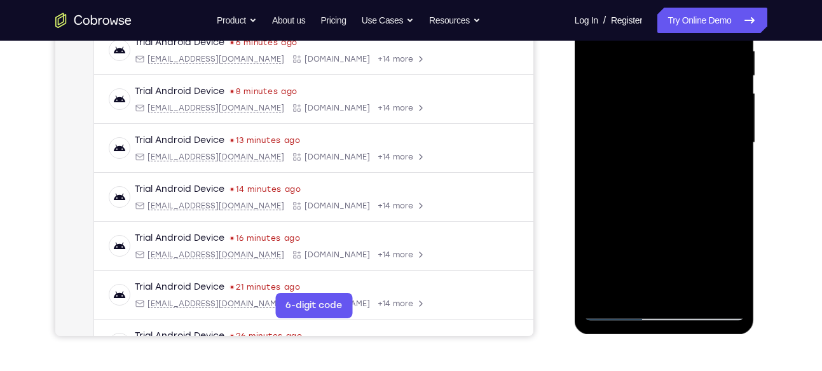
click at [627, 293] on div at bounding box center [664, 143] width 160 height 356
click at [714, 251] on div at bounding box center [664, 143] width 160 height 356
click at [724, 162] on div at bounding box center [664, 143] width 160 height 356
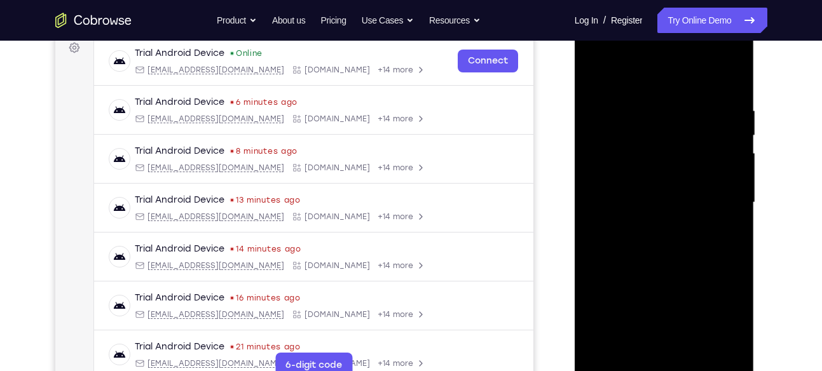
click at [592, 75] on div at bounding box center [664, 203] width 160 height 356
click at [596, 77] on div at bounding box center [664, 203] width 160 height 356
drag, startPoint x: 649, startPoint y: 114, endPoint x: 652, endPoint y: 265, distance: 151.4
click at [652, 265] on div at bounding box center [664, 203] width 160 height 356
click at [652, 111] on div at bounding box center [664, 203] width 160 height 356
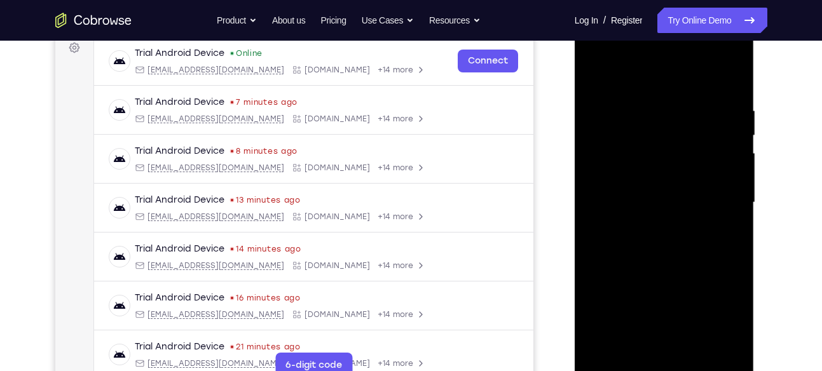
click at [717, 182] on div at bounding box center [664, 203] width 160 height 356
drag, startPoint x: 717, startPoint y: 182, endPoint x: 635, endPoint y: 181, distance: 81.4
click at [635, 181] on div at bounding box center [664, 203] width 160 height 356
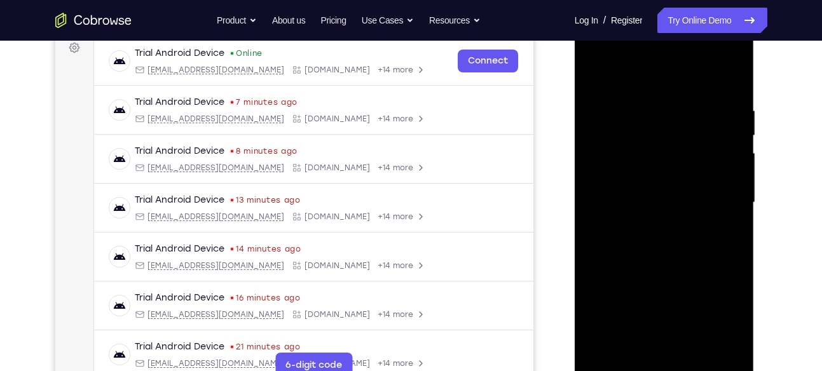
click at [715, 151] on div at bounding box center [664, 203] width 160 height 356
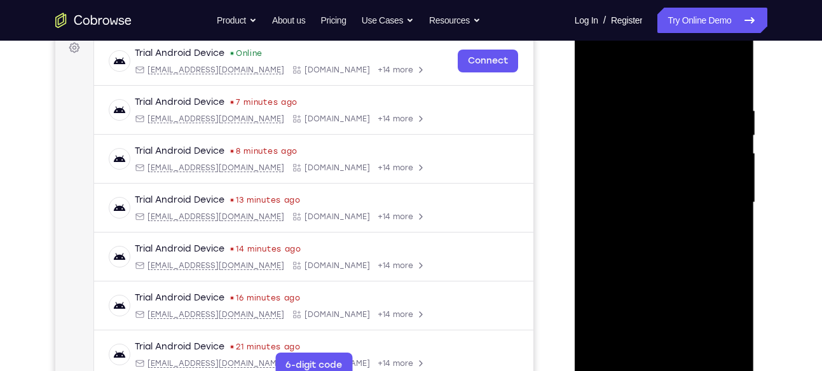
click at [715, 151] on div at bounding box center [664, 203] width 160 height 356
click at [722, 148] on div at bounding box center [664, 203] width 160 height 356
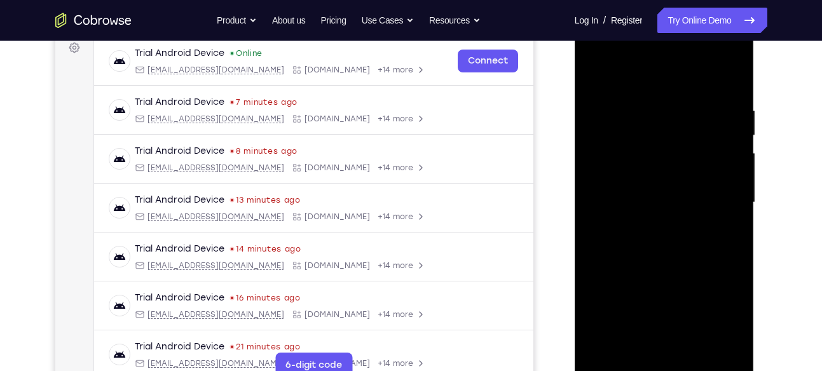
click at [729, 79] on div at bounding box center [664, 203] width 160 height 356
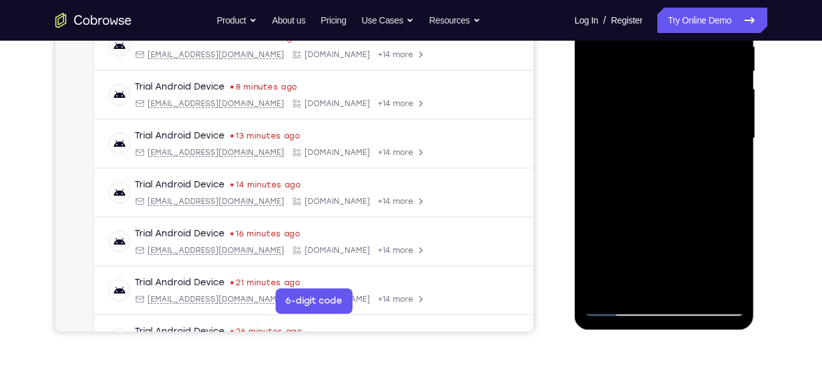
scroll to position [253, 0]
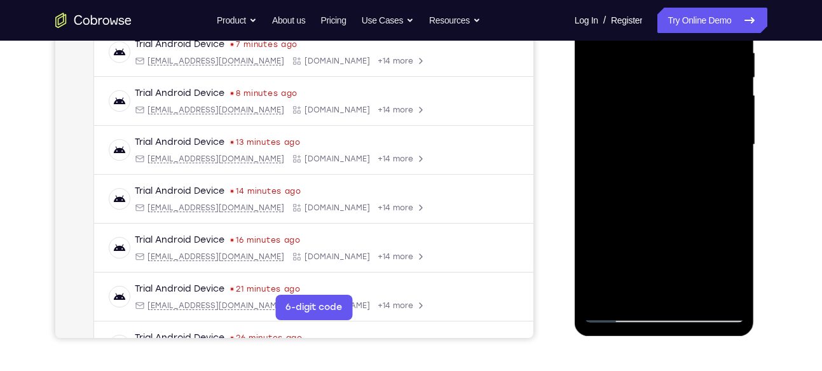
click at [729, 287] on div at bounding box center [664, 145] width 160 height 356
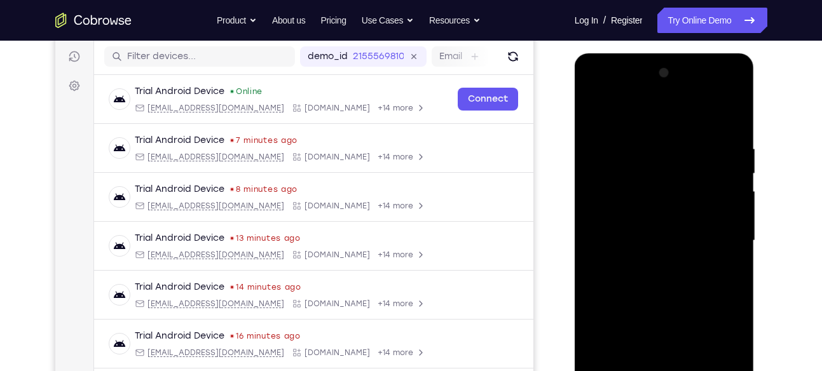
scroll to position [155, 0]
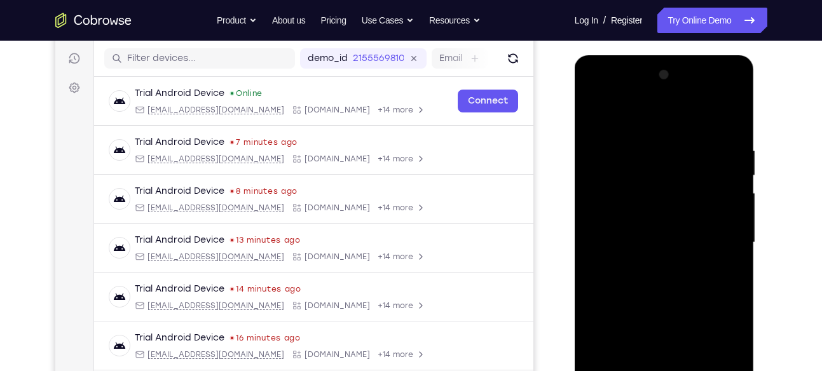
drag, startPoint x: 652, startPoint y: 149, endPoint x: 654, endPoint y: 317, distance: 168.5
click at [654, 317] on div at bounding box center [664, 243] width 160 height 356
click at [642, 139] on div at bounding box center [664, 243] width 160 height 356
click at [733, 188] on div at bounding box center [664, 243] width 160 height 356
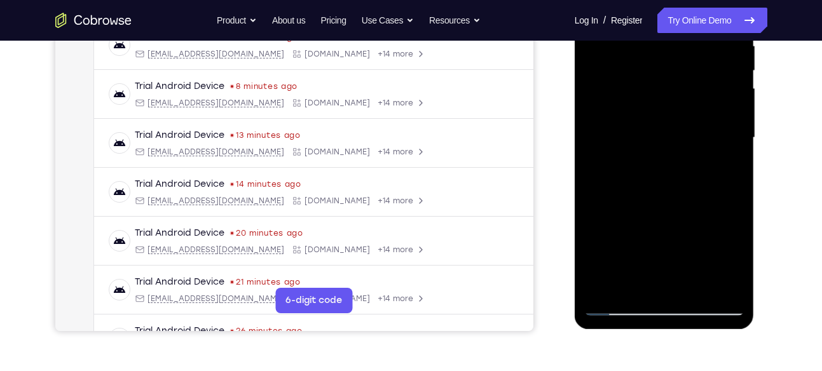
scroll to position [278, 0]
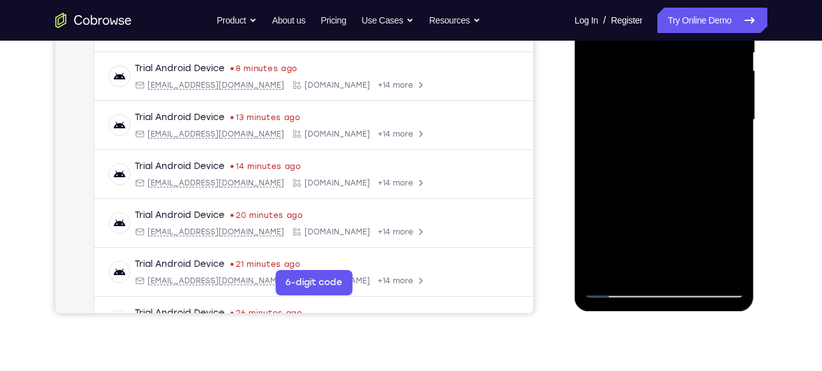
click at [715, 265] on div at bounding box center [664, 120] width 160 height 356
click at [725, 167] on div at bounding box center [664, 120] width 160 height 356
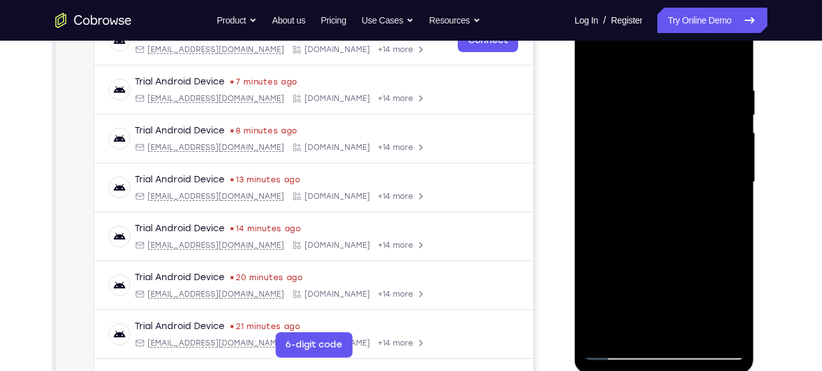
scroll to position [334, 0]
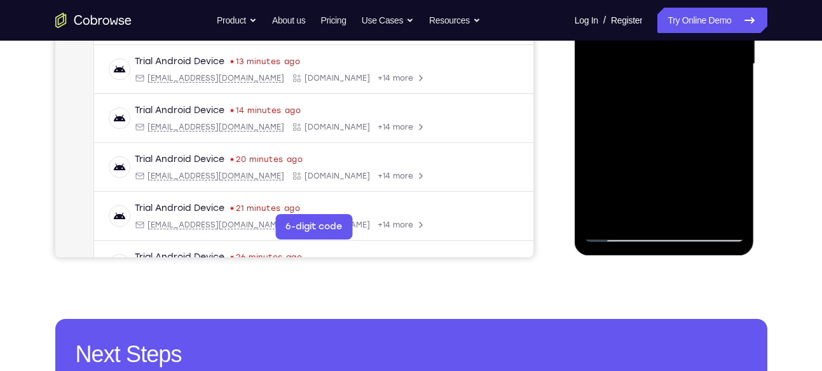
click at [715, 209] on div at bounding box center [664, 64] width 160 height 356
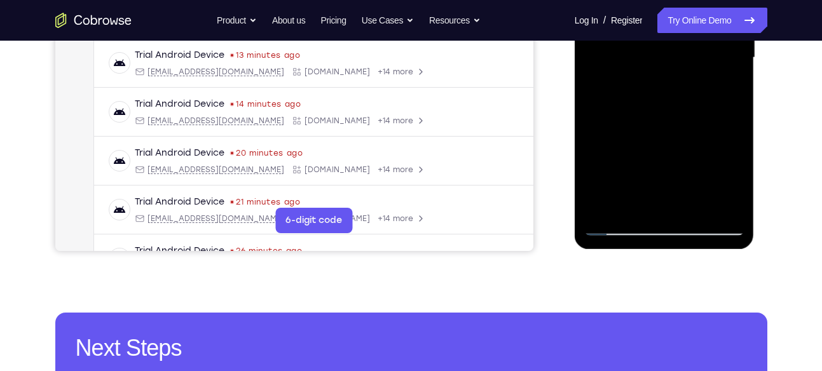
scroll to position [340, 0]
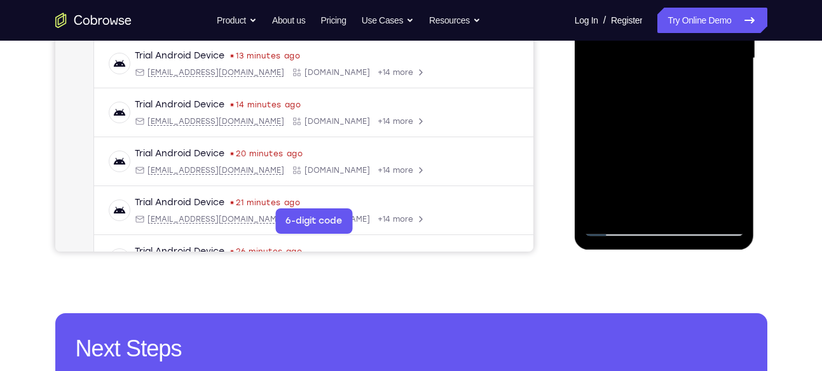
click at [663, 207] on div at bounding box center [664, 58] width 160 height 356
click at [620, 227] on div at bounding box center [664, 58] width 160 height 356
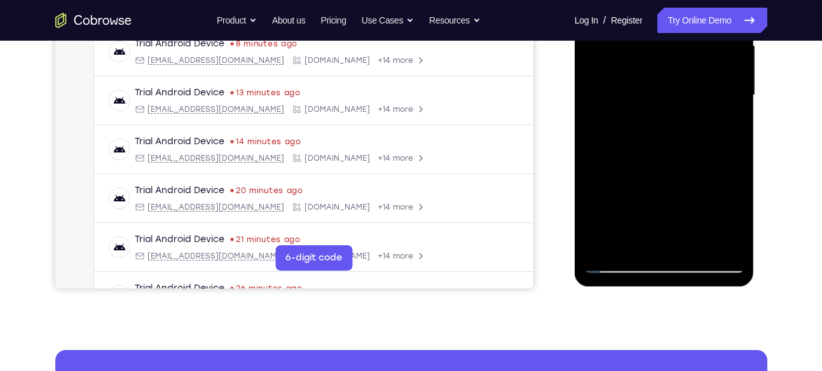
click at [727, 238] on div at bounding box center [664, 95] width 160 height 356
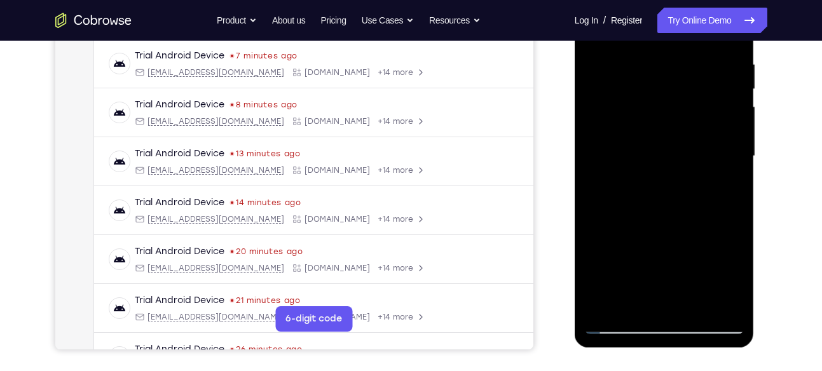
scroll to position [208, 0]
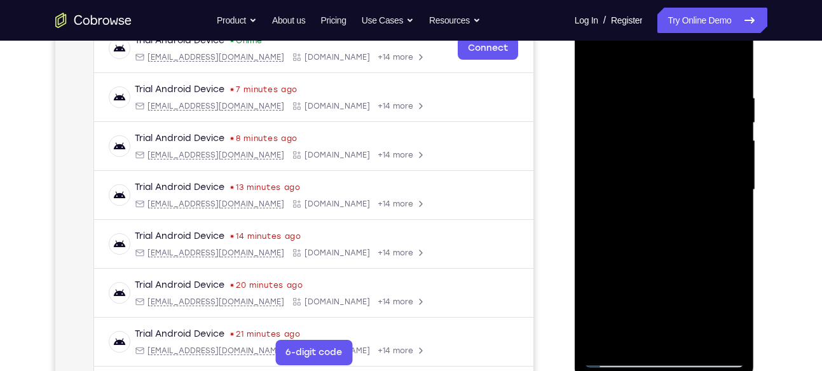
click at [715, 168] on div at bounding box center [664, 190] width 160 height 356
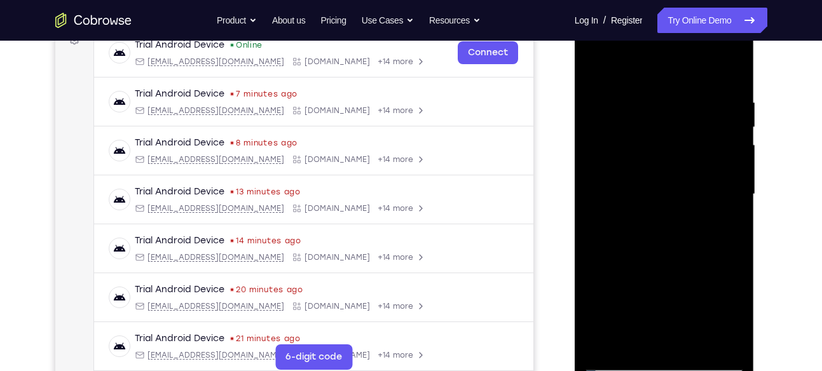
scroll to position [202, 0]
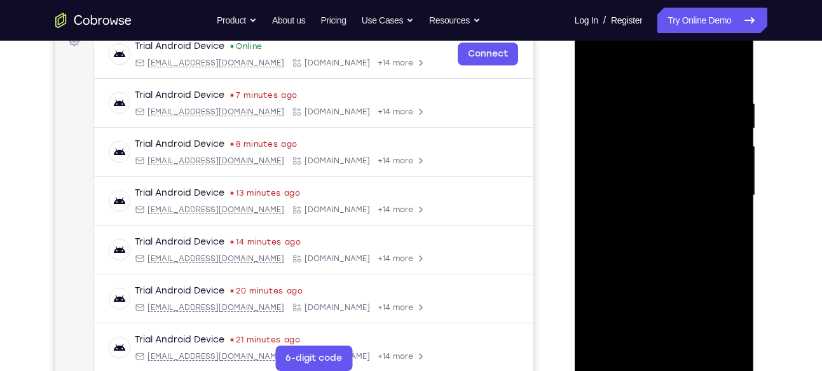
click at [716, 107] on div at bounding box center [664, 196] width 160 height 356
click at [720, 106] on div at bounding box center [664, 196] width 160 height 356
click at [604, 106] on div at bounding box center [664, 196] width 160 height 356
click at [595, 149] on div at bounding box center [664, 196] width 160 height 356
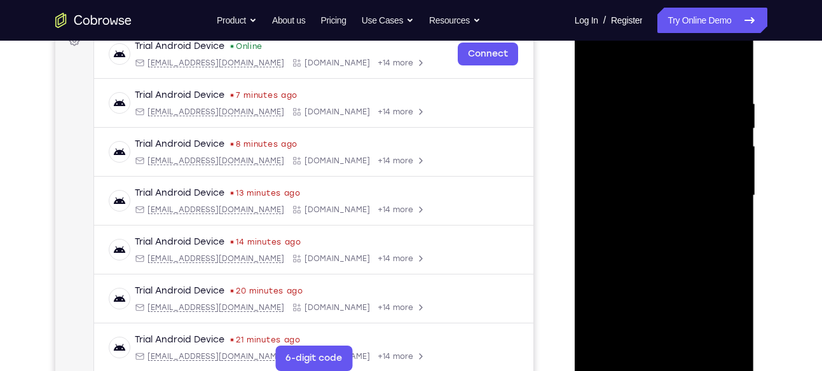
click at [595, 149] on div at bounding box center [664, 196] width 160 height 356
click at [628, 78] on div at bounding box center [664, 196] width 160 height 356
click at [673, 111] on div at bounding box center [664, 196] width 160 height 356
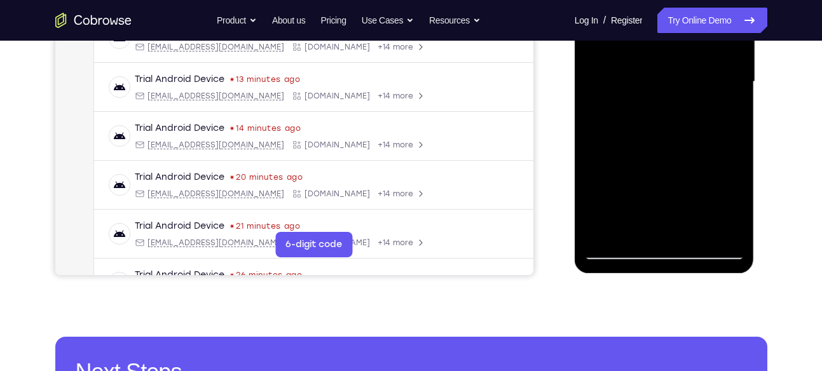
scroll to position [317, 0]
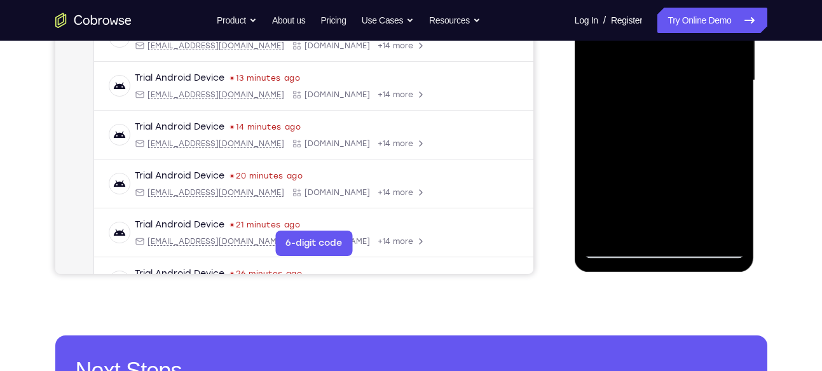
click at [688, 225] on div at bounding box center [664, 81] width 160 height 356
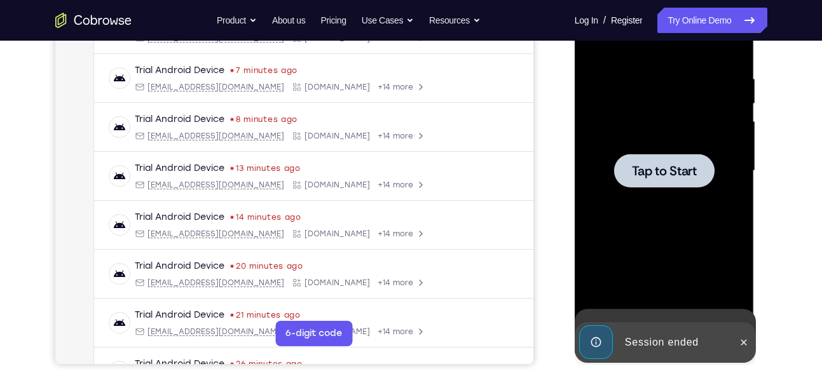
scroll to position [232, 0]
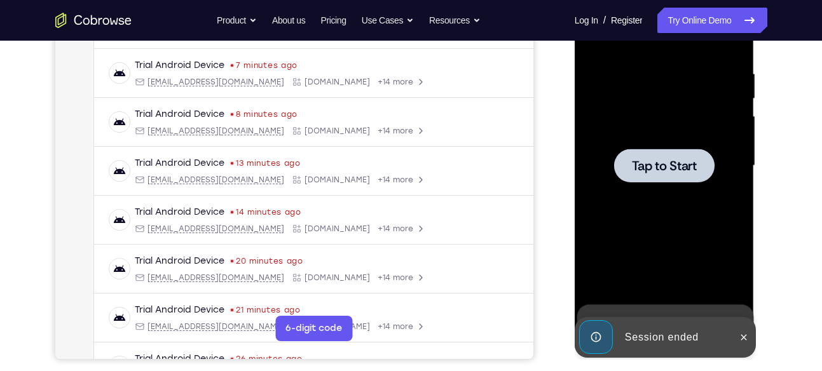
click at [664, 171] on span "Tap to Start" at bounding box center [664, 166] width 65 height 13
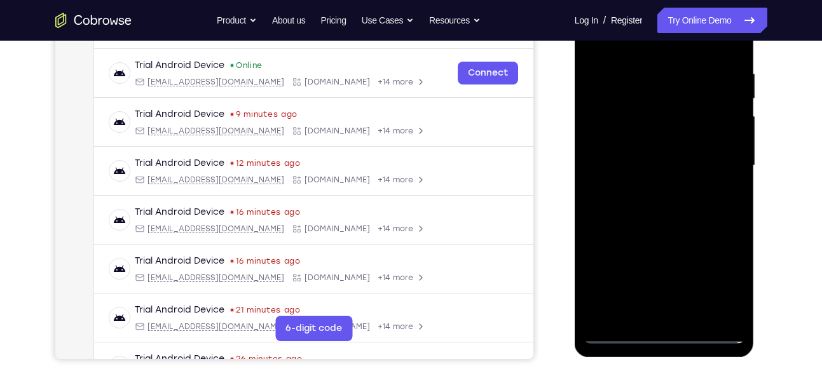
scroll to position [303, 0]
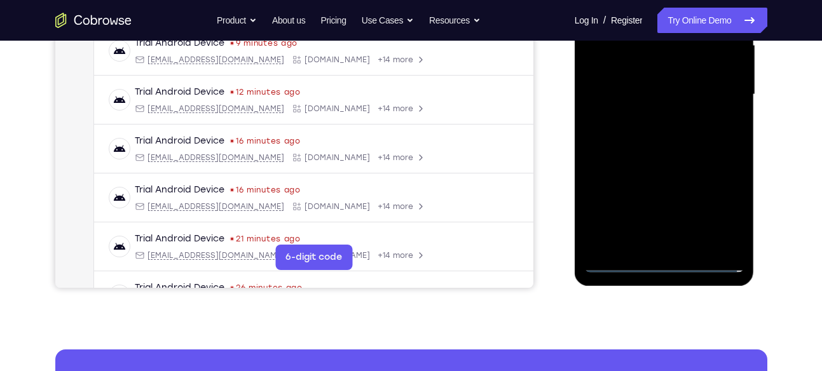
click at [665, 260] on div at bounding box center [664, 95] width 160 height 356
click at [721, 207] on div at bounding box center [664, 95] width 160 height 356
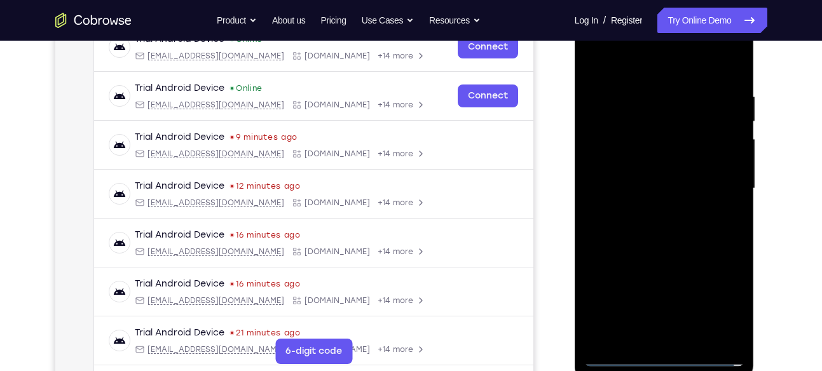
scroll to position [209, 0]
click at [658, 70] on div at bounding box center [664, 189] width 160 height 356
click at [723, 181] on div at bounding box center [664, 189] width 160 height 356
click at [651, 214] on div at bounding box center [664, 189] width 160 height 356
click at [656, 174] on div at bounding box center [664, 189] width 160 height 356
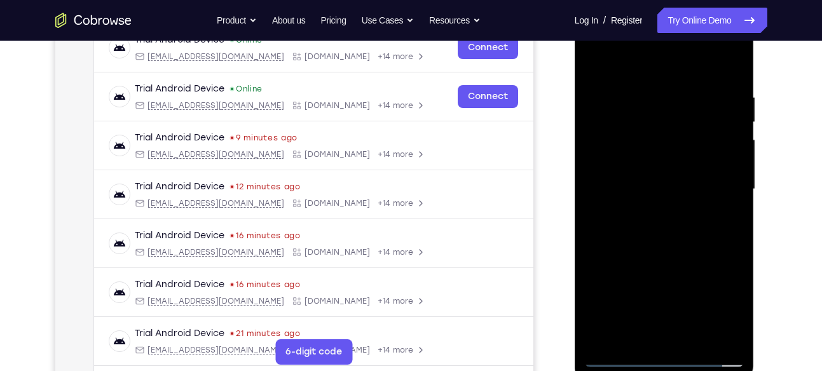
click at [656, 184] on div at bounding box center [664, 189] width 160 height 356
click at [657, 191] on div at bounding box center [664, 189] width 160 height 356
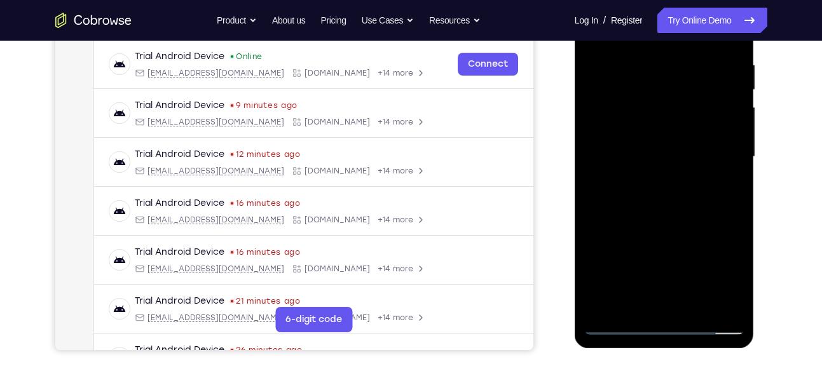
scroll to position [243, 0]
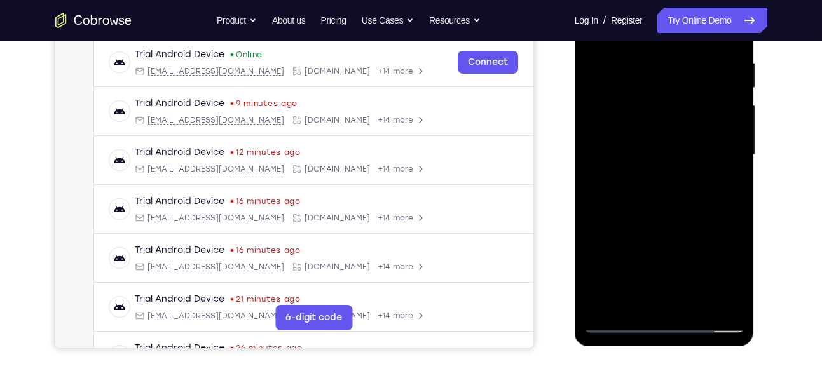
click at [686, 191] on div at bounding box center [664, 155] width 160 height 356
drag, startPoint x: 686, startPoint y: 191, endPoint x: 653, endPoint y: 209, distance: 37.6
click at [653, 209] on div at bounding box center [664, 155] width 160 height 356
click at [701, 302] on div at bounding box center [664, 155] width 160 height 356
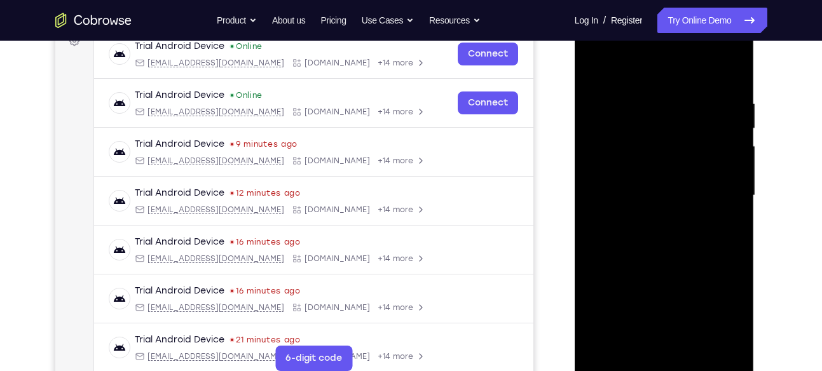
scroll to position [202, 0]
click at [664, 256] on div at bounding box center [664, 196] width 160 height 356
click at [683, 220] on div at bounding box center [664, 196] width 160 height 356
click at [655, 181] on div at bounding box center [664, 196] width 160 height 356
click at [597, 72] on div at bounding box center [664, 196] width 160 height 356
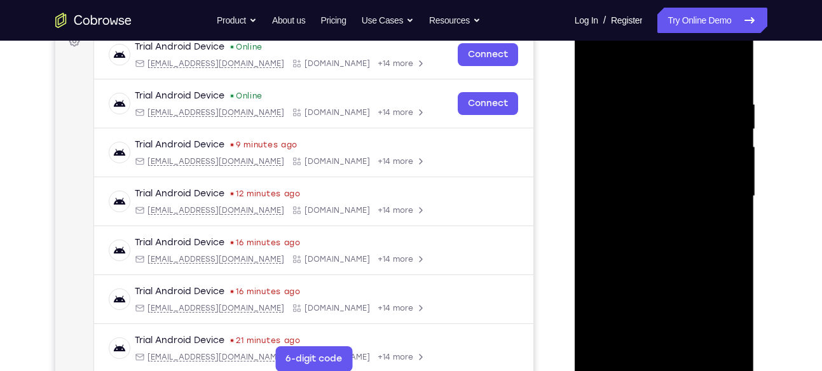
click at [597, 72] on div at bounding box center [664, 196] width 160 height 356
drag, startPoint x: 657, startPoint y: 116, endPoint x: 672, endPoint y: 352, distance: 235.8
click at [672, 352] on div at bounding box center [664, 196] width 160 height 356
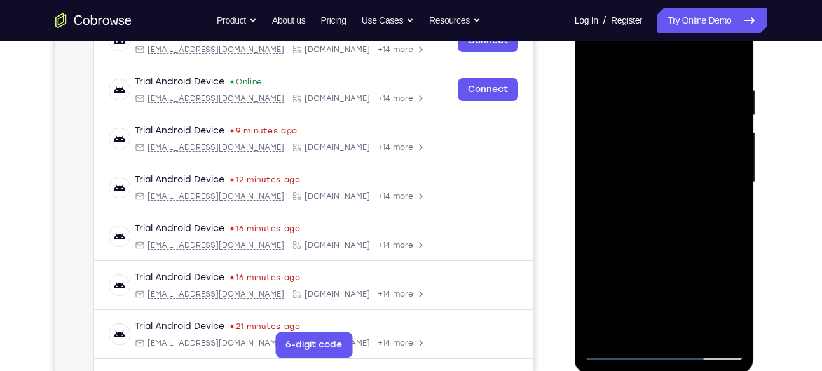
scroll to position [216, 0]
click at [646, 80] on div at bounding box center [664, 182] width 160 height 356
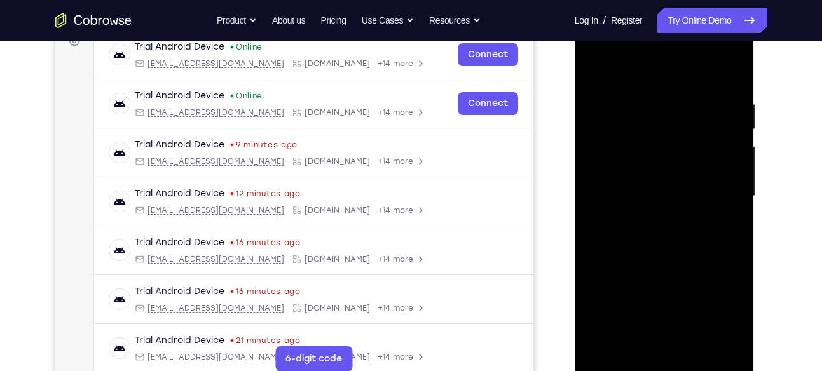
click at [723, 142] on div at bounding box center [664, 196] width 160 height 356
click at [719, 136] on div at bounding box center [664, 196] width 160 height 356
click at [612, 75] on div at bounding box center [664, 196] width 160 height 356
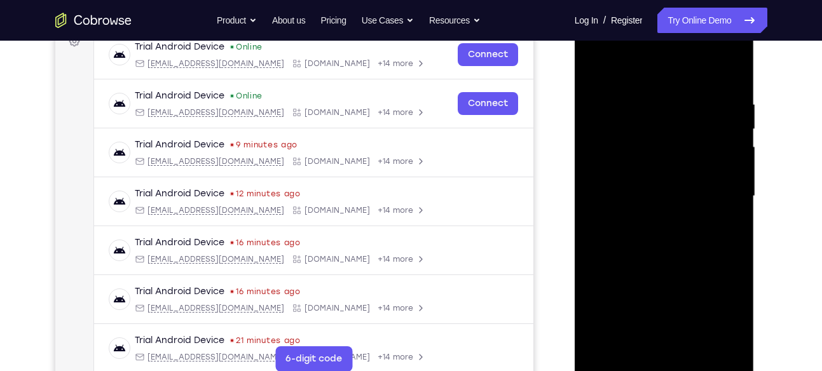
click at [624, 72] on div at bounding box center [664, 196] width 160 height 356
click at [731, 72] on div at bounding box center [664, 196] width 160 height 356
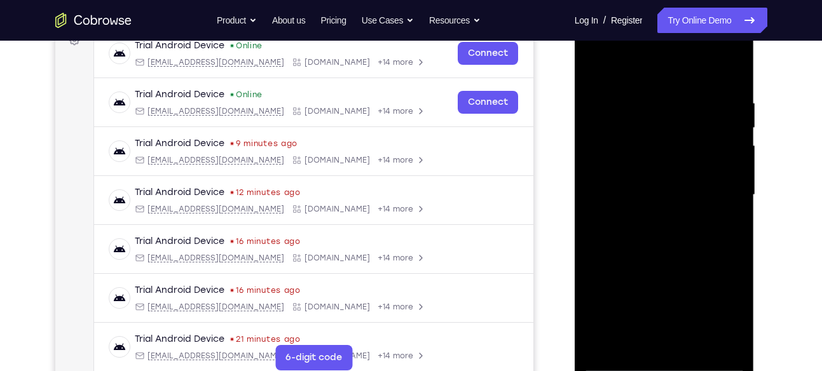
scroll to position [202, 0]
drag, startPoint x: 689, startPoint y: 125, endPoint x: 677, endPoint y: 264, distance: 139.2
click at [677, 264] on div at bounding box center [664, 196] width 160 height 356
click at [730, 75] on div at bounding box center [664, 196] width 160 height 356
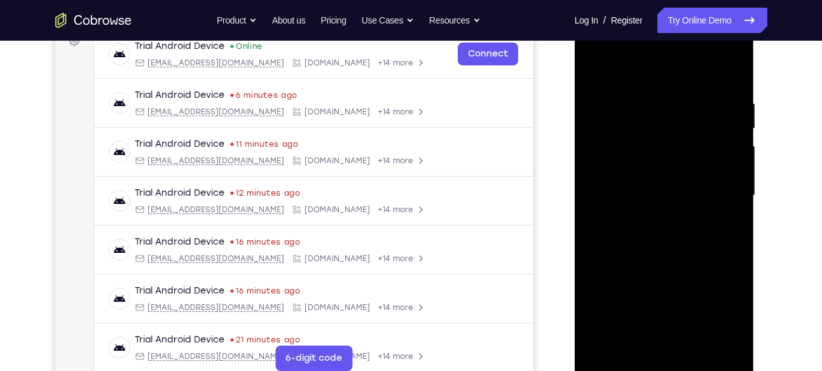
click at [729, 79] on div at bounding box center [664, 196] width 160 height 356
click at [729, 74] on div at bounding box center [664, 196] width 160 height 356
click at [730, 73] on div at bounding box center [664, 196] width 160 height 356
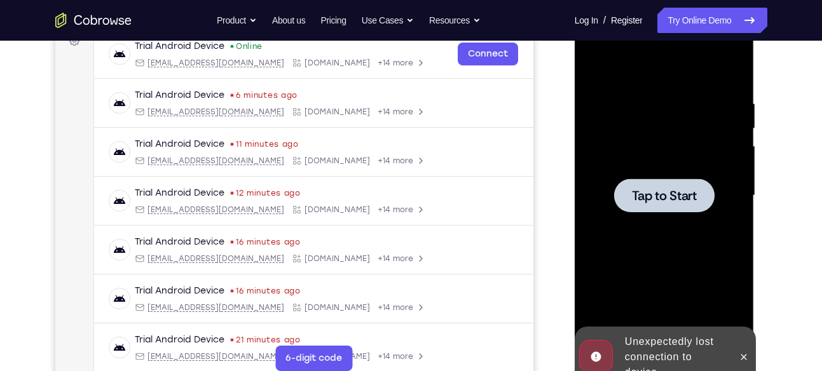
click at [686, 211] on div at bounding box center [664, 196] width 100 height 34
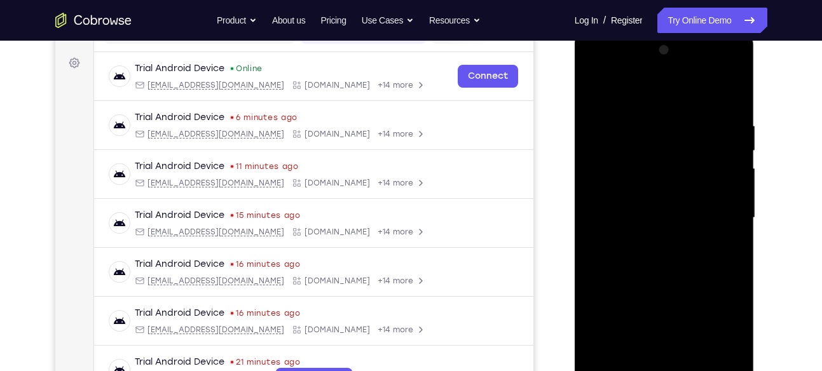
scroll to position [228, 0]
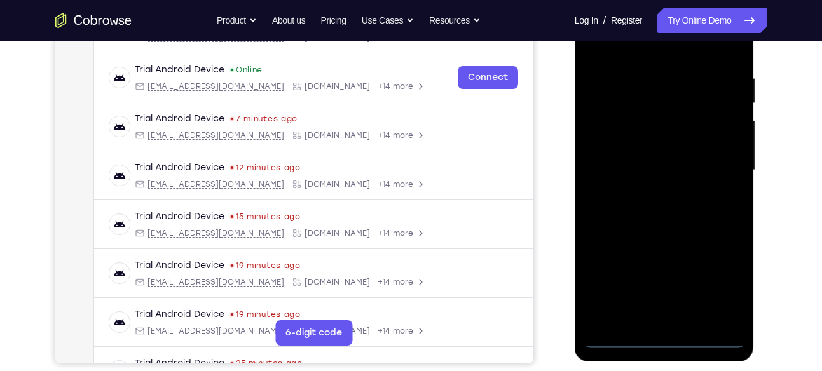
click at [663, 340] on div at bounding box center [664, 170] width 160 height 356
click at [719, 292] on div at bounding box center [664, 170] width 160 height 356
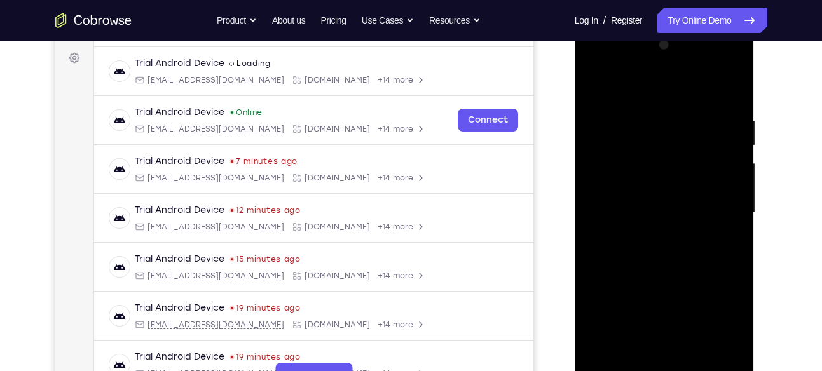
scroll to position [178, 0]
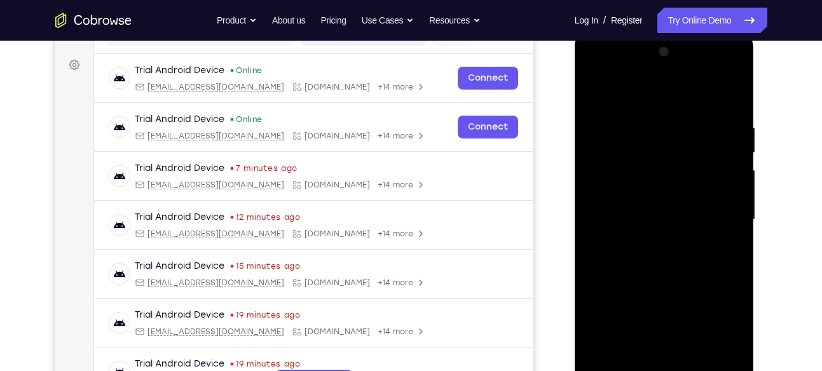
click at [639, 98] on div at bounding box center [664, 220] width 160 height 356
click at [719, 210] on div at bounding box center [664, 220] width 160 height 356
click at [648, 243] on div at bounding box center [664, 220] width 160 height 356
click at [658, 207] on div at bounding box center [664, 220] width 160 height 356
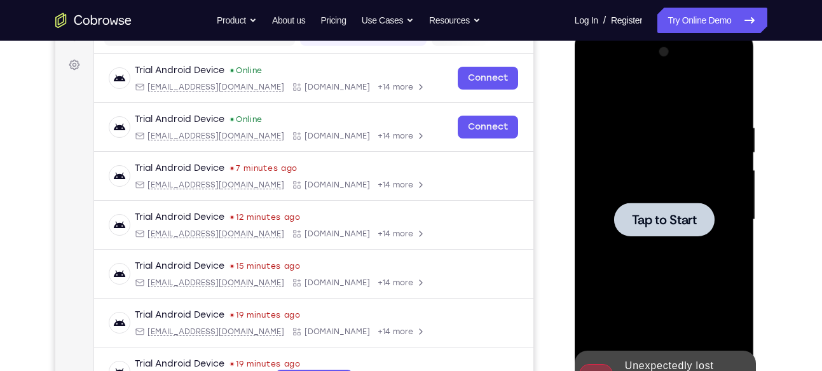
click at [673, 216] on span "Tap to Start" at bounding box center [664, 220] width 65 height 13
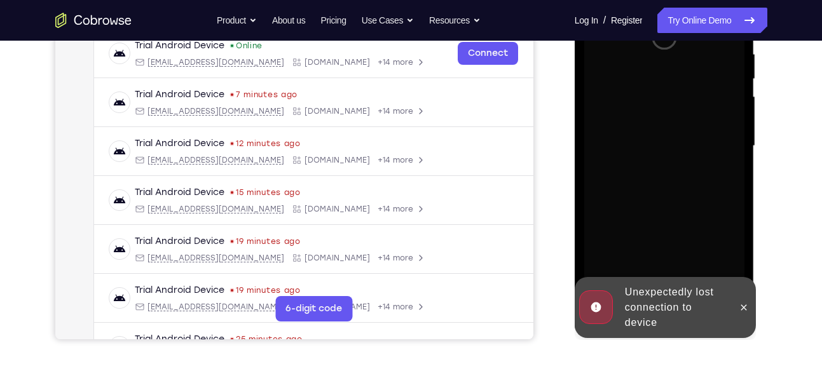
scroll to position [252, 0]
click at [741, 306] on icon at bounding box center [744, 307] width 10 height 10
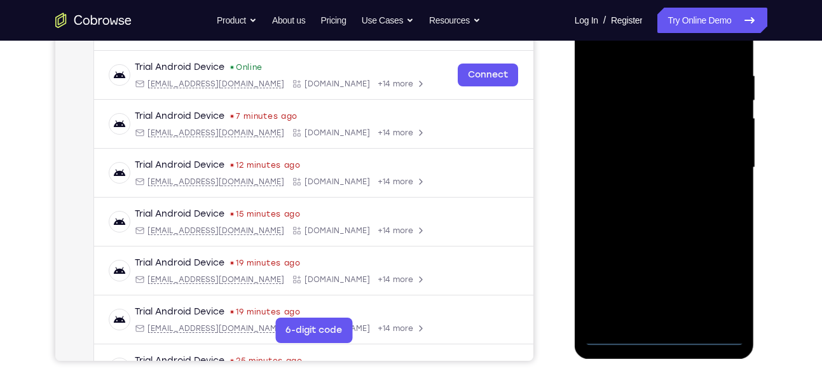
scroll to position [231, 0]
click at [663, 336] on div at bounding box center [664, 167] width 160 height 356
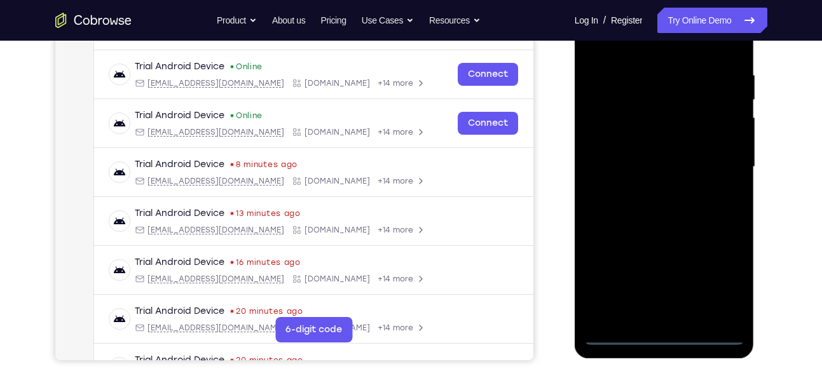
click at [664, 334] on div at bounding box center [664, 167] width 160 height 356
click at [722, 283] on div at bounding box center [664, 167] width 160 height 356
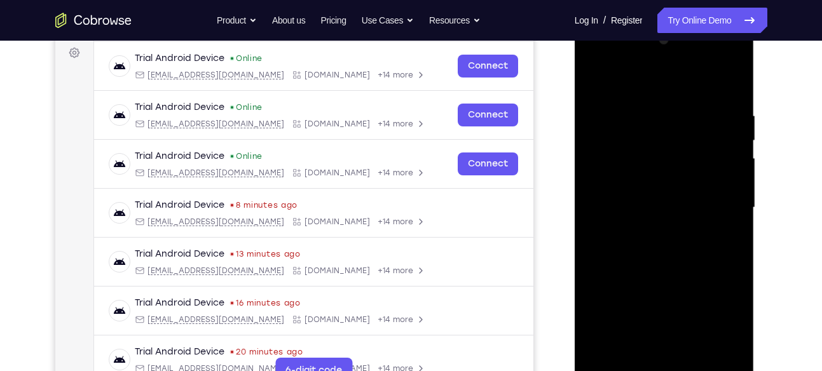
scroll to position [189, 0]
click at [652, 85] on div at bounding box center [664, 209] width 160 height 356
click at [718, 204] on div at bounding box center [664, 209] width 160 height 356
click at [647, 231] on div at bounding box center [664, 209] width 160 height 356
click at [671, 198] on div at bounding box center [664, 209] width 160 height 356
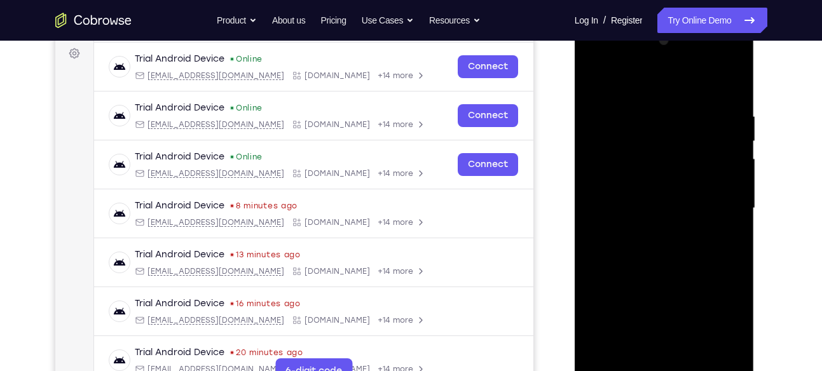
click at [680, 198] on div at bounding box center [664, 209] width 160 height 356
click at [691, 209] on div at bounding box center [664, 209] width 160 height 356
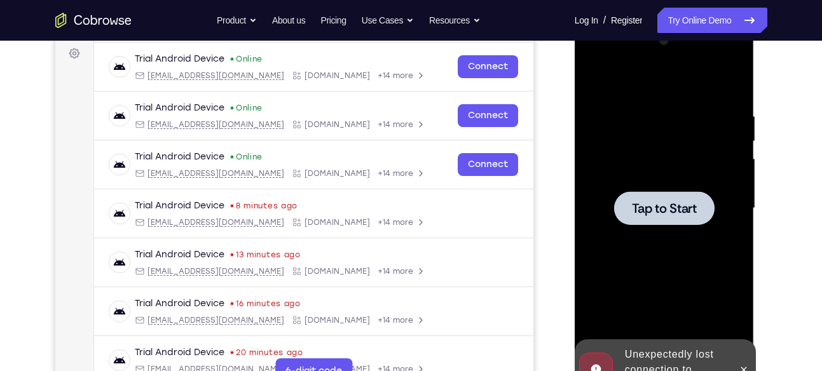
click at [691, 209] on span "Tap to Start" at bounding box center [664, 208] width 65 height 13
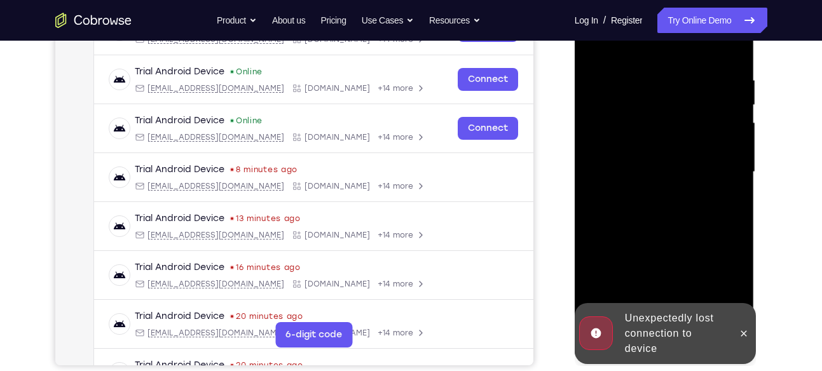
scroll to position [235, 0]
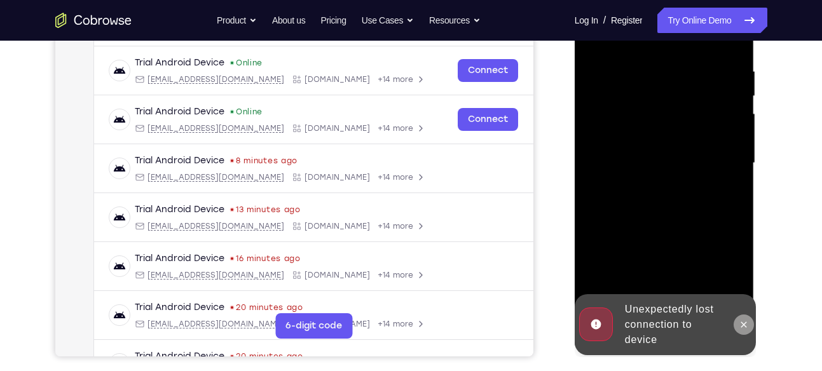
click at [744, 329] on button at bounding box center [744, 325] width 20 height 20
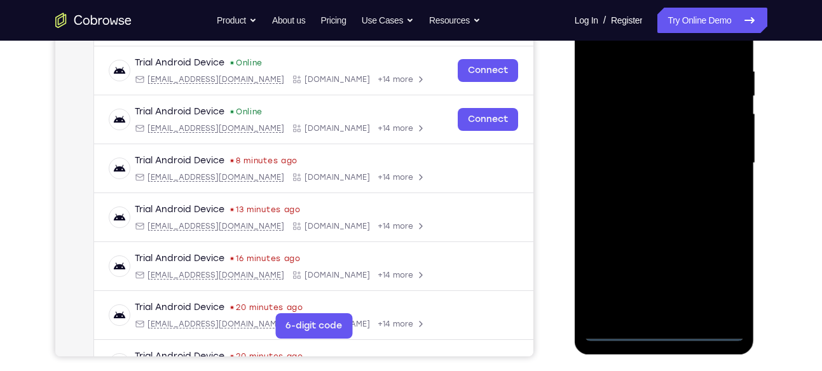
click at [660, 332] on div at bounding box center [664, 163] width 160 height 356
click at [664, 332] on div at bounding box center [664, 163] width 160 height 356
click at [721, 277] on div at bounding box center [664, 163] width 160 height 356
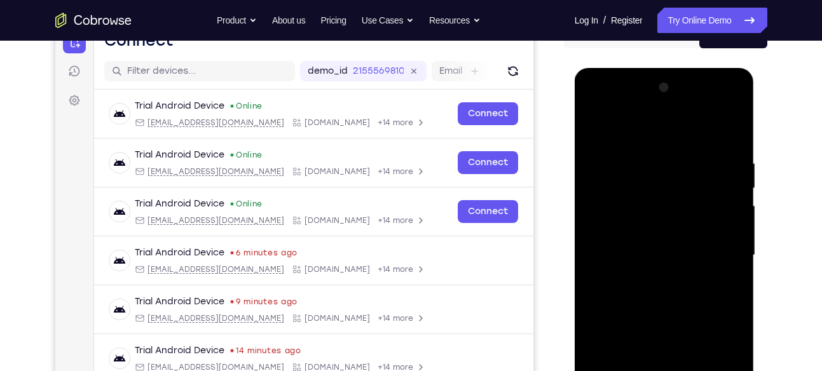
scroll to position [142, 0]
click at [668, 127] on div at bounding box center [664, 256] width 160 height 356
click at [722, 251] on div at bounding box center [664, 256] width 160 height 356
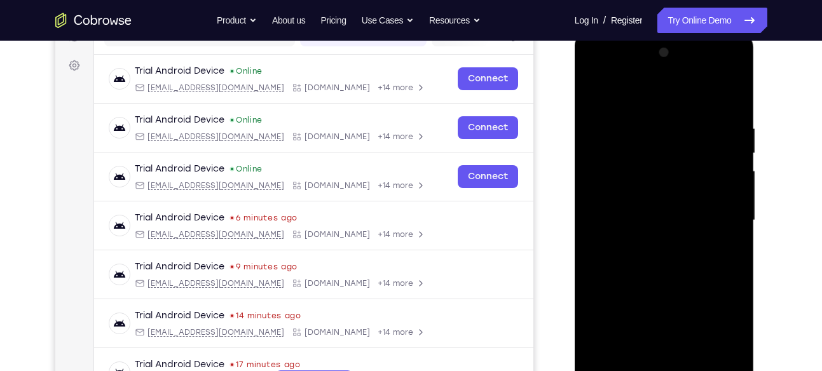
click at [672, 331] on div at bounding box center [664, 221] width 160 height 356
click at [649, 245] on div at bounding box center [664, 221] width 160 height 356
click at [672, 209] on div at bounding box center [664, 221] width 160 height 356
click at [672, 219] on div at bounding box center [664, 221] width 160 height 356
click at [672, 258] on div at bounding box center [664, 221] width 160 height 356
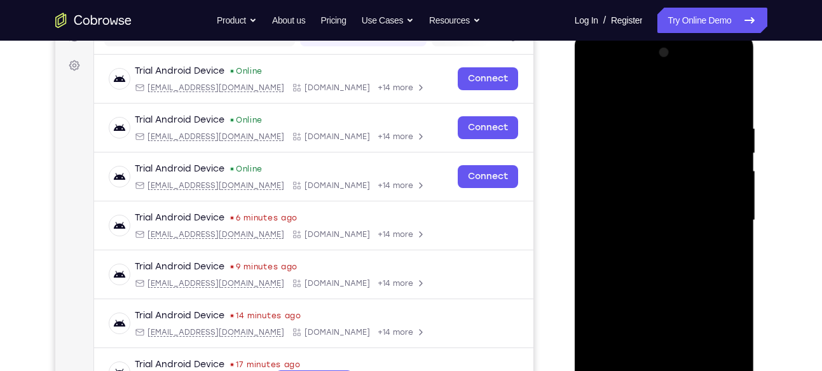
click at [672, 258] on div at bounding box center [664, 221] width 160 height 356
click at [670, 265] on div at bounding box center [664, 221] width 160 height 356
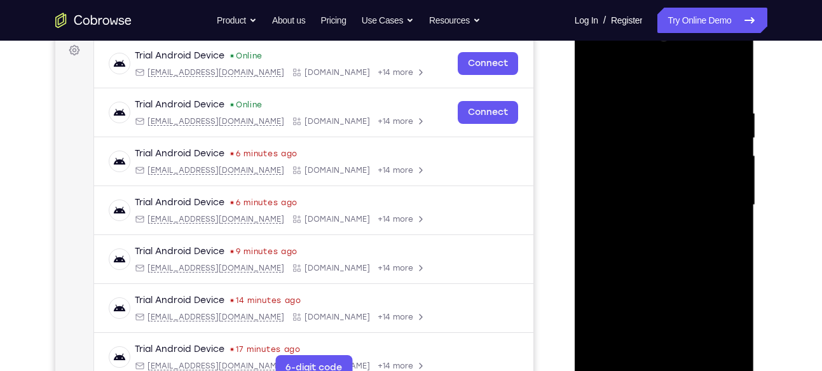
scroll to position [193, 0]
drag, startPoint x: 673, startPoint y: 123, endPoint x: 686, endPoint y: 300, distance: 177.9
click at [686, 300] on div at bounding box center [664, 205] width 160 height 356
click at [729, 89] on div at bounding box center [664, 205] width 160 height 356
click at [733, 83] on div at bounding box center [664, 205] width 160 height 356
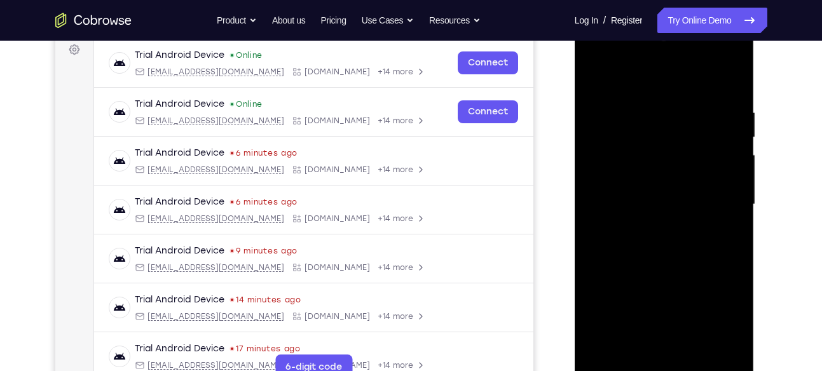
click at [731, 83] on div at bounding box center [664, 205] width 160 height 356
click at [684, 115] on div at bounding box center [664, 205] width 160 height 356
click at [732, 117] on div at bounding box center [664, 205] width 160 height 356
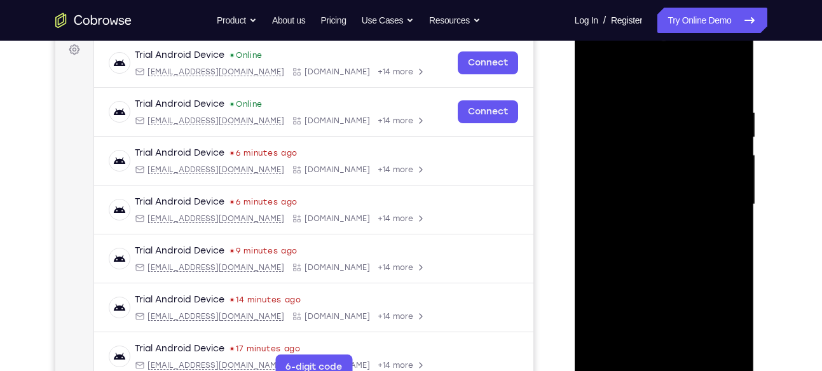
click at [731, 85] on div at bounding box center [664, 205] width 160 height 356
drag, startPoint x: 667, startPoint y: 131, endPoint x: 668, endPoint y: 333, distance: 201.6
click at [668, 333] on div at bounding box center [664, 205] width 160 height 356
drag, startPoint x: 652, startPoint y: 88, endPoint x: 647, endPoint y: 305, distance: 216.9
click at [647, 305] on div at bounding box center [664, 205] width 160 height 356
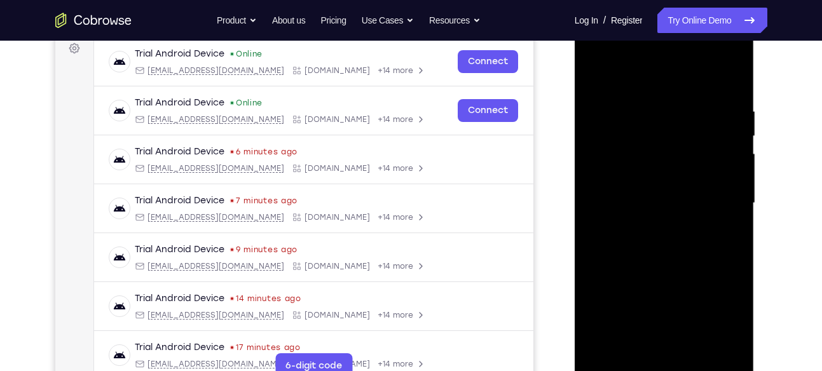
scroll to position [194, 0]
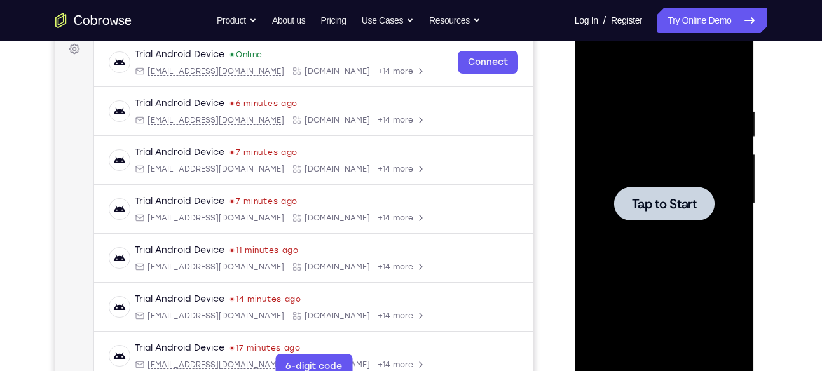
click at [680, 306] on div at bounding box center [664, 204] width 160 height 356
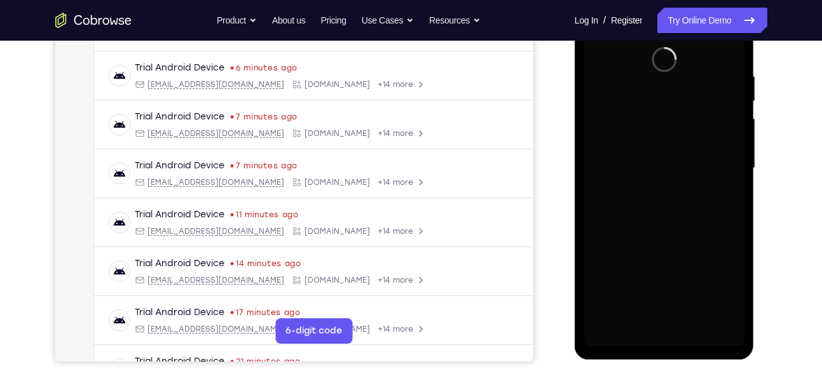
scroll to position [238, 0]
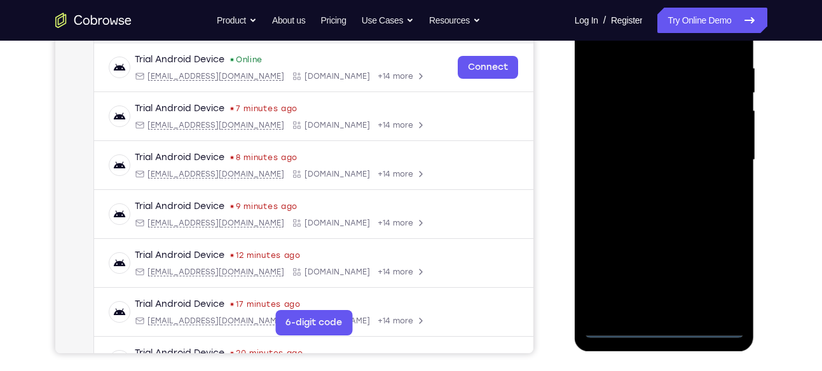
click at [663, 329] on div at bounding box center [664, 160] width 160 height 356
click at [729, 273] on div at bounding box center [664, 160] width 160 height 356
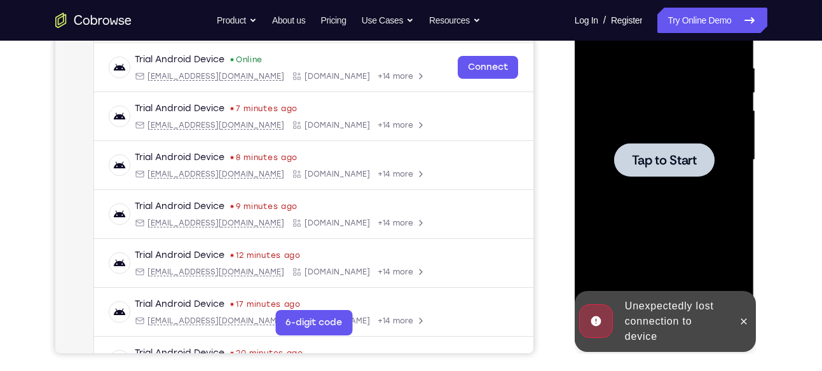
click at [724, 274] on div at bounding box center [664, 160] width 160 height 356
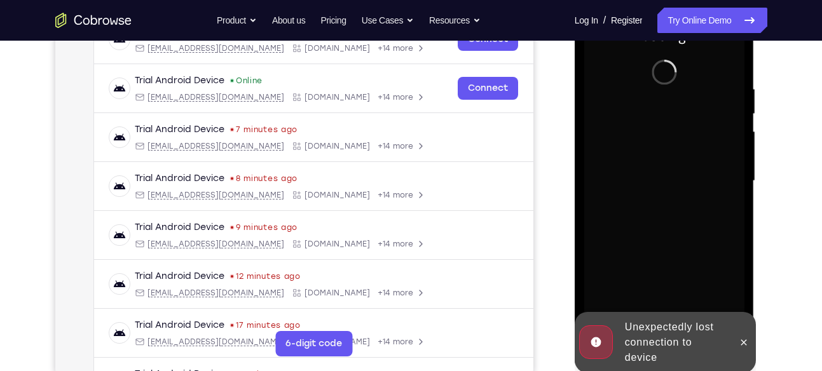
scroll to position [217, 0]
click at [745, 347] on button at bounding box center [744, 342] width 20 height 20
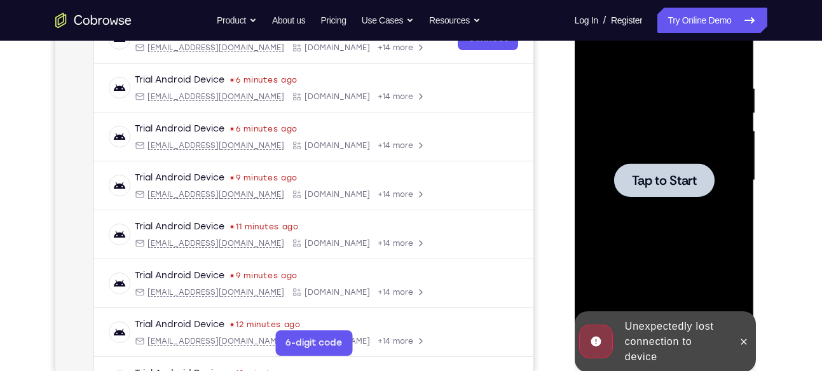
click at [656, 147] on div at bounding box center [664, 181] width 160 height 356
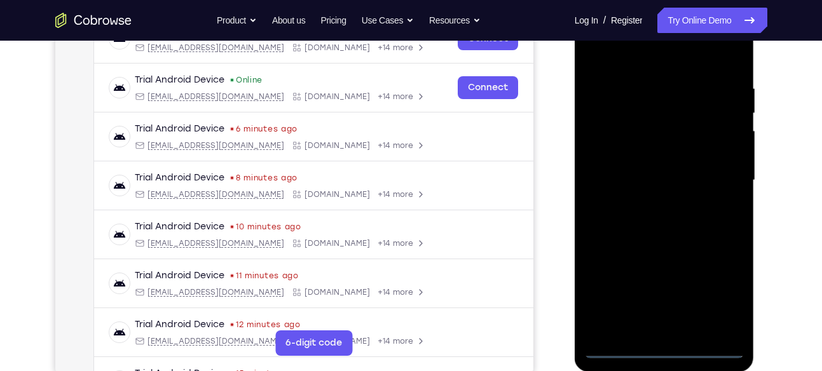
click at [667, 350] on div at bounding box center [664, 181] width 160 height 356
click at [731, 295] on div at bounding box center [664, 181] width 160 height 356
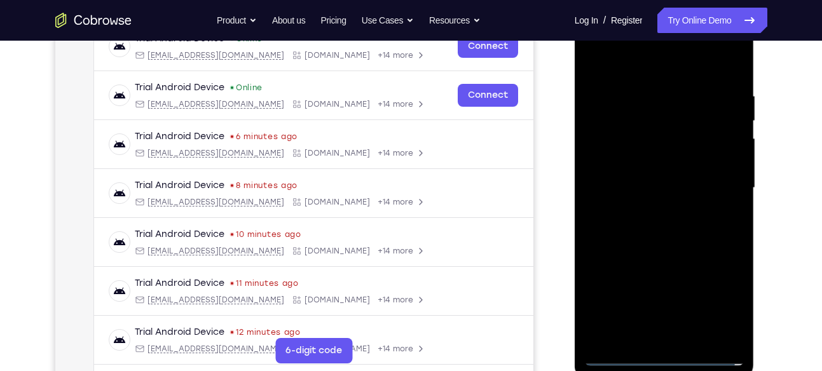
scroll to position [204, 0]
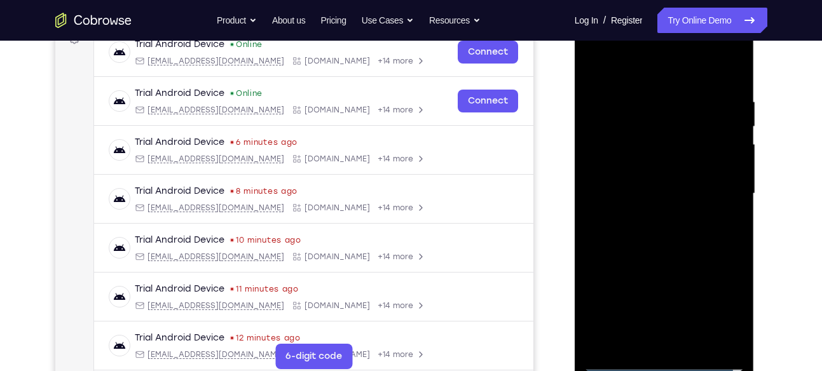
click at [654, 69] on div at bounding box center [664, 194] width 160 height 356
click at [724, 182] on div at bounding box center [664, 194] width 160 height 356
click at [647, 216] on div at bounding box center [664, 194] width 160 height 356
click at [653, 219] on div at bounding box center [664, 194] width 160 height 356
click at [657, 183] on div at bounding box center [664, 194] width 160 height 356
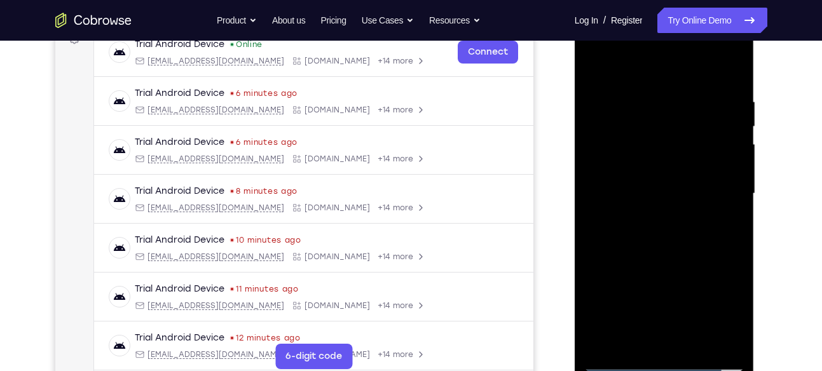
click at [685, 140] on div at bounding box center [664, 194] width 160 height 356
click at [673, 195] on div at bounding box center [664, 194] width 160 height 356
click at [667, 236] on div at bounding box center [664, 194] width 160 height 356
click at [666, 230] on div at bounding box center [664, 194] width 160 height 356
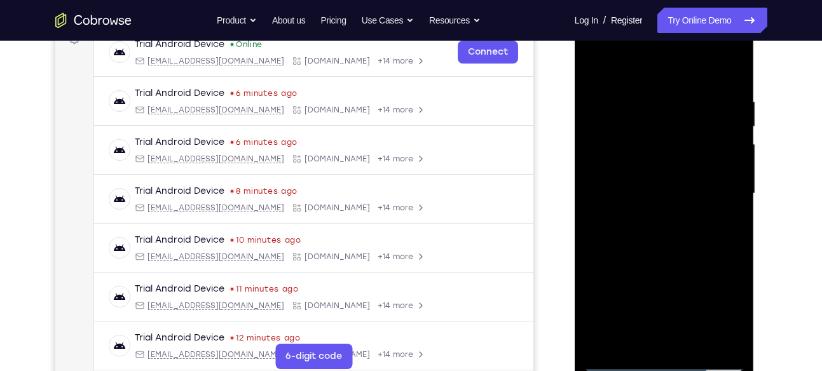
click at [659, 230] on div at bounding box center [664, 194] width 160 height 356
click at [663, 230] on div at bounding box center [664, 194] width 160 height 356
drag, startPoint x: 678, startPoint y: 259, endPoint x: 673, endPoint y: 228, distance: 31.6
click at [673, 228] on div at bounding box center [664, 194] width 160 height 356
click at [673, 242] on div at bounding box center [664, 194] width 160 height 356
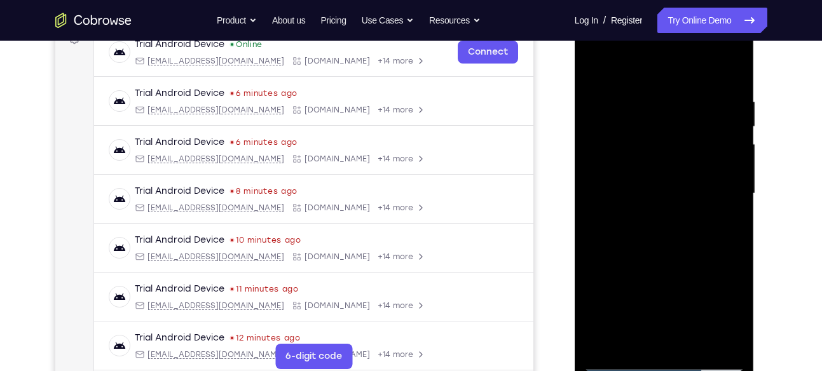
click at [689, 233] on div at bounding box center [664, 194] width 160 height 356
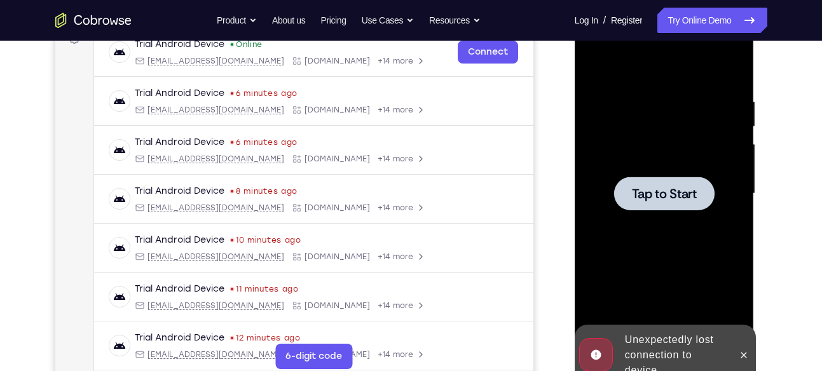
click at [673, 198] on span "Tap to Start" at bounding box center [664, 194] width 65 height 13
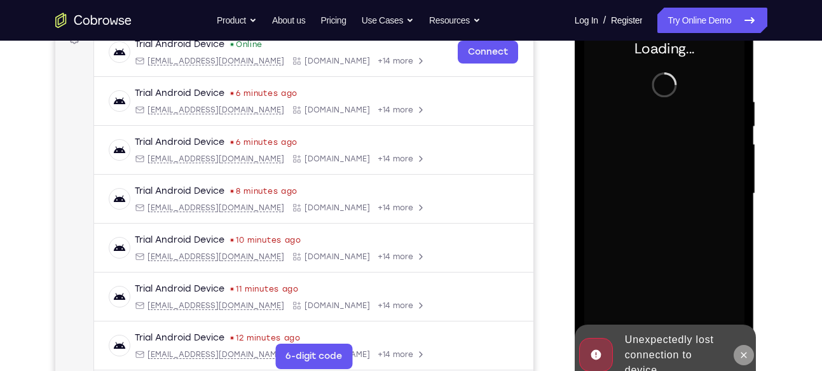
click at [744, 355] on icon at bounding box center [744, 355] width 6 height 6
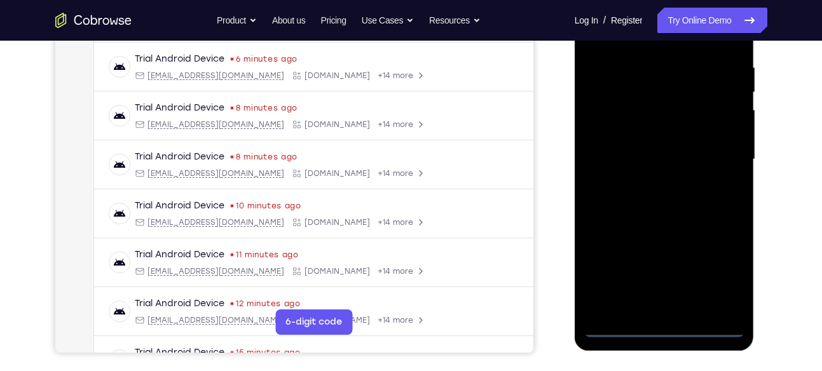
scroll to position [239, 0]
click at [664, 326] on div at bounding box center [664, 159] width 160 height 356
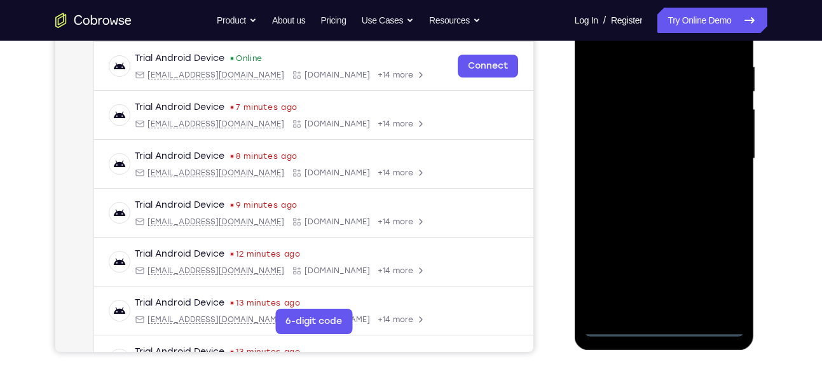
click at [720, 279] on div at bounding box center [664, 159] width 160 height 356
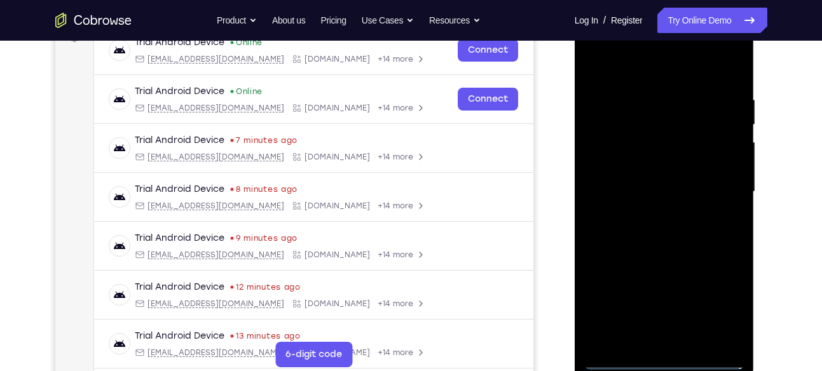
scroll to position [205, 0]
click at [657, 75] on div at bounding box center [664, 193] width 160 height 356
click at [716, 188] on div at bounding box center [664, 193] width 160 height 356
click at [649, 216] on div at bounding box center [664, 193] width 160 height 356
click at [662, 178] on div at bounding box center [664, 193] width 160 height 356
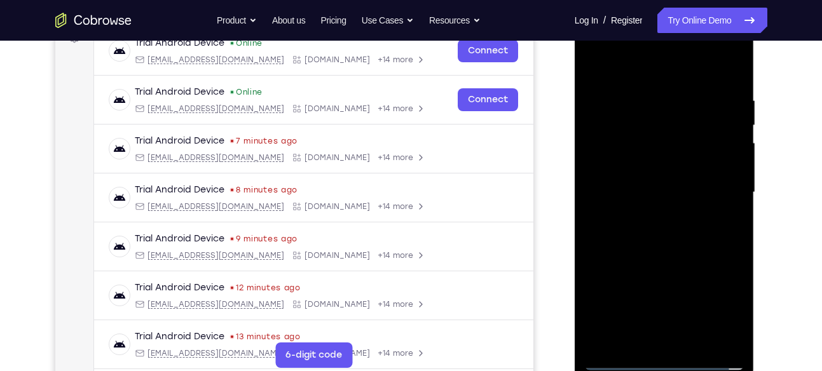
click at [665, 189] on div at bounding box center [664, 193] width 160 height 356
click at [621, 242] on div at bounding box center [664, 193] width 160 height 356
click at [651, 231] on div at bounding box center [664, 193] width 160 height 356
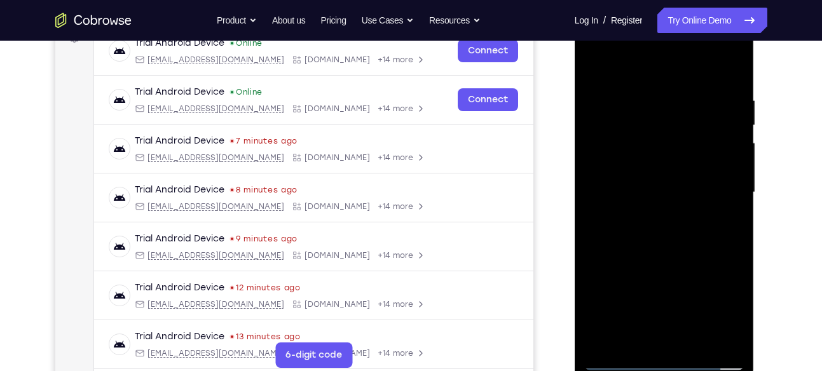
click at [644, 97] on div at bounding box center [664, 193] width 160 height 356
click at [734, 79] on div at bounding box center [664, 193] width 160 height 356
click at [644, 92] on div at bounding box center [664, 193] width 160 height 356
click at [734, 340] on div at bounding box center [664, 193] width 160 height 356
click at [729, 70] on div at bounding box center [664, 193] width 160 height 356
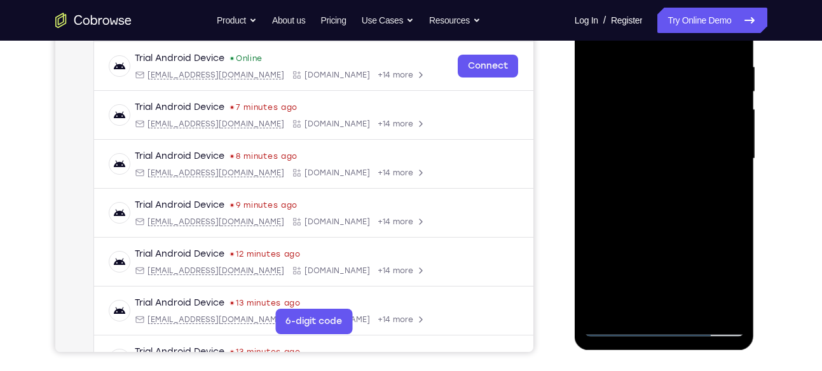
scroll to position [240, 0]
drag, startPoint x: 654, startPoint y: 198, endPoint x: 623, endPoint y: 102, distance: 100.9
click at [623, 102] on div at bounding box center [664, 158] width 160 height 356
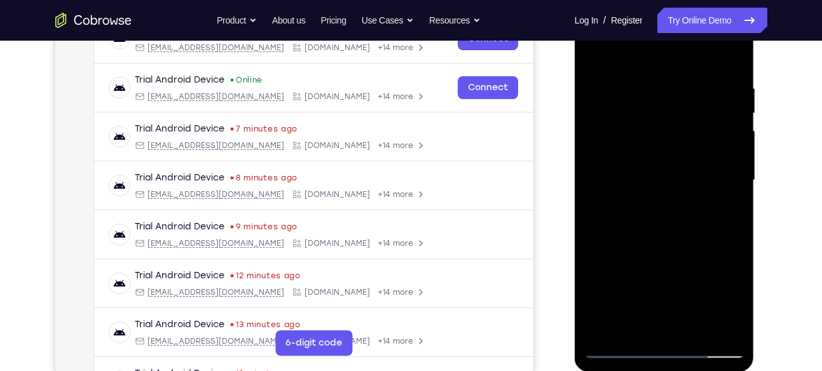
drag, startPoint x: 663, startPoint y: 216, endPoint x: 640, endPoint y: 137, distance: 82.3
click at [640, 137] on div at bounding box center [664, 181] width 160 height 356
click at [595, 203] on div at bounding box center [664, 181] width 160 height 356
click at [731, 57] on div at bounding box center [664, 181] width 160 height 356
click at [732, 57] on div at bounding box center [664, 181] width 160 height 356
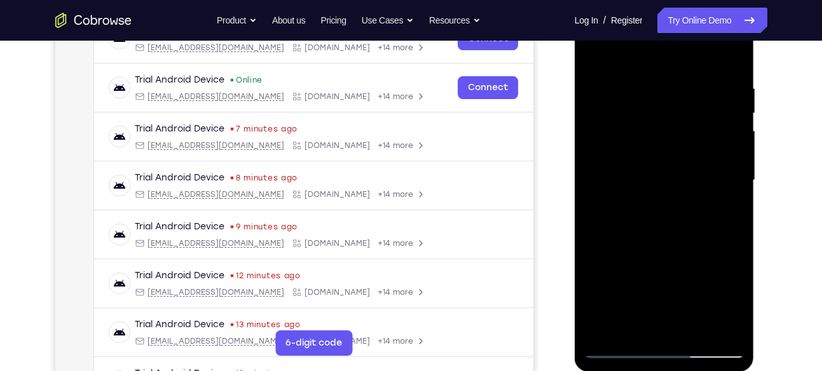
click at [595, 151] on div at bounding box center [664, 181] width 160 height 356
drag, startPoint x: 646, startPoint y: 230, endPoint x: 635, endPoint y: 139, distance: 91.0
click at [635, 139] on div at bounding box center [664, 181] width 160 height 356
click at [694, 331] on div at bounding box center [664, 181] width 160 height 356
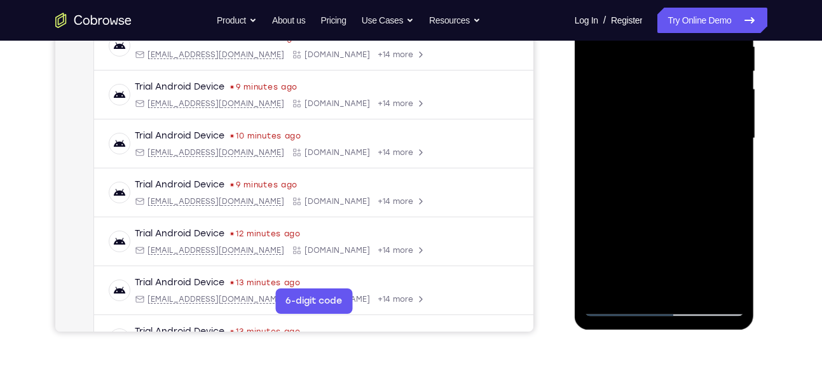
scroll to position [260, 0]
click at [694, 289] on div at bounding box center [664, 138] width 160 height 356
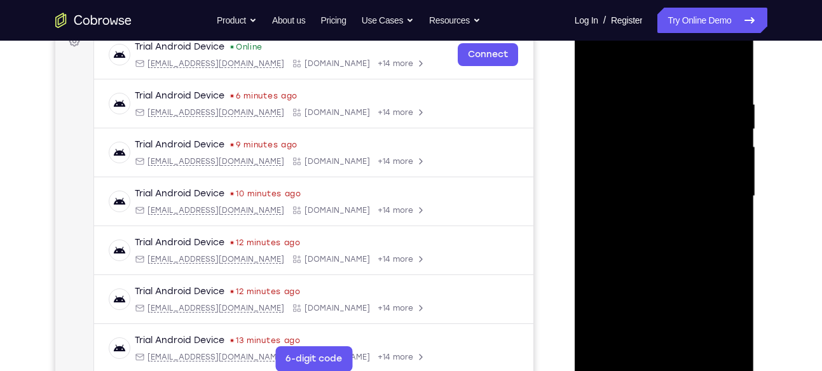
scroll to position [201, 0]
click at [685, 265] on div at bounding box center [664, 197] width 160 height 356
click at [671, 189] on div at bounding box center [664, 197] width 160 height 356
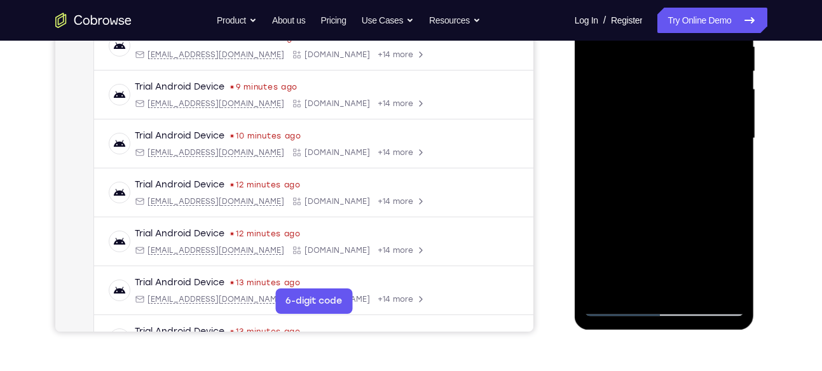
scroll to position [262, 0]
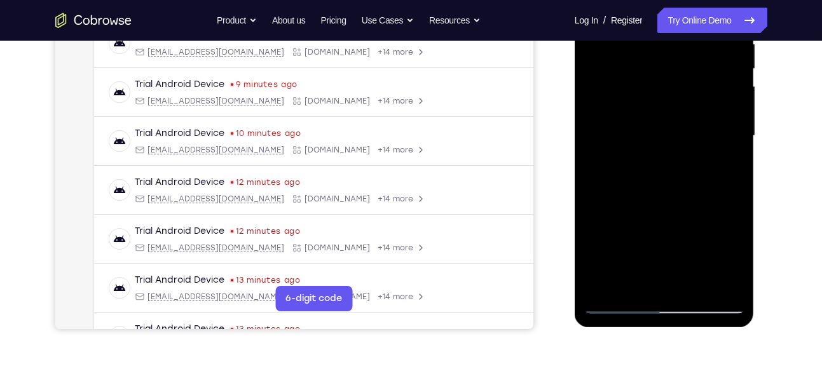
click at [651, 281] on div at bounding box center [664, 136] width 160 height 356
click at [619, 300] on div at bounding box center [664, 136] width 160 height 356
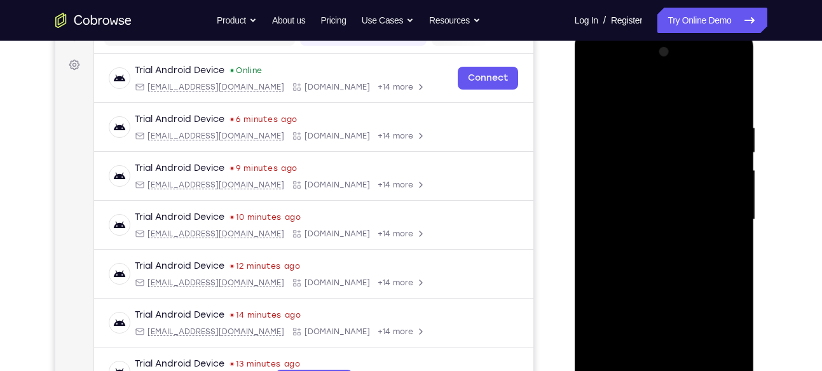
scroll to position [175, 0]
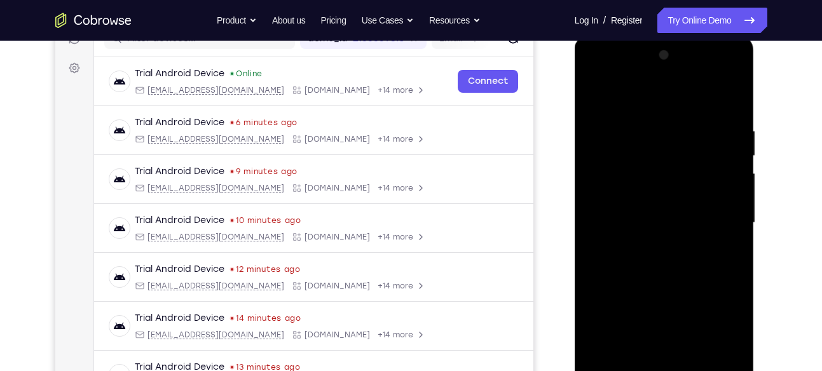
drag, startPoint x: 666, startPoint y: 309, endPoint x: 654, endPoint y: 78, distance: 231.1
click at [654, 78] on div at bounding box center [664, 223] width 160 height 356
drag, startPoint x: 679, startPoint y: 277, endPoint x: 668, endPoint y: 162, distance: 115.0
click at [668, 162] on div at bounding box center [664, 223] width 160 height 356
drag, startPoint x: 674, startPoint y: 325, endPoint x: 670, endPoint y: 207, distance: 117.7
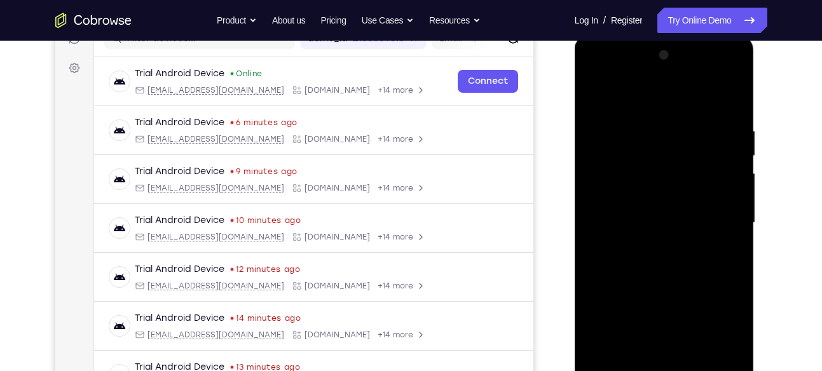
click at [670, 207] on div at bounding box center [664, 223] width 160 height 356
drag, startPoint x: 678, startPoint y: 337, endPoint x: 655, endPoint y: 212, distance: 126.8
click at [655, 212] on div at bounding box center [664, 223] width 160 height 356
drag, startPoint x: 671, startPoint y: 324, endPoint x: 650, endPoint y: 231, distance: 94.7
click at [650, 231] on div at bounding box center [664, 223] width 160 height 356
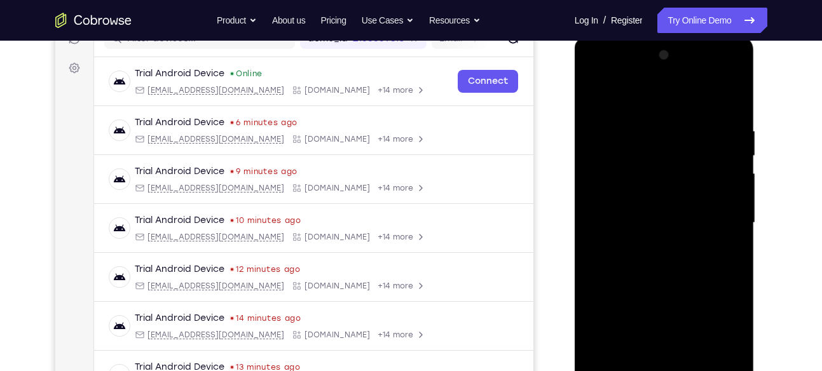
drag, startPoint x: 666, startPoint y: 318, endPoint x: 650, endPoint y: 270, distance: 50.5
click at [650, 270] on div at bounding box center [664, 223] width 160 height 356
click at [670, 229] on div at bounding box center [664, 223] width 160 height 356
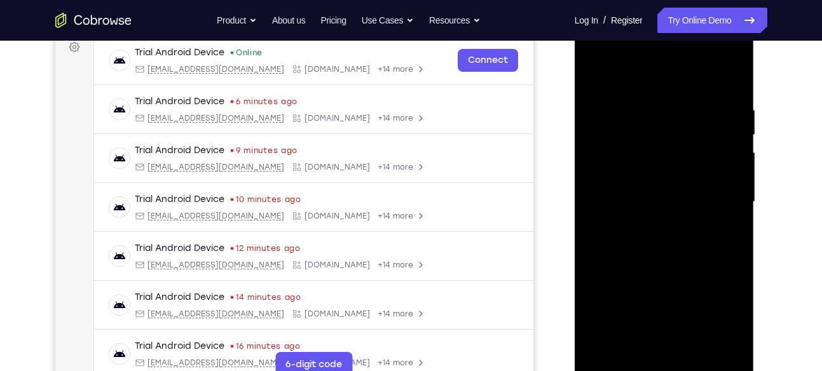
scroll to position [195, 0]
click at [596, 75] on div at bounding box center [664, 203] width 160 height 356
drag, startPoint x: 655, startPoint y: 273, endPoint x: 645, endPoint y: 193, distance: 80.1
click at [645, 193] on div at bounding box center [664, 203] width 160 height 356
drag, startPoint x: 670, startPoint y: 322, endPoint x: 660, endPoint y: 233, distance: 89.0
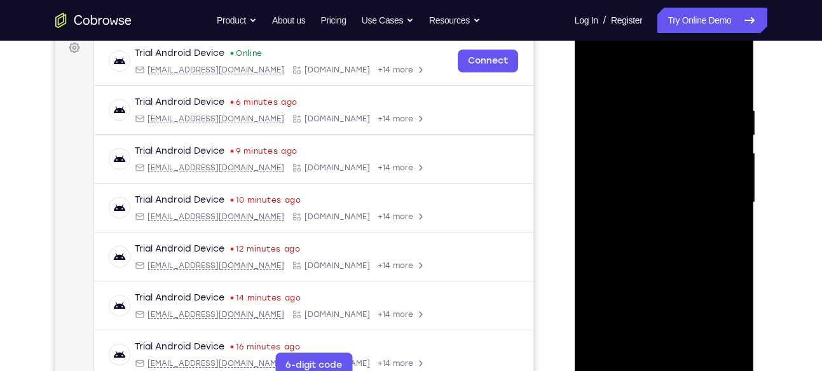
click at [660, 233] on div at bounding box center [664, 203] width 160 height 356
drag, startPoint x: 663, startPoint y: 310, endPoint x: 646, endPoint y: 220, distance: 91.8
click at [646, 220] on div at bounding box center [664, 203] width 160 height 356
drag, startPoint x: 655, startPoint y: 319, endPoint x: 646, endPoint y: 218, distance: 101.5
click at [646, 218] on div at bounding box center [664, 203] width 160 height 356
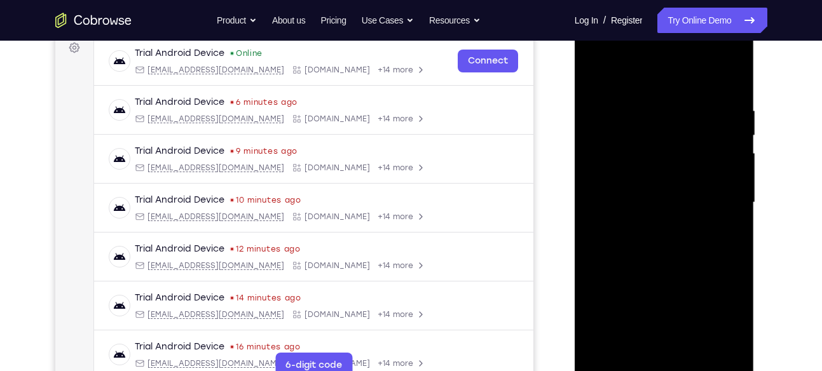
drag, startPoint x: 654, startPoint y: 320, endPoint x: 639, endPoint y: 229, distance: 92.8
click at [639, 229] on div at bounding box center [664, 203] width 160 height 356
drag, startPoint x: 664, startPoint y: 315, endPoint x: 657, endPoint y: 224, distance: 91.2
click at [657, 224] on div at bounding box center [664, 203] width 160 height 356
drag, startPoint x: 678, startPoint y: 304, endPoint x: 661, endPoint y: 149, distance: 156.1
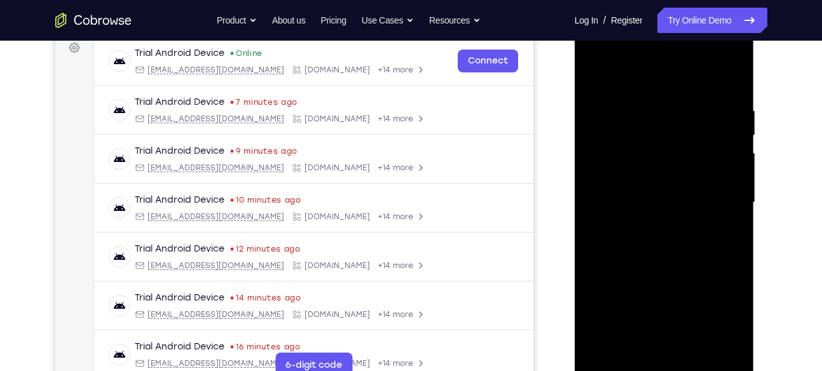
click at [661, 149] on div at bounding box center [664, 203] width 160 height 356
drag, startPoint x: 680, startPoint y: 324, endPoint x: 675, endPoint y: 293, distance: 31.5
click at [675, 293] on div at bounding box center [664, 203] width 160 height 356
click at [682, 234] on div at bounding box center [664, 203] width 160 height 356
click at [638, 350] on div at bounding box center [664, 203] width 160 height 356
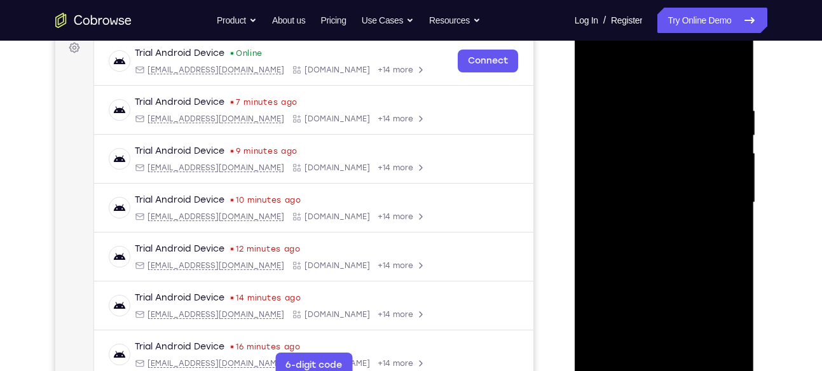
click at [665, 343] on div at bounding box center [664, 203] width 160 height 356
click at [596, 81] on div at bounding box center [664, 203] width 160 height 356
drag, startPoint x: 641, startPoint y: 235, endPoint x: 628, endPoint y: 102, distance: 133.6
click at [628, 102] on div at bounding box center [664, 203] width 160 height 356
click at [598, 77] on div at bounding box center [664, 203] width 160 height 356
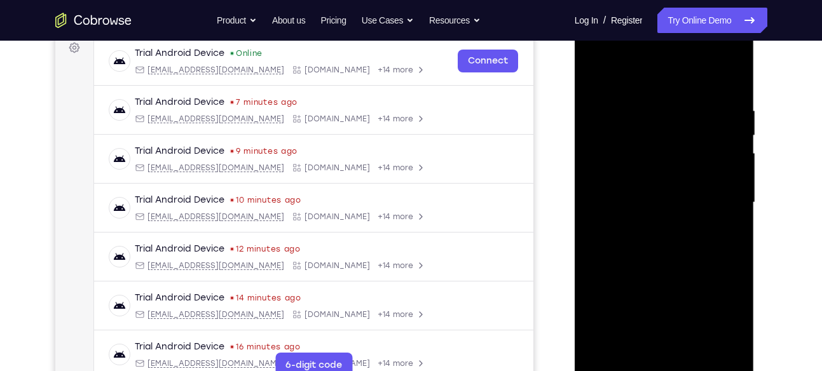
drag, startPoint x: 651, startPoint y: 139, endPoint x: 659, endPoint y: 291, distance: 152.2
click at [659, 291] on div at bounding box center [664, 203] width 160 height 356
drag, startPoint x: 668, startPoint y: 124, endPoint x: 664, endPoint y: 390, distance: 265.8
click at [664, 371] on div at bounding box center [665, 204] width 180 height 379
click at [720, 355] on div at bounding box center [664, 203] width 160 height 356
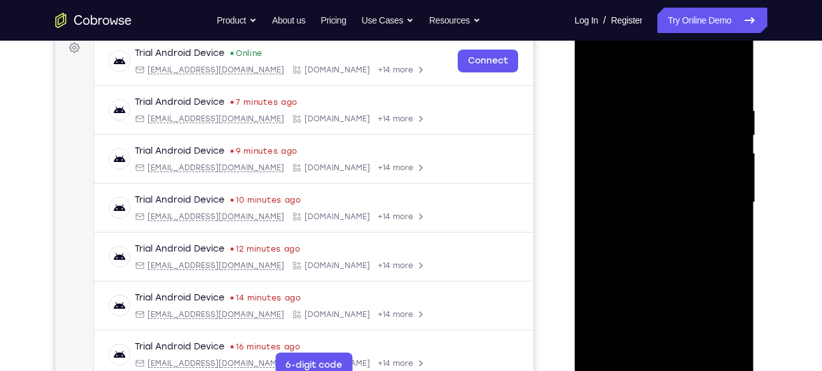
click at [608, 354] on div at bounding box center [664, 203] width 160 height 356
drag, startPoint x: 662, startPoint y: 273, endPoint x: 659, endPoint y: 221, distance: 51.6
click at [659, 221] on div at bounding box center [664, 203] width 160 height 356
drag, startPoint x: 712, startPoint y: 261, endPoint x: 712, endPoint y: 179, distance: 81.4
click at [712, 179] on div at bounding box center [664, 203] width 160 height 356
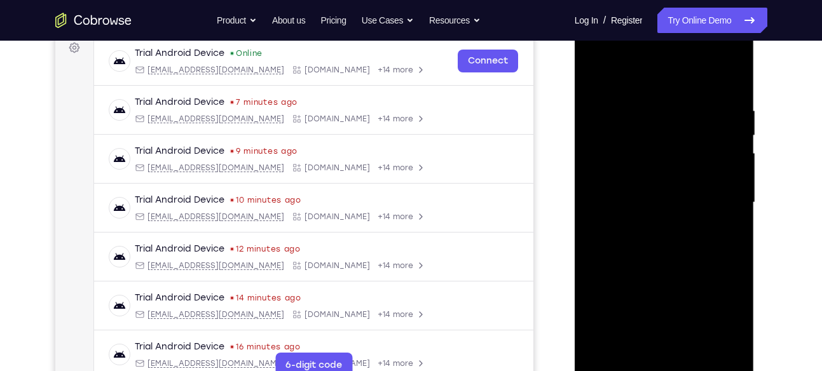
click at [700, 351] on div at bounding box center [664, 203] width 160 height 356
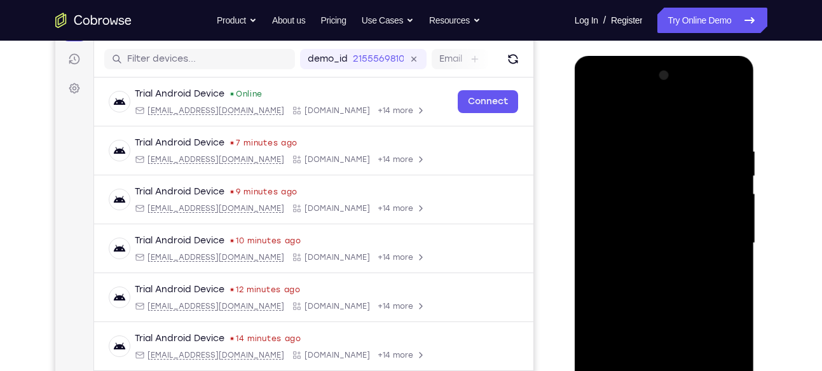
scroll to position [144, 0]
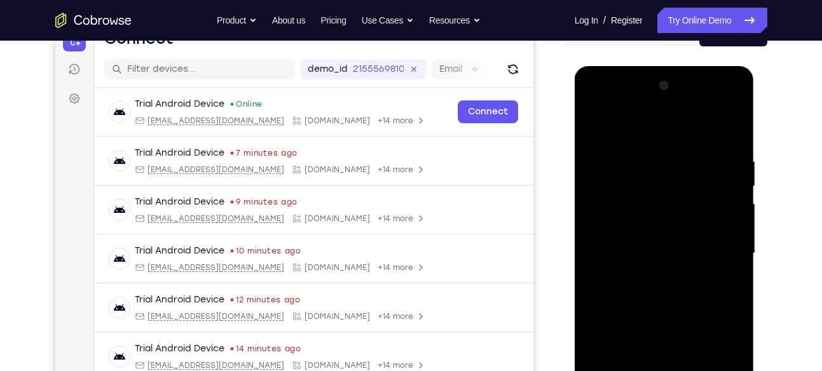
click at [698, 249] on div at bounding box center [664, 254] width 160 height 356
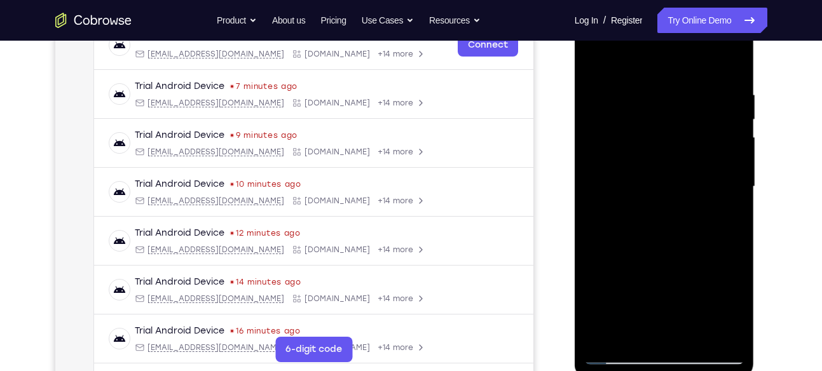
scroll to position [155, 0]
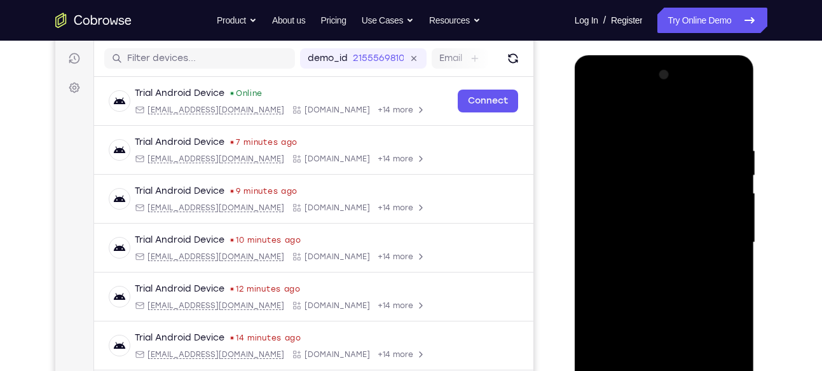
click at [598, 120] on div at bounding box center [664, 243] width 160 height 356
click at [659, 265] on div at bounding box center [664, 243] width 160 height 356
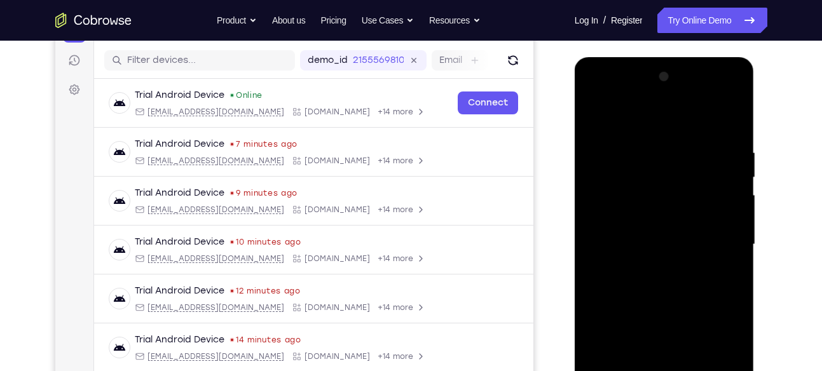
scroll to position [151, 0]
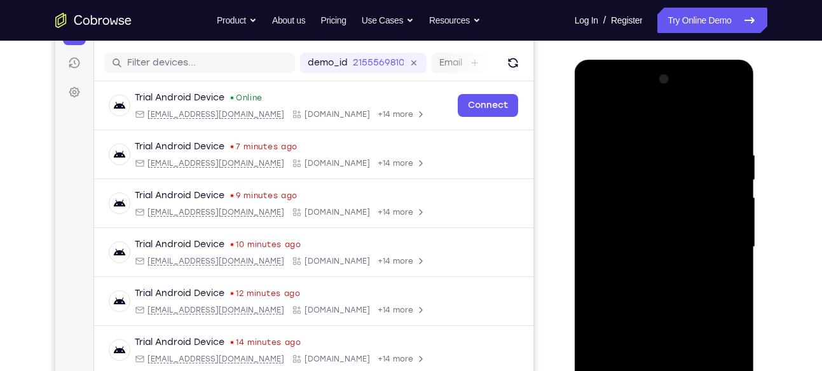
click at [591, 124] on div at bounding box center [664, 247] width 160 height 356
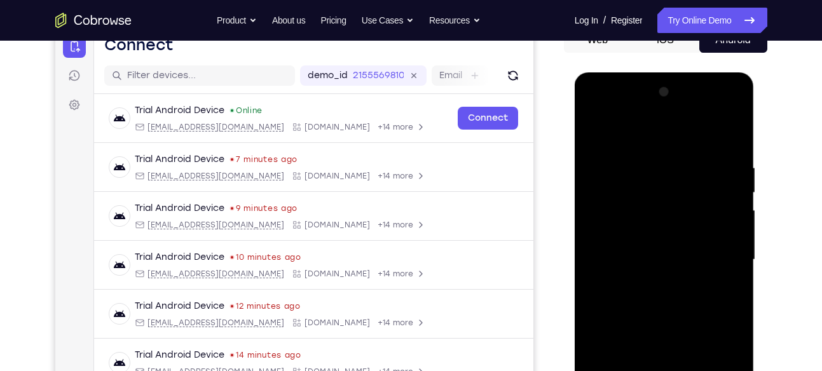
drag, startPoint x: 663, startPoint y: 174, endPoint x: 655, endPoint y: 375, distance: 201.1
click at [655, 371] on div at bounding box center [664, 260] width 160 height 356
drag, startPoint x: 671, startPoint y: 193, endPoint x: 669, endPoint y: 403, distance: 210.5
click at [669, 371] on div at bounding box center [664, 260] width 160 height 356
click at [648, 152] on div at bounding box center [664, 260] width 160 height 356
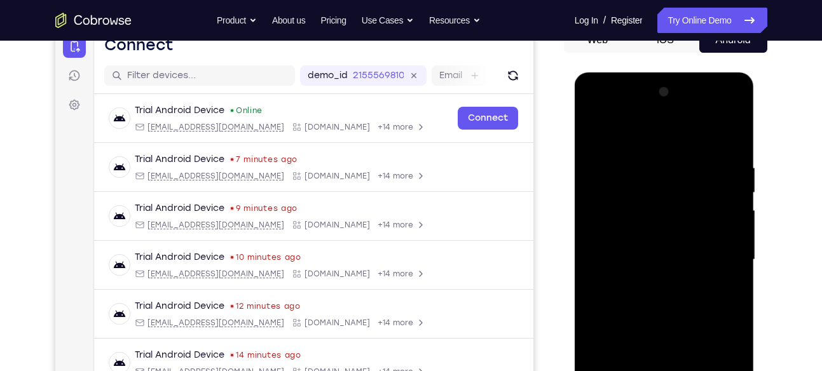
click at [722, 214] on div at bounding box center [664, 260] width 160 height 356
drag, startPoint x: 722, startPoint y: 214, endPoint x: 605, endPoint y: 208, distance: 117.1
click at [605, 208] on div at bounding box center [664, 260] width 160 height 356
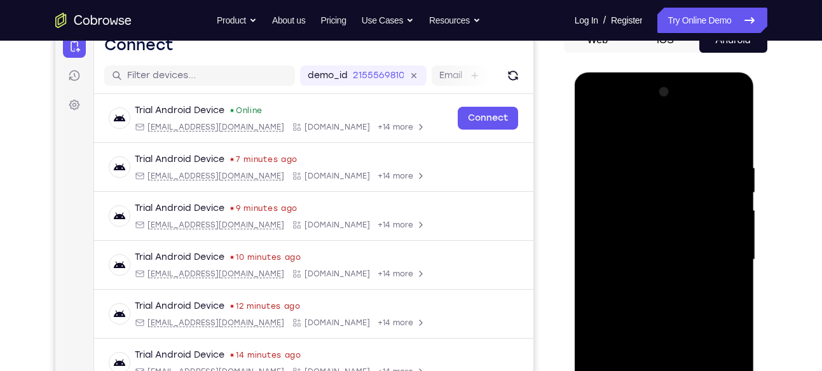
click at [707, 189] on div at bounding box center [664, 260] width 160 height 356
click at [727, 139] on div at bounding box center [664, 260] width 160 height 356
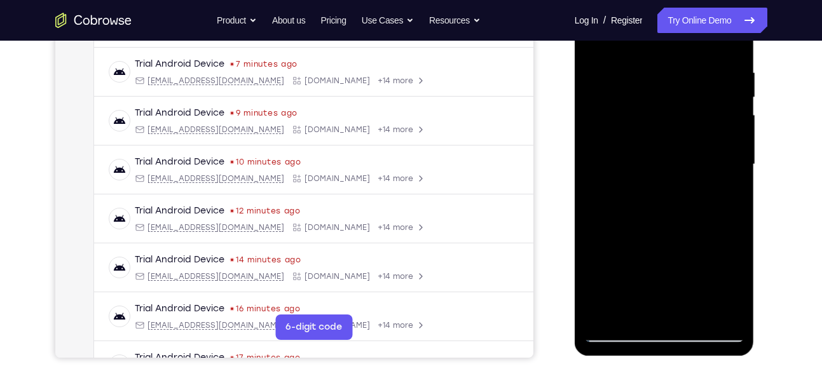
scroll to position [237, 0]
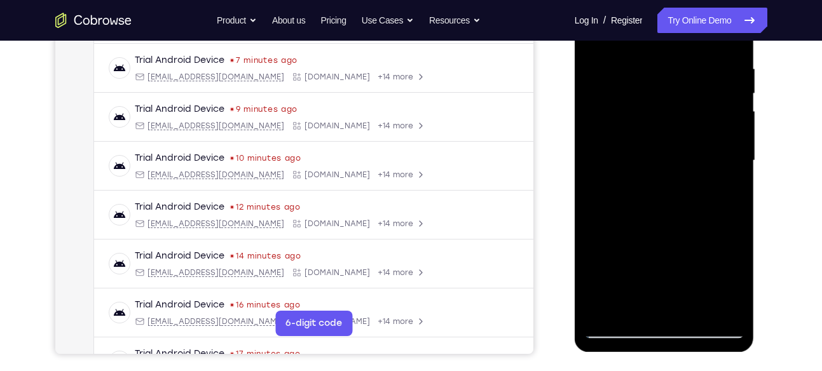
click at [697, 306] on div at bounding box center [664, 161] width 160 height 356
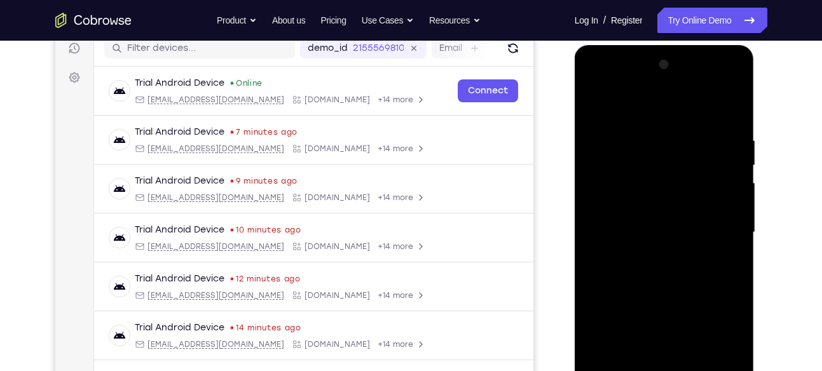
scroll to position [163, 0]
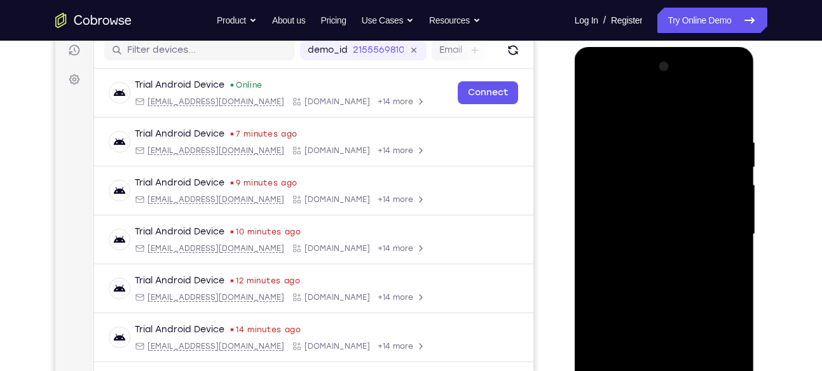
click at [595, 110] on div at bounding box center [664, 235] width 160 height 356
drag, startPoint x: 636, startPoint y: 153, endPoint x: 649, endPoint y: 403, distance: 250.9
click at [649, 371] on div at bounding box center [664, 235] width 160 height 356
